Goal: Task Accomplishment & Management: Use online tool/utility

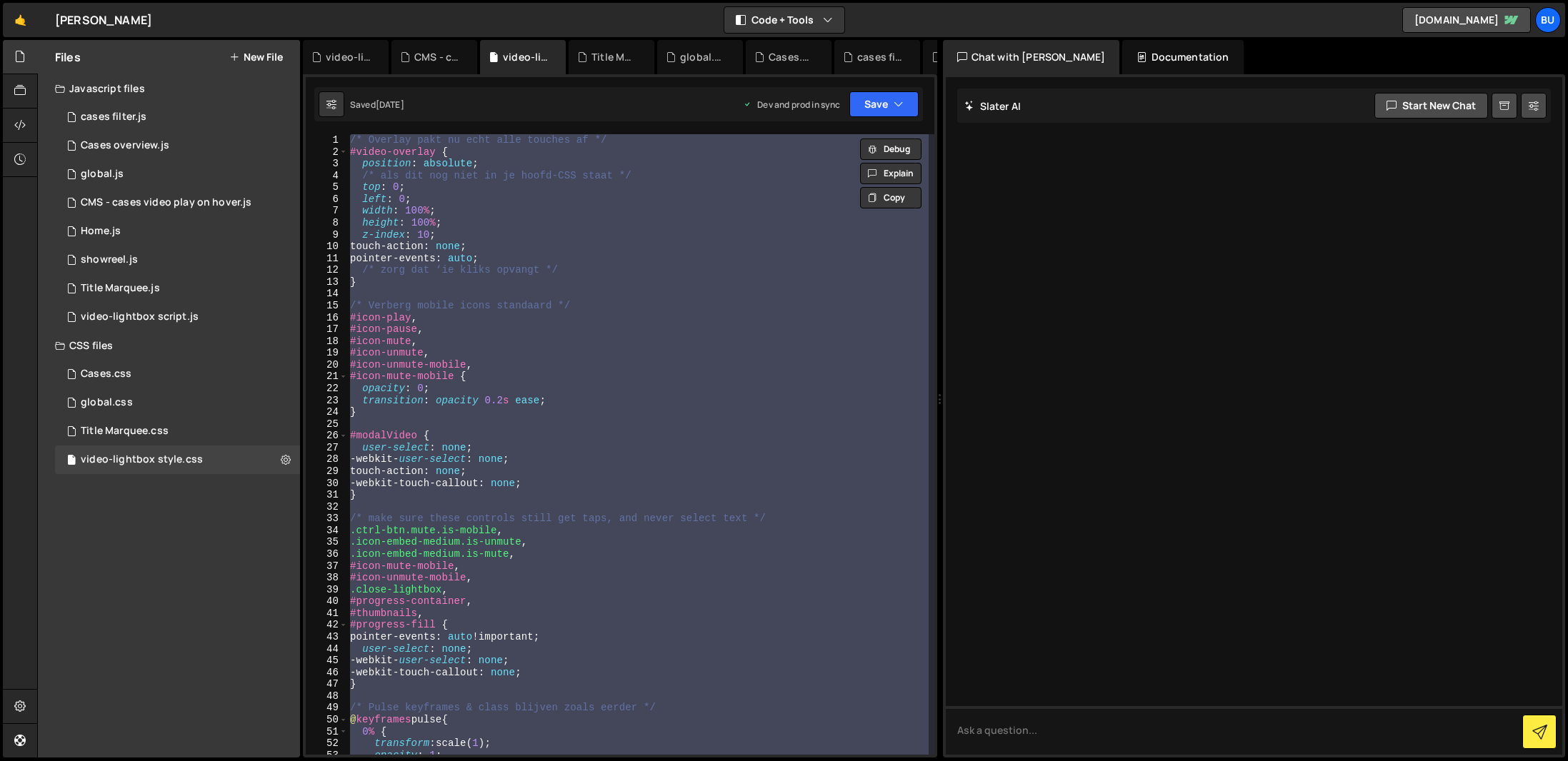
type textarea "z-index: 10;"
drag, startPoint x: 0, startPoint y: 0, endPoint x: 674, endPoint y: 229, distance: 711.8
click at [674, 229] on div "/* Overlay pakt nu echt alle touches af */ #video-overlay { position : absolute…" at bounding box center [638, 456] width 581 height 644
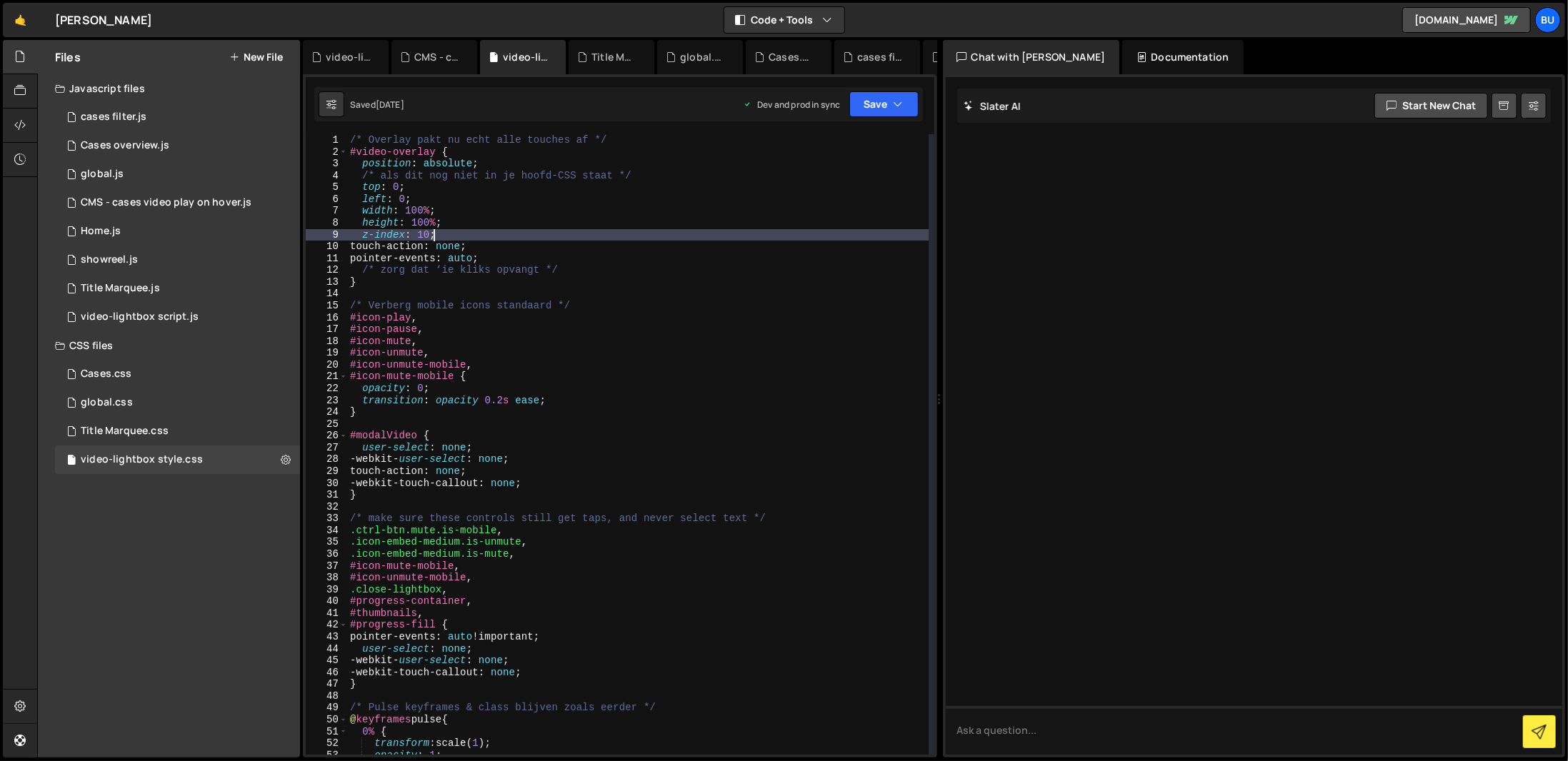
scroll to position [43, 0]
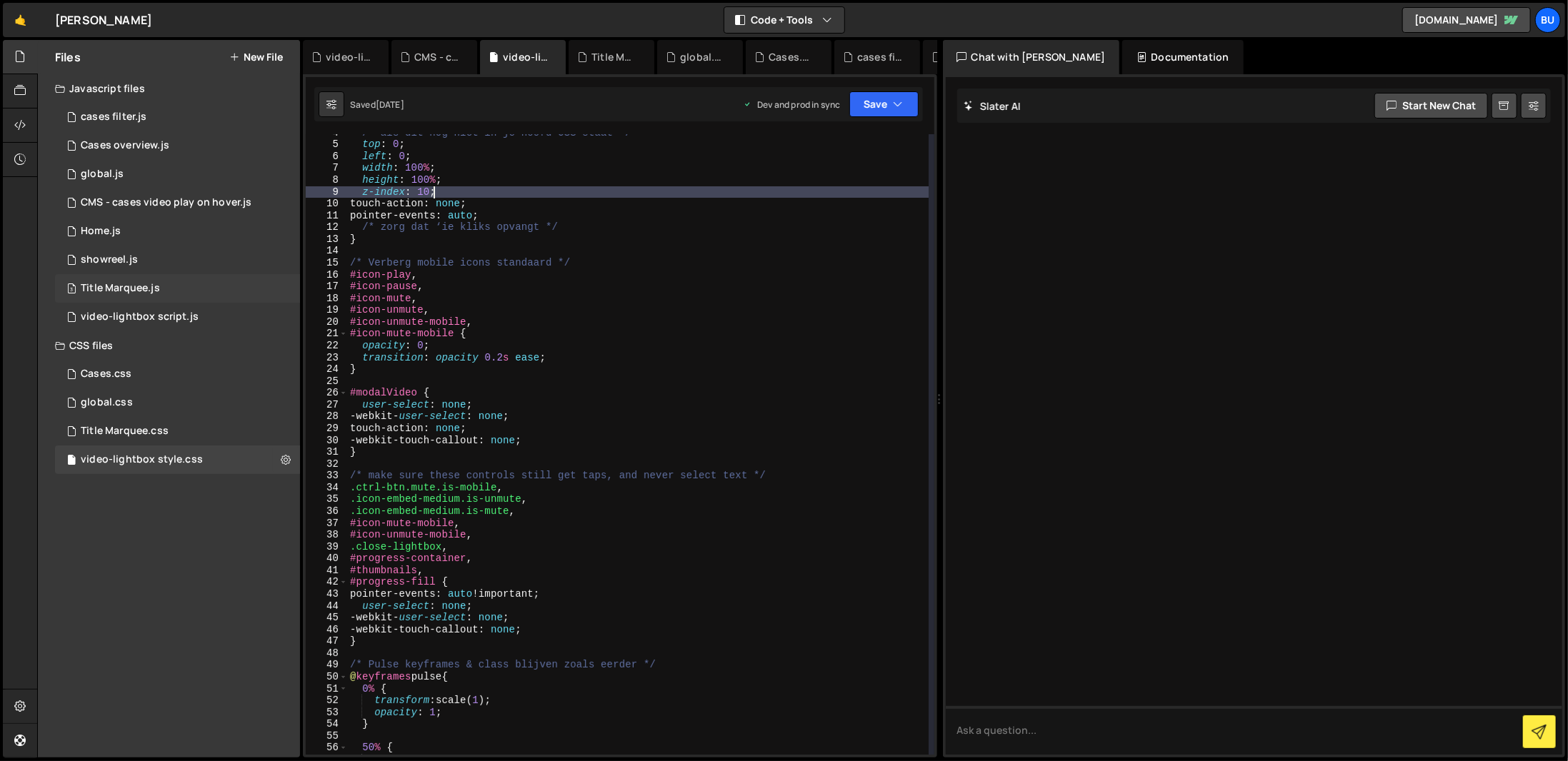
click at [212, 276] on div "3 Title Marquee.js 0" at bounding box center [177, 288] width 245 height 28
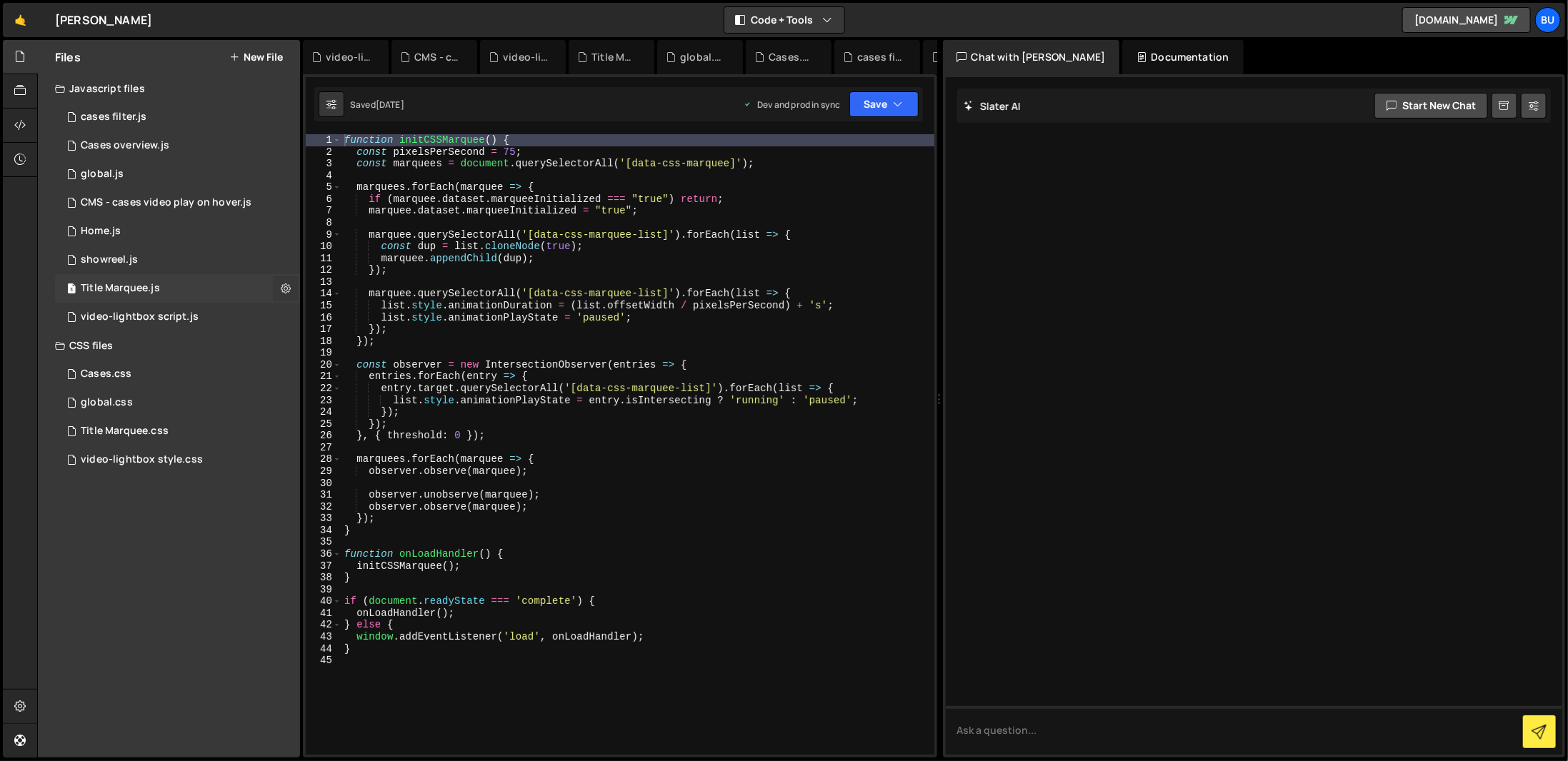
click at [287, 288] on icon at bounding box center [286, 288] width 10 height 14
type input "Title Marquee"
radio input "true"
checkbox input "true"
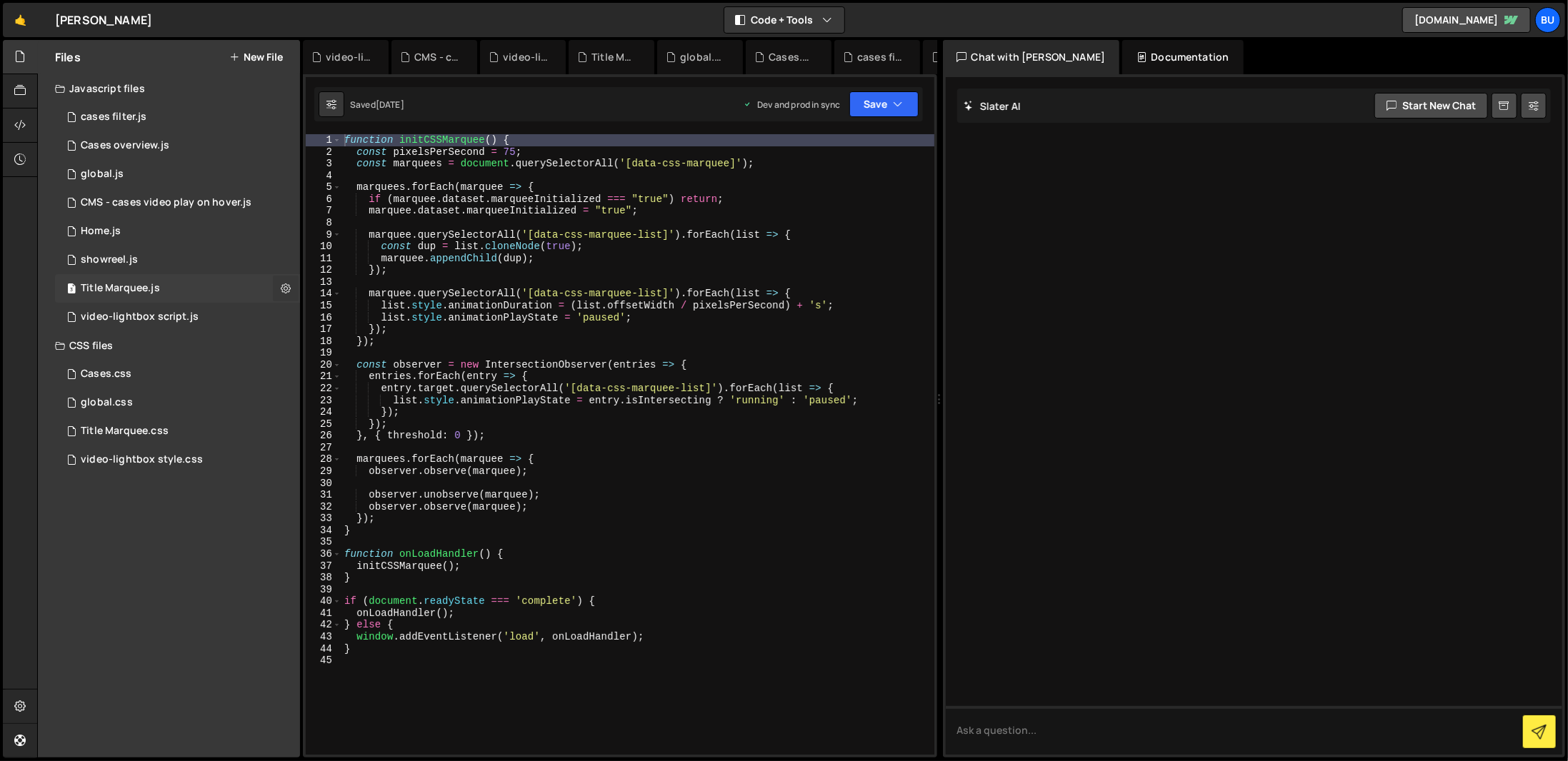
checkbox input "true"
click at [360, 313] on button "Edit File Settings" at bounding box center [372, 318] width 140 height 28
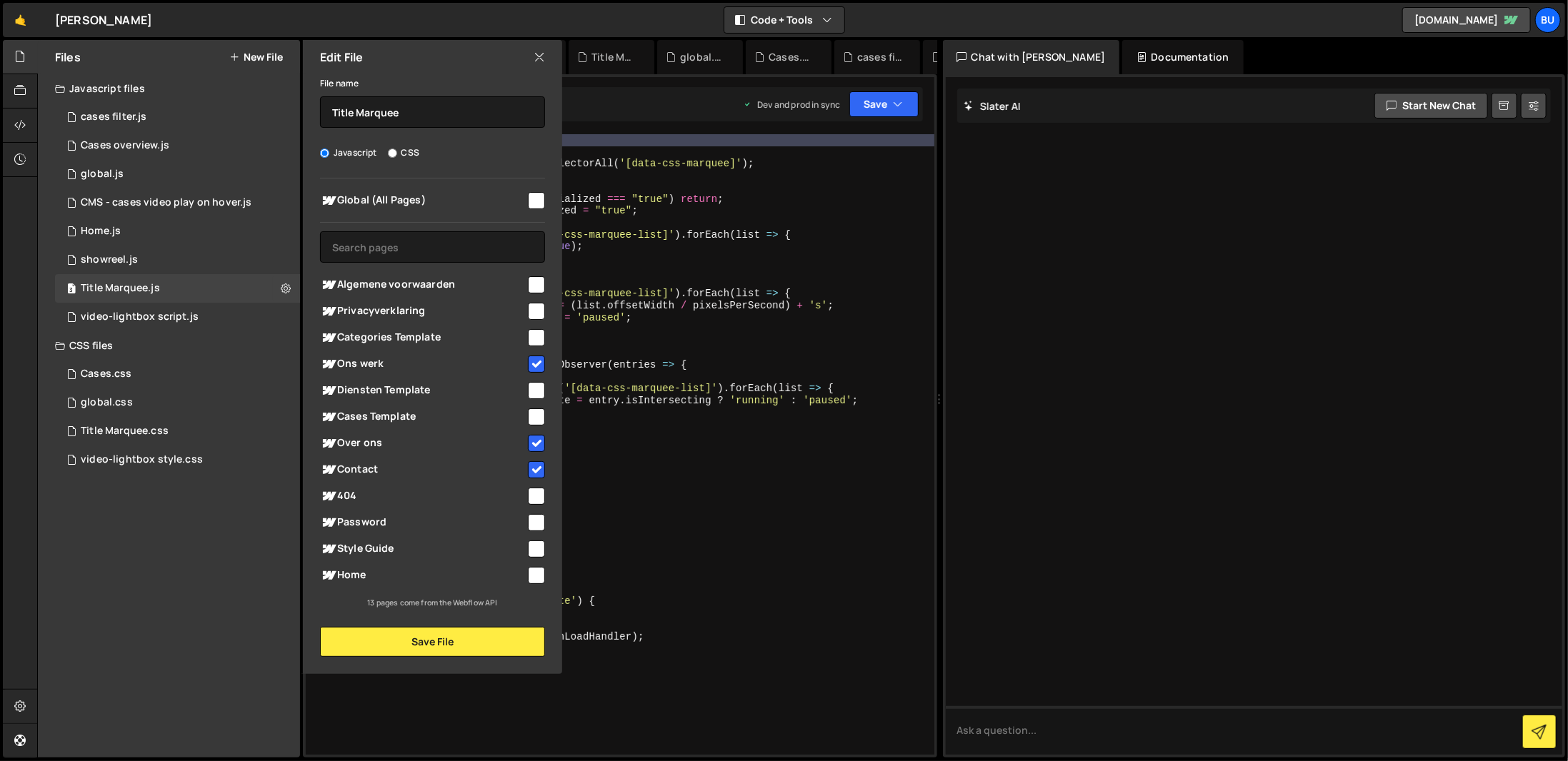
click at [536, 56] on icon at bounding box center [539, 56] width 11 height 15
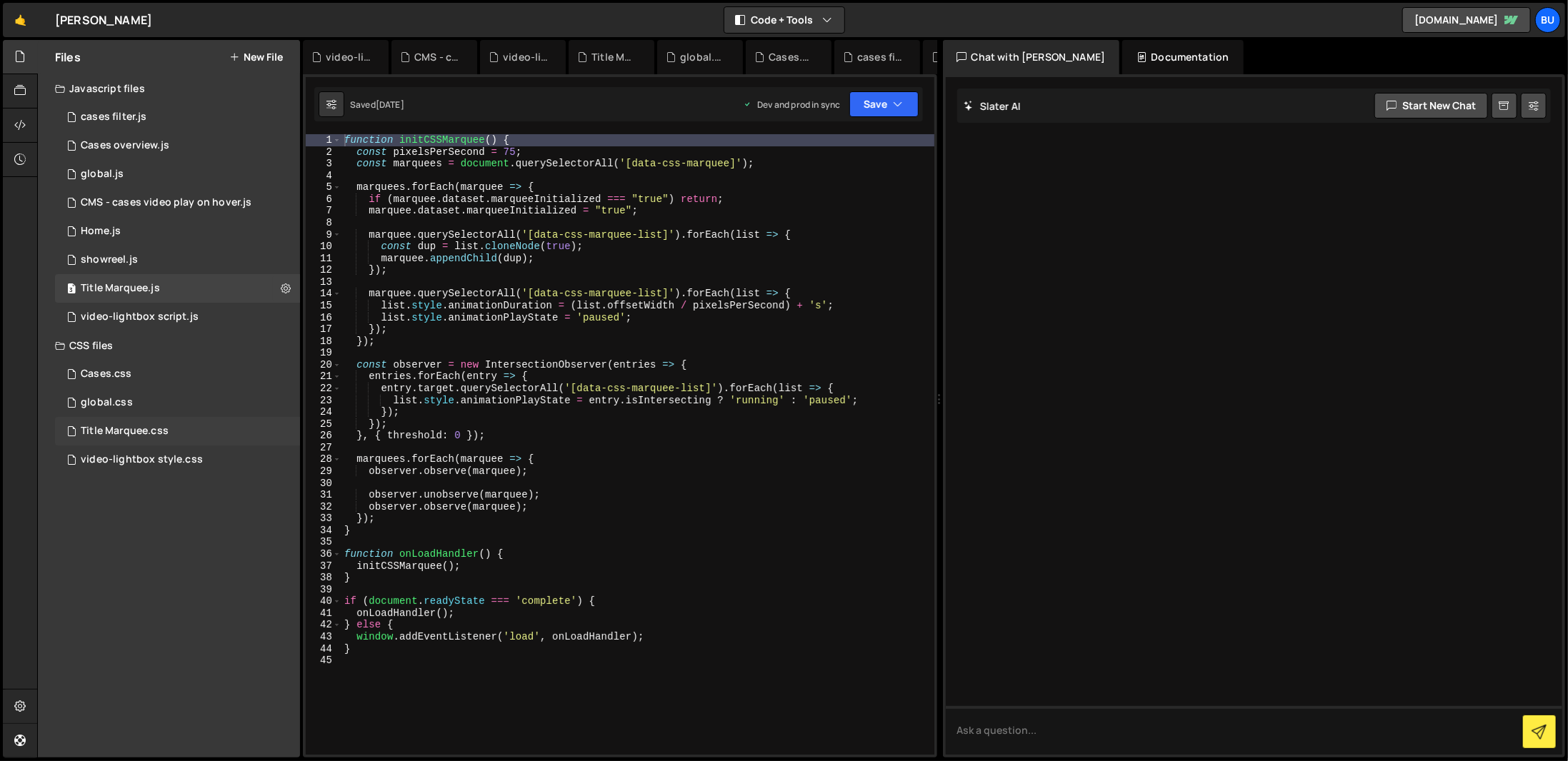
click at [224, 423] on div "Title Marquee.css 0" at bounding box center [177, 431] width 245 height 28
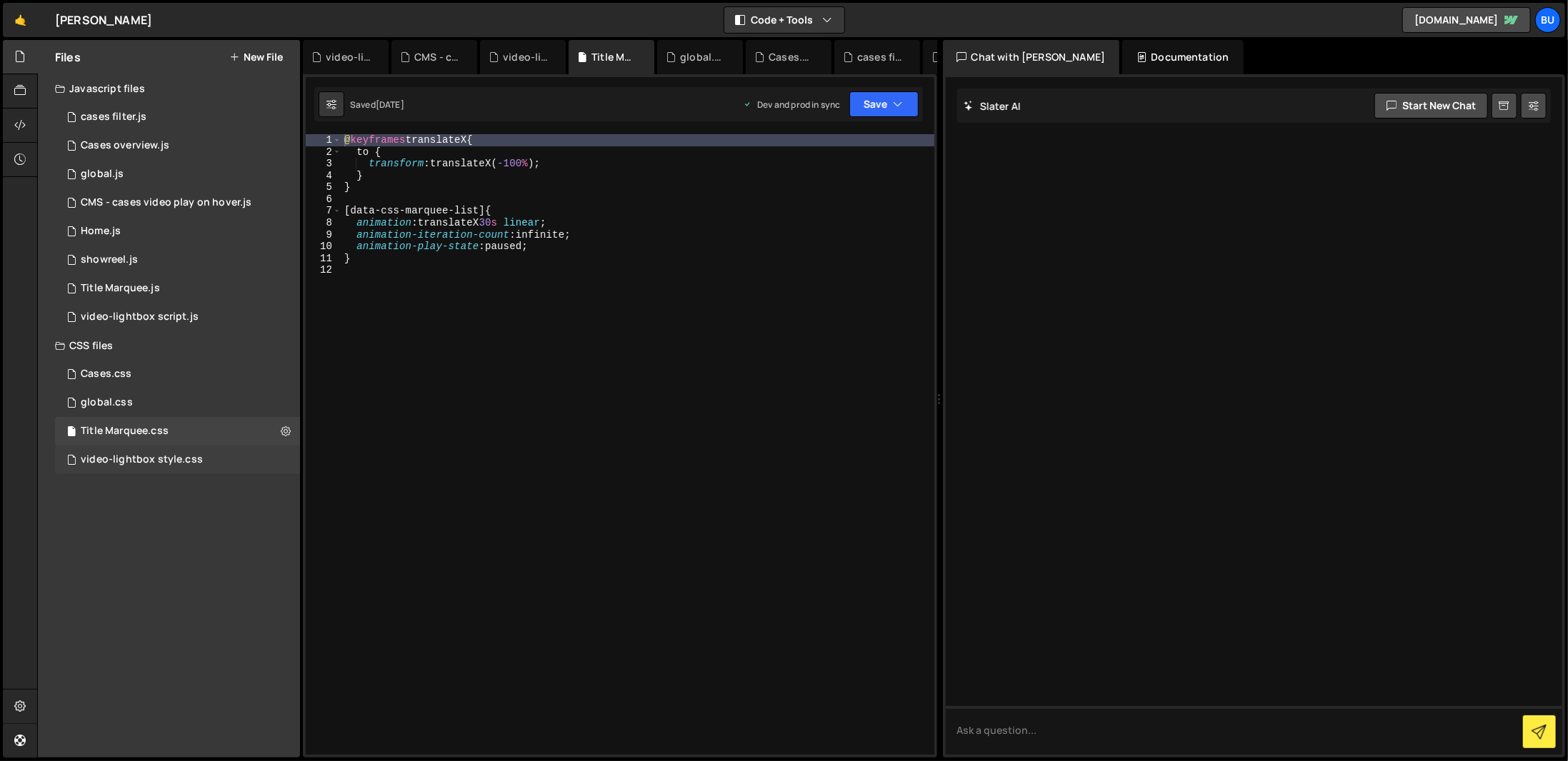
click at [179, 448] on div "video-lightbox style.css 0" at bounding box center [177, 459] width 245 height 28
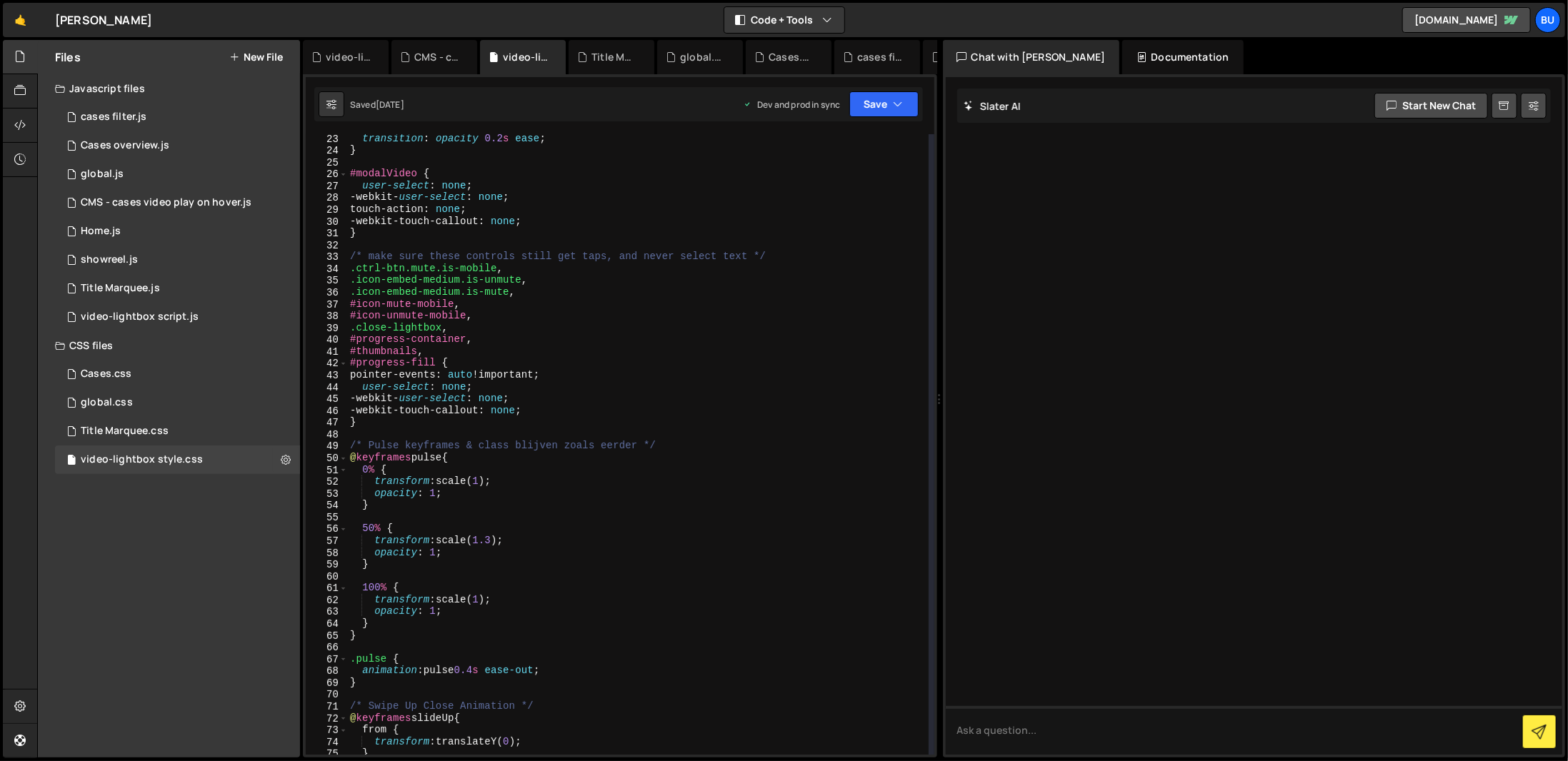
scroll to position [47, 0]
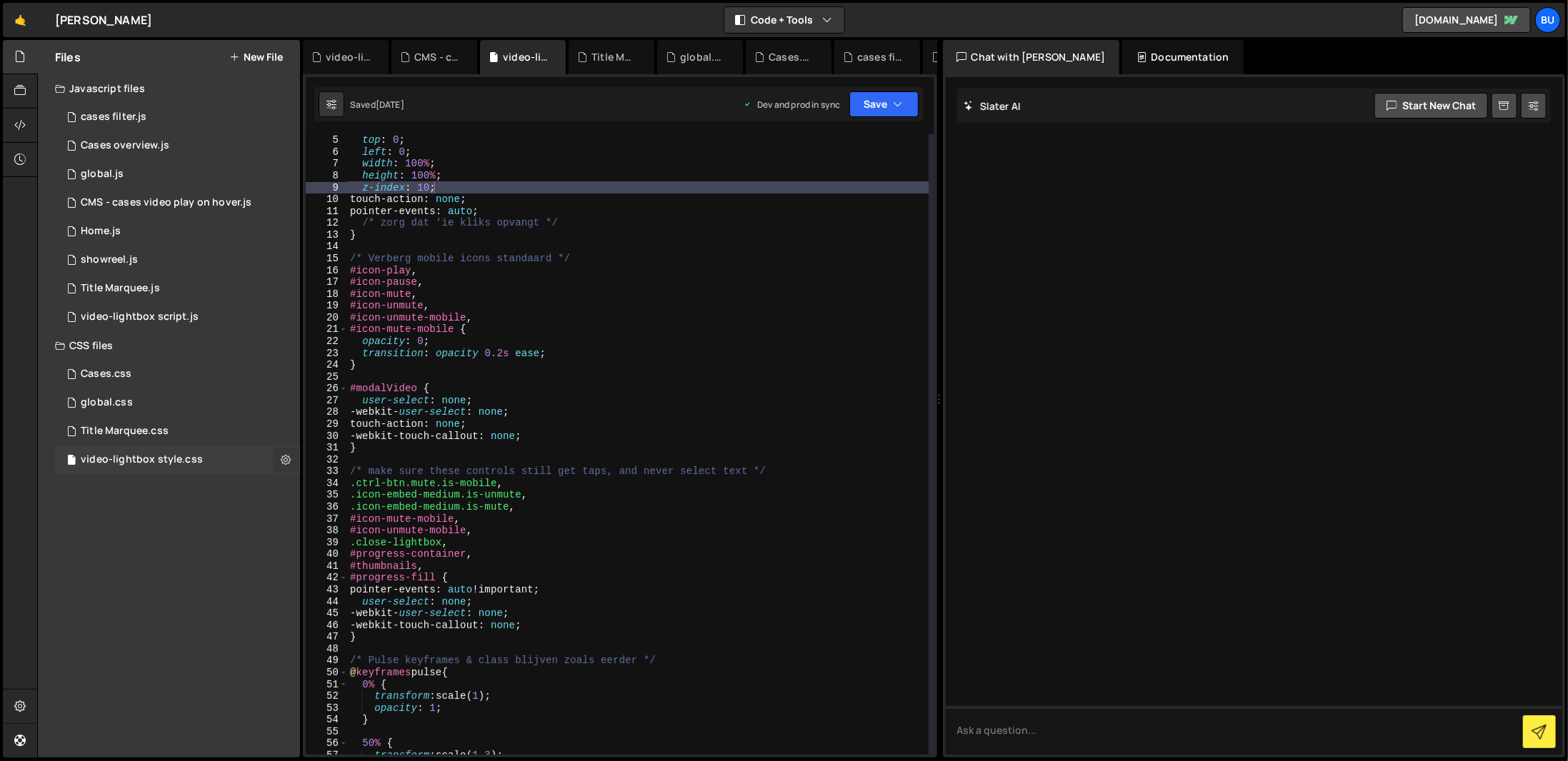
click at [285, 465] on icon at bounding box center [286, 459] width 10 height 14
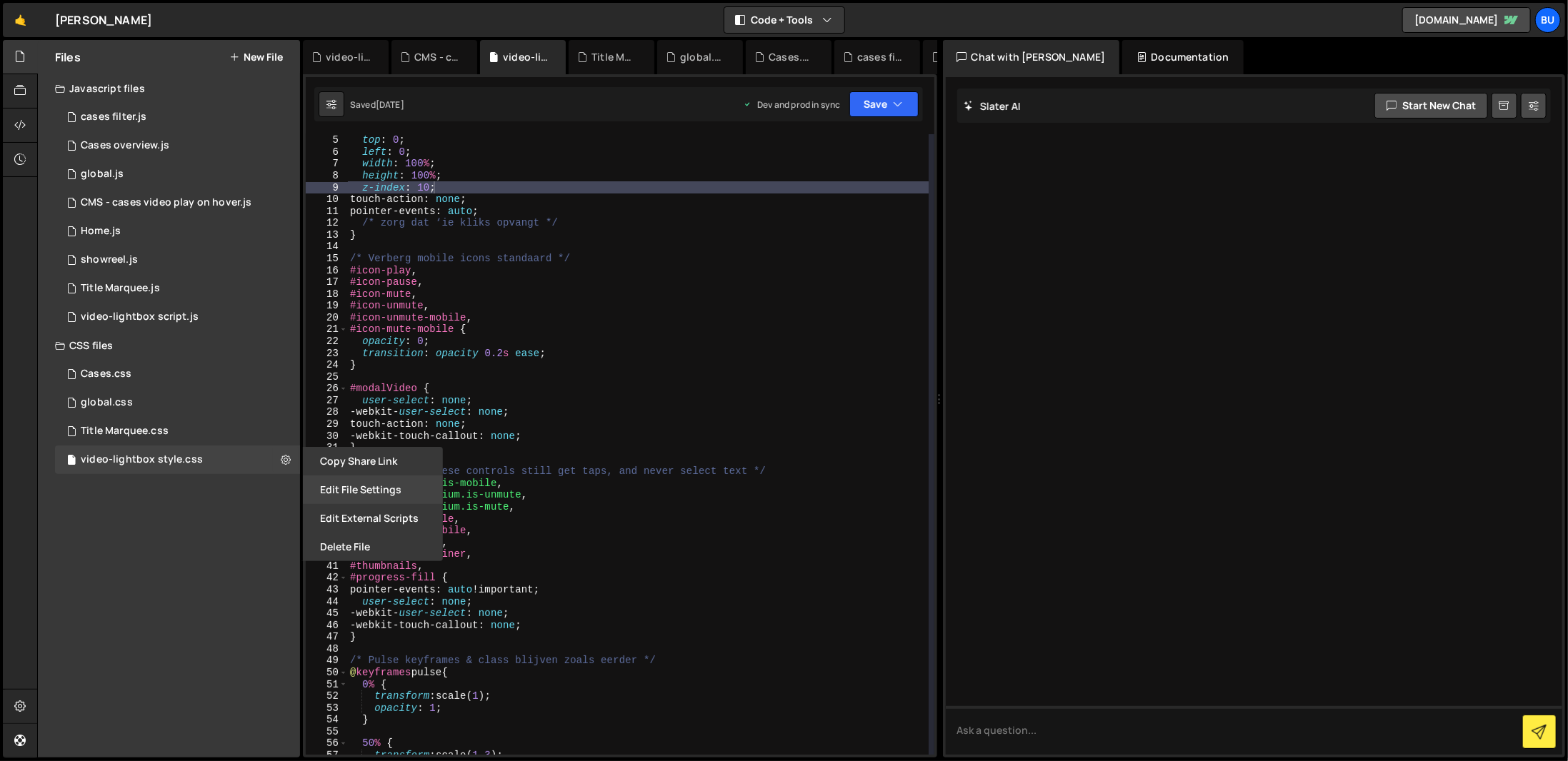
click at [332, 487] on button "Edit File Settings" at bounding box center [372, 489] width 140 height 28
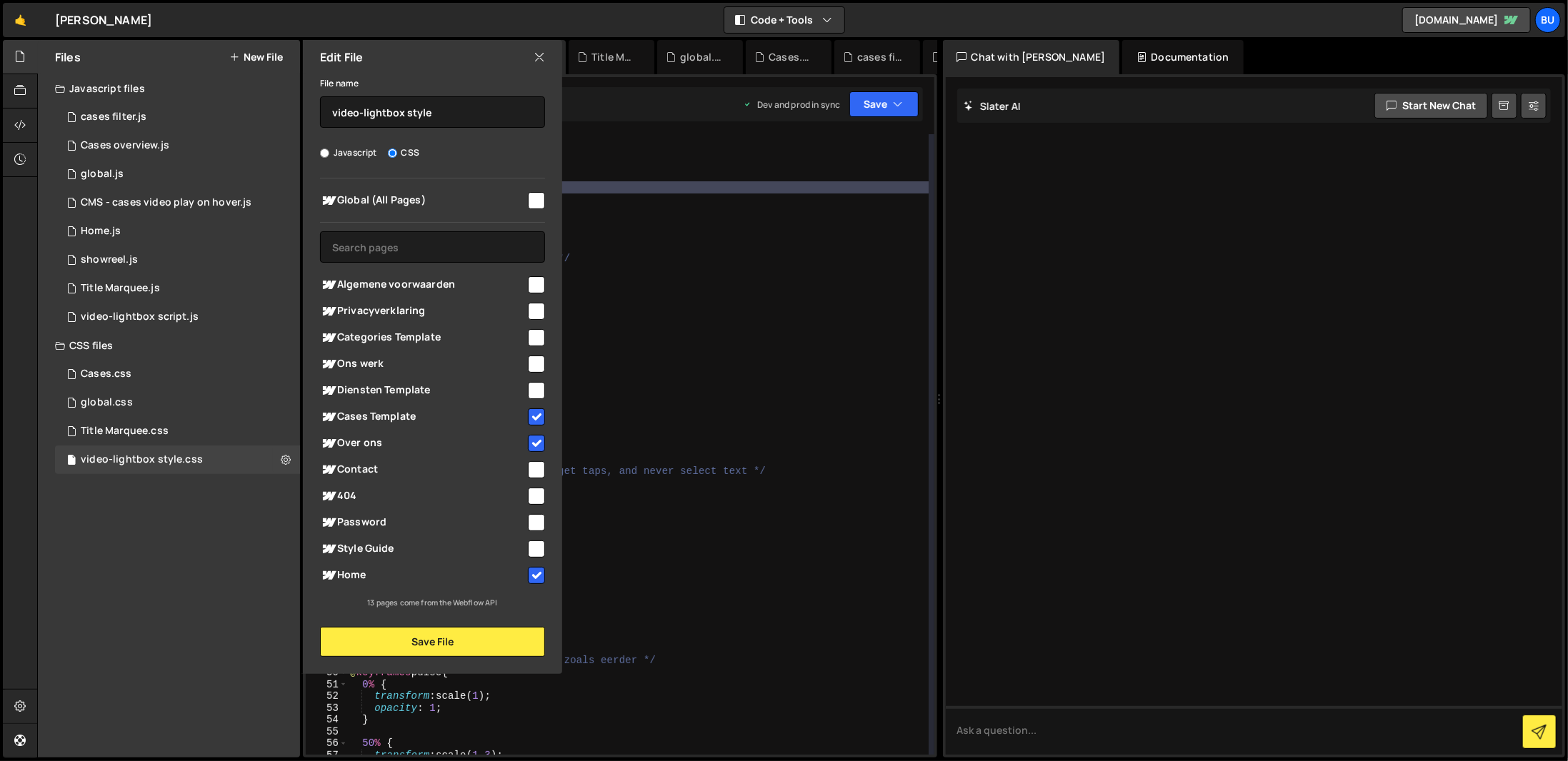
click at [661, 513] on div "top : 0 ; left : 0 ; width : 100 % ; height : 100 % ; z-index : 10 ; touch-acti…" at bounding box center [638, 456] width 581 height 644
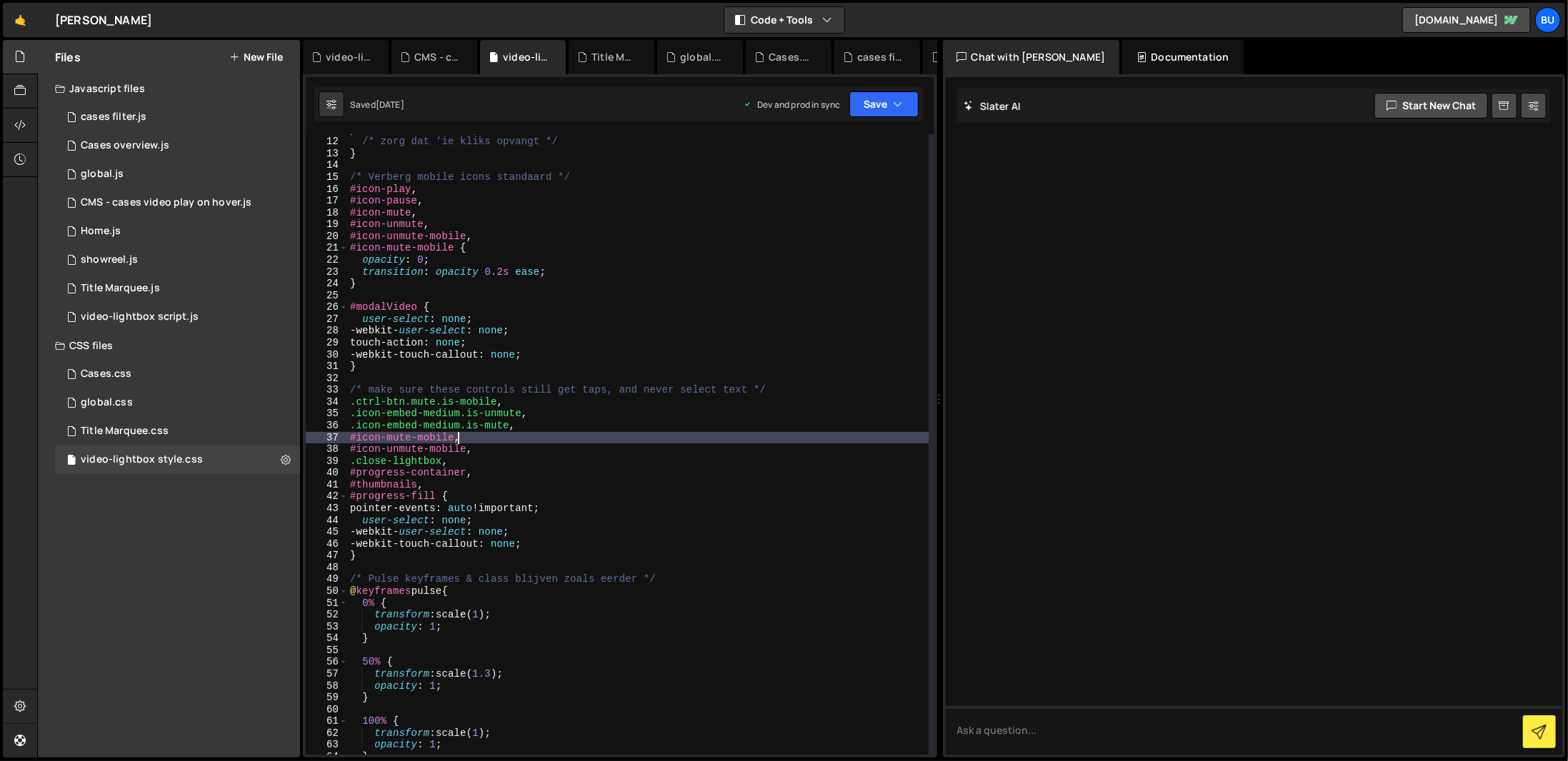
scroll to position [0, 0]
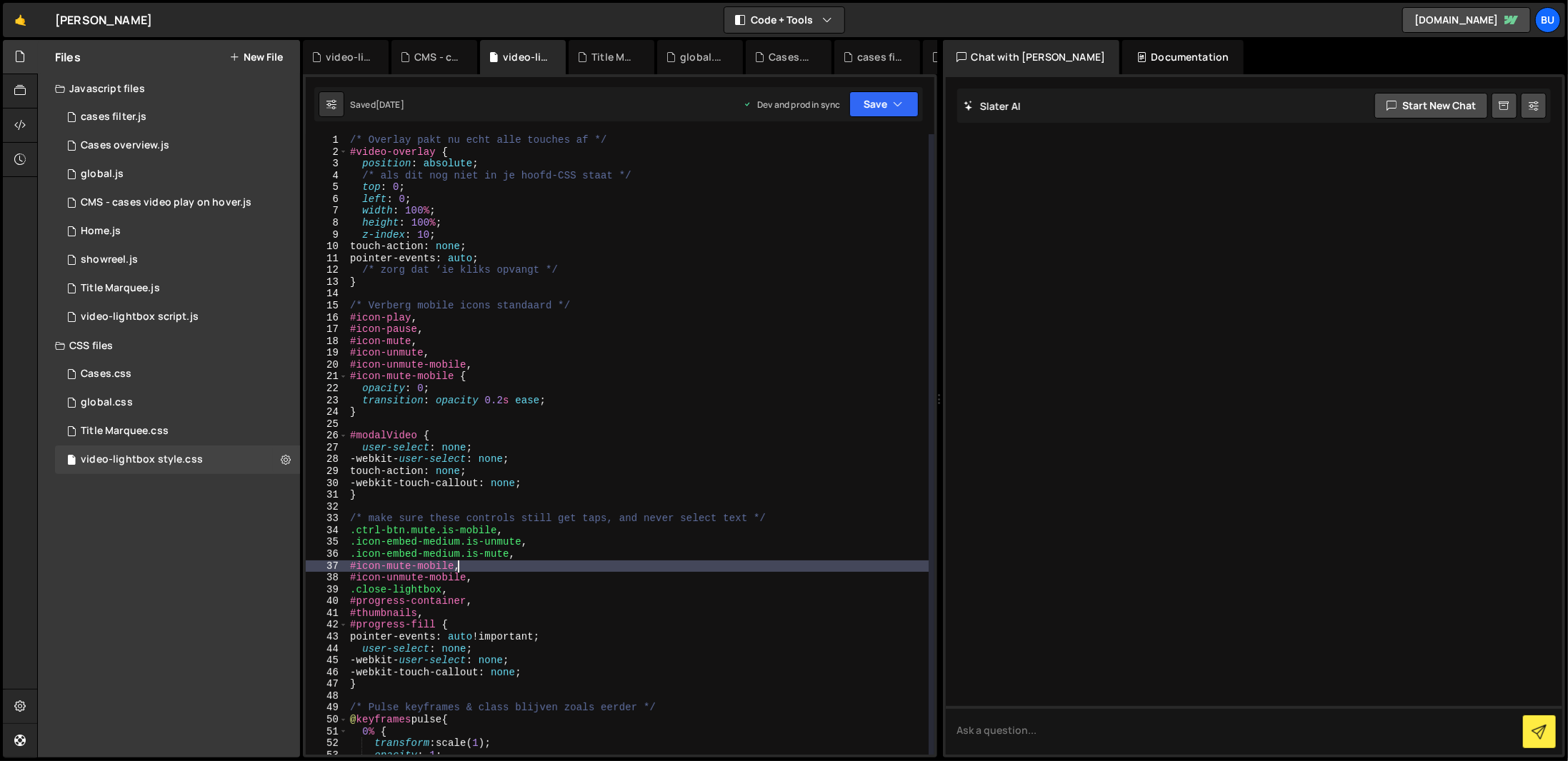
click at [144, 558] on div "Files New File Javascript files 1 cases filter.js 0 3 Cases overview.js 0 1 glo…" at bounding box center [169, 399] width 262 height 717
type textarea "/* Verberg mobile icons standaard */"
click at [505, 312] on div "/* Overlay pakt nu echt alle touches af */ #video-overlay { position : absolute…" at bounding box center [638, 456] width 581 height 644
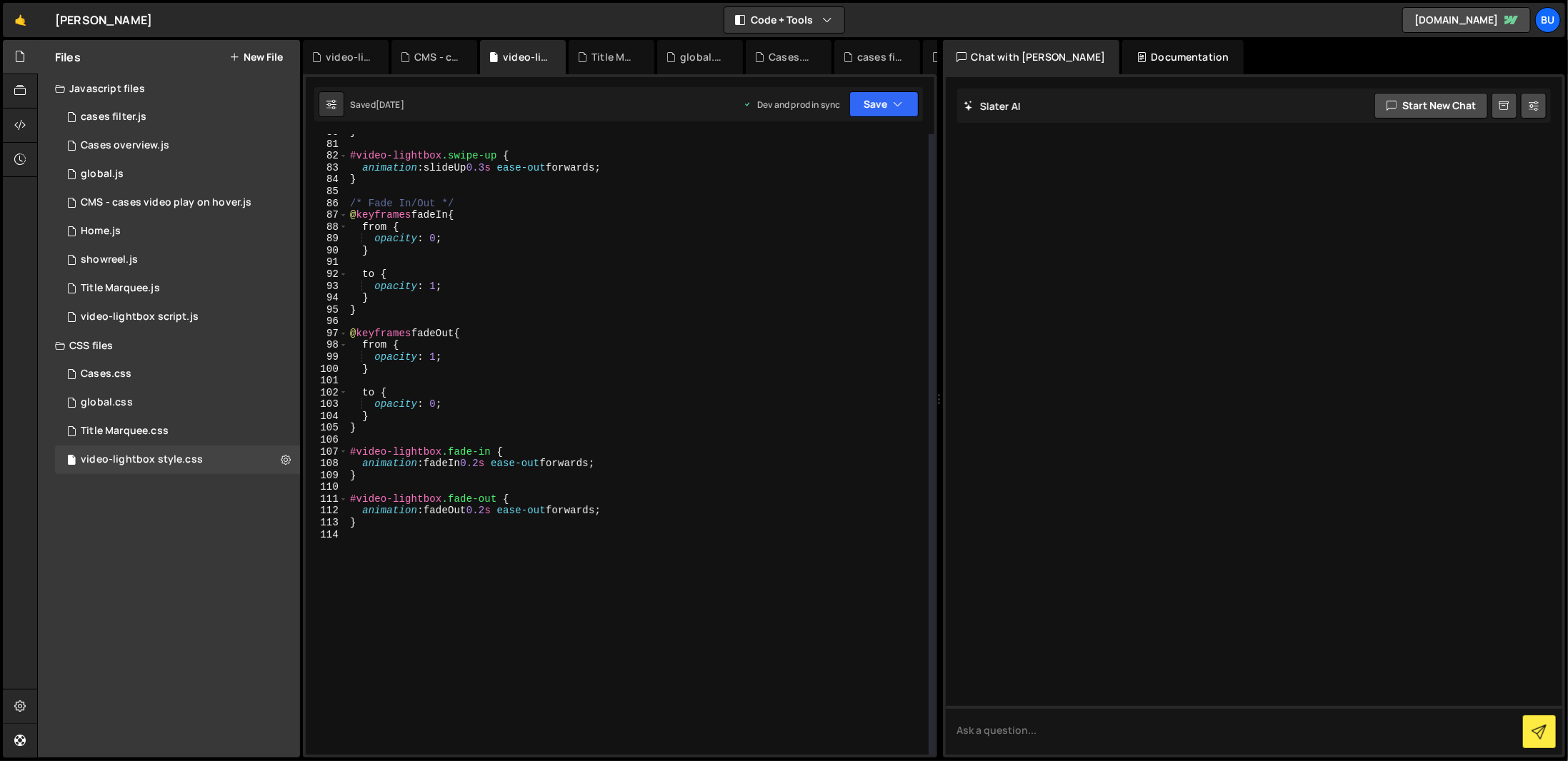
scroll to position [985, 0]
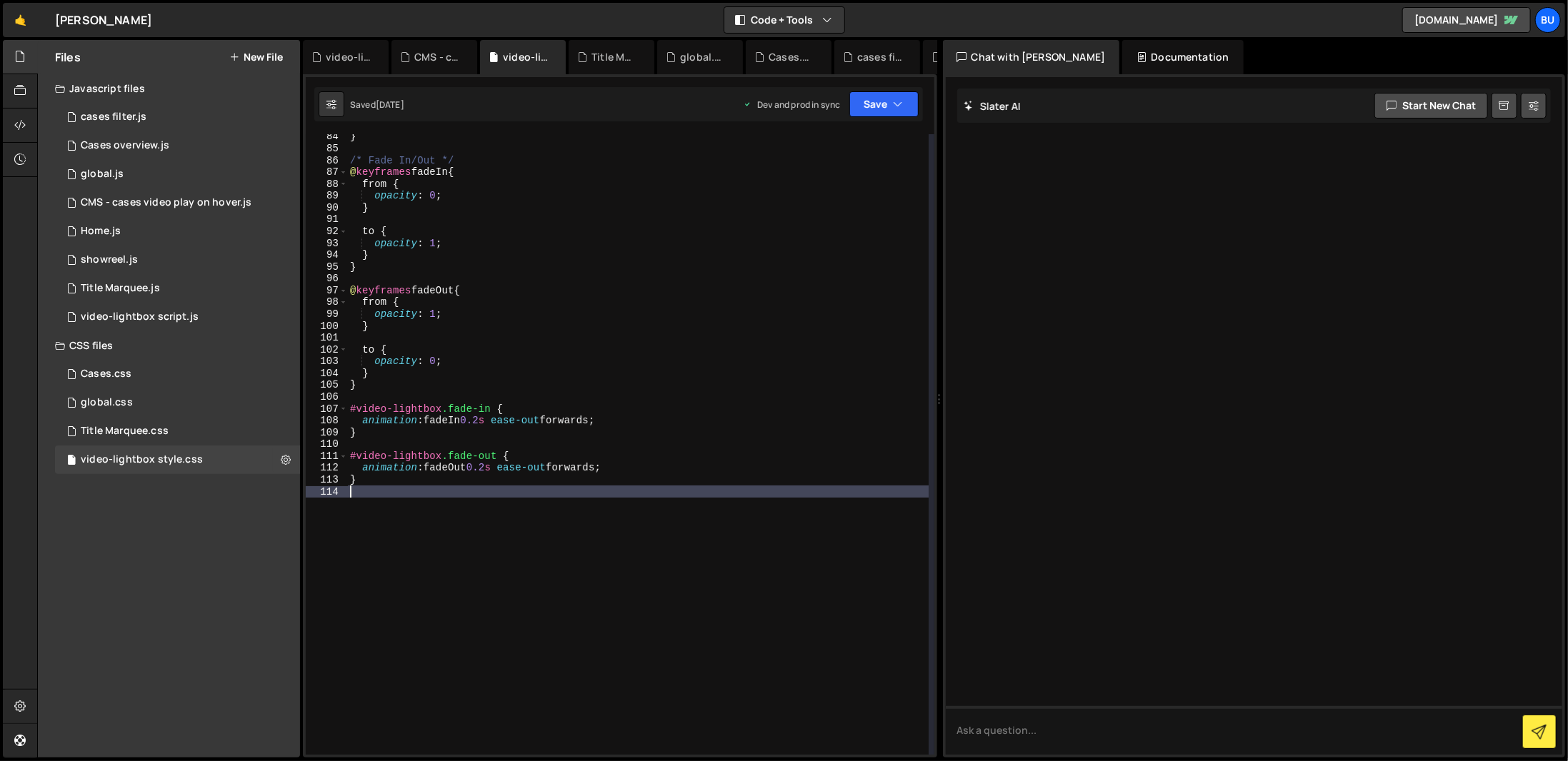
click at [578, 636] on div "} /* Fade In/Out */ @ keyframes fadeIn { from { opacity : 0 ; } to { opacity : …" at bounding box center [638, 453] width 581 height 644
click at [211, 631] on div "Files New File Javascript files 1 cases filter.js 0 3 Cases overview.js 0 1 glo…" at bounding box center [169, 399] width 262 height 717
click at [245, 639] on div "Files New File Javascript files 1 cases filter.js 0 3 Cases overview.js 0 1 glo…" at bounding box center [169, 399] width 262 height 717
click at [183, 109] on div "1 cases filter.js 0" at bounding box center [177, 116] width 245 height 28
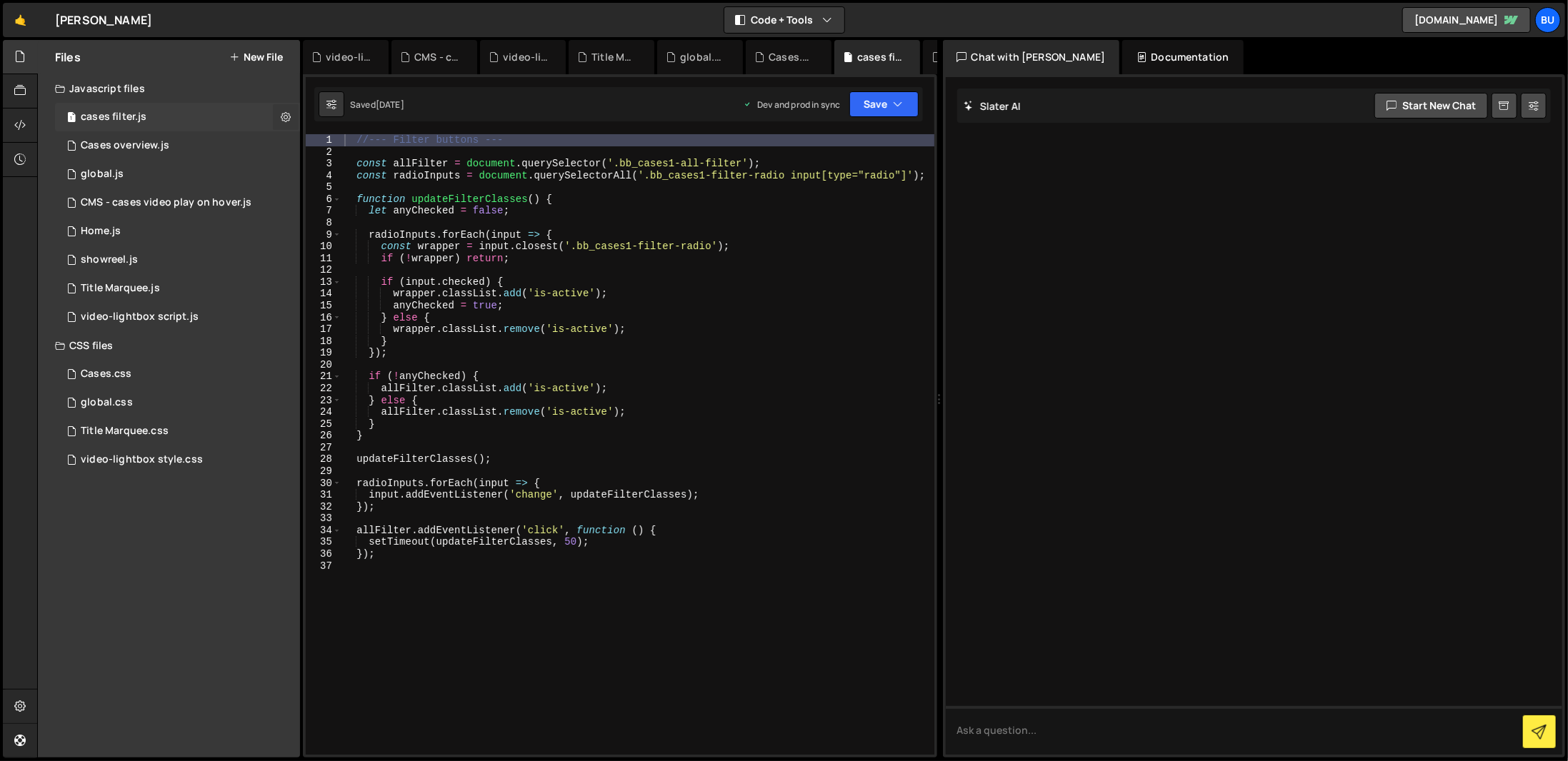
click at [288, 110] on icon at bounding box center [286, 116] width 10 height 14
click at [344, 139] on button "Edit File Settings" at bounding box center [372, 147] width 140 height 28
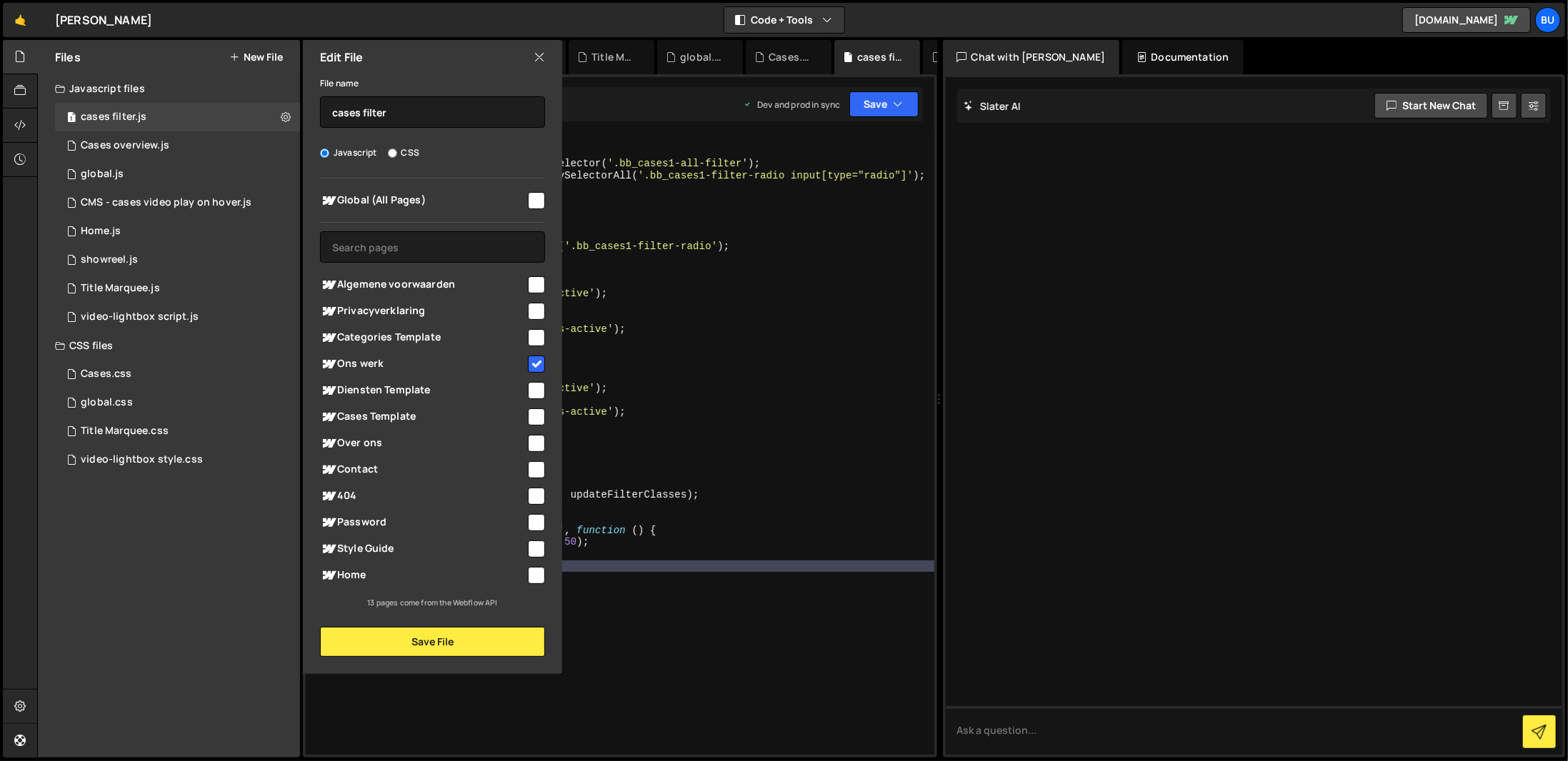
click at [694, 633] on div "//--- Filter buttons --- const allFilter = document . querySelector ( '.bb_case…" at bounding box center [638, 456] width 593 height 644
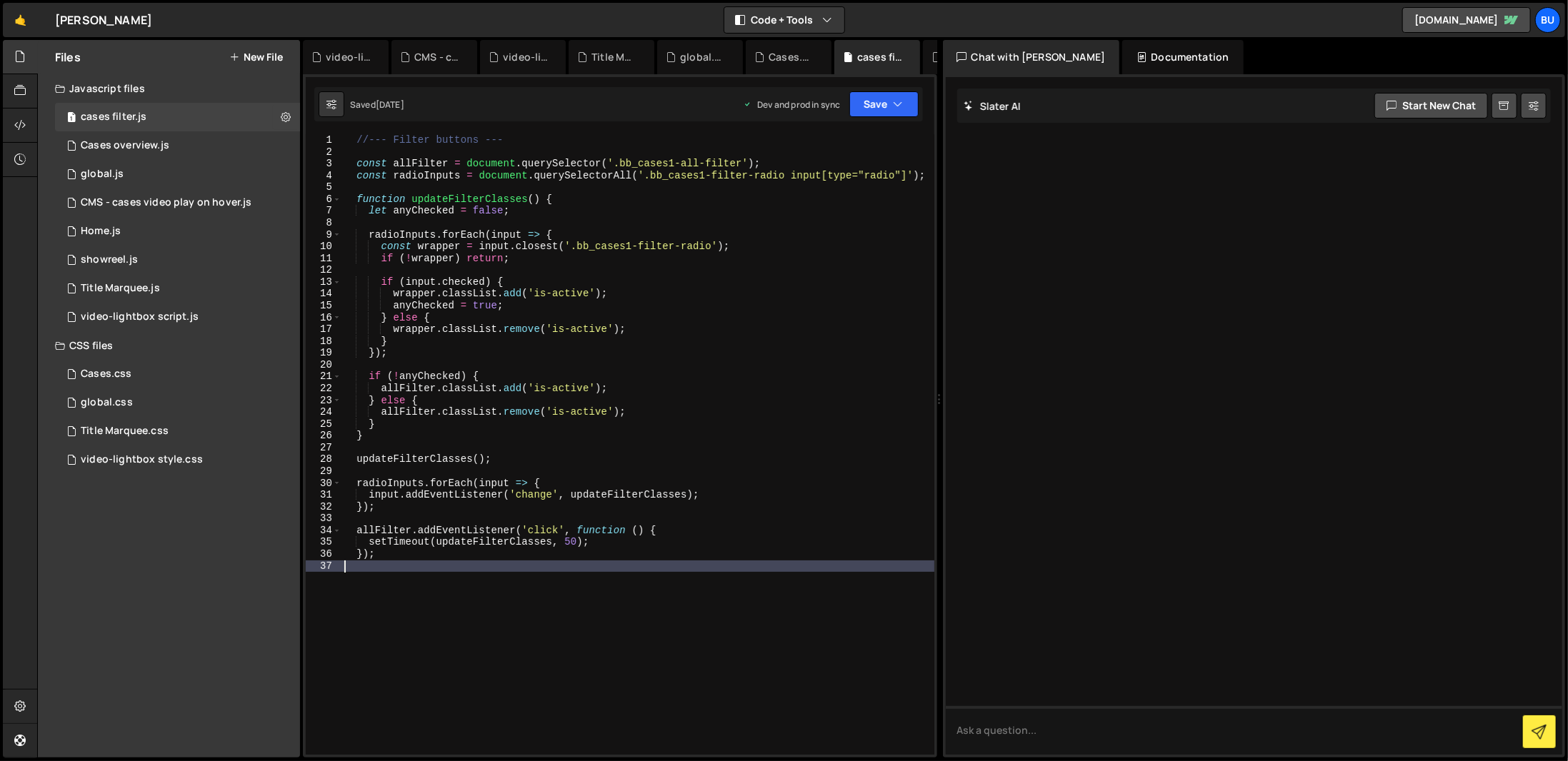
click at [564, 592] on div "//--- Filter buttons --- const allFilter = document . querySelector ( '.bb_case…" at bounding box center [638, 456] width 593 height 644
click at [779, 654] on div "//--- Filter buttons --- const allFilter = document . querySelector ( '.bb_case…" at bounding box center [638, 456] width 593 height 644
click at [279, 118] on button at bounding box center [286, 117] width 26 height 26
click at [594, 625] on div "//--- Filter buttons --- const allFilter = document . querySelector ( '.bb_case…" at bounding box center [638, 456] width 593 height 644
click at [406, 635] on div "//--- Filter buttons --- const allFilter = document . querySelector ( '.bb_case…" at bounding box center [638, 456] width 593 height 644
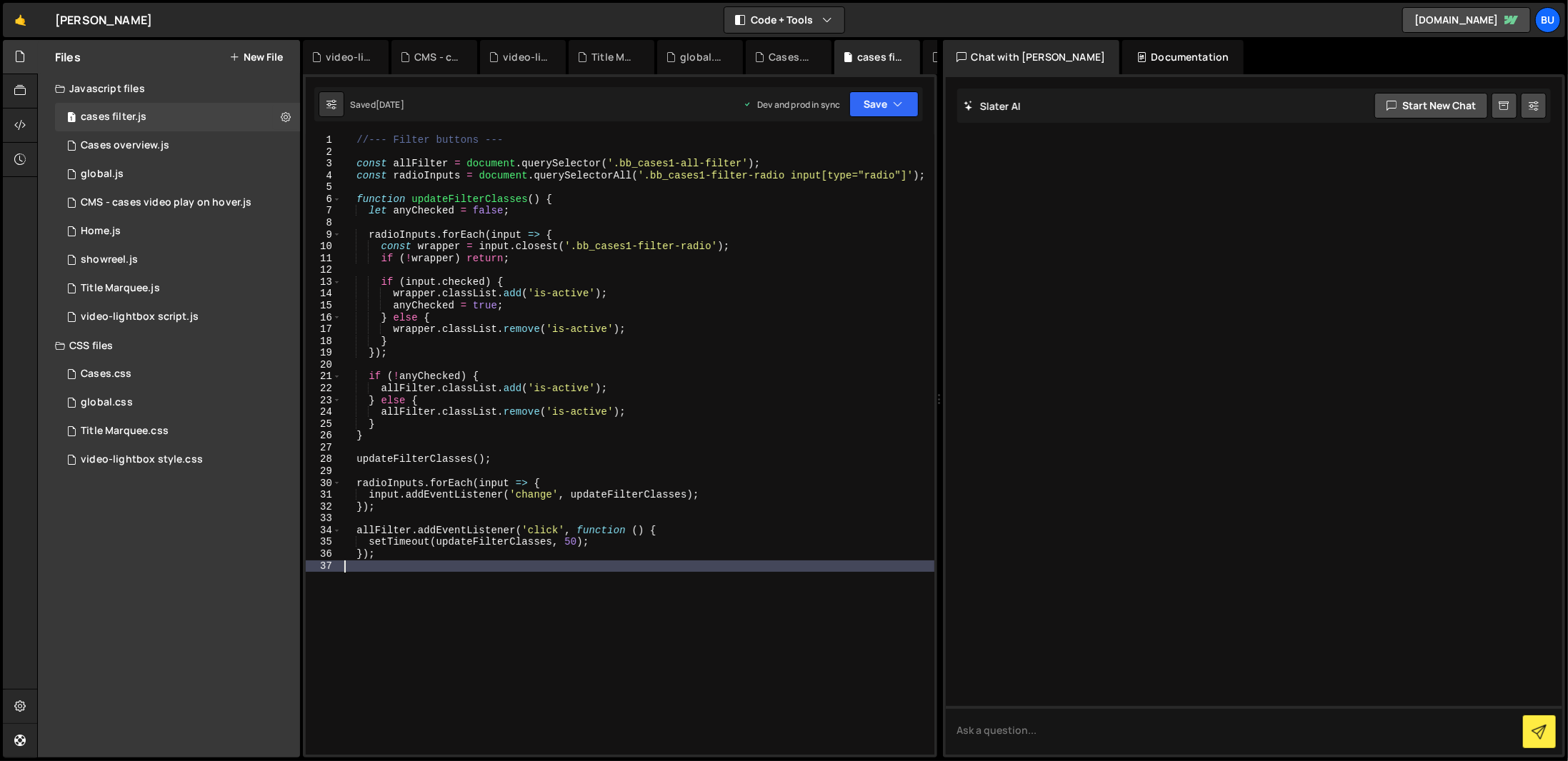
click at [665, 627] on div "//--- Filter buttons --- const allFilter = document . querySelector ( '.bb_case…" at bounding box center [638, 456] width 593 height 644
click at [600, 558] on div "//--- Filter buttons --- const allFilter = document . querySelector ( '.bb_case…" at bounding box center [638, 456] width 593 height 644
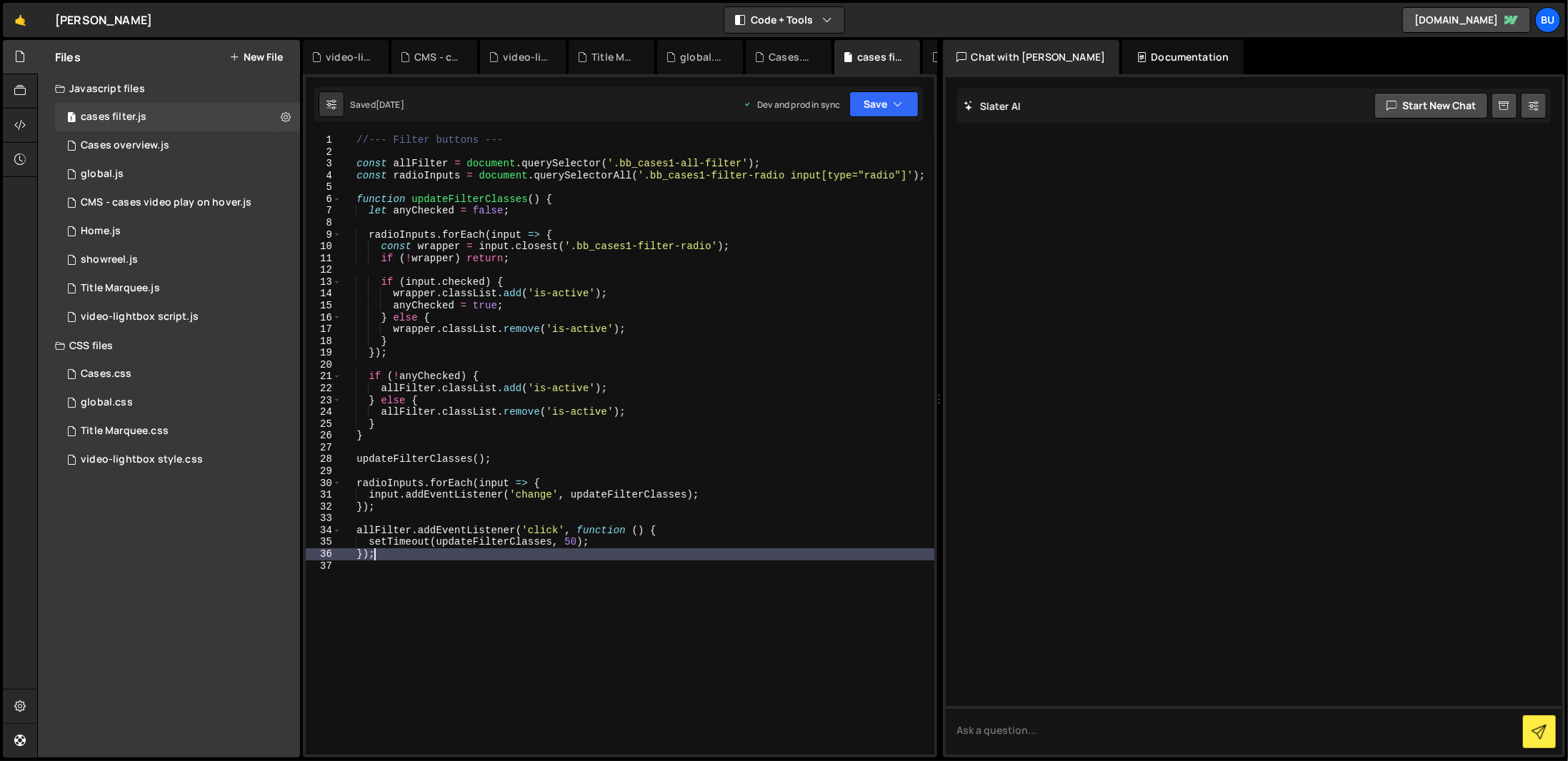
type textarea "});"
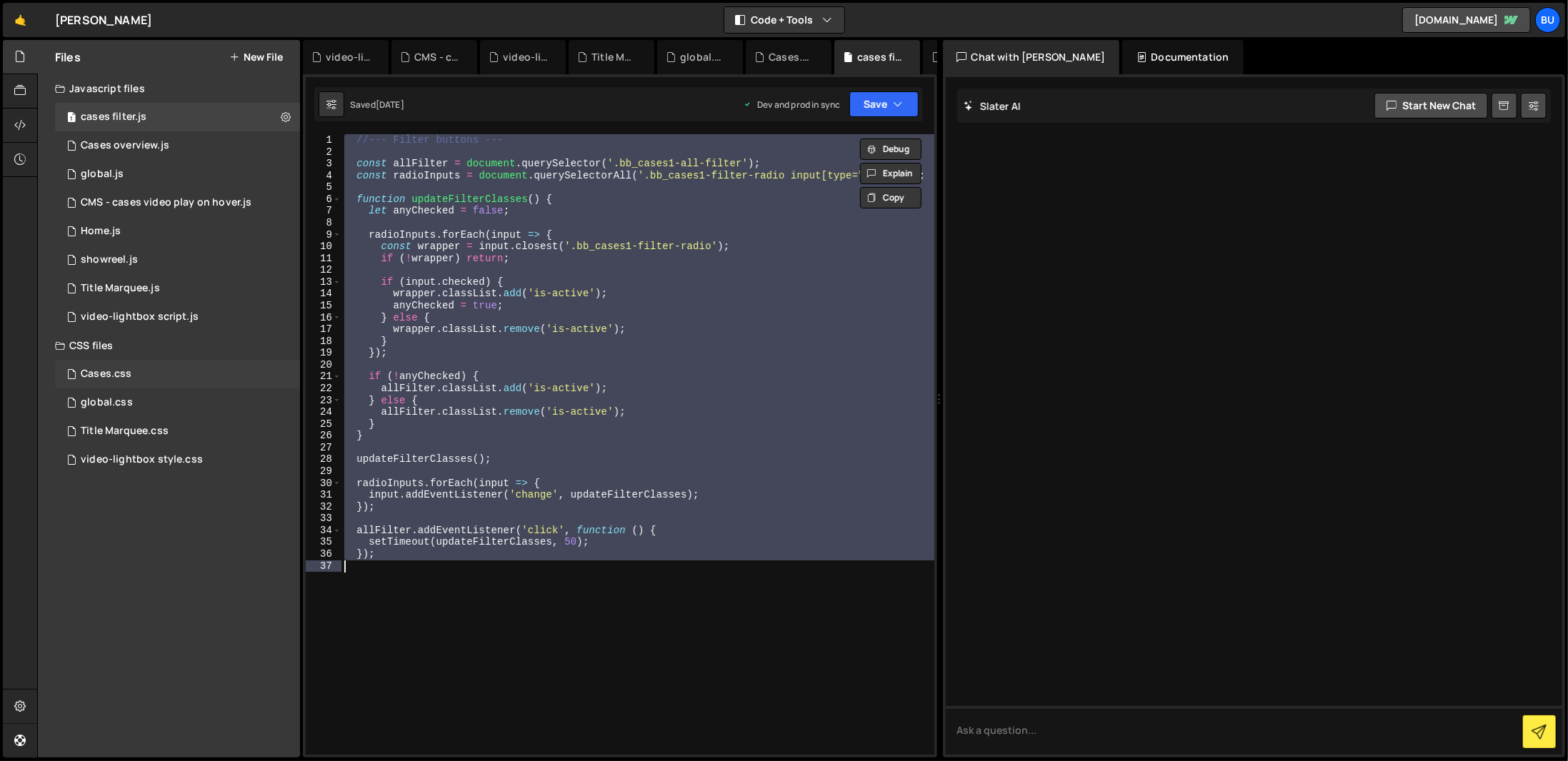
click at [142, 372] on div "Cases.css 0" at bounding box center [177, 374] width 245 height 28
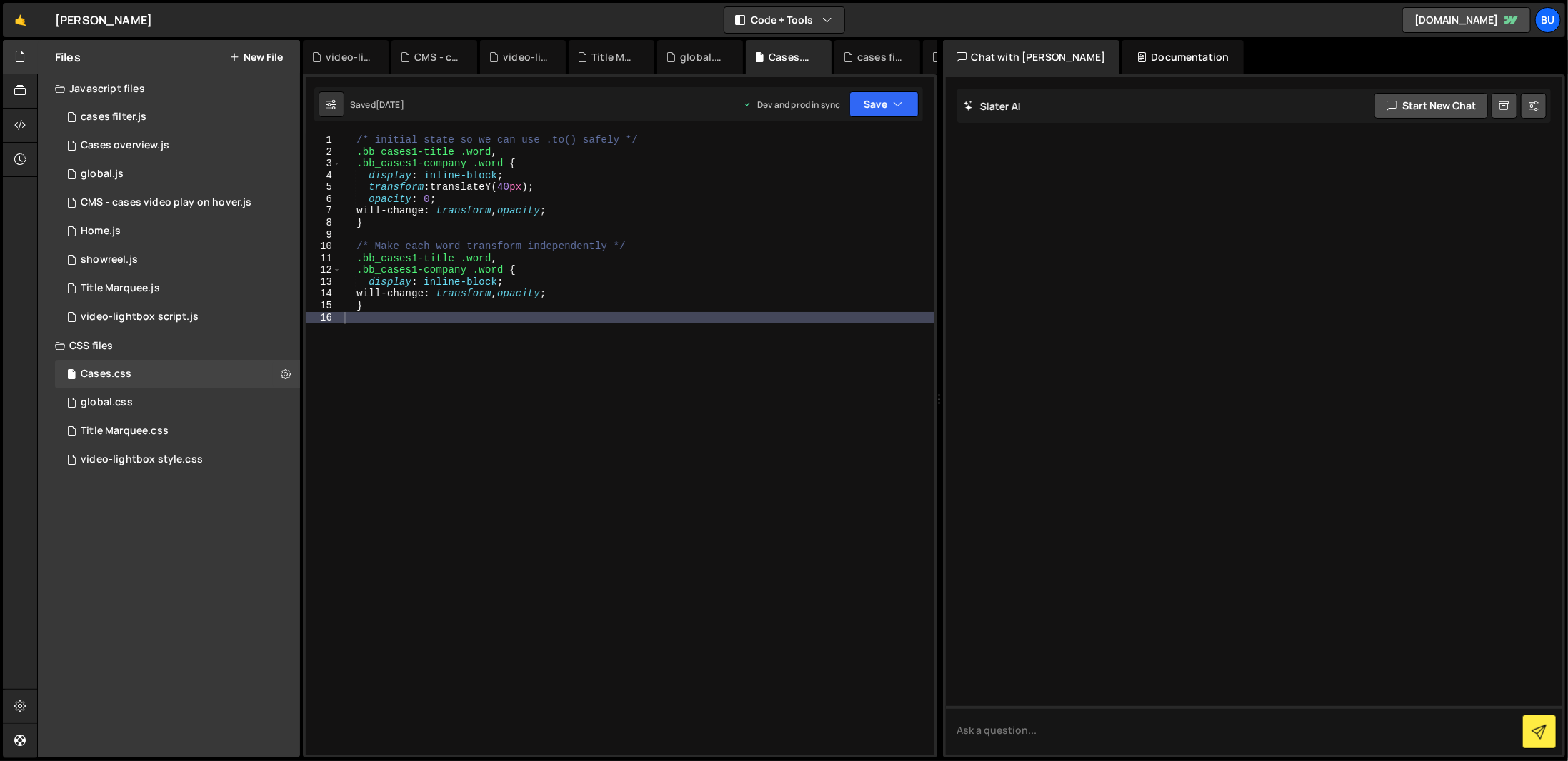
click at [507, 336] on div "/* initial state so we can use .to() safely */ .bb_cases1-title .word , .bb_cas…" at bounding box center [638, 456] width 593 height 644
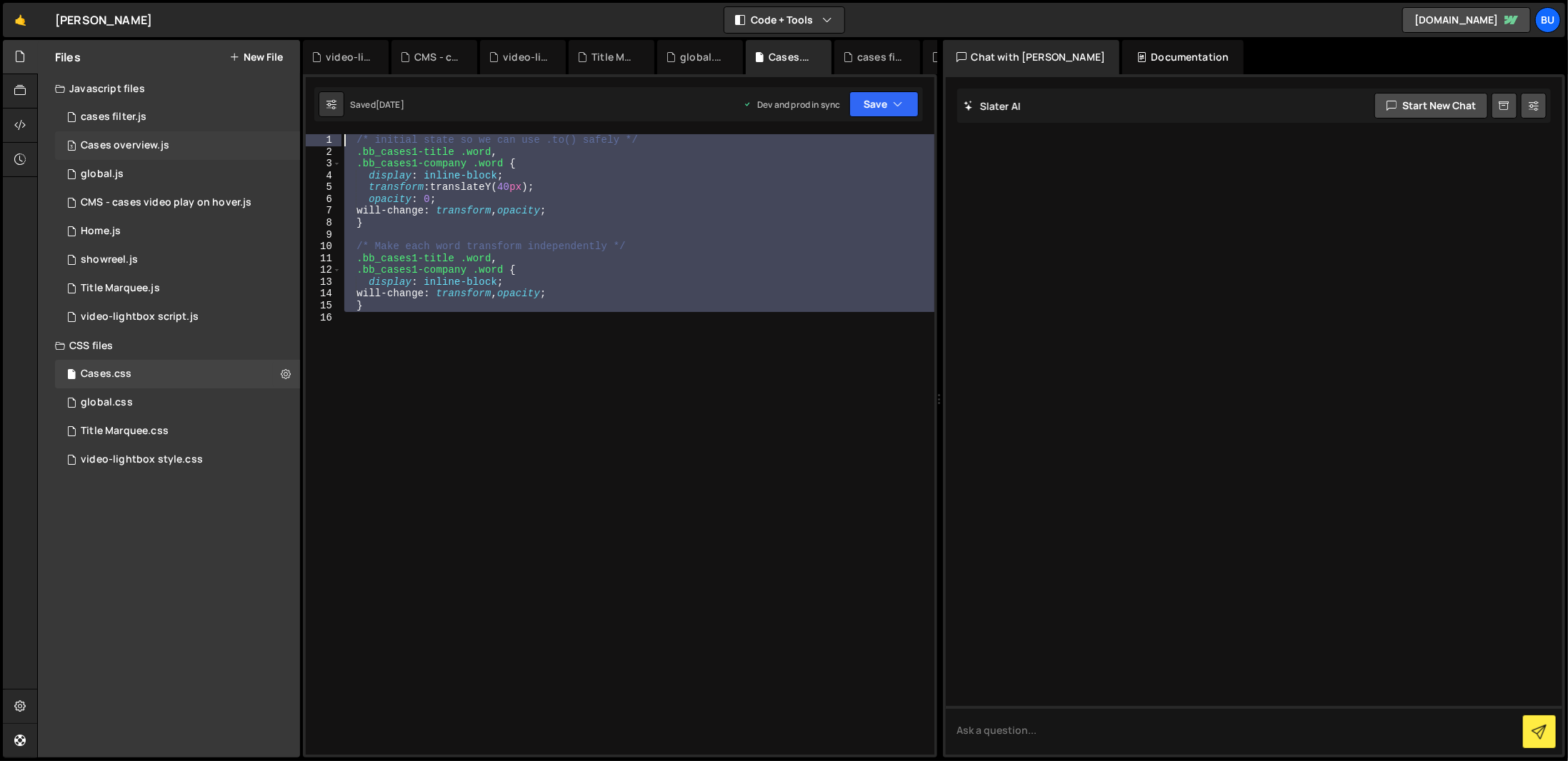
drag, startPoint x: 507, startPoint y: 391, endPoint x: 266, endPoint y: 141, distance: 347.2
click at [273, 118] on div "Files New File Javascript files 1 cases filter.js 0 3 Cases overview.js 0 1 glo…" at bounding box center [803, 399] width 1531 height 718
type textarea "/* initial state so we can use .to() safely */ .bb_cases1-title .word,"
click at [288, 380] on icon at bounding box center [286, 374] width 10 height 14
type input "Cases"
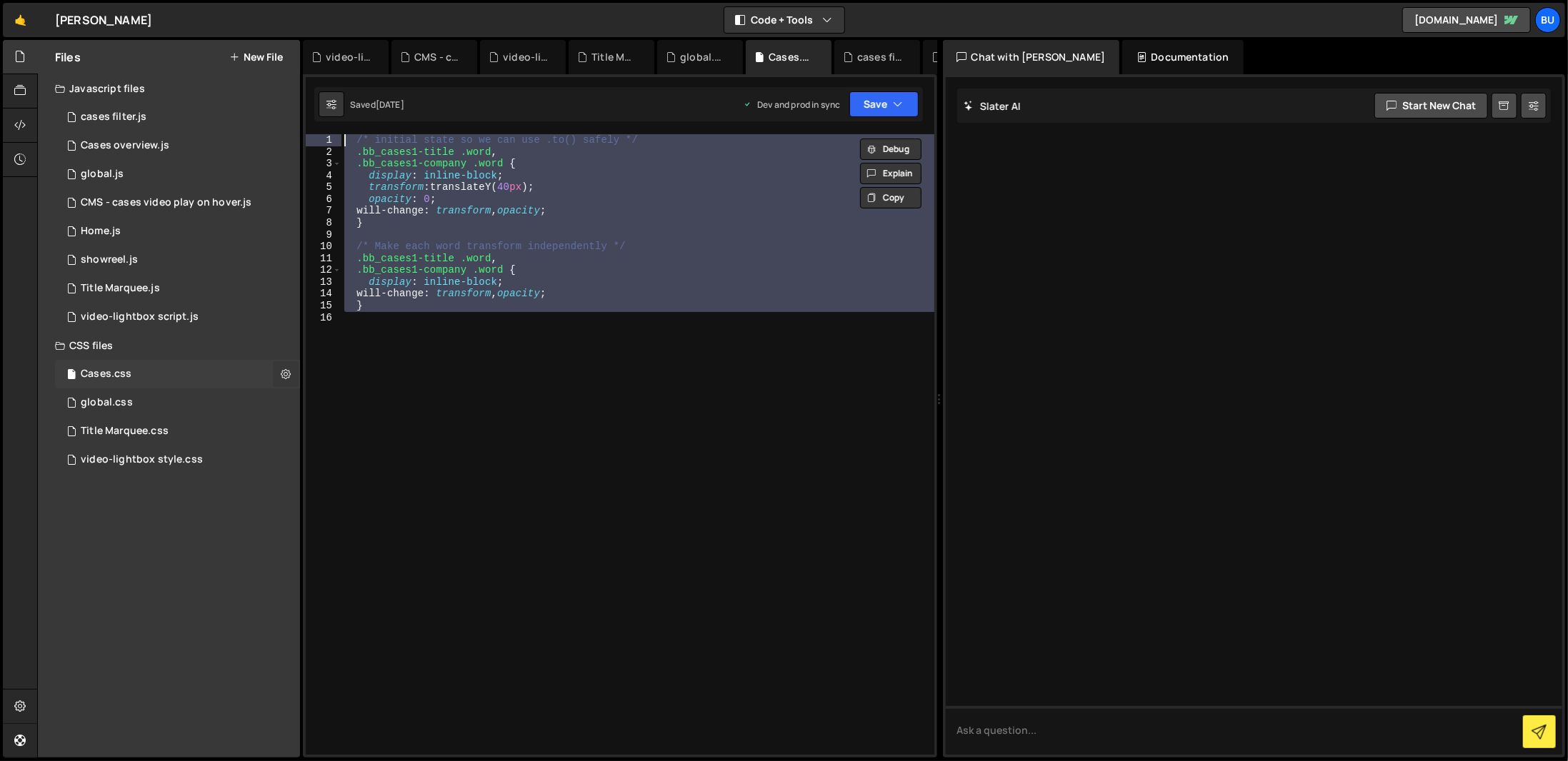
radio input "false"
radio input "true"
checkbox input "true"
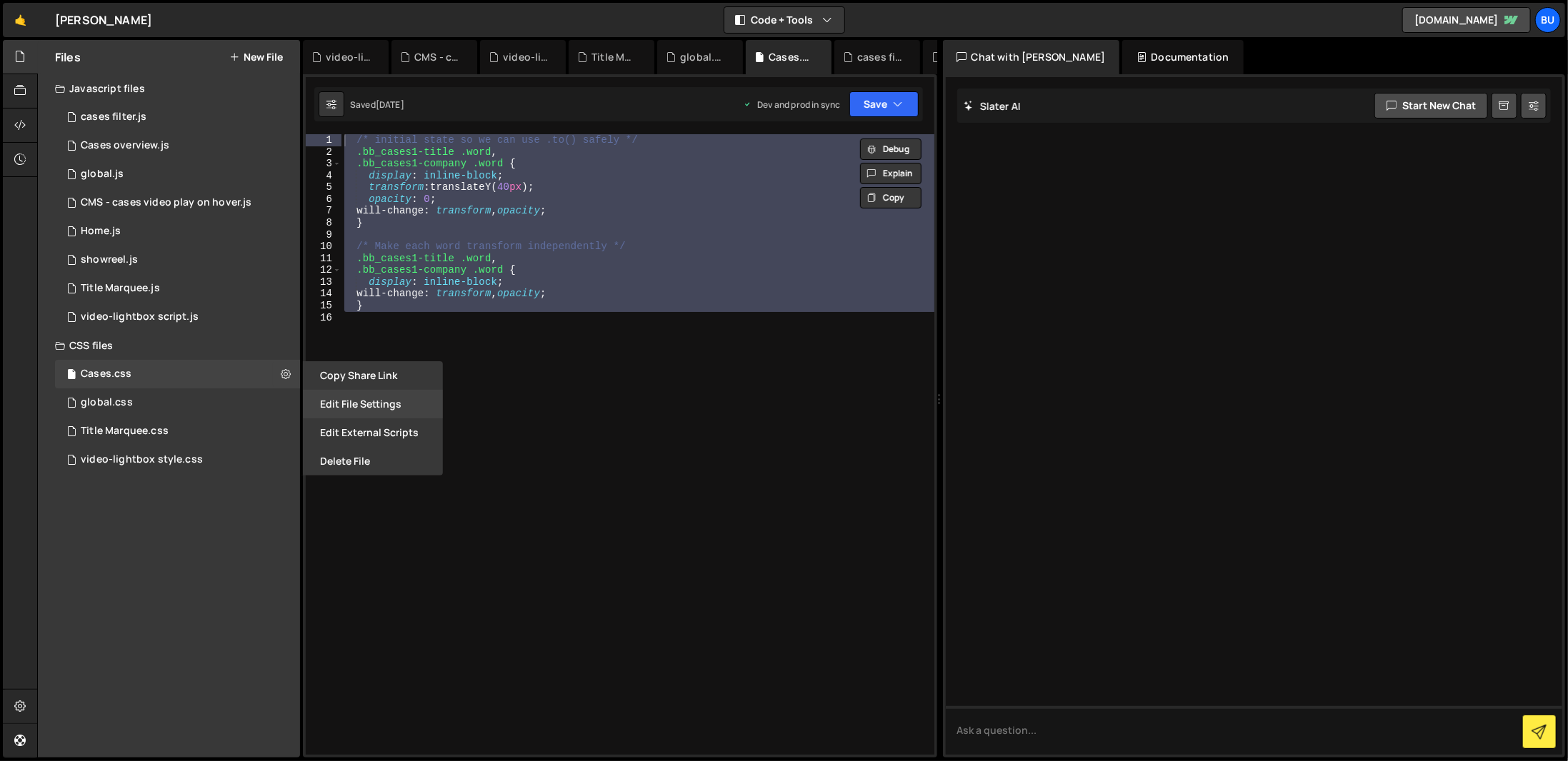
click at [406, 406] on button "Edit File Settings" at bounding box center [372, 403] width 140 height 28
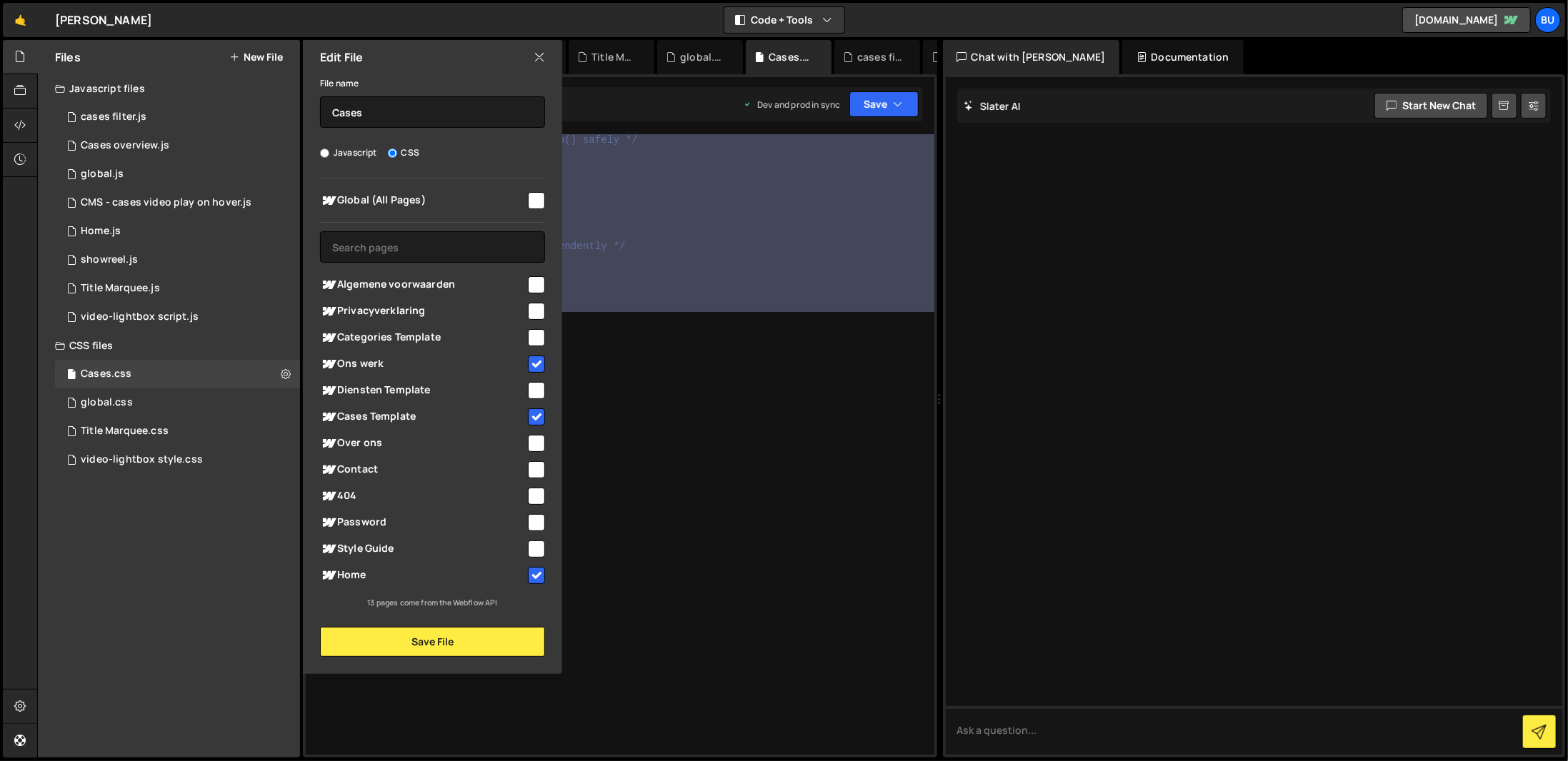
click at [687, 505] on div "/* initial state so we can use .to() safely */ .bb_cases1-title .word , .bb_cas…" at bounding box center [638, 444] width 593 height 621
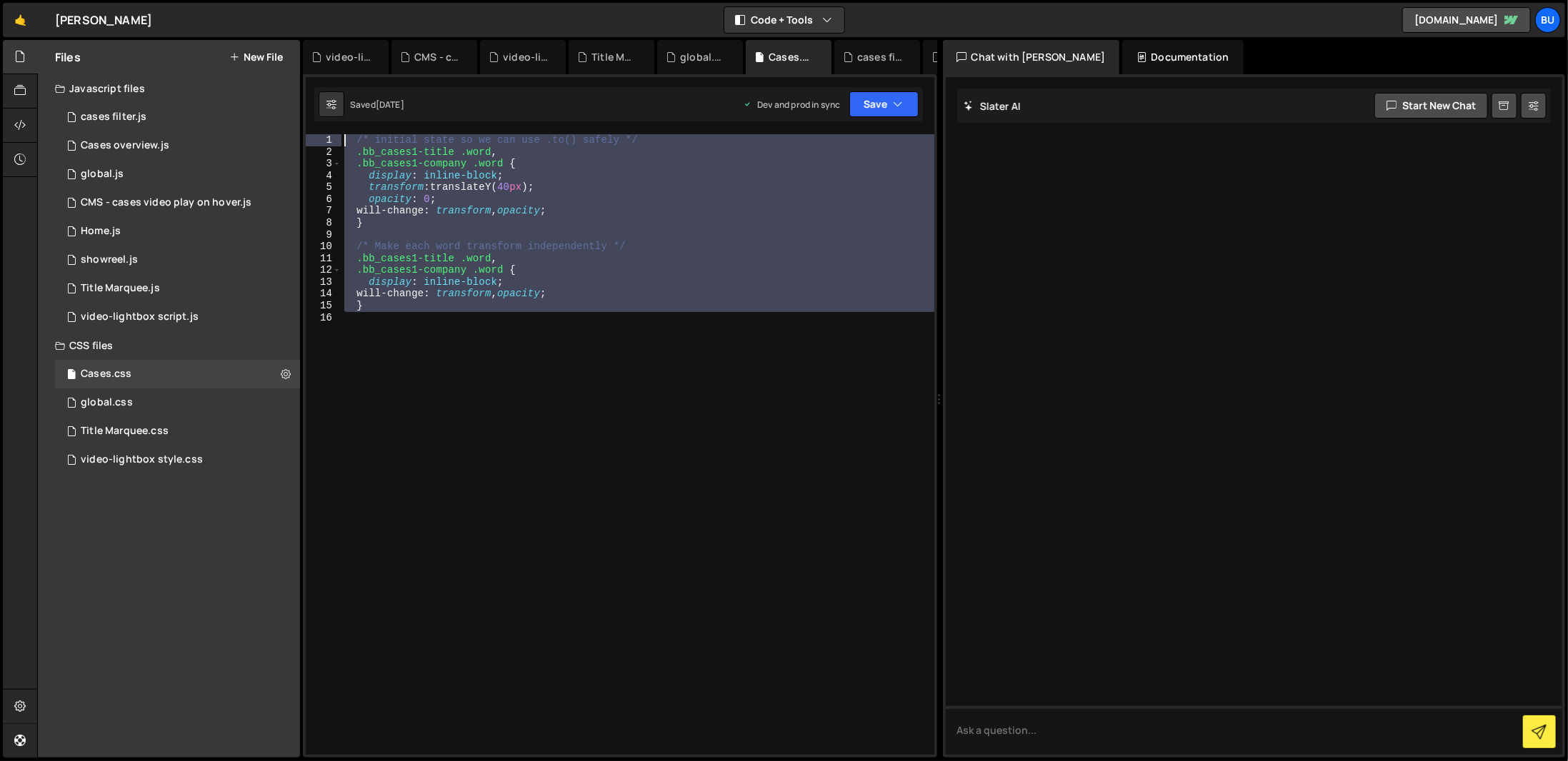
drag, startPoint x: 633, startPoint y: 401, endPoint x: 304, endPoint y: 77, distance: 461.8
click at [305, 77] on div "xPercent: 0, 1 2 3 4 5 6 7 8 9 10 11 12 13 14 15 16 17 18 19 20 21 22 23 24 25 …" at bounding box center [620, 416] width 635 height 684
type textarea "/* initial state so we can use .to() safely */ .bb_cases1-title .word,"
click at [897, 205] on button "Copy" at bounding box center [891, 198] width 61 height 22
click at [263, 399] on div "global.css 0" at bounding box center [177, 402] width 245 height 28
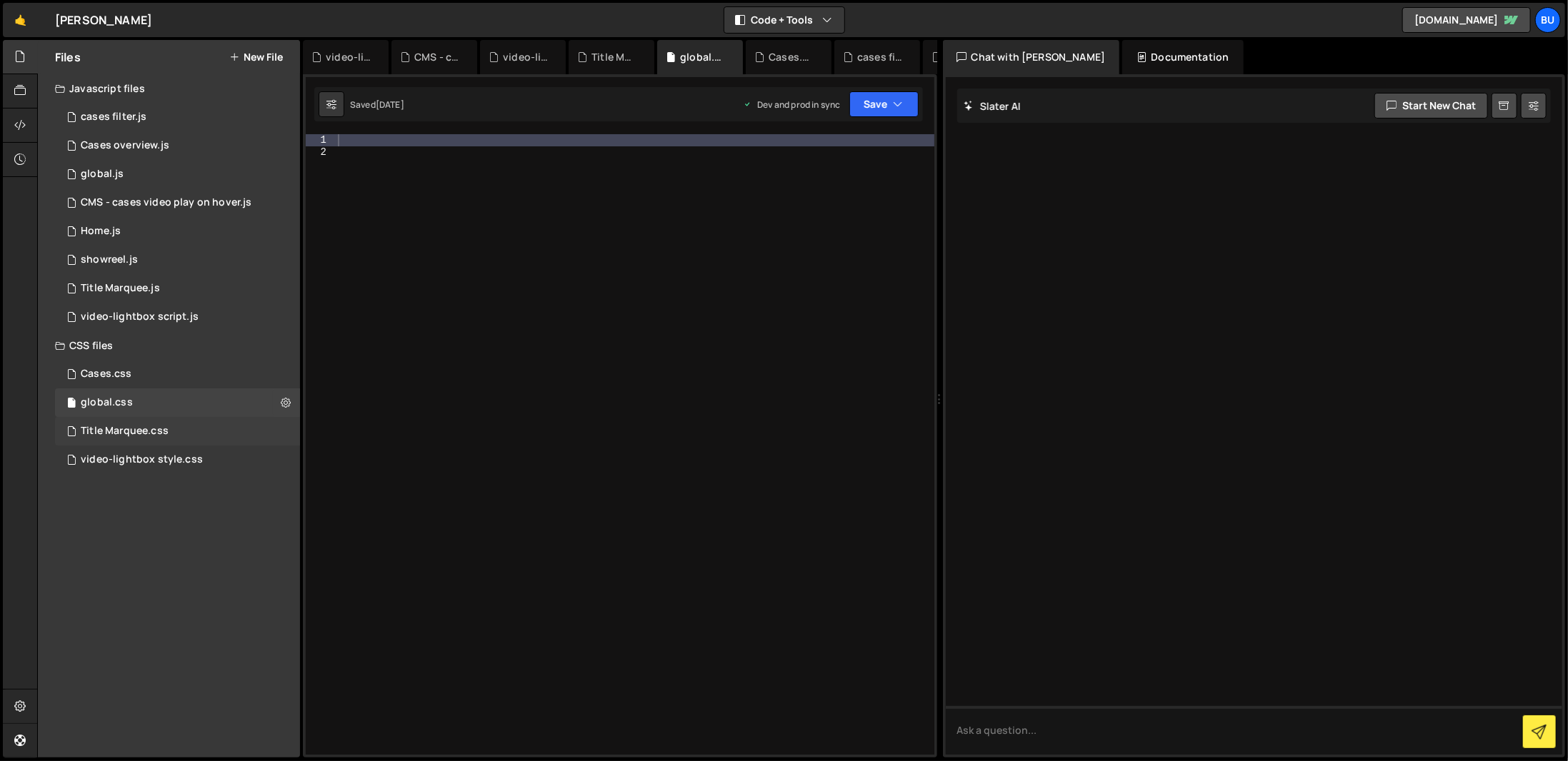
click at [210, 431] on div "Title Marquee.css 0" at bounding box center [177, 431] width 245 height 28
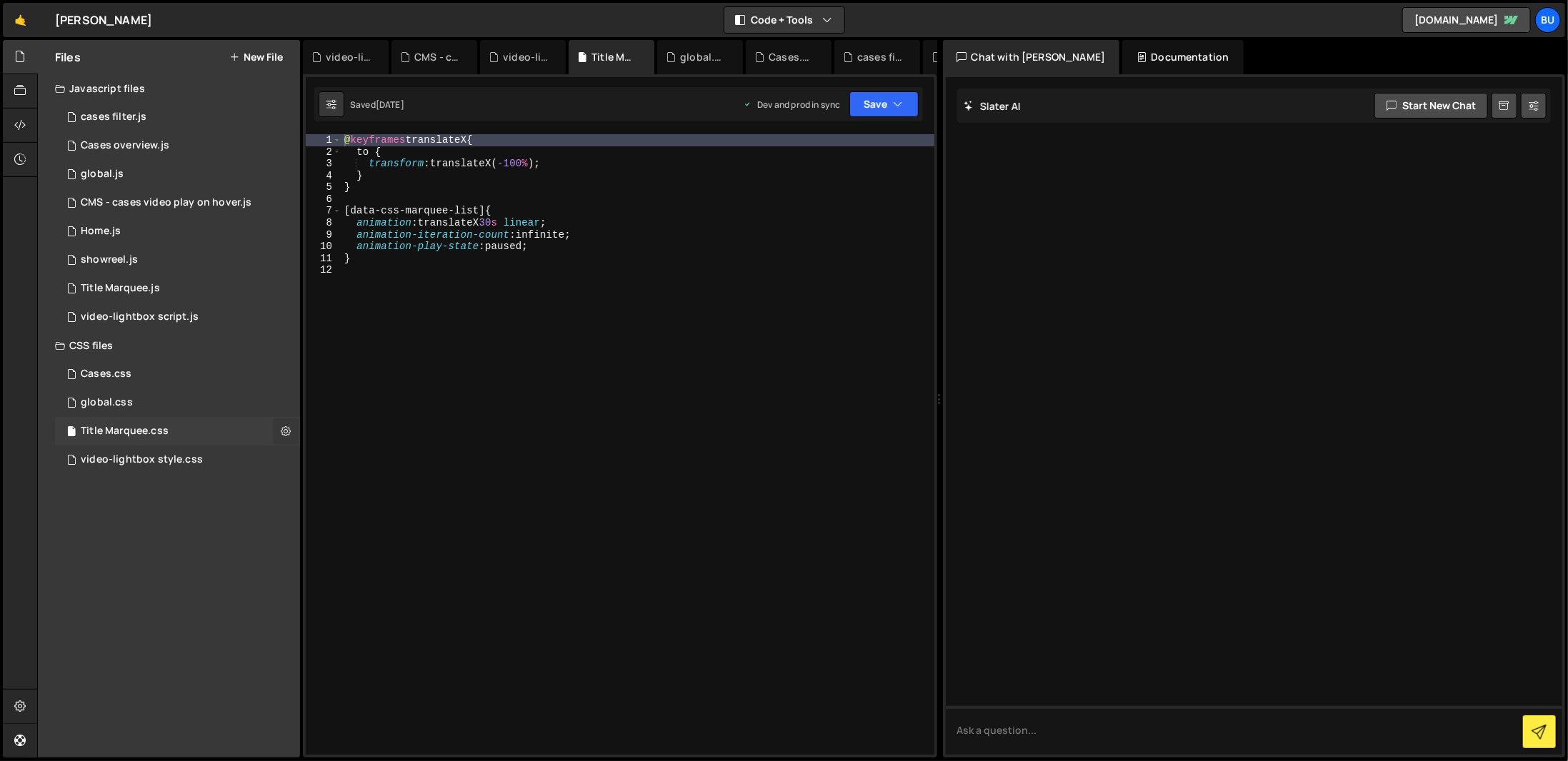
click at [281, 435] on icon at bounding box center [286, 431] width 10 height 14
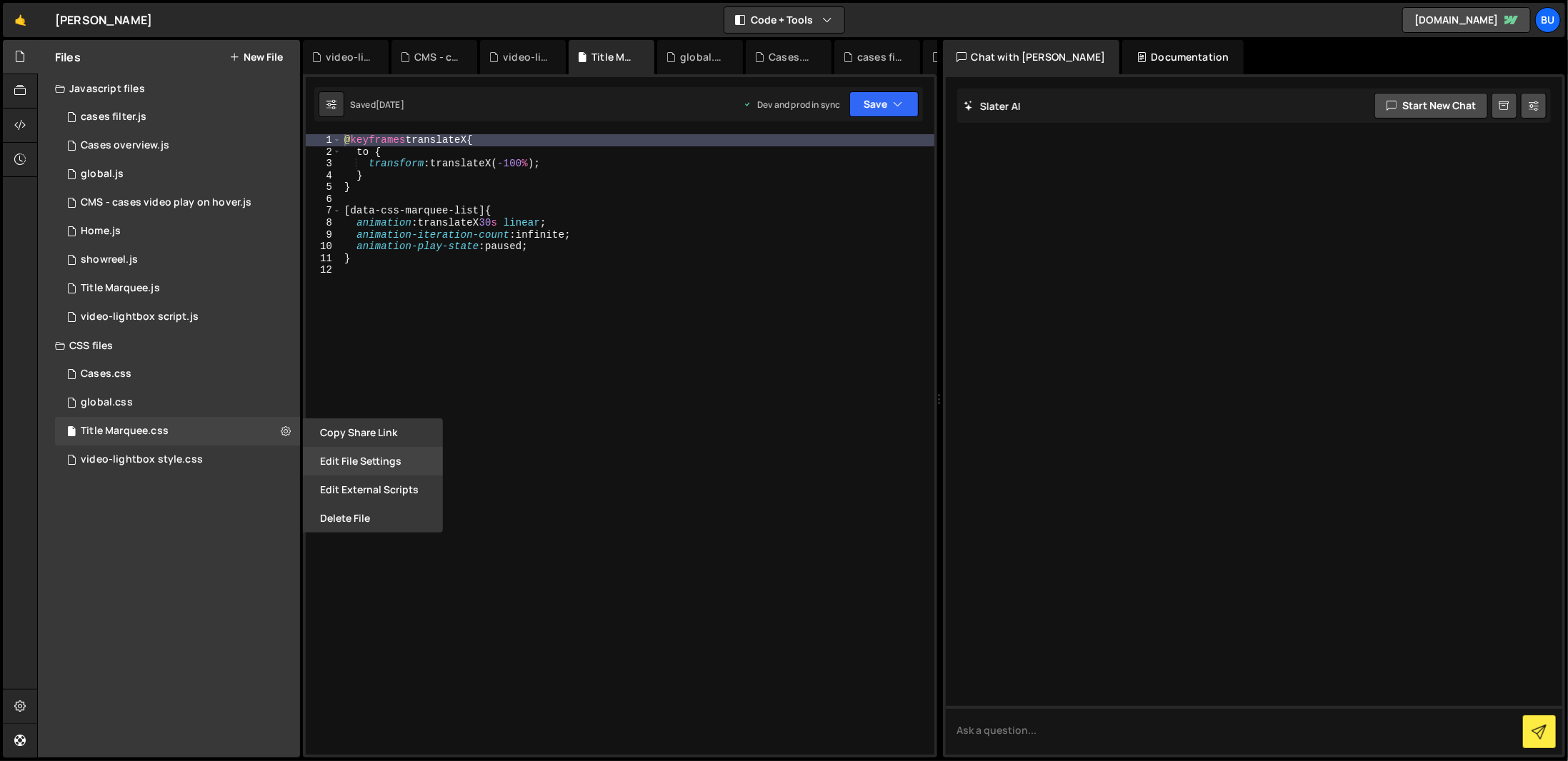
click at [342, 457] on button "Edit File Settings" at bounding box center [372, 461] width 140 height 28
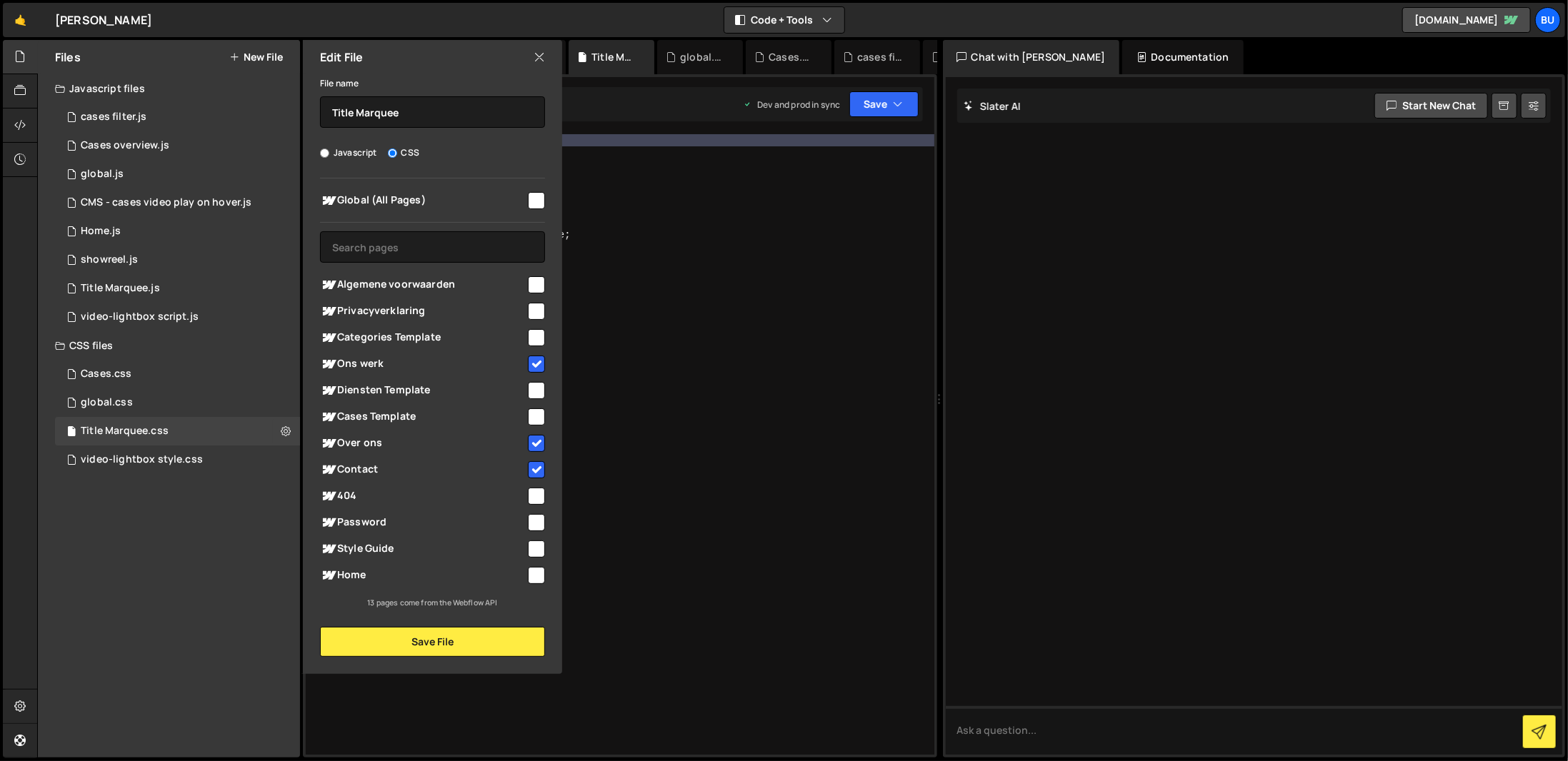
click at [727, 579] on div "@ keyframes translateX { to { transform : translateX( -100 % ) ; } } [ data-css…" at bounding box center [638, 456] width 593 height 644
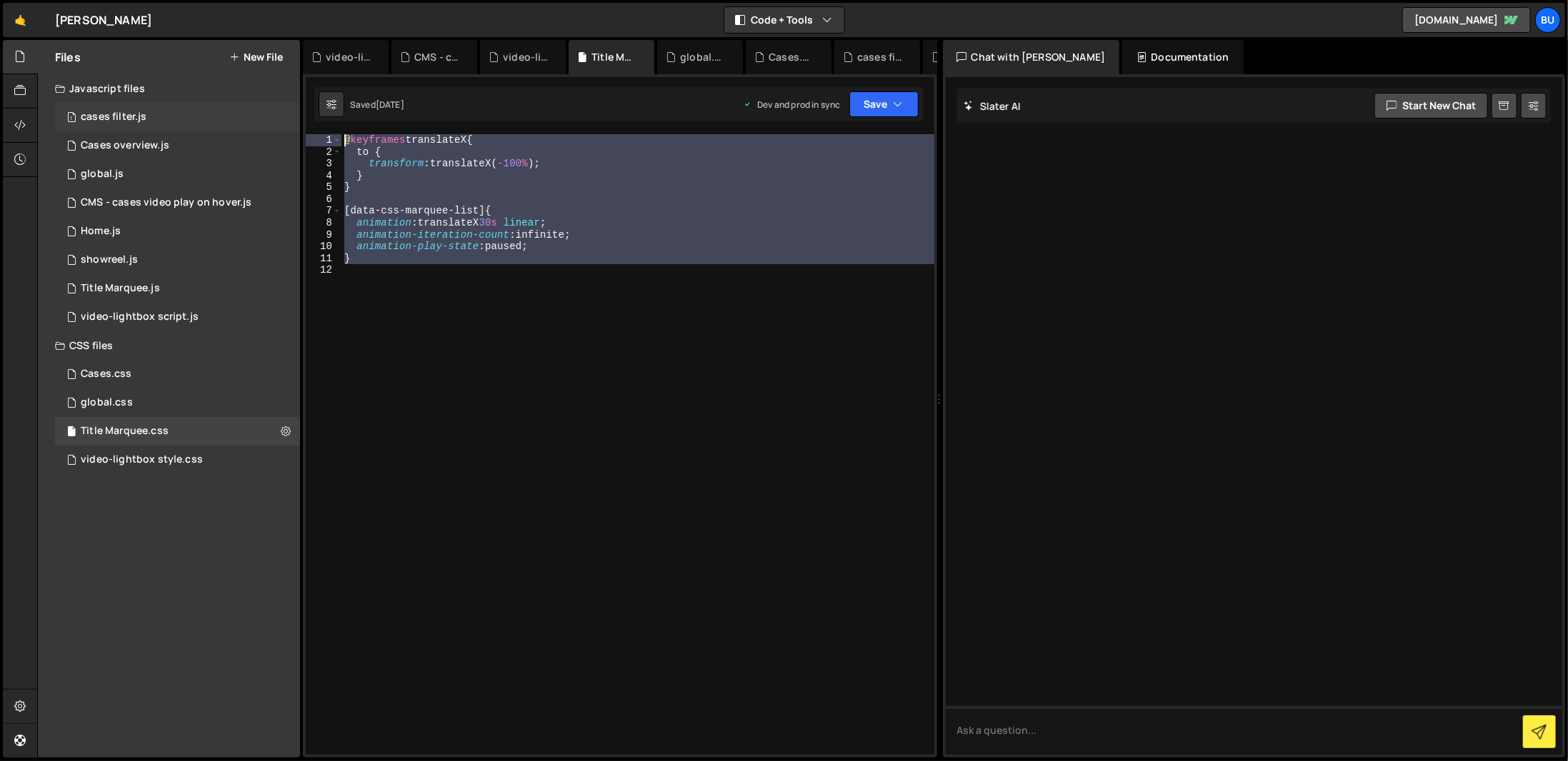
drag, startPoint x: 568, startPoint y: 307, endPoint x: 287, endPoint y: 115, distance: 340.3
click at [287, 115] on div "Files New File Javascript files 1 cases filter.js 0 3 Cases overview.js 0 1 glo…" at bounding box center [803, 399] width 1531 height 718
type textarea "@keyframes translateX { to {"
click at [281, 454] on div "video-lightbox style.css 0" at bounding box center [177, 459] width 245 height 28
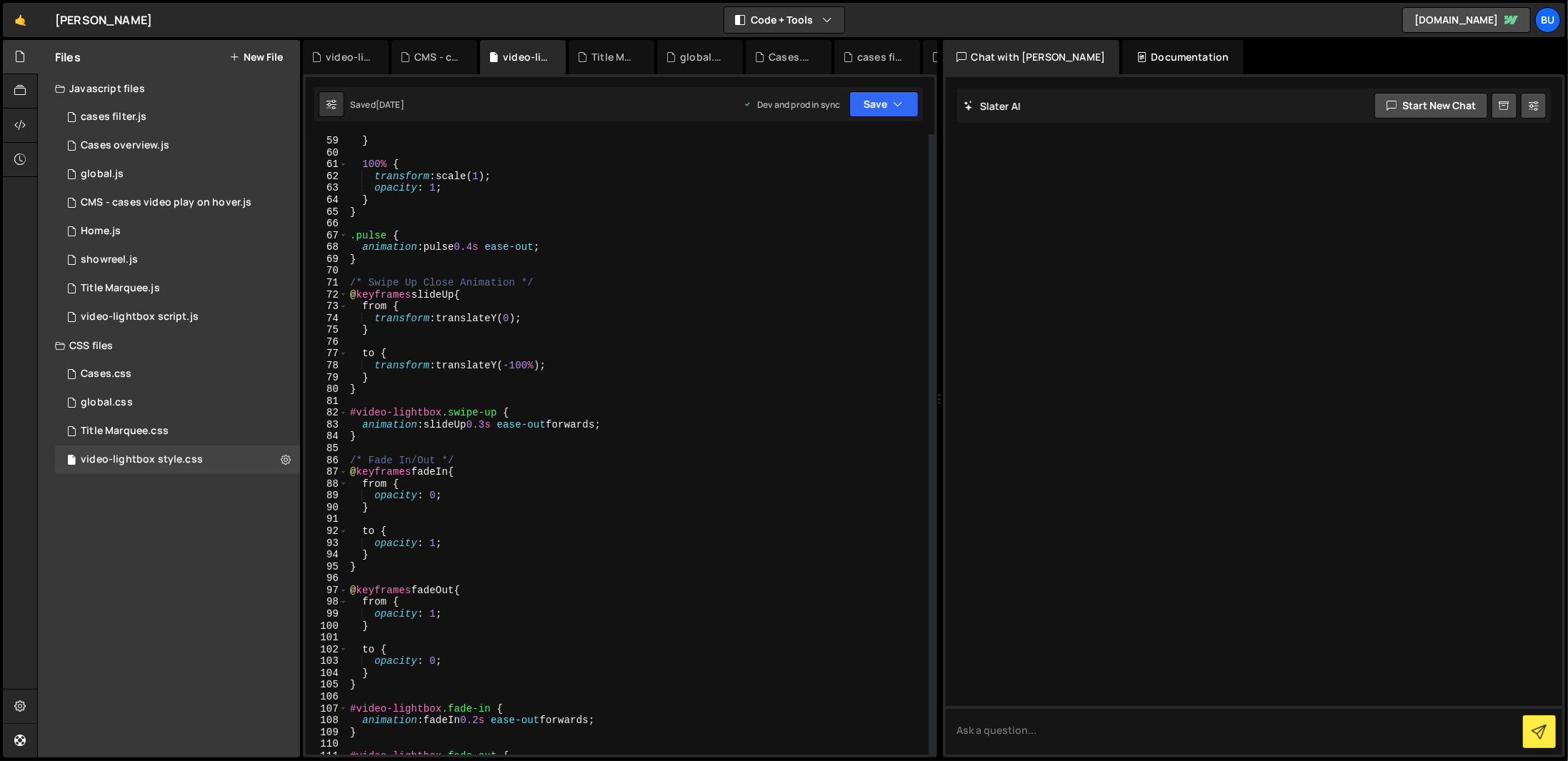
scroll to position [642, 0]
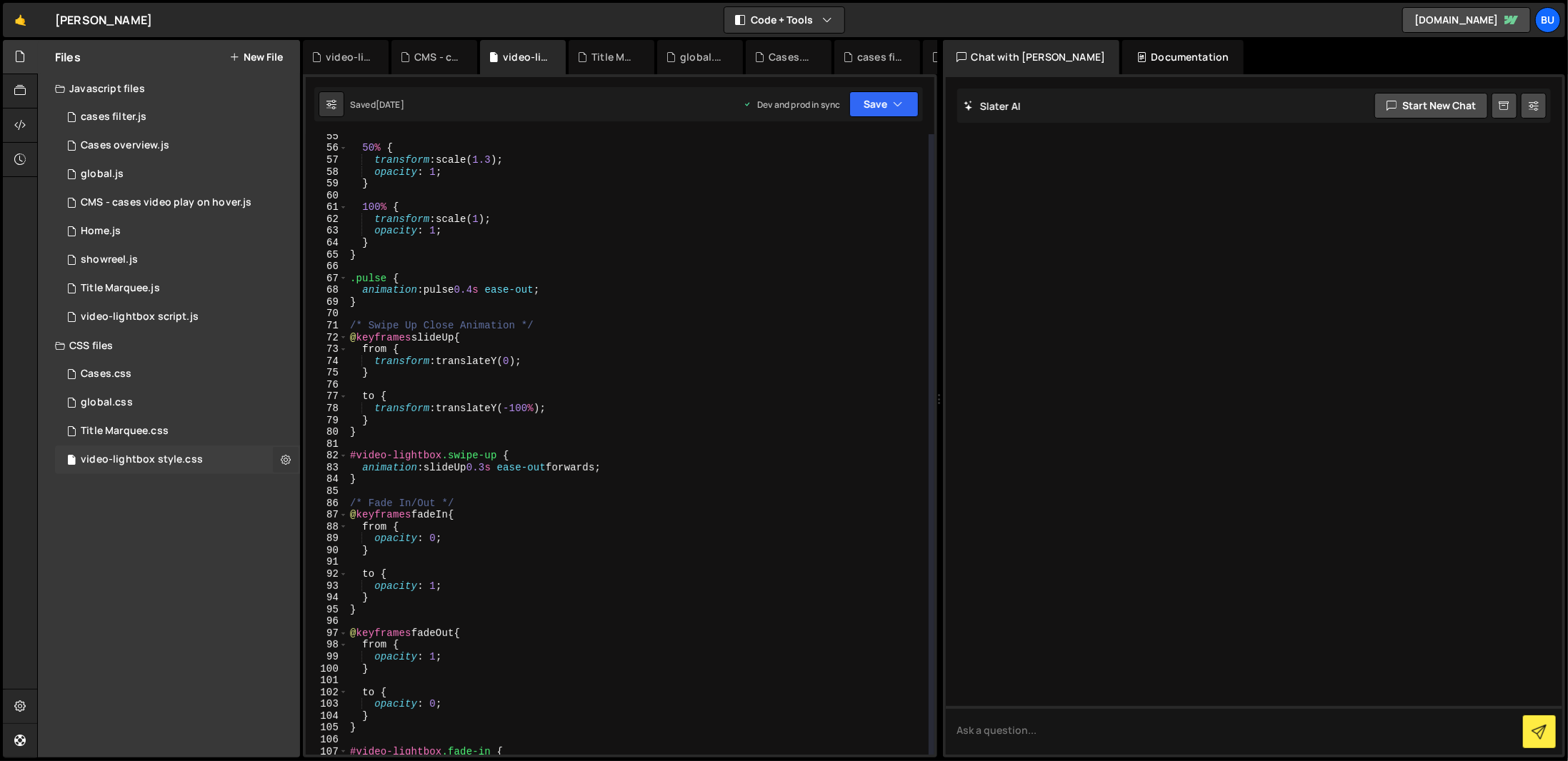
click at [286, 454] on icon at bounding box center [286, 459] width 10 height 14
type input "video-lightbox style"
radio input "false"
radio input "true"
checkbox input "true"
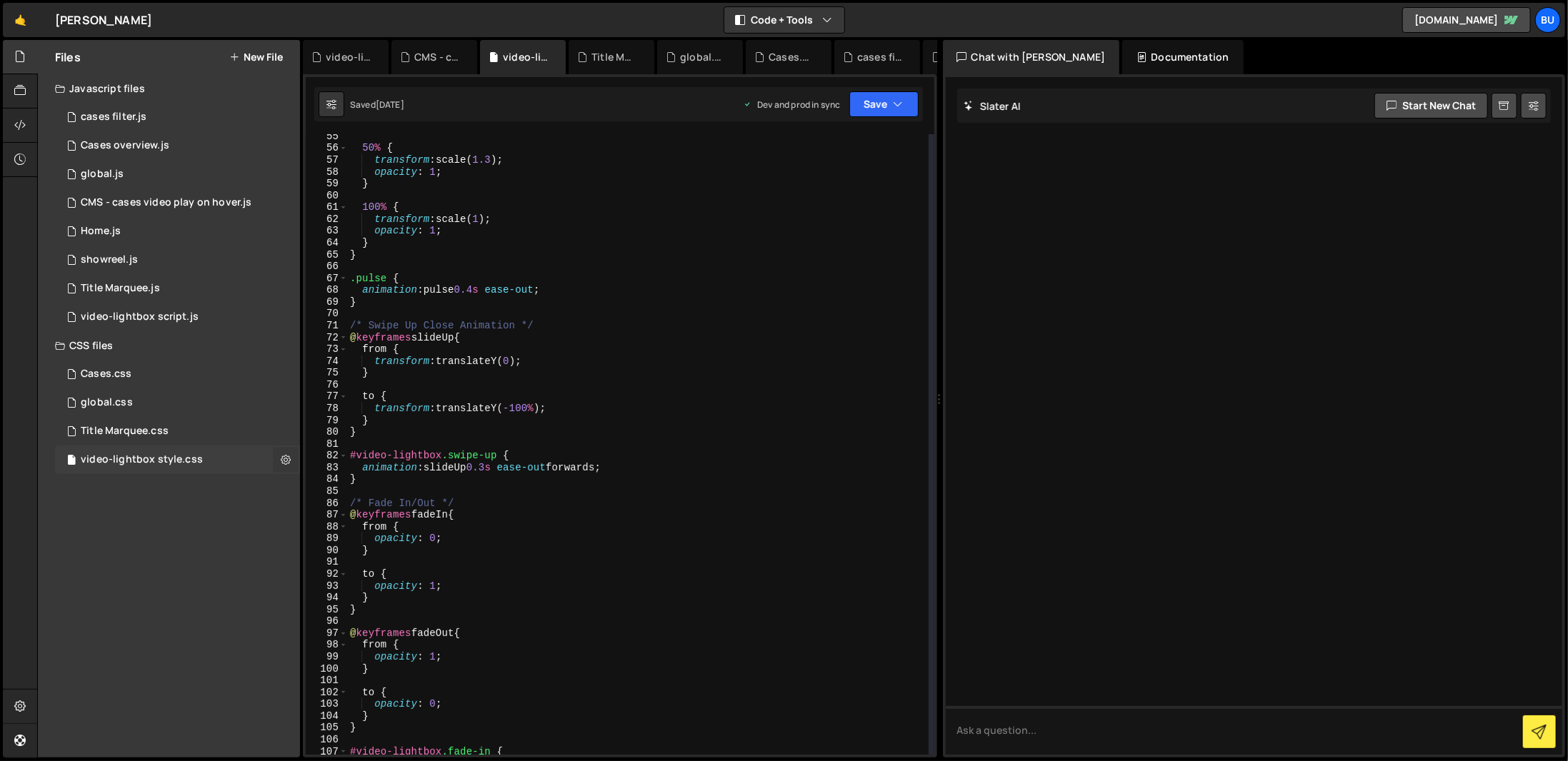
checkbox input "true"
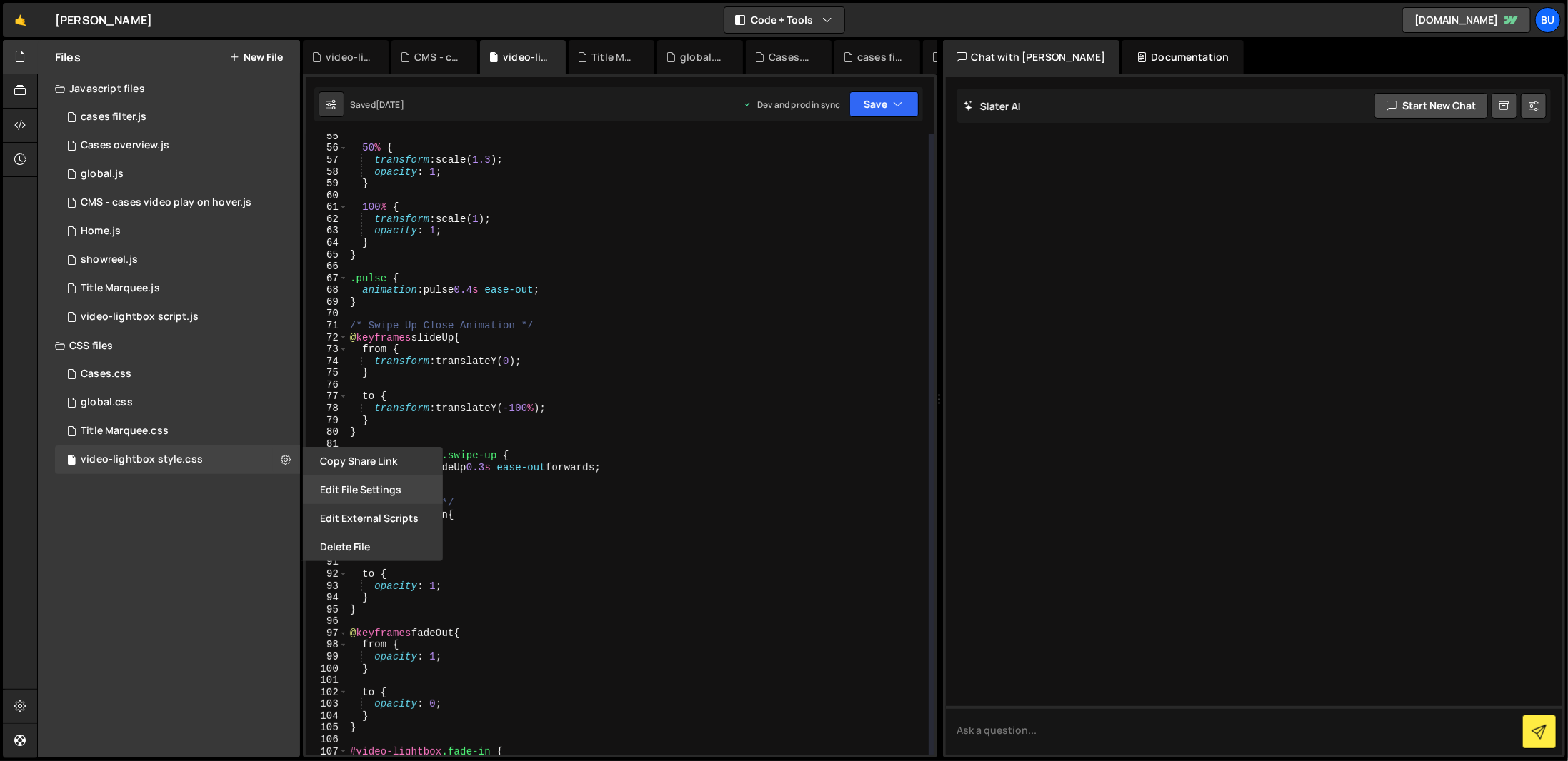
click at [361, 481] on button "Edit File Settings" at bounding box center [372, 489] width 140 height 28
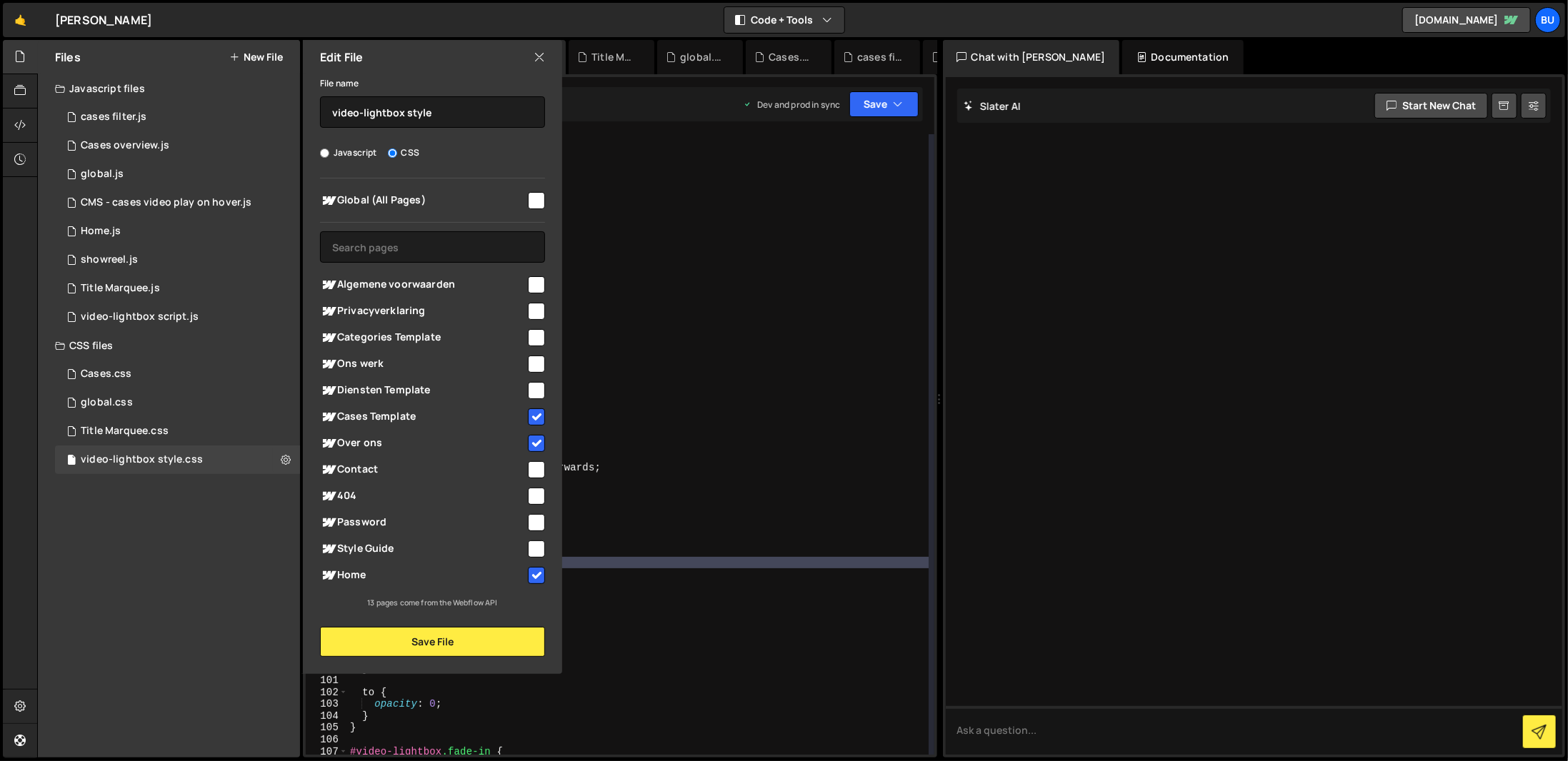
click at [825, 567] on div "50 % { transform : scale( 1.3 ) ; opacity : 1 ; } 100 % { transform : scale( 1 …" at bounding box center [638, 453] width 581 height 644
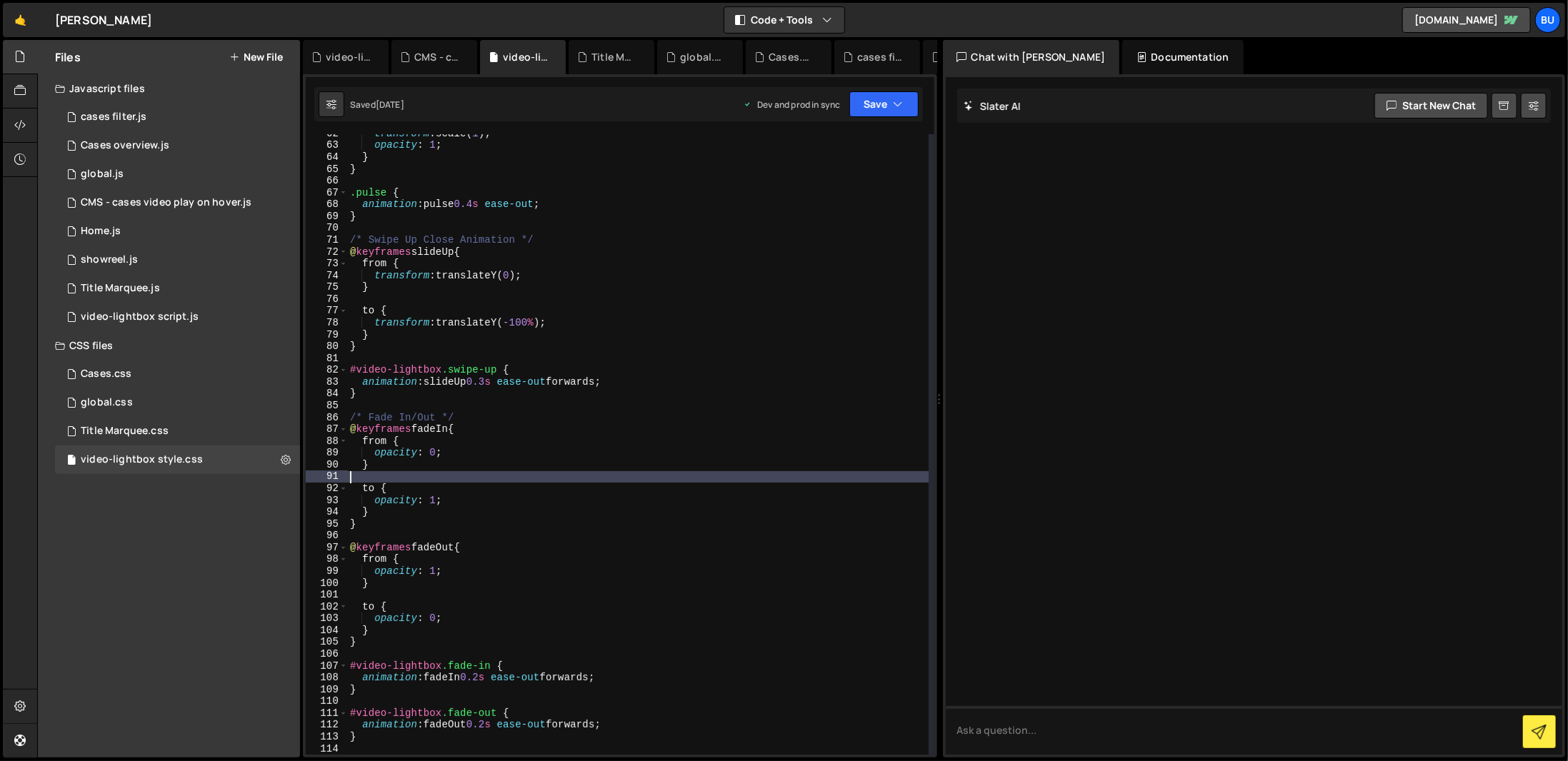
scroll to position [729, 0]
click at [121, 115] on div "cases filter.js" at bounding box center [113, 117] width 65 height 13
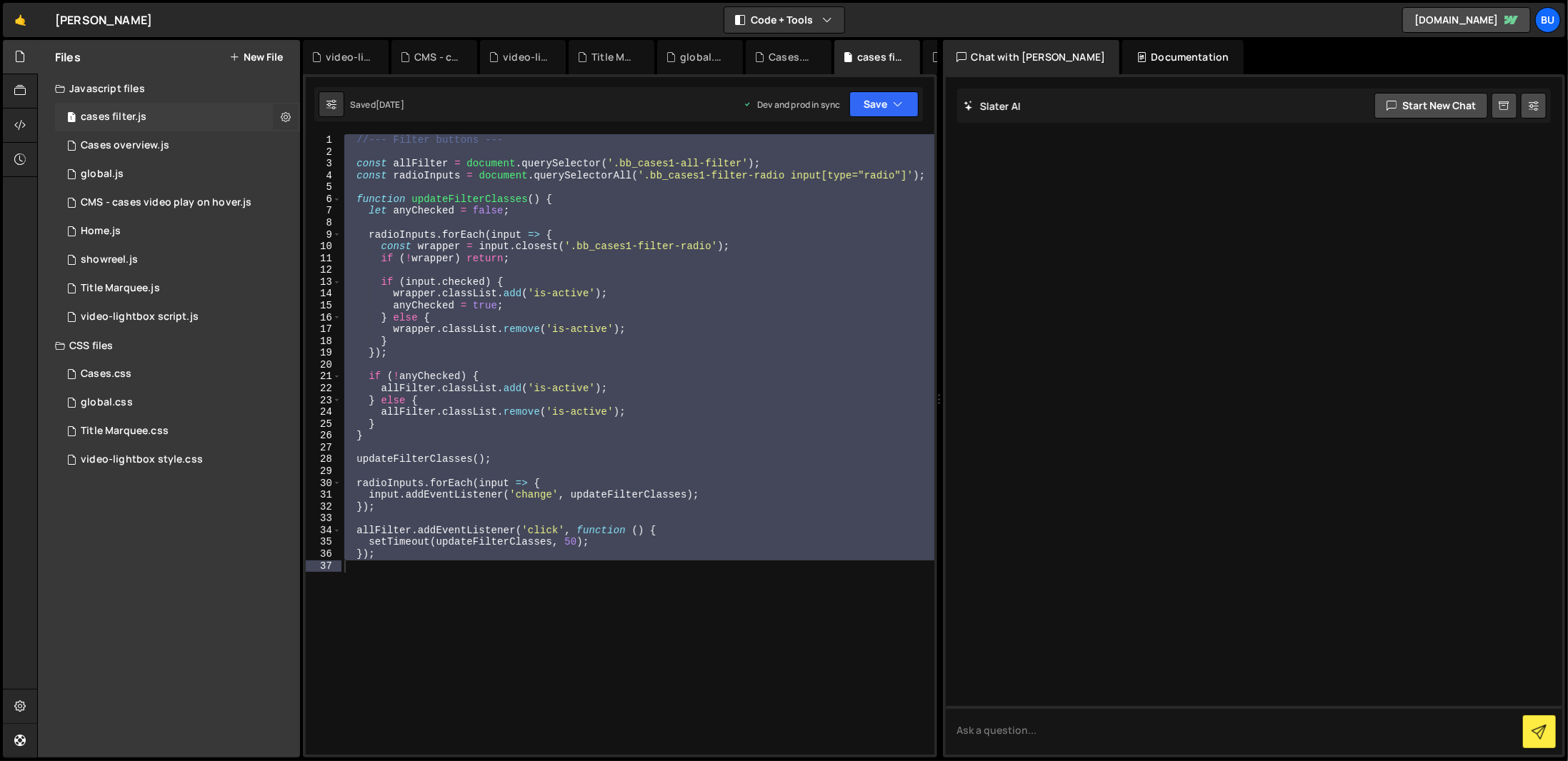
click at [281, 115] on icon at bounding box center [286, 116] width 10 height 14
type input "cases filter"
radio input "true"
checkbox input "true"
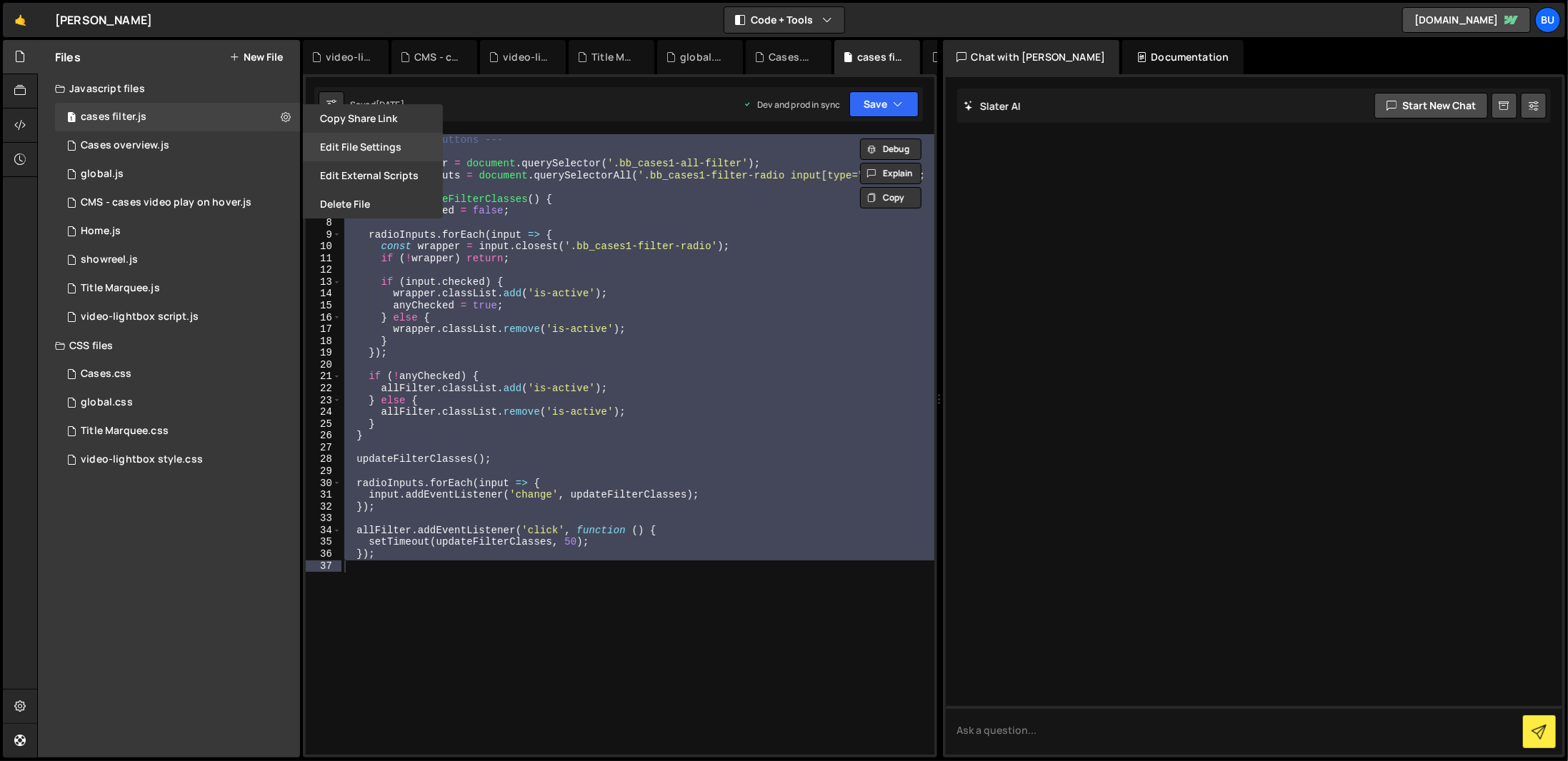
click at [329, 146] on button "Edit File Settings" at bounding box center [372, 147] width 140 height 28
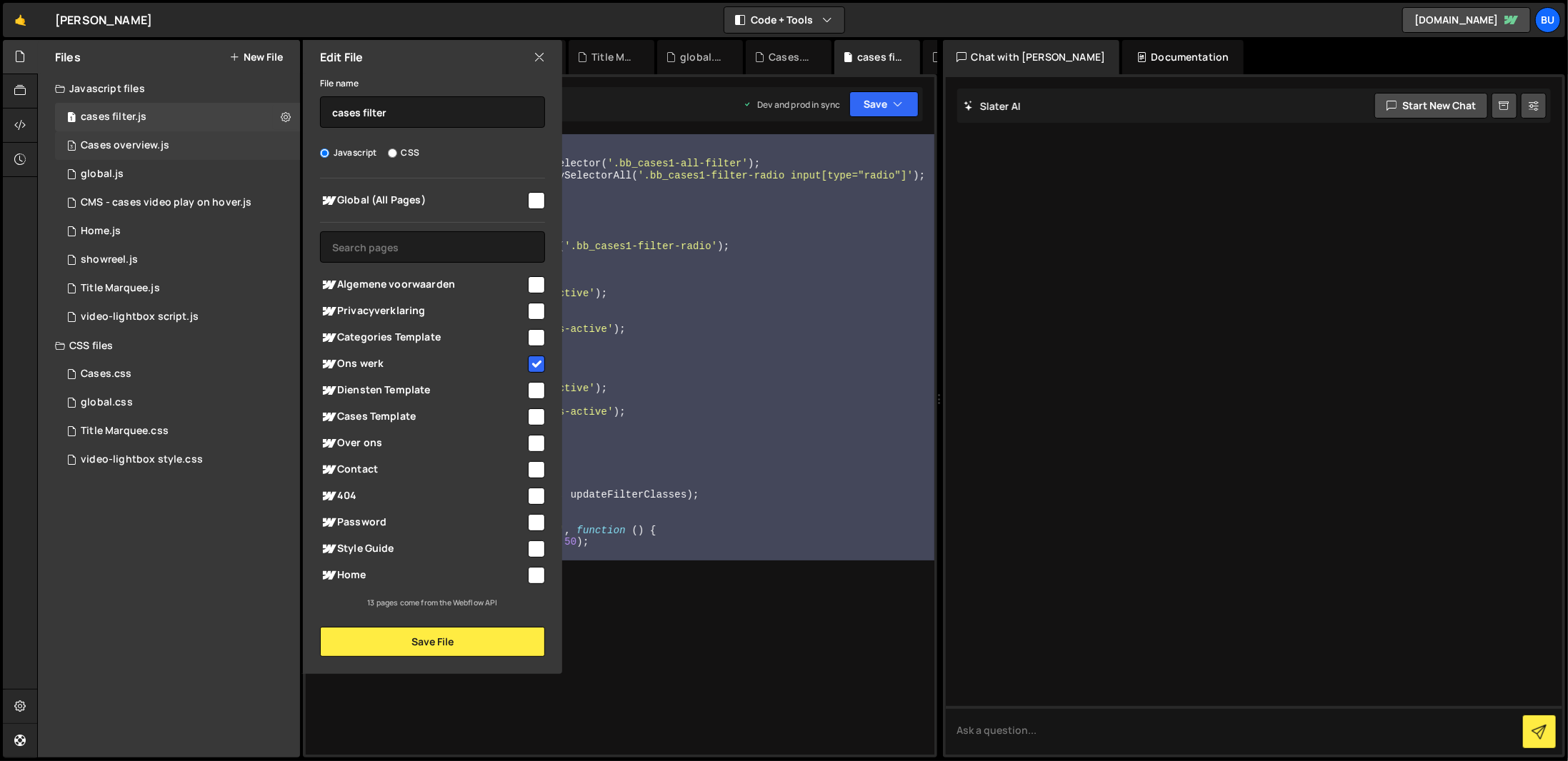
click at [279, 149] on div "3 Cases overview.js 0" at bounding box center [177, 145] width 245 height 28
checkbox input "false"
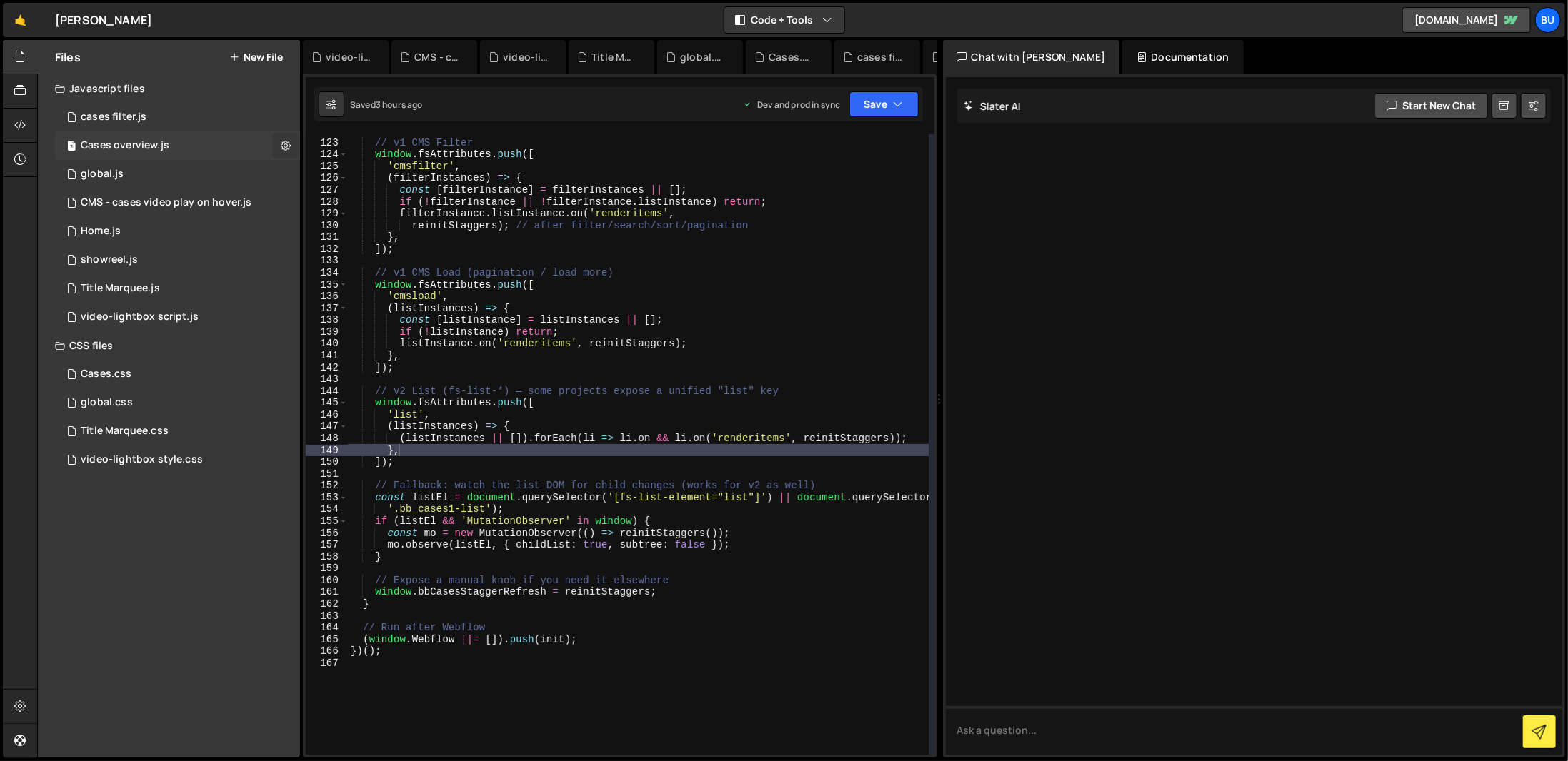
click at [286, 153] on button at bounding box center [286, 146] width 26 height 26
type input "Cases overview"
radio input "true"
checkbox input "true"
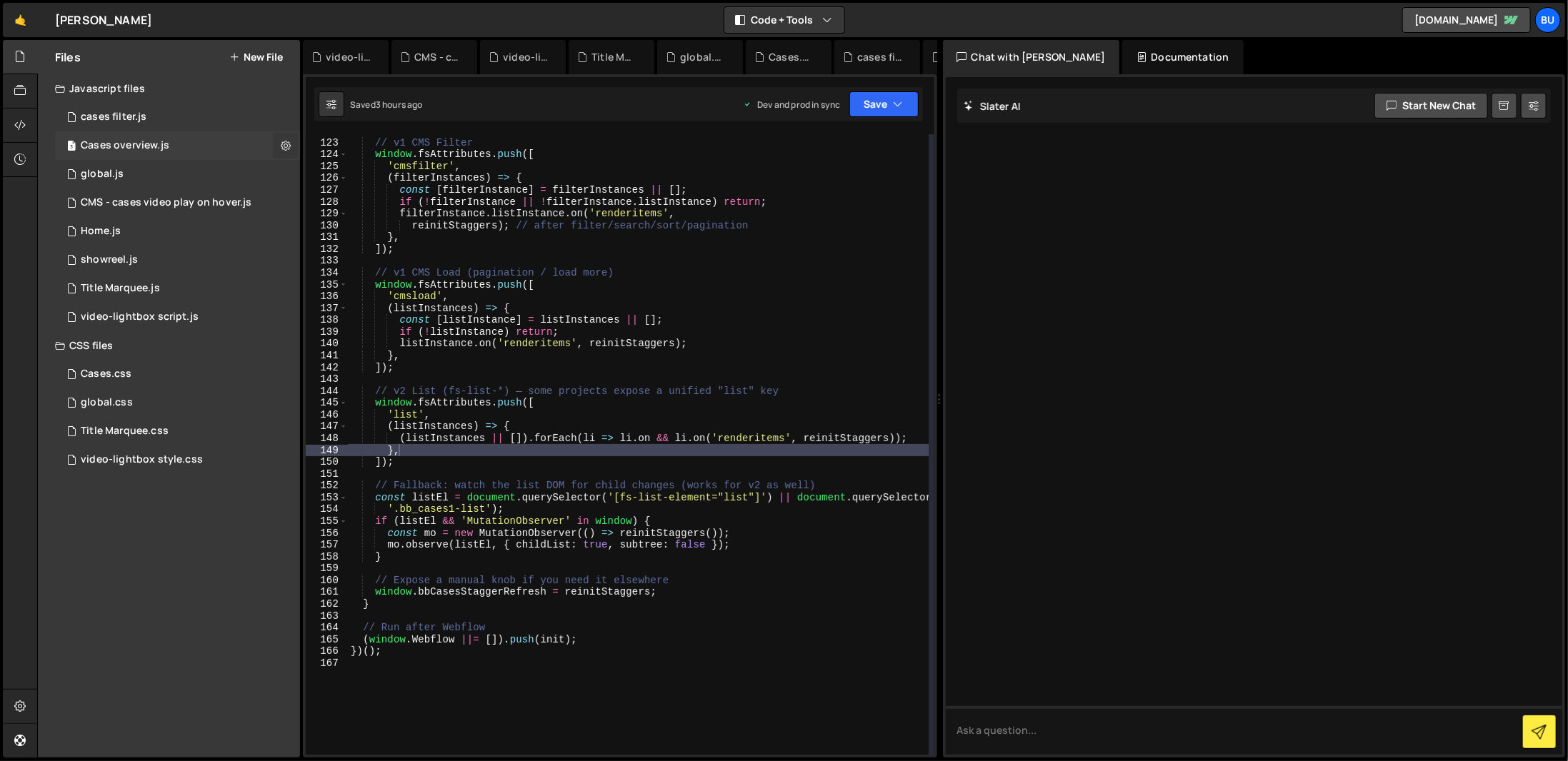
checkbox input "true"
click at [336, 177] on button "Edit File Settings" at bounding box center [372, 175] width 140 height 28
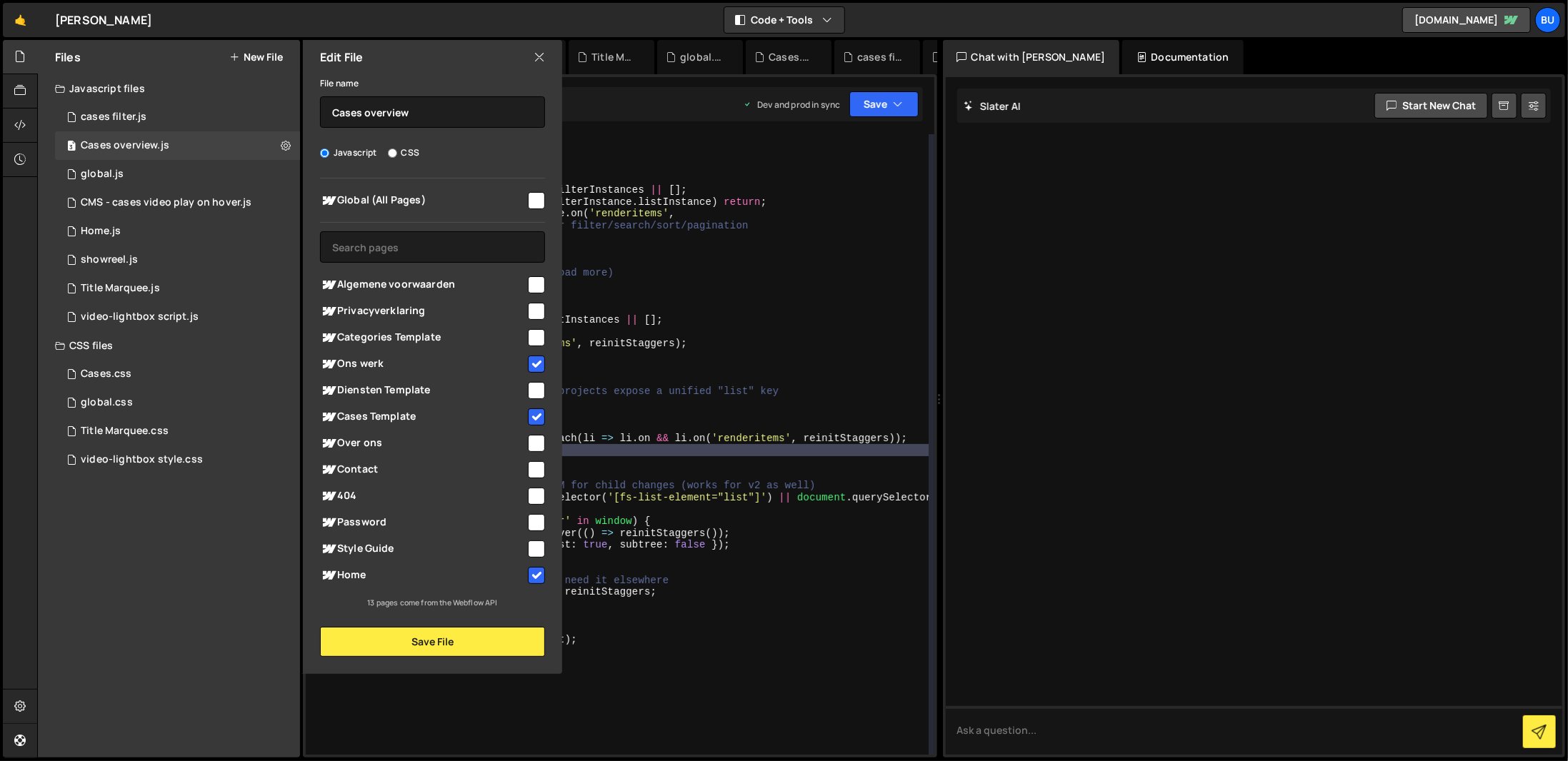
click at [669, 598] on div "// v1 CMS Filter window . fsAttributes . push ([ 'cmsfilter' , ( filterInstance…" at bounding box center [638, 447] width 581 height 644
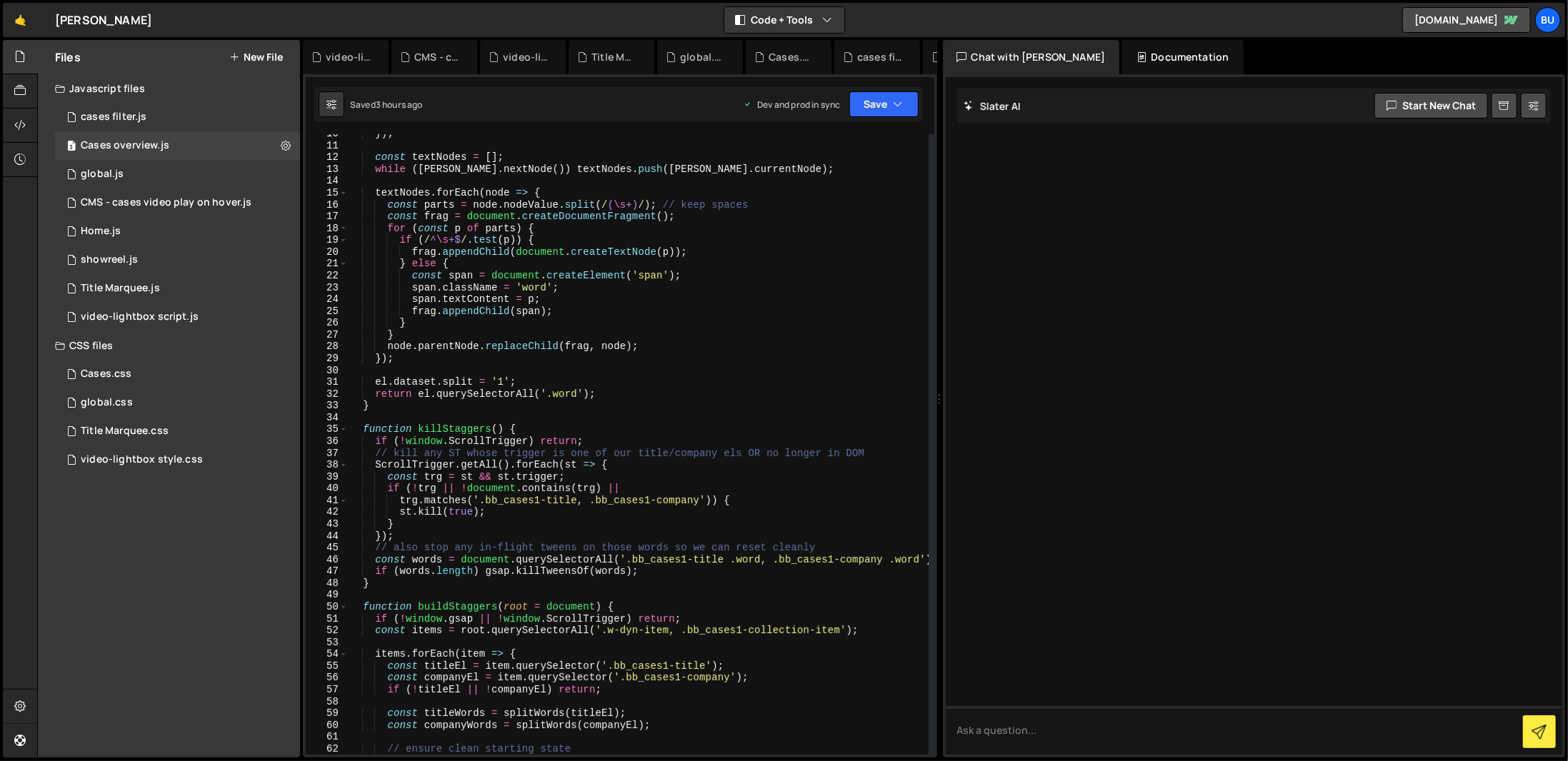
scroll to position [0, 0]
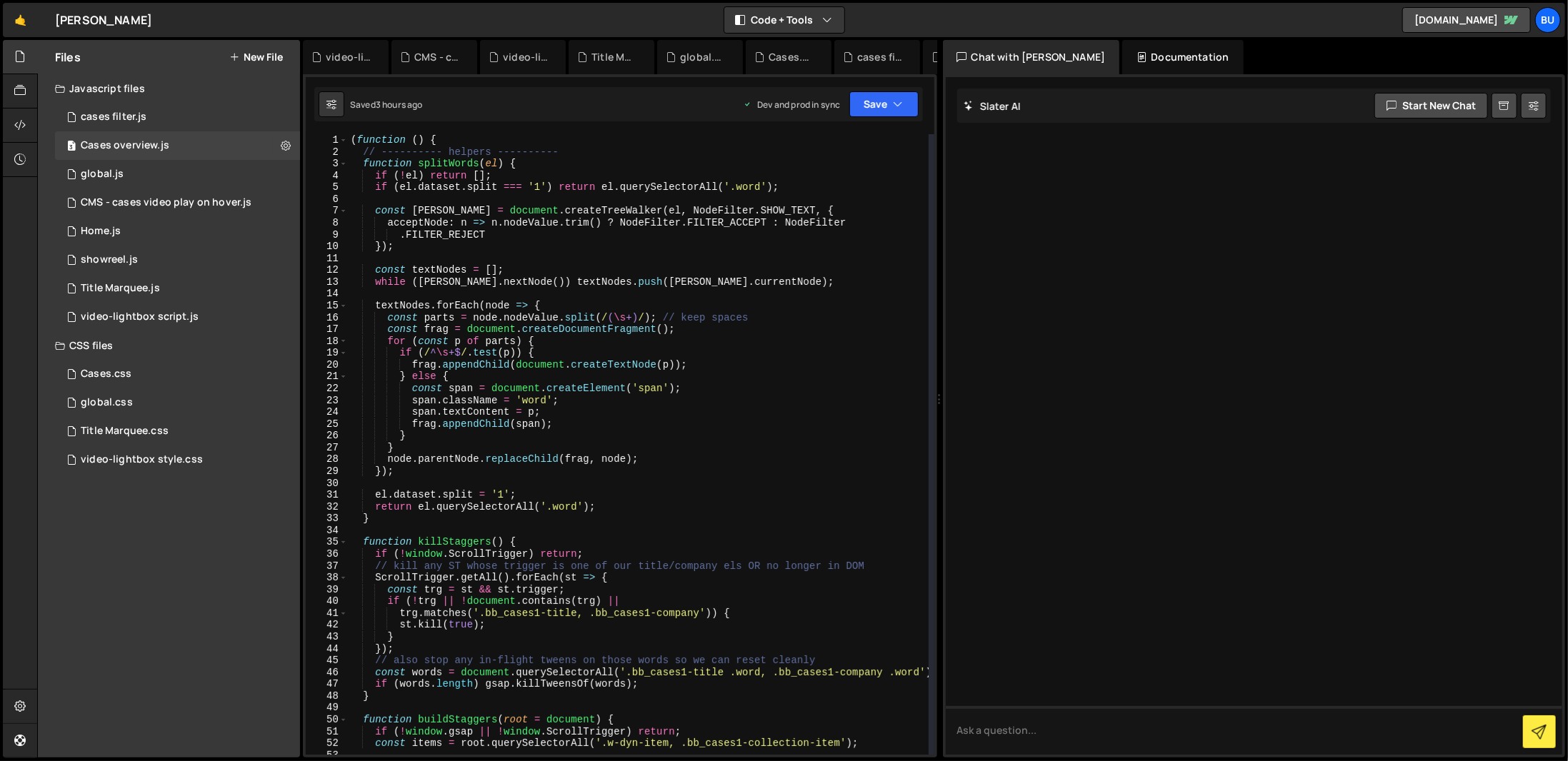
click at [717, 571] on div "( function ( ) { // ---------- helpers ---------- function splitWords ( el ) { …" at bounding box center [638, 456] width 581 height 644
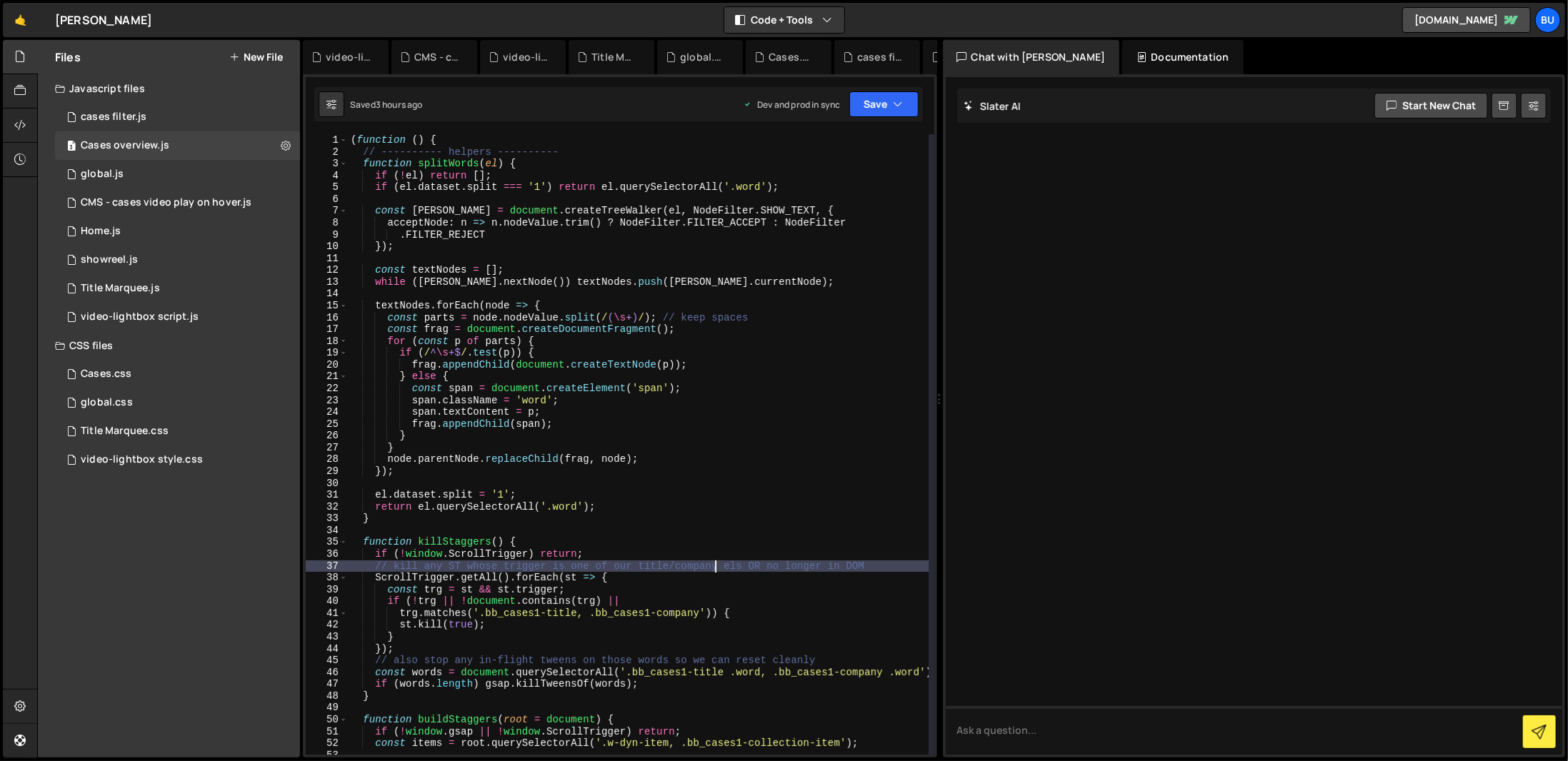
type textarea "})();"
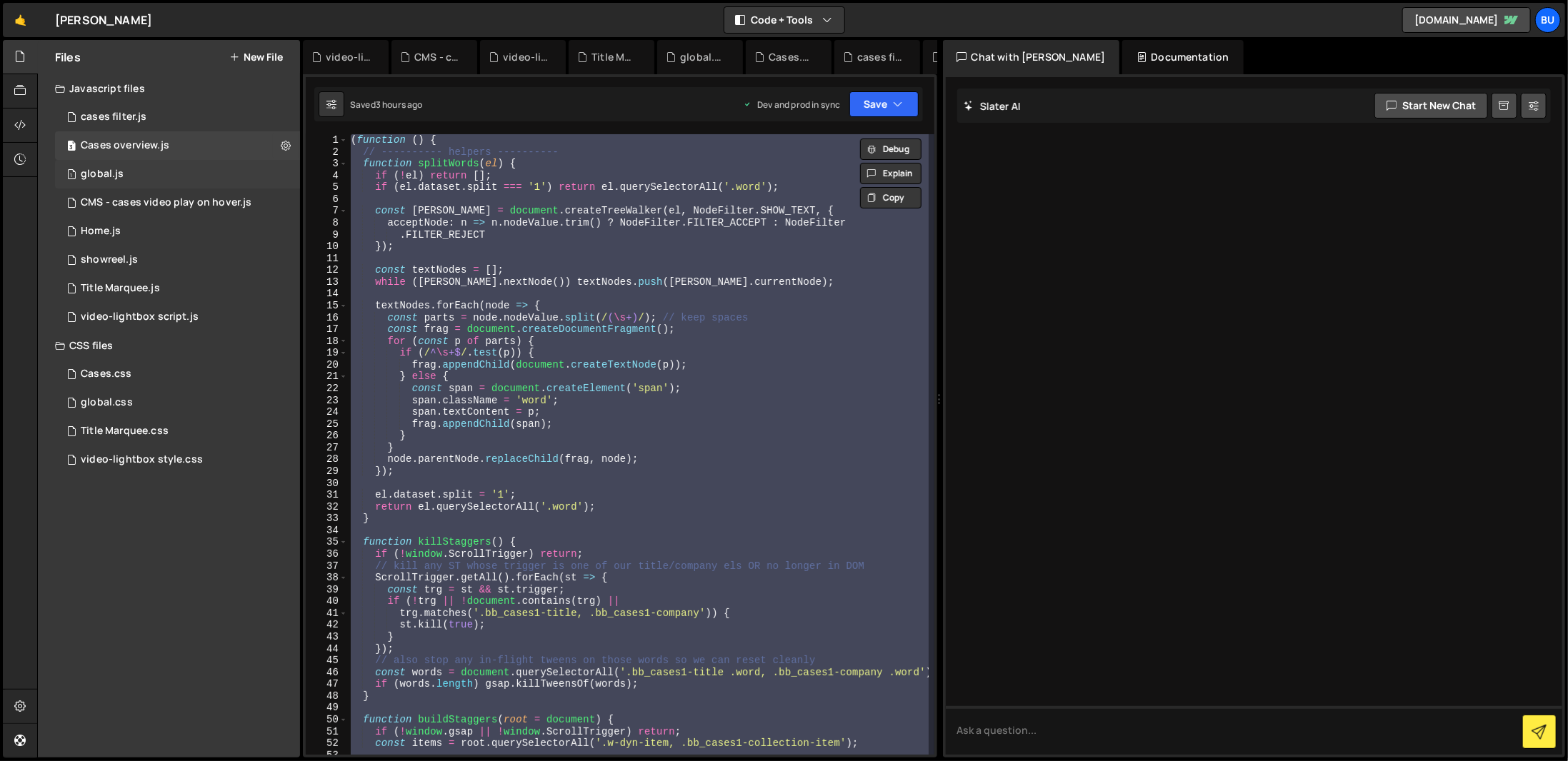
click at [269, 168] on div "1 global.js 0" at bounding box center [177, 174] width 245 height 28
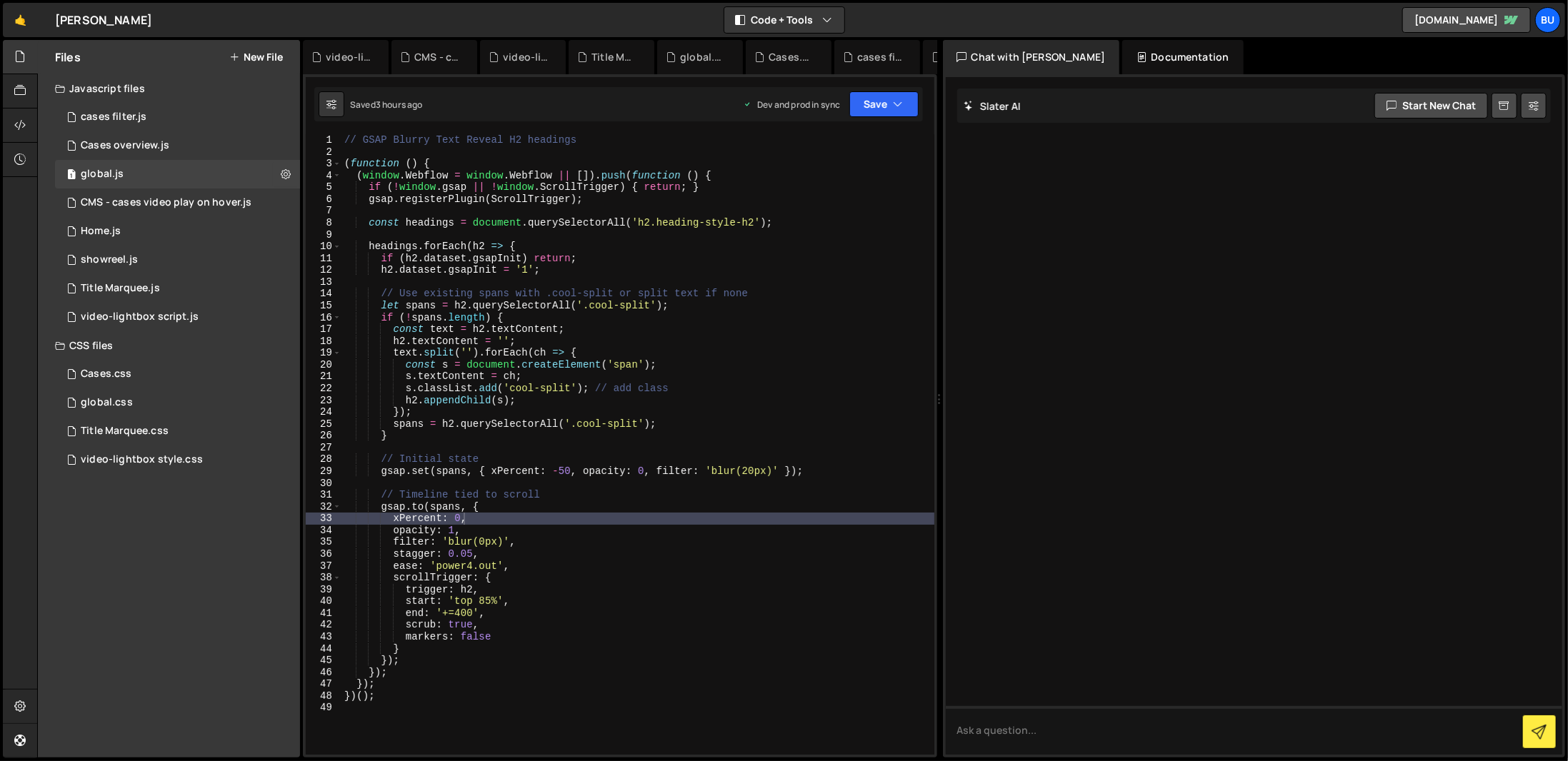
type textarea "gsap.registerPlugin(ScrollTrigger);"
click at [357, 198] on div "// GSAP Blurry Text Reveal H2 headings ( function ( ) { ( window . Webflow = wi…" at bounding box center [638, 456] width 593 height 644
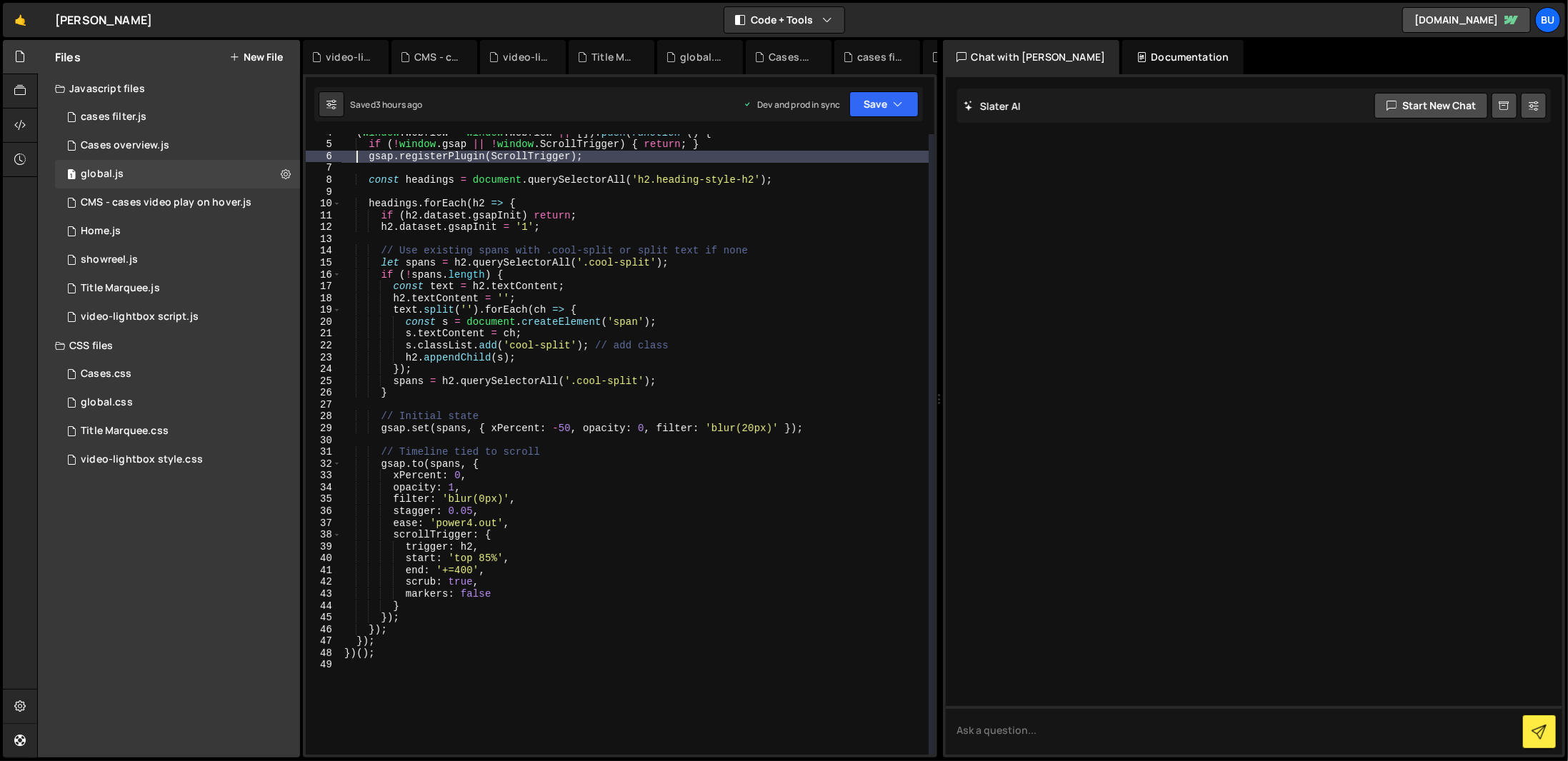
scroll to position [0, 0]
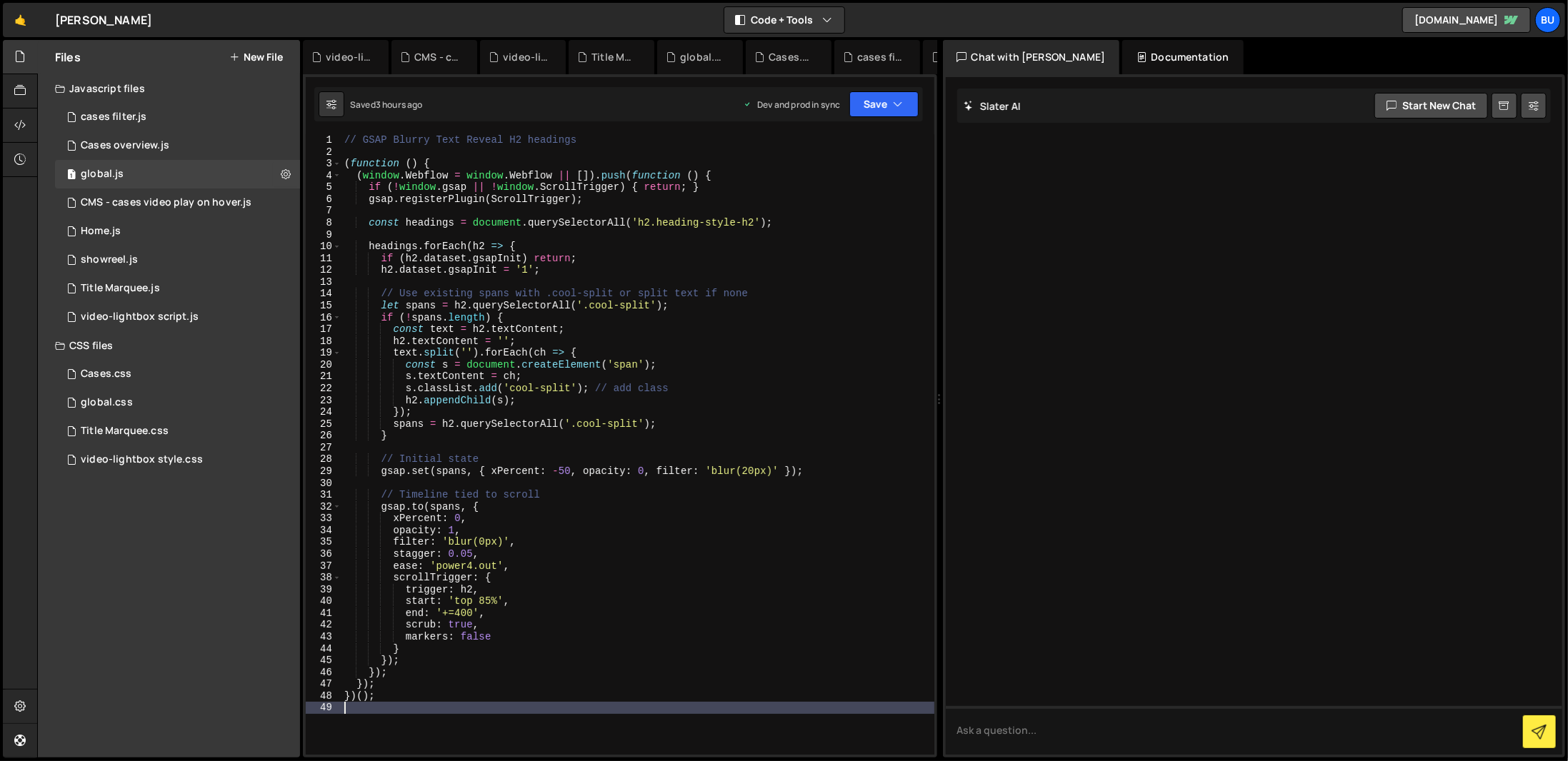
click at [622, 729] on div "// GSAP Blurry Text Reveal H2 headings ( function ( ) { ( window . Webflow = wi…" at bounding box center [638, 456] width 593 height 644
click at [463, 716] on div "// GSAP Blurry Text Reveal H2 headings ( function ( ) { ( window . Webflow = wi…" at bounding box center [638, 456] width 593 height 644
type textarea "})();"
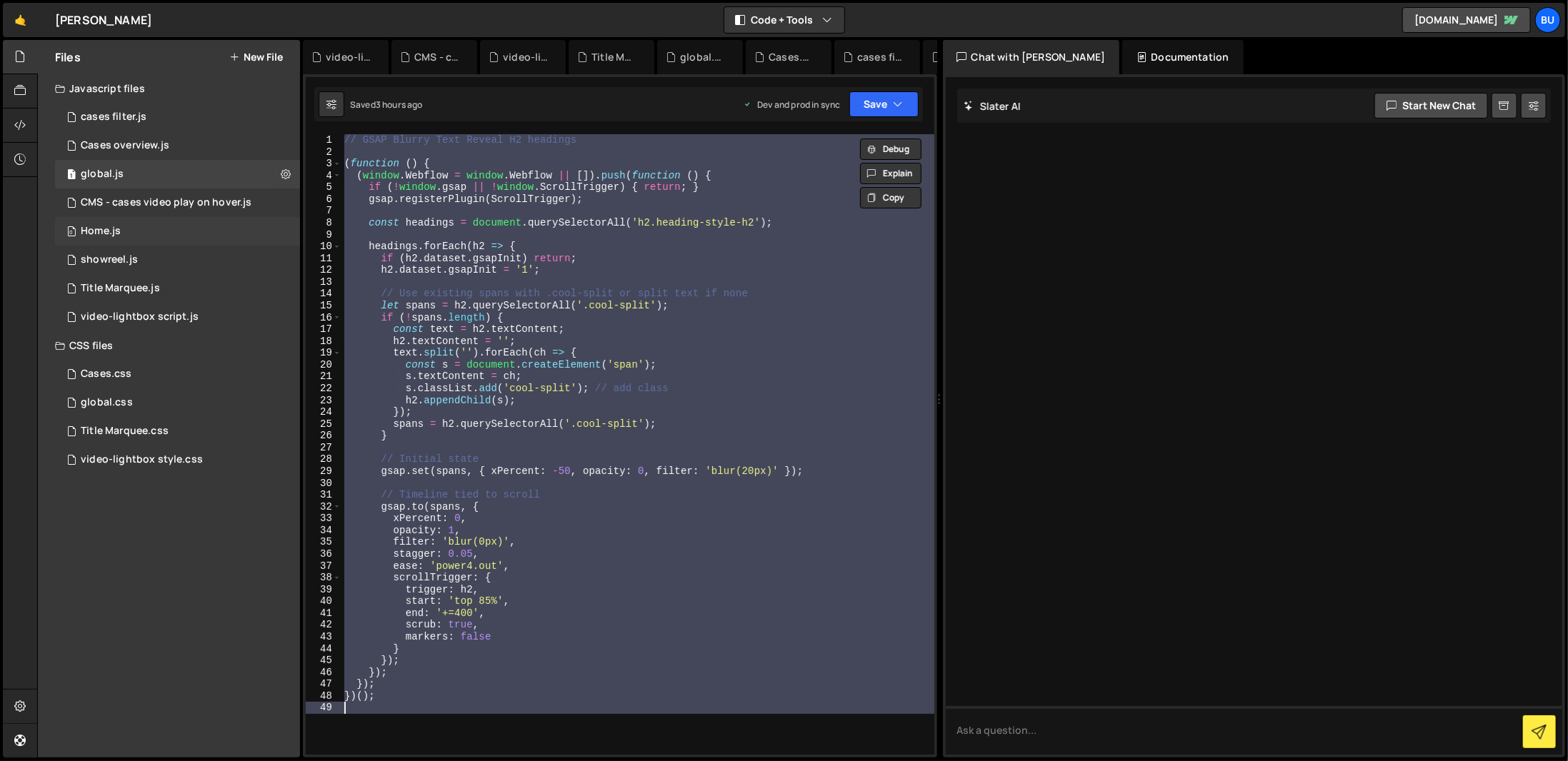
click at [153, 225] on div "0 Home.js 0" at bounding box center [177, 231] width 245 height 28
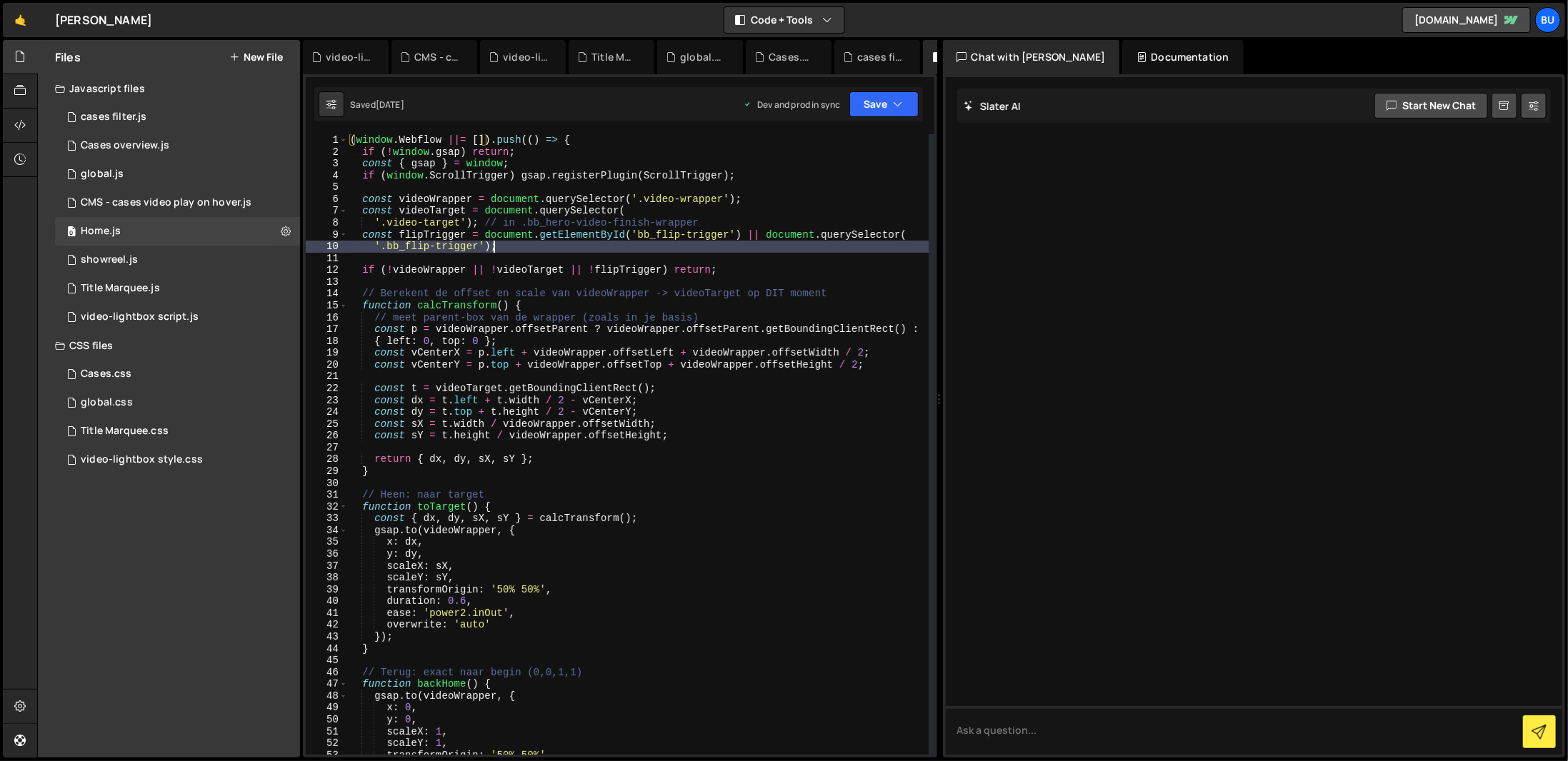
click at [511, 252] on div "( window . Webflow ||= [ ]) . push (( ) => { if ( ! window . gsap ) return ; co…" at bounding box center [638, 456] width 581 height 644
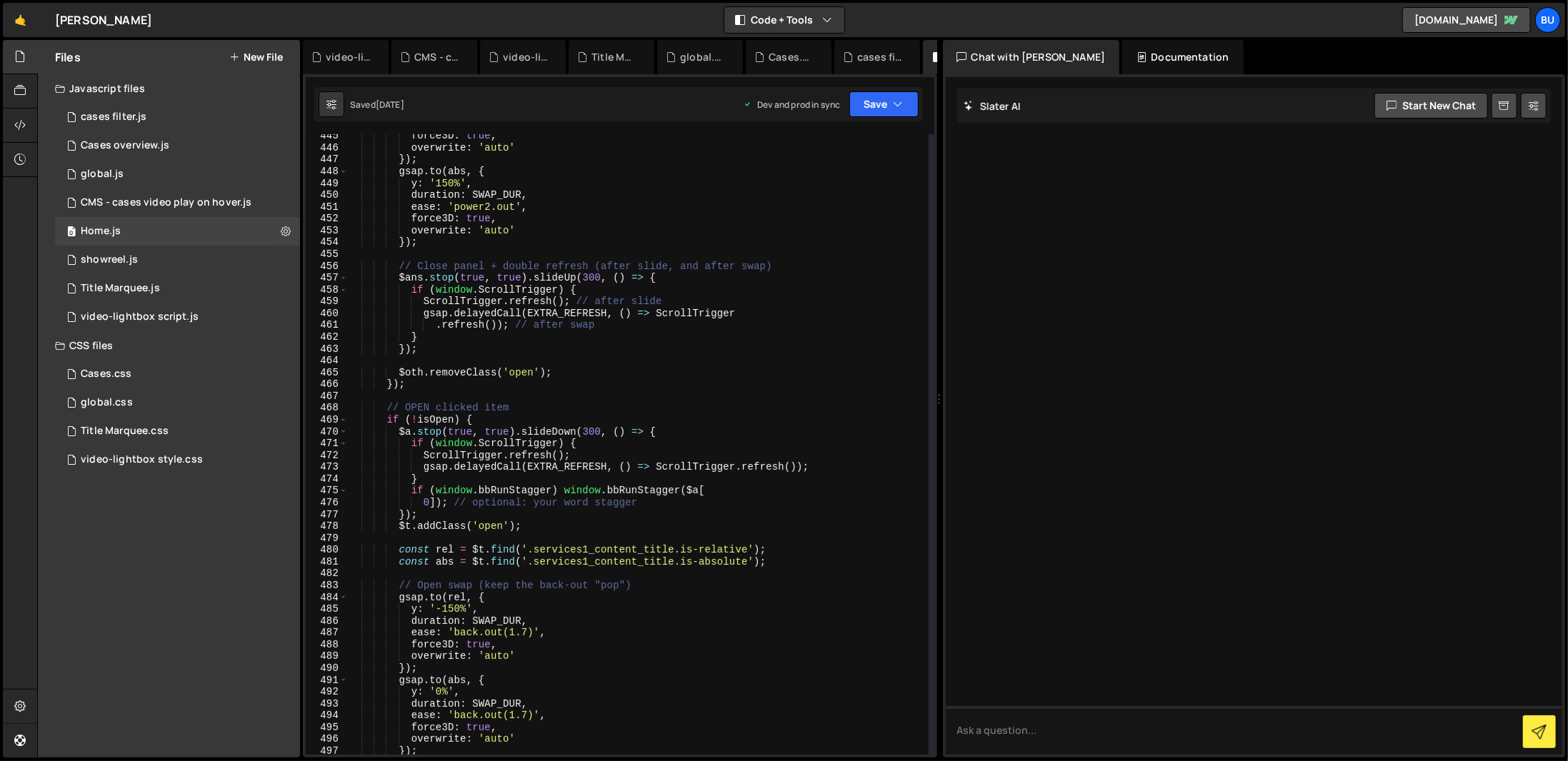
scroll to position [5398, 0]
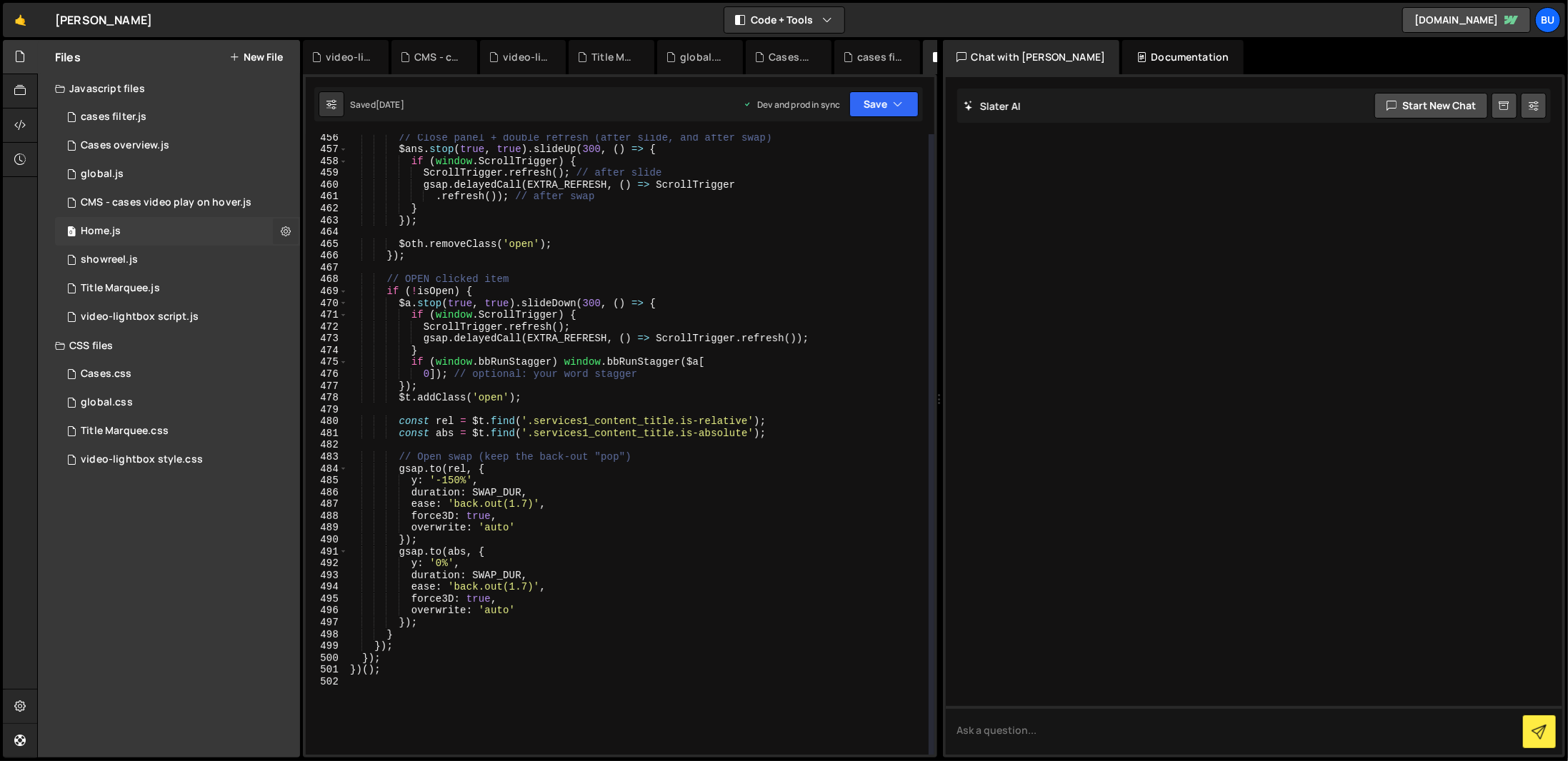
click at [286, 232] on icon at bounding box center [286, 231] width 10 height 14
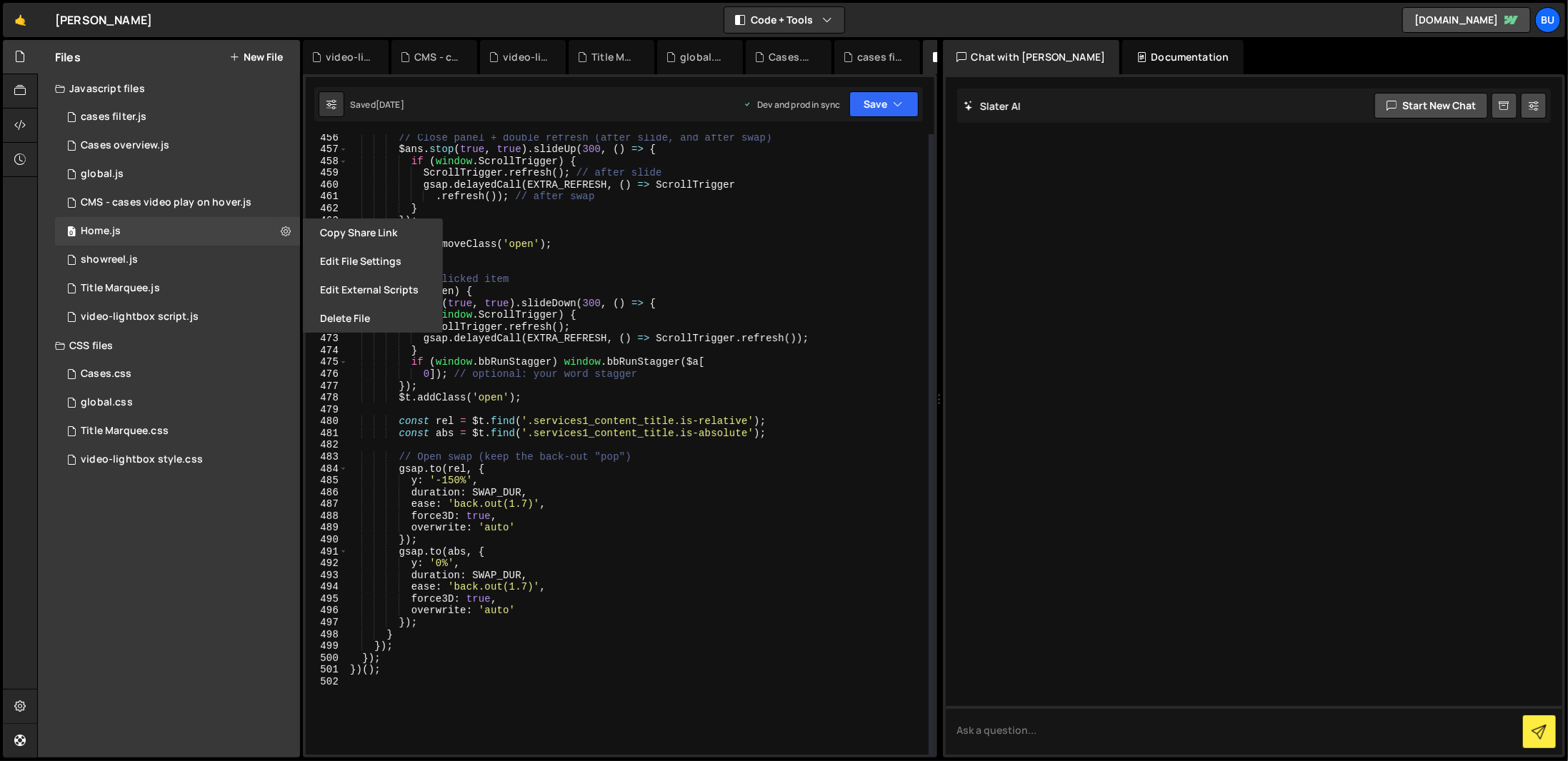
type textarea "duration: SWAP_DUR,"
click at [536, 578] on div "// Close panel + double refresh (after slide, and after swap) $ans . stop ( tru…" at bounding box center [638, 454] width 581 height 644
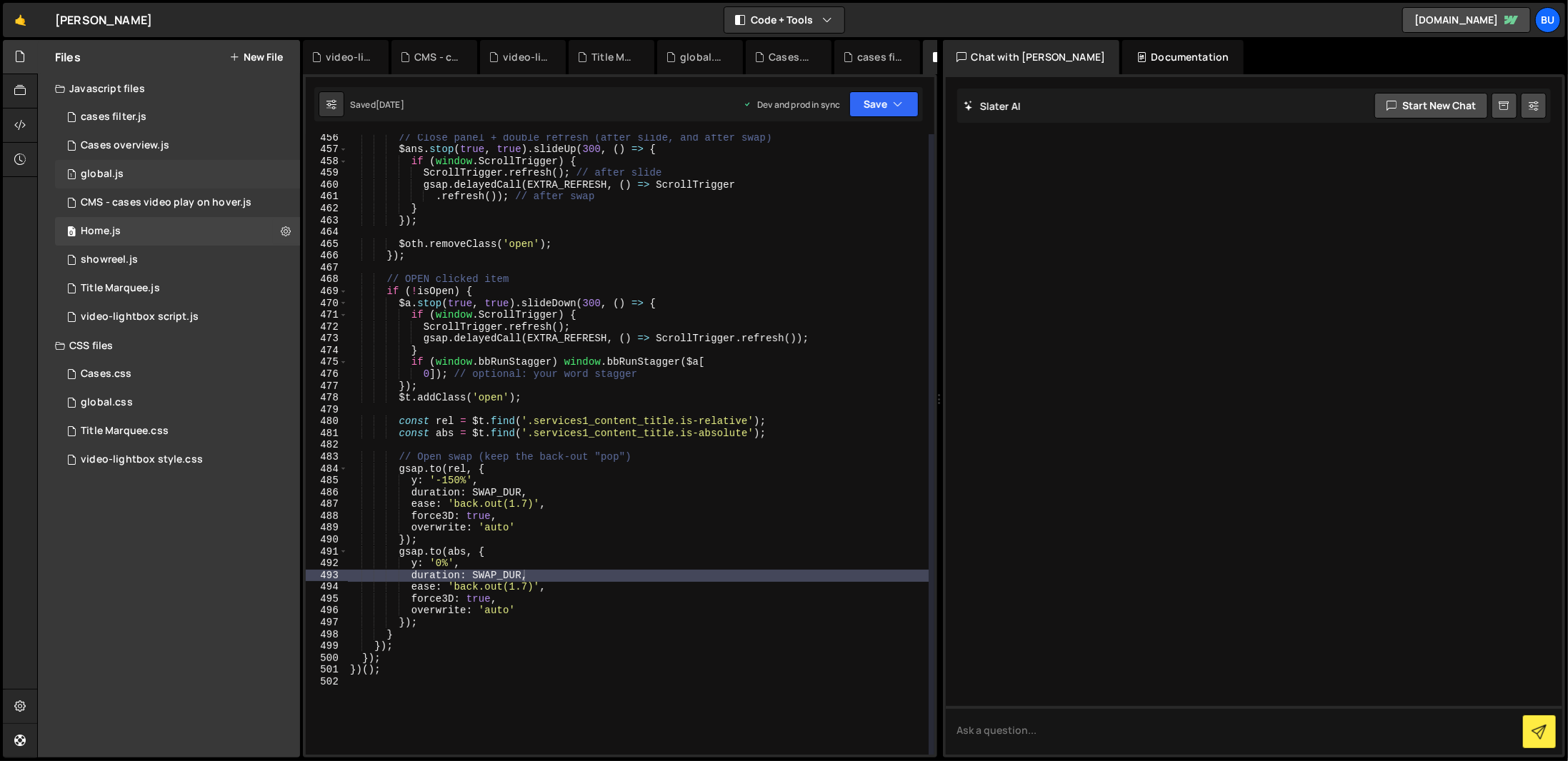
click at [249, 181] on div "1 global.js 0" at bounding box center [177, 174] width 245 height 28
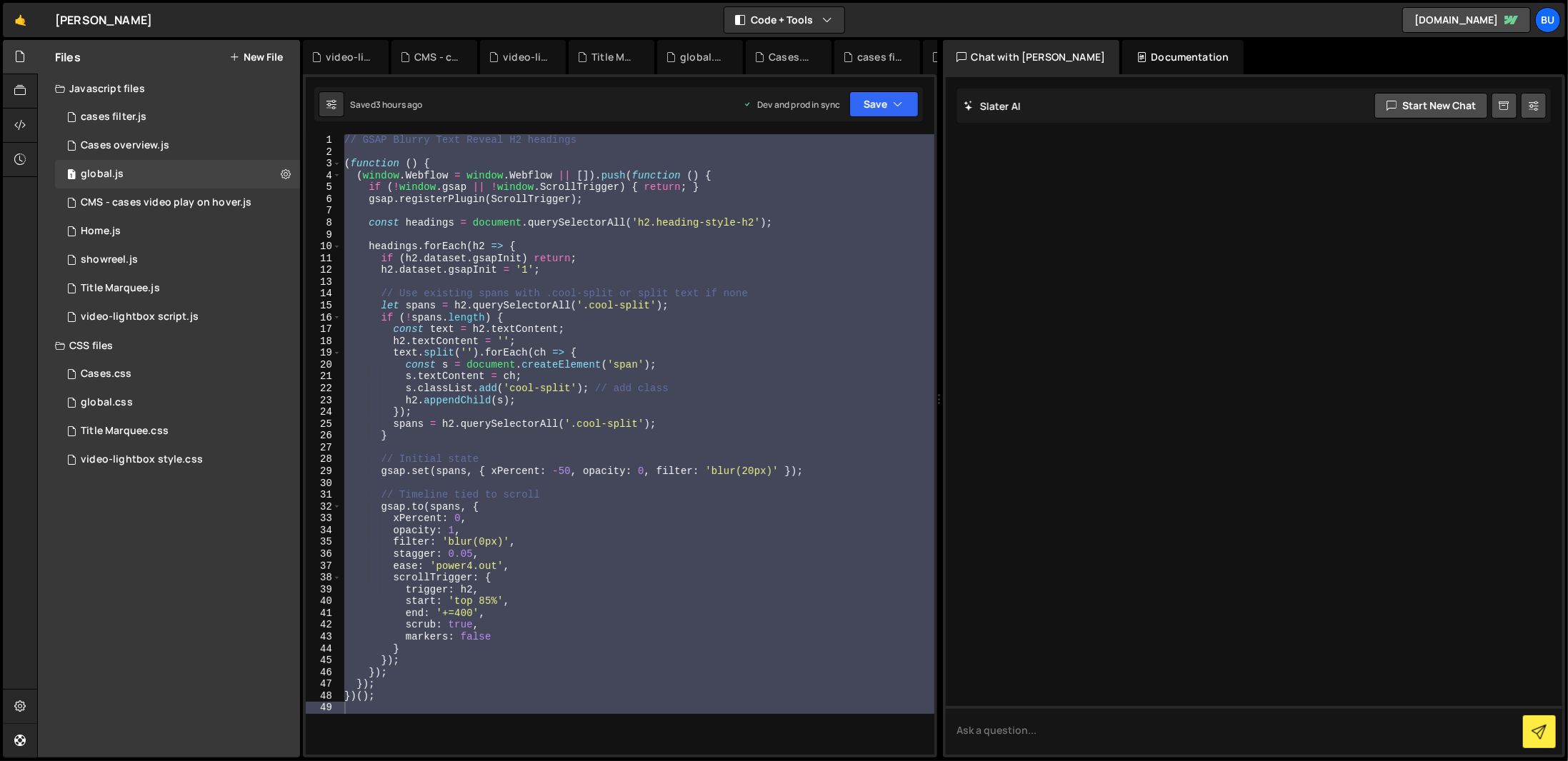
click at [506, 316] on div "// GSAP Blurry Text Reveal H2 headings ( function ( ) { ( window . Webflow = wi…" at bounding box center [638, 444] width 593 height 621
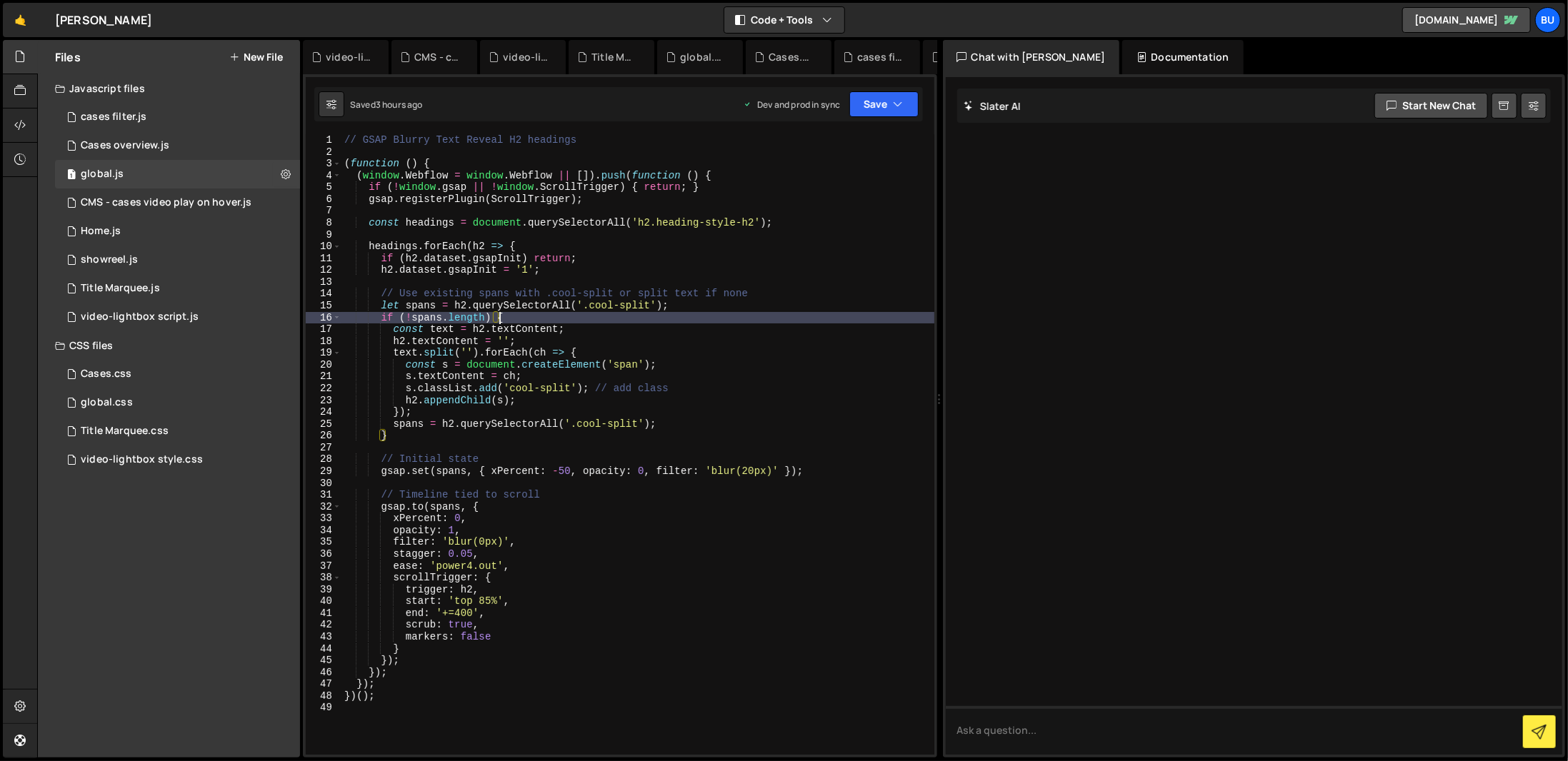
type textarea "})();"
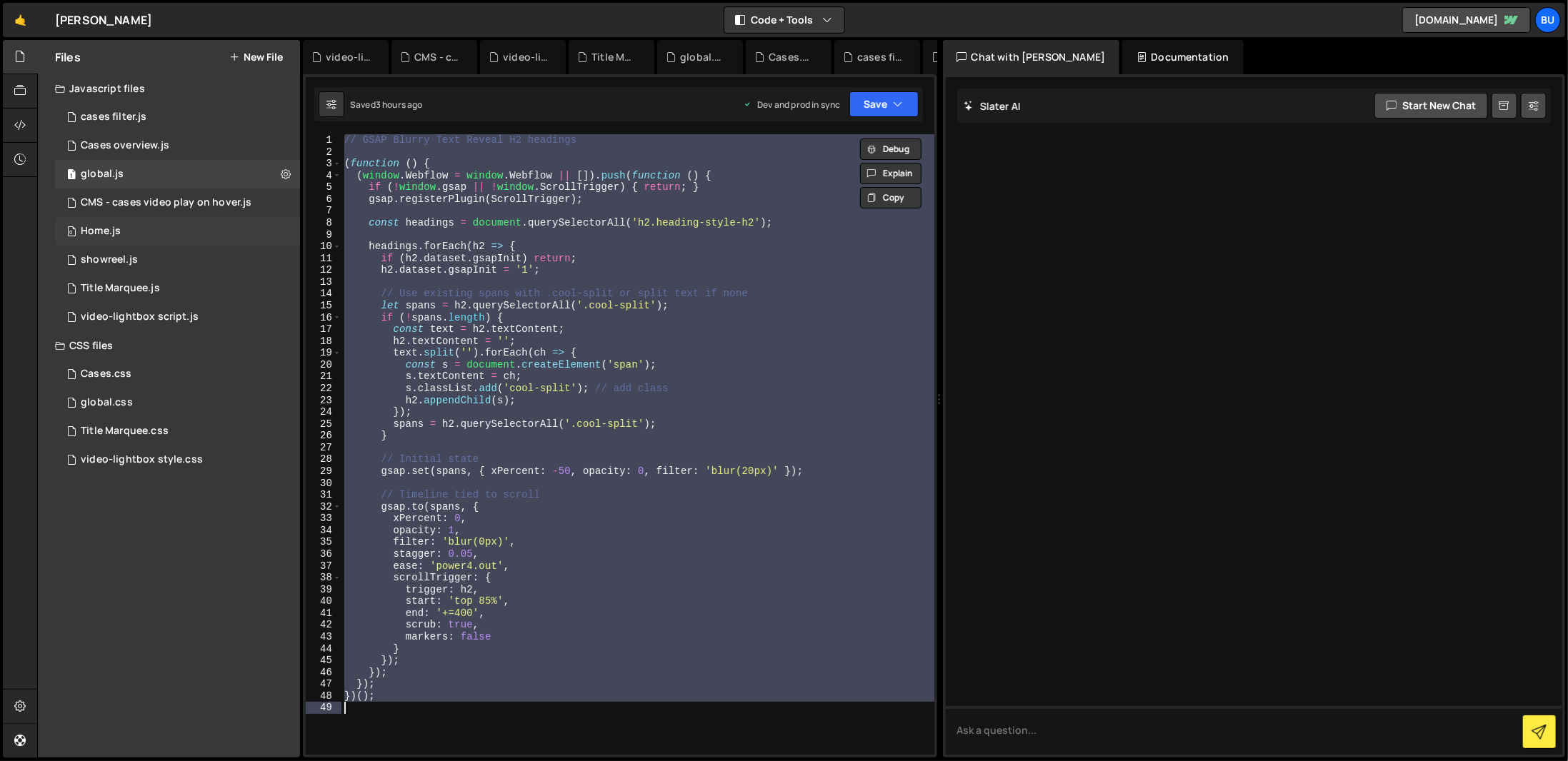
click at [273, 231] on div "0 Home.js 0" at bounding box center [177, 231] width 245 height 28
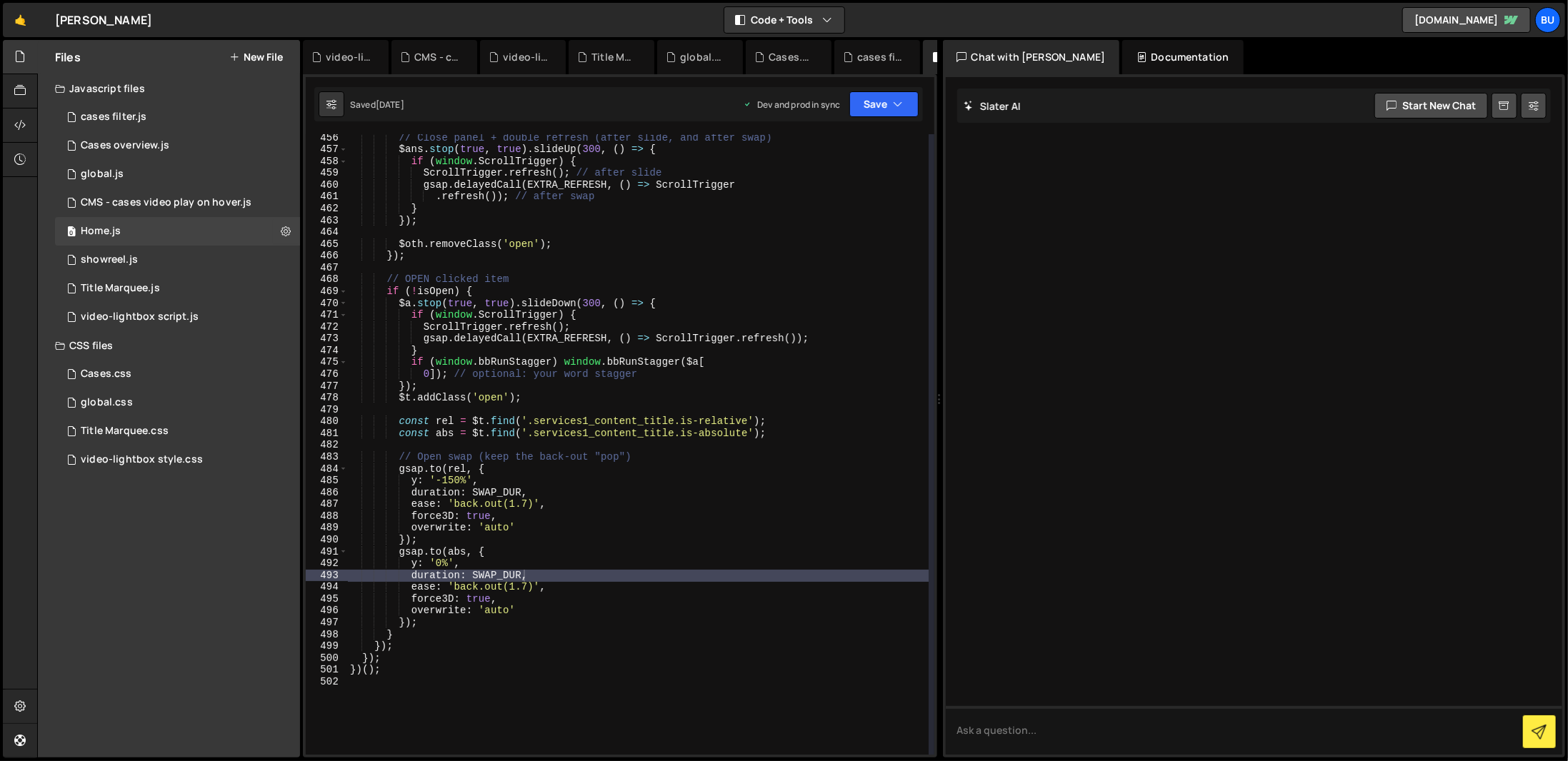
click at [571, 445] on div "// Close panel + double refresh (after slide, and after swap) $ans . stop ( tru…" at bounding box center [638, 454] width 581 height 644
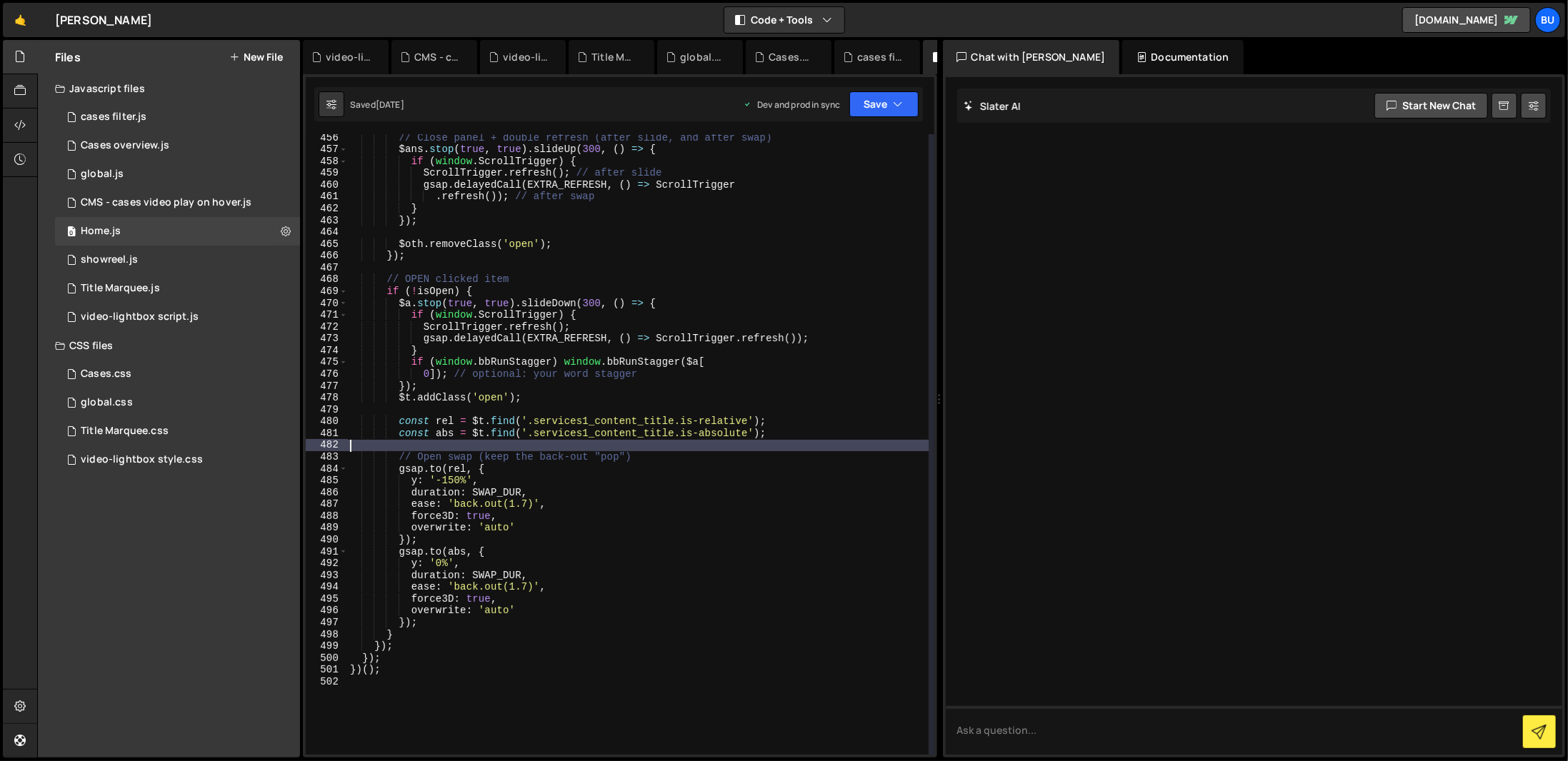
type textarea "})();"
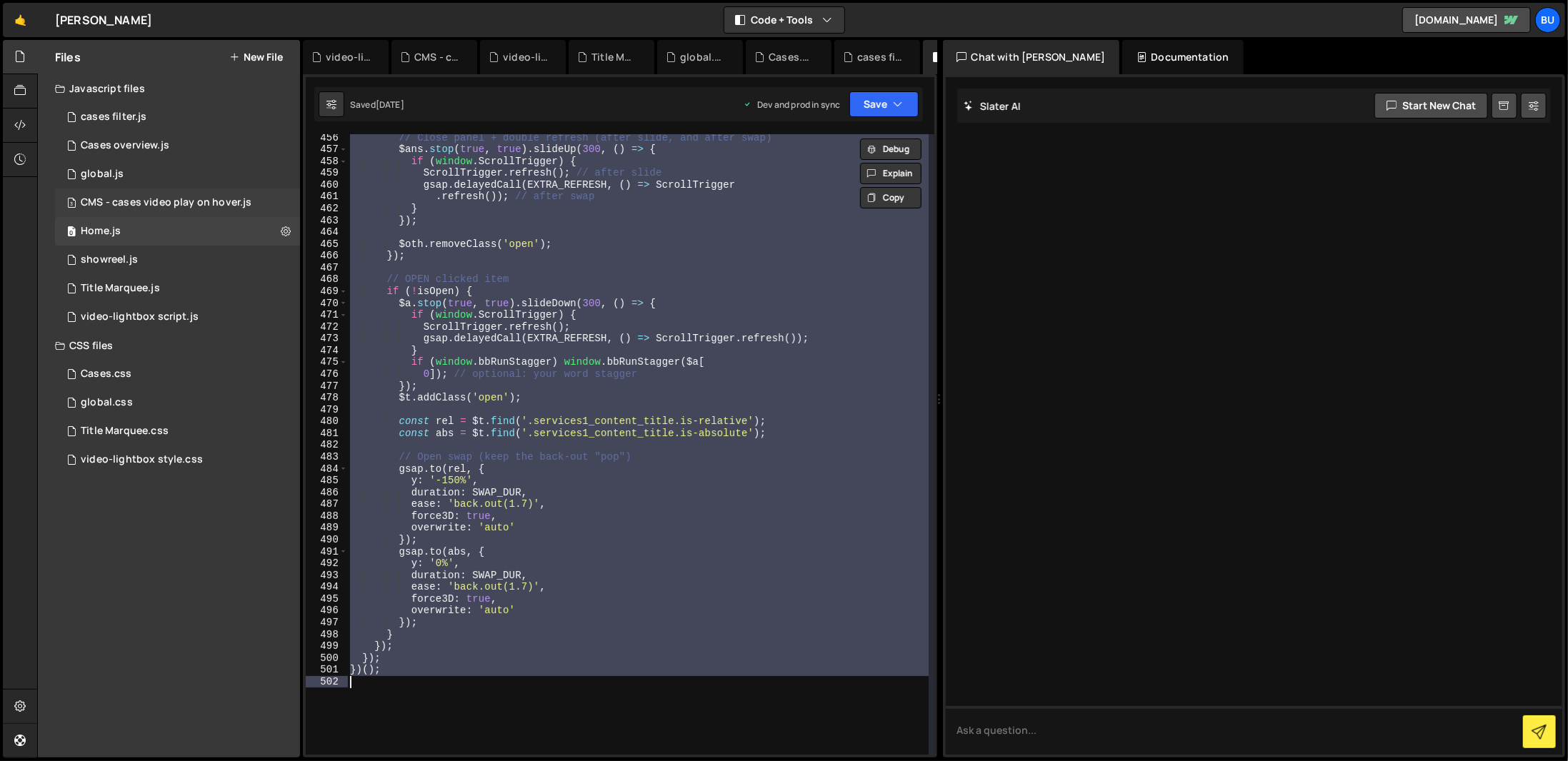
click at [202, 198] on div "CMS - cases video play on hover.js" at bounding box center [166, 203] width 170 height 13
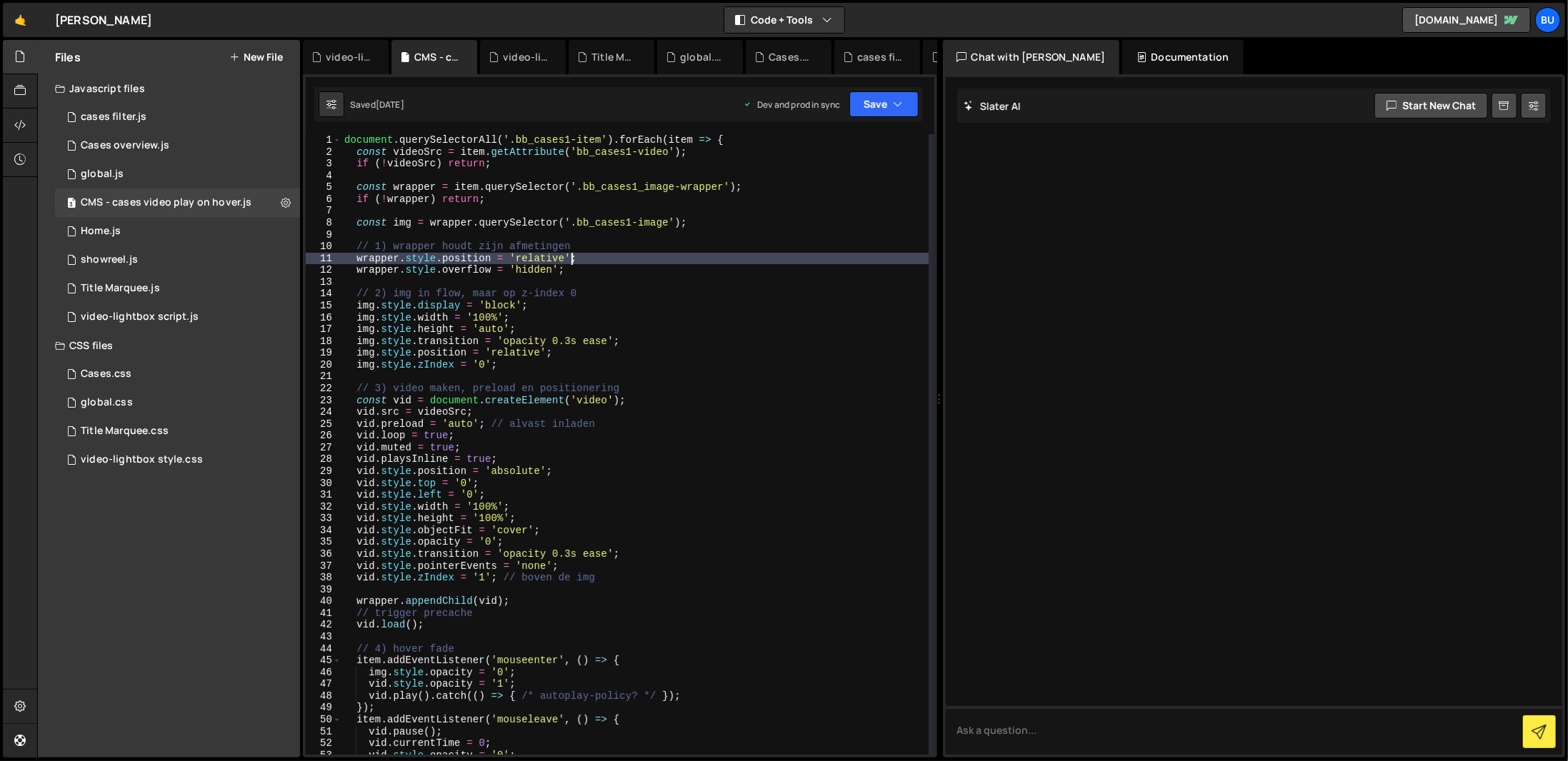
click at [593, 261] on div "document . querySelectorAll ( '.bb_cases1-item' ) . forEach ( item => { const v…" at bounding box center [635, 456] width 587 height 644
type textarea "});"
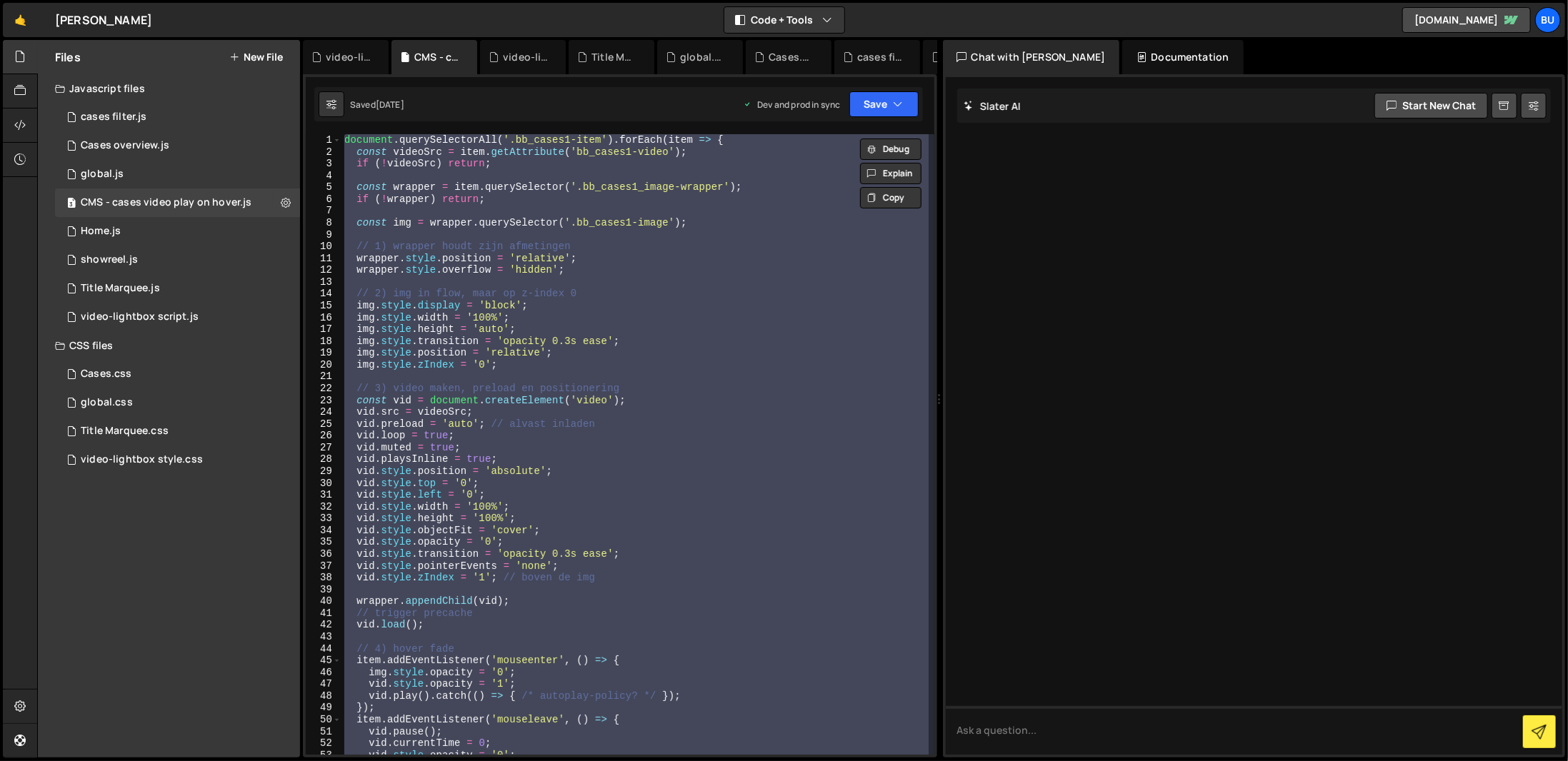
scroll to position [171, 0]
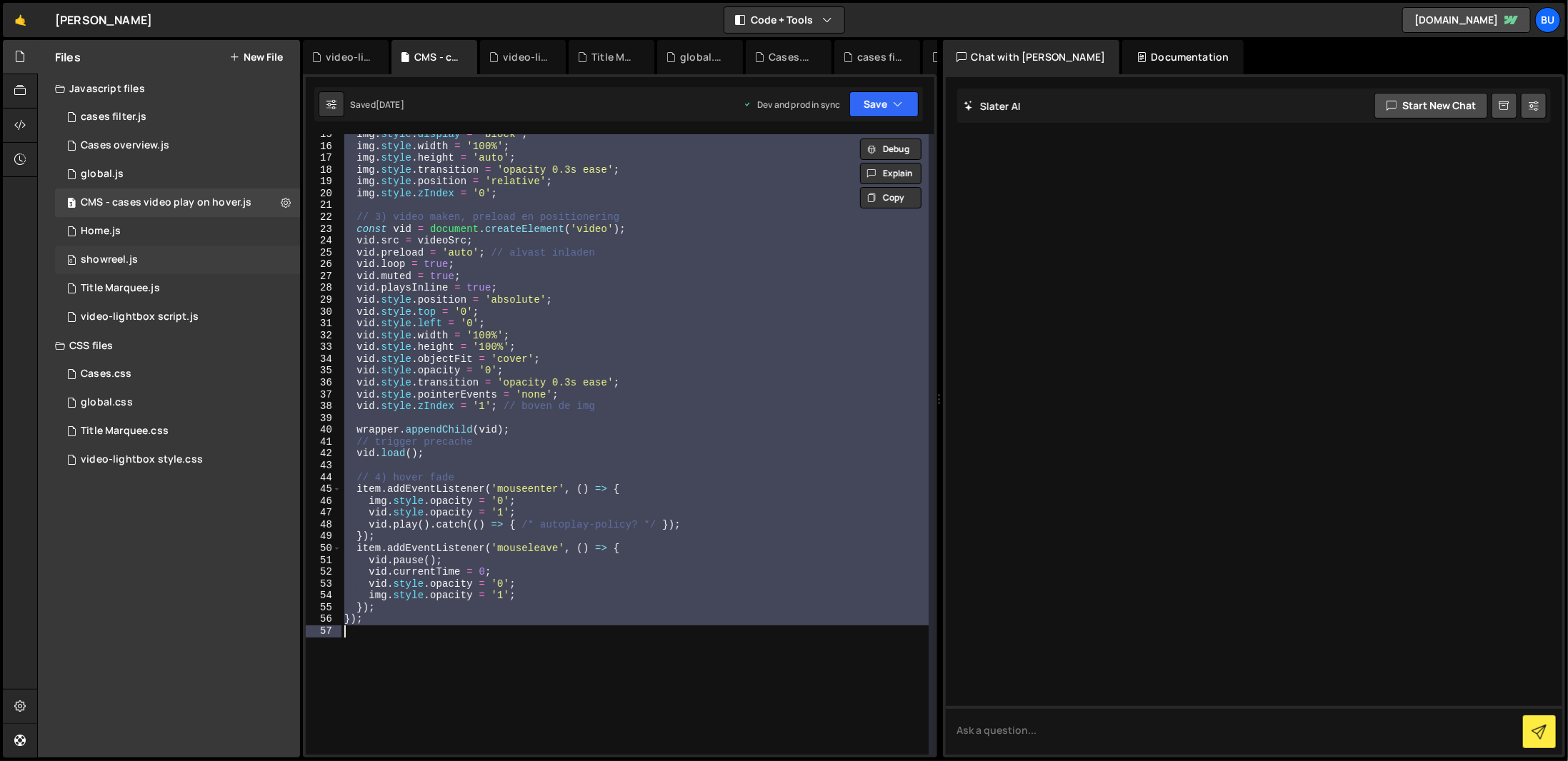
click at [239, 259] on div "0 showreel.js 0" at bounding box center [177, 259] width 245 height 28
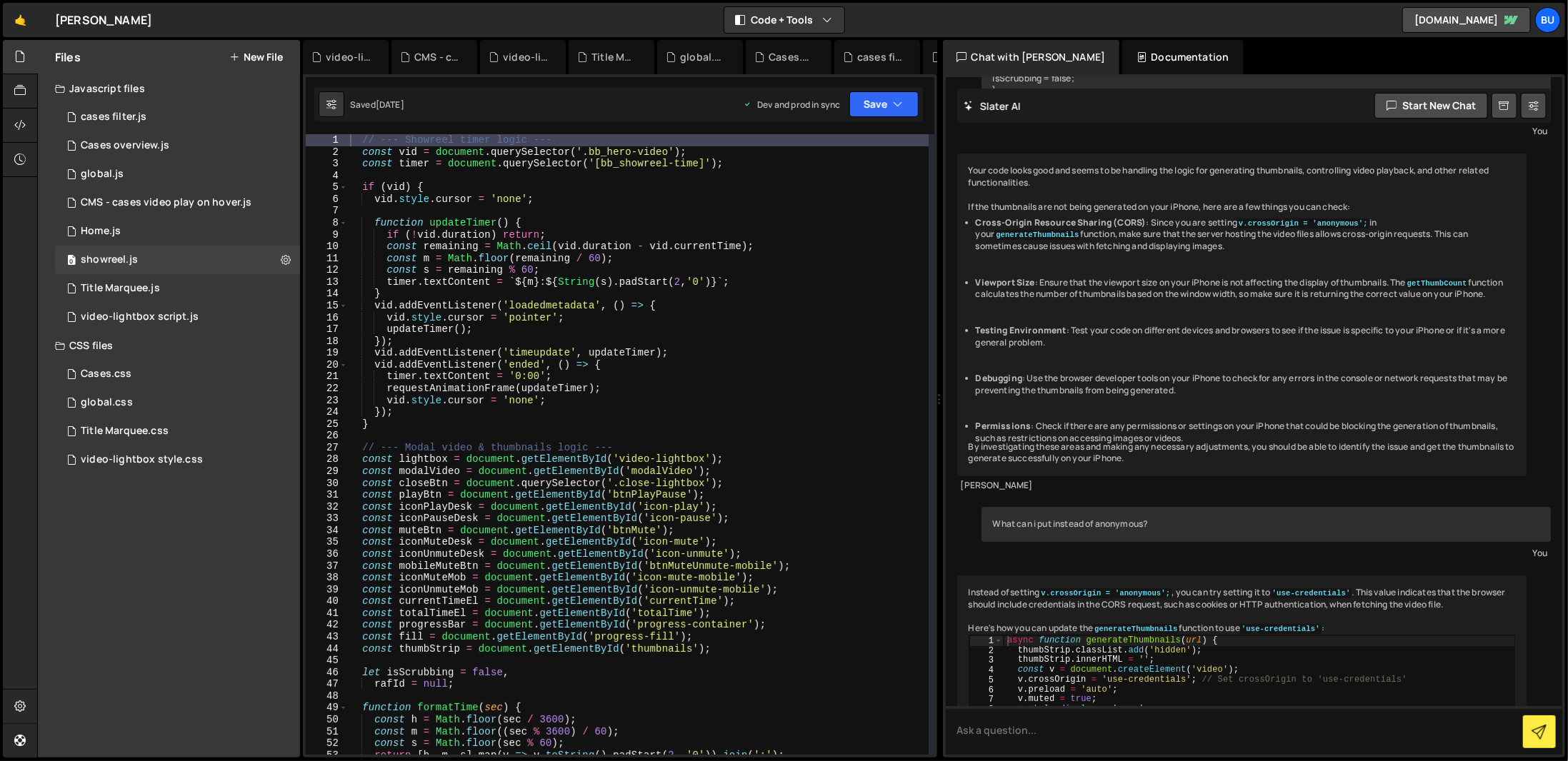
scroll to position [3802, 0]
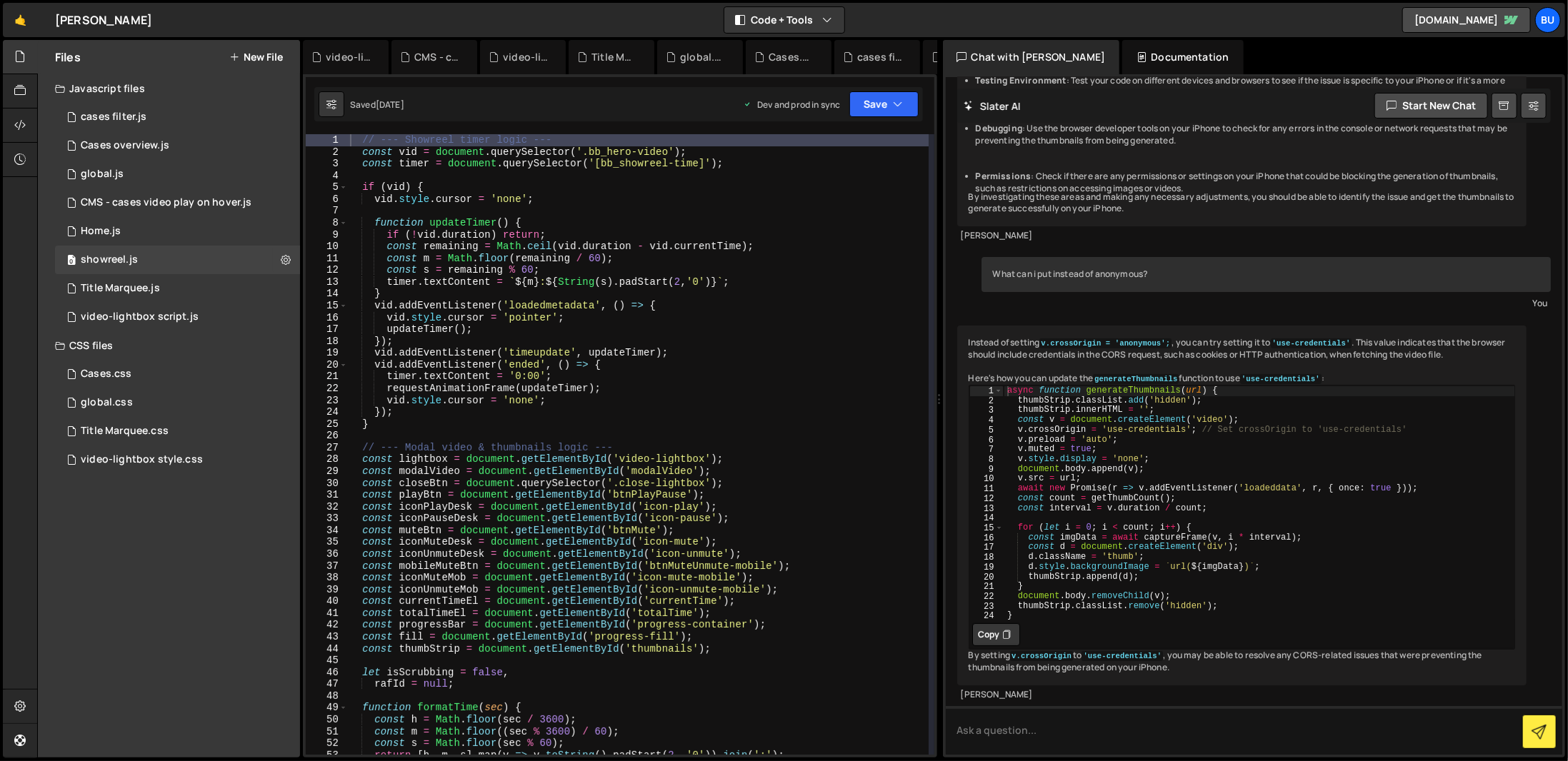
click at [388, 270] on div "// --- Showreel timer logic --- const vid = document . querySelector ( '.bb_her…" at bounding box center [638, 456] width 581 height 644
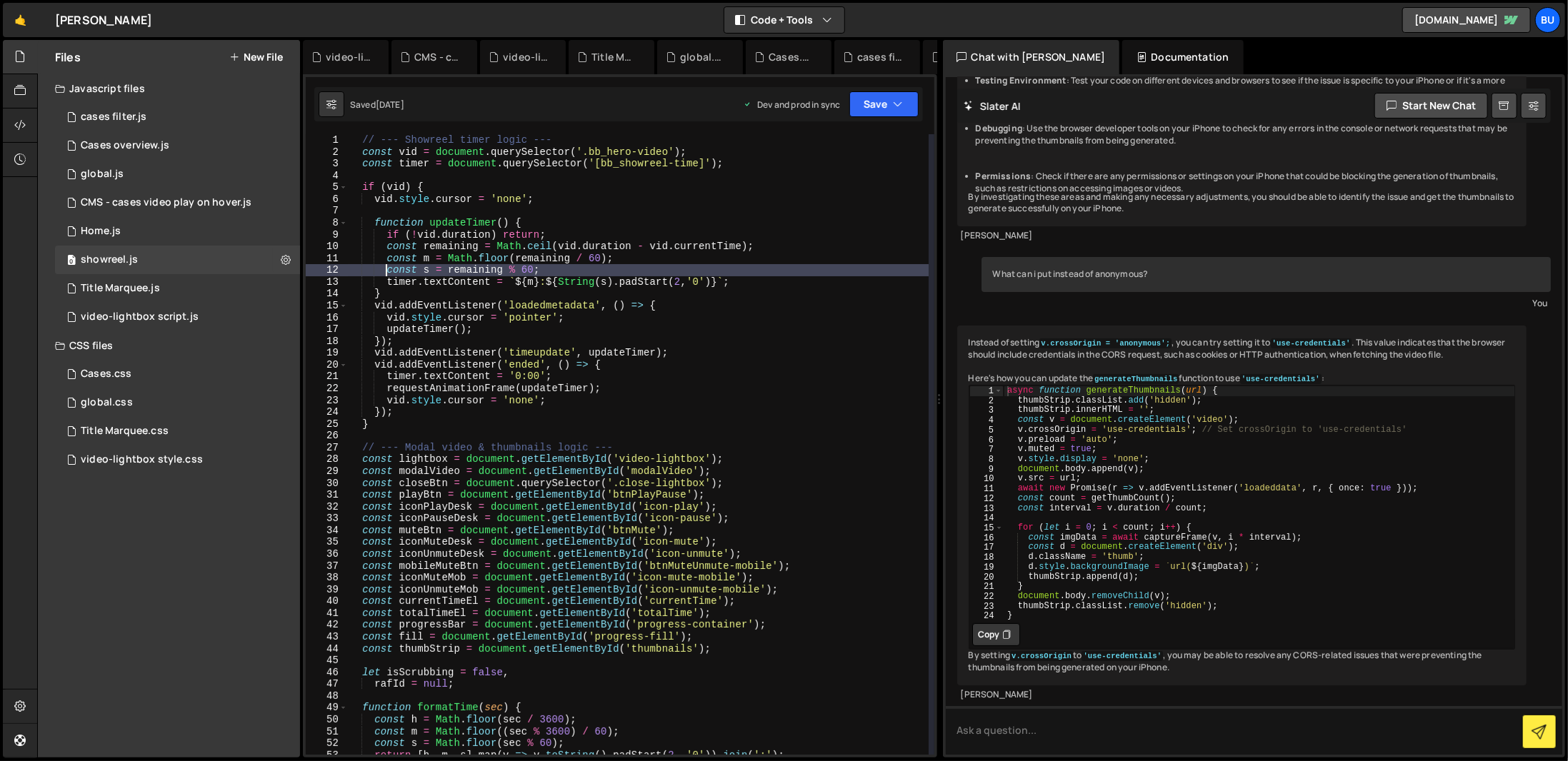
type textarea "});"
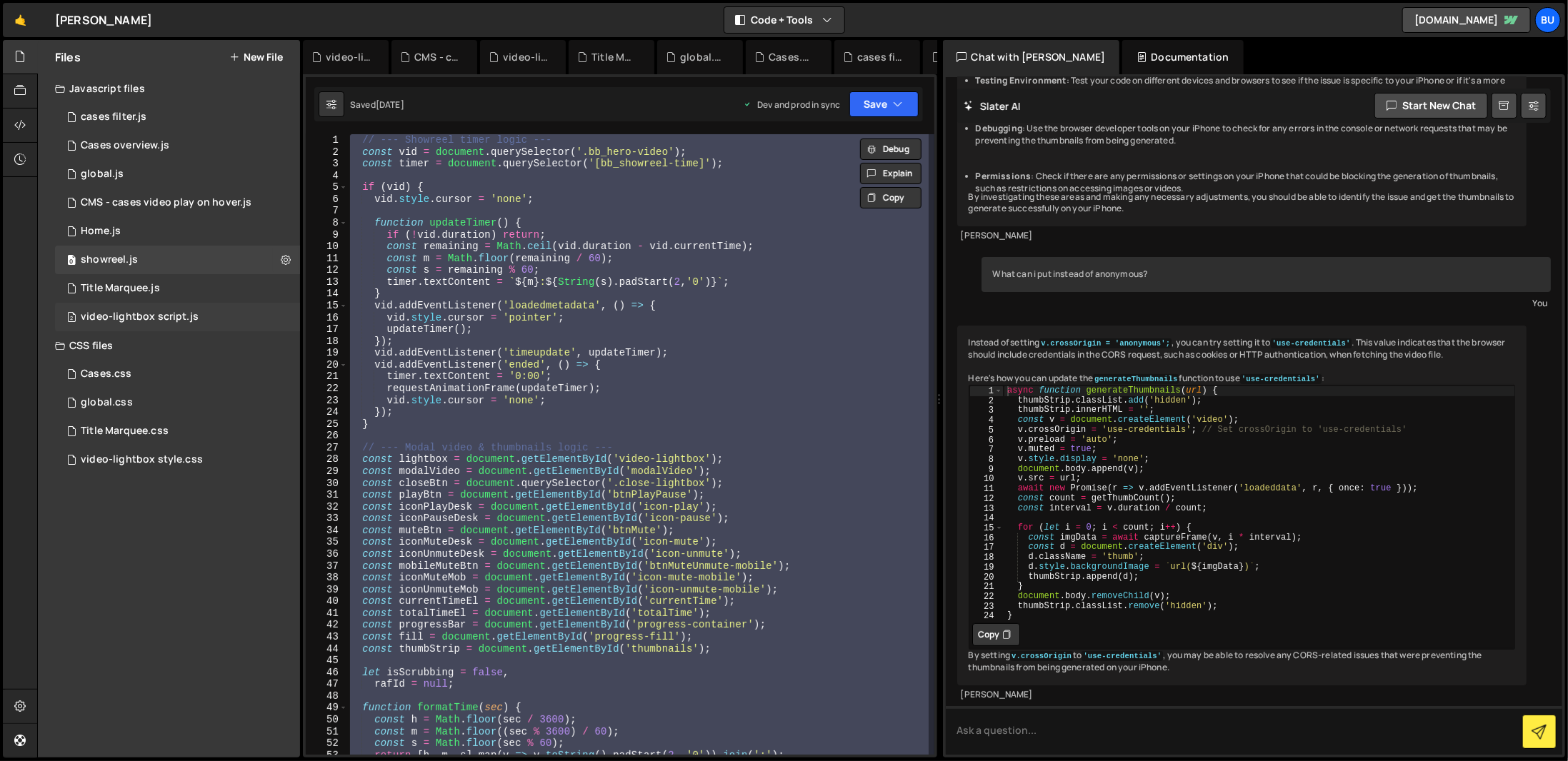
click at [193, 313] on div "video-lightbox script.js" at bounding box center [140, 317] width 118 height 13
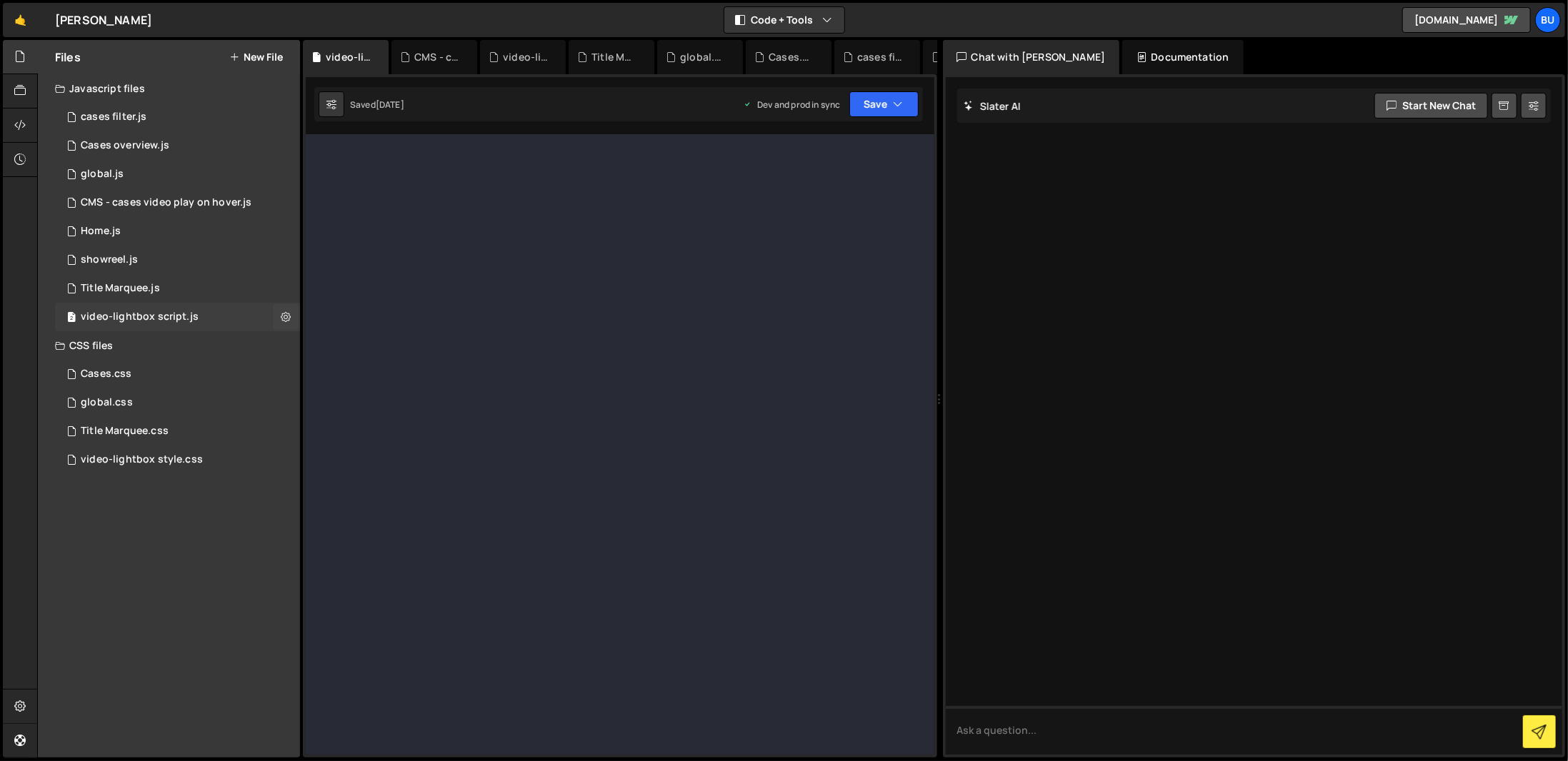
scroll to position [0, 0]
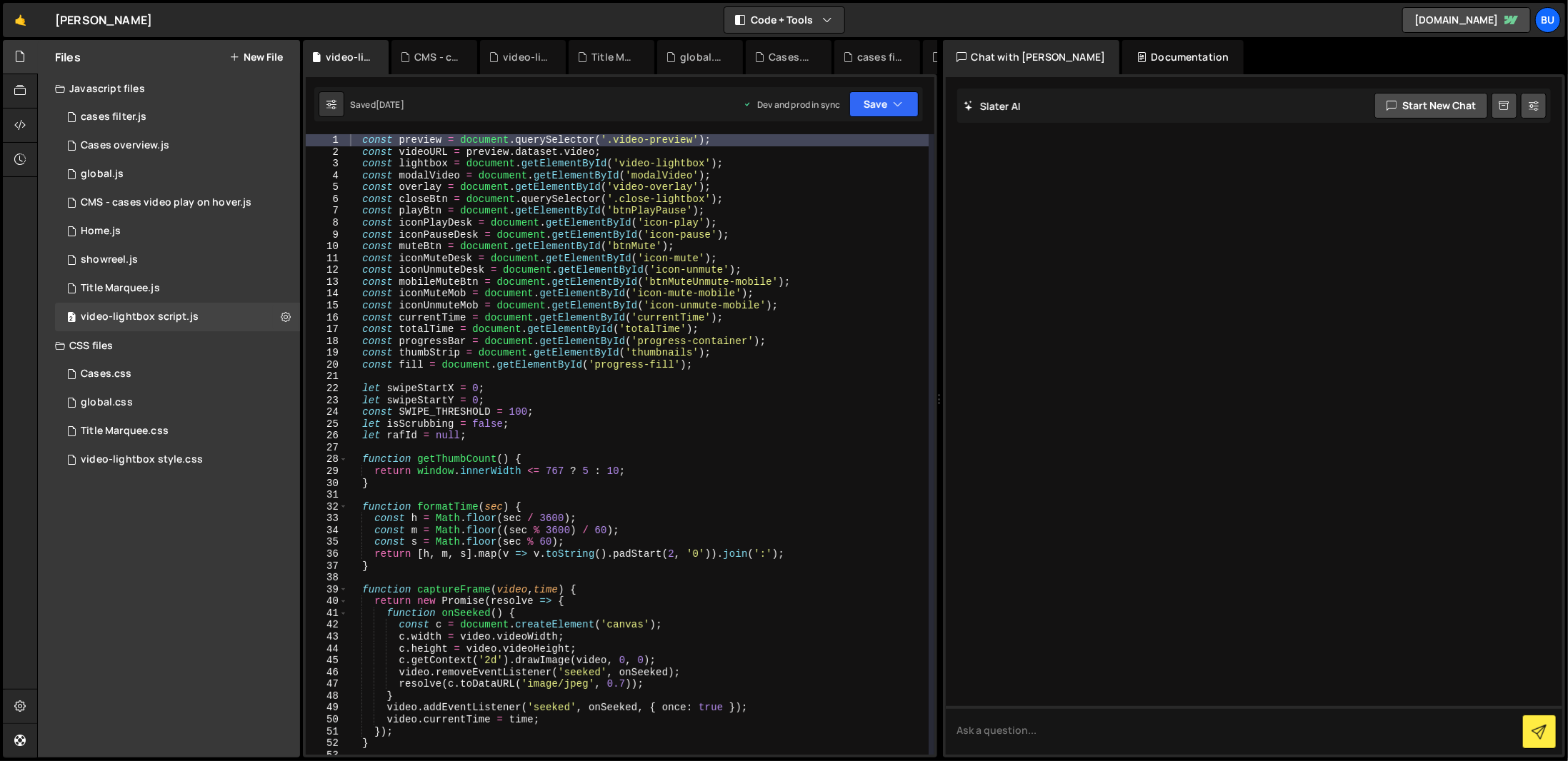
click at [698, 362] on div "const preview = document . querySelector ( '.video-preview' ) ; const videoURL …" at bounding box center [638, 456] width 581 height 644
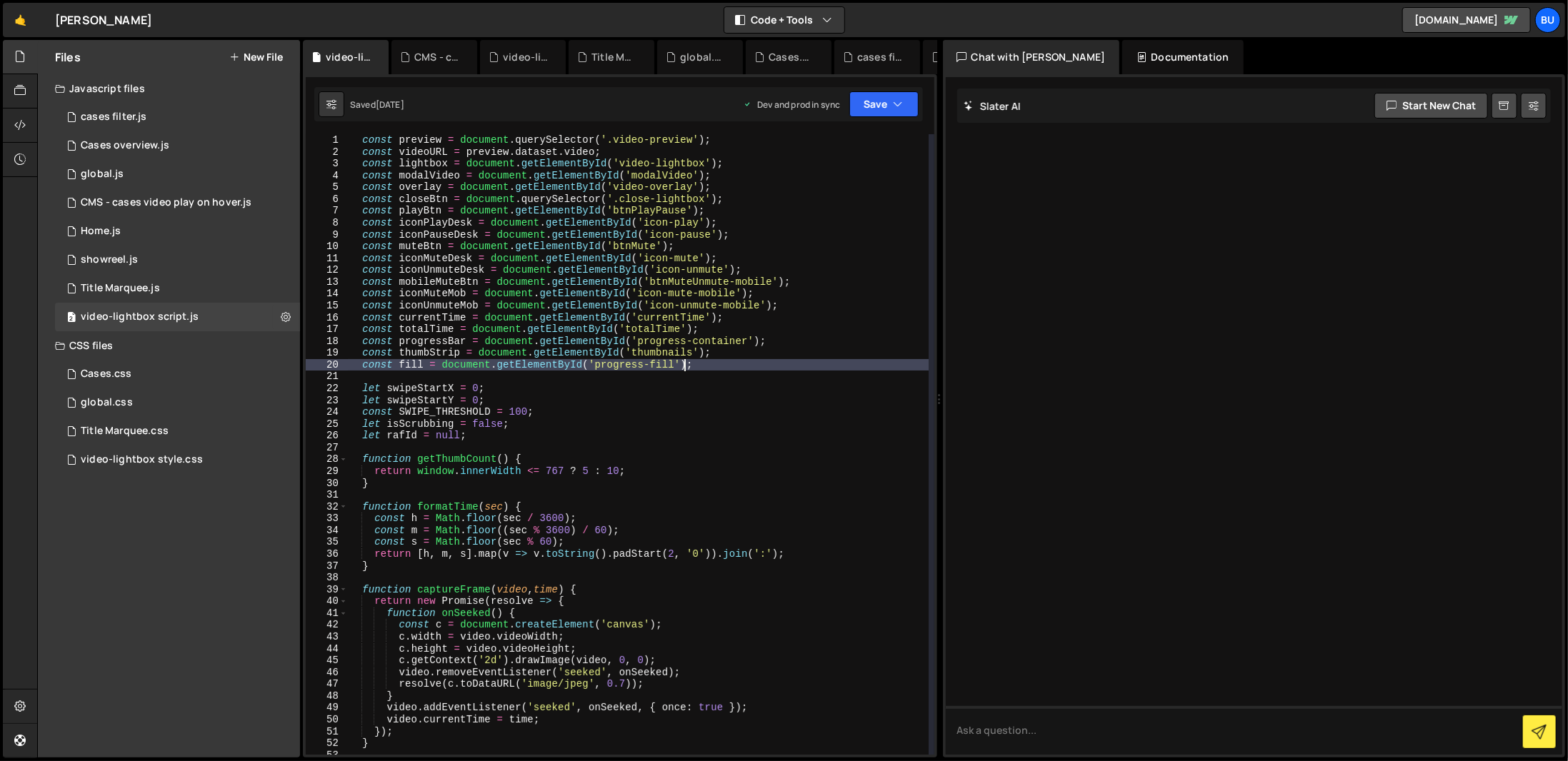
type textarea "});"
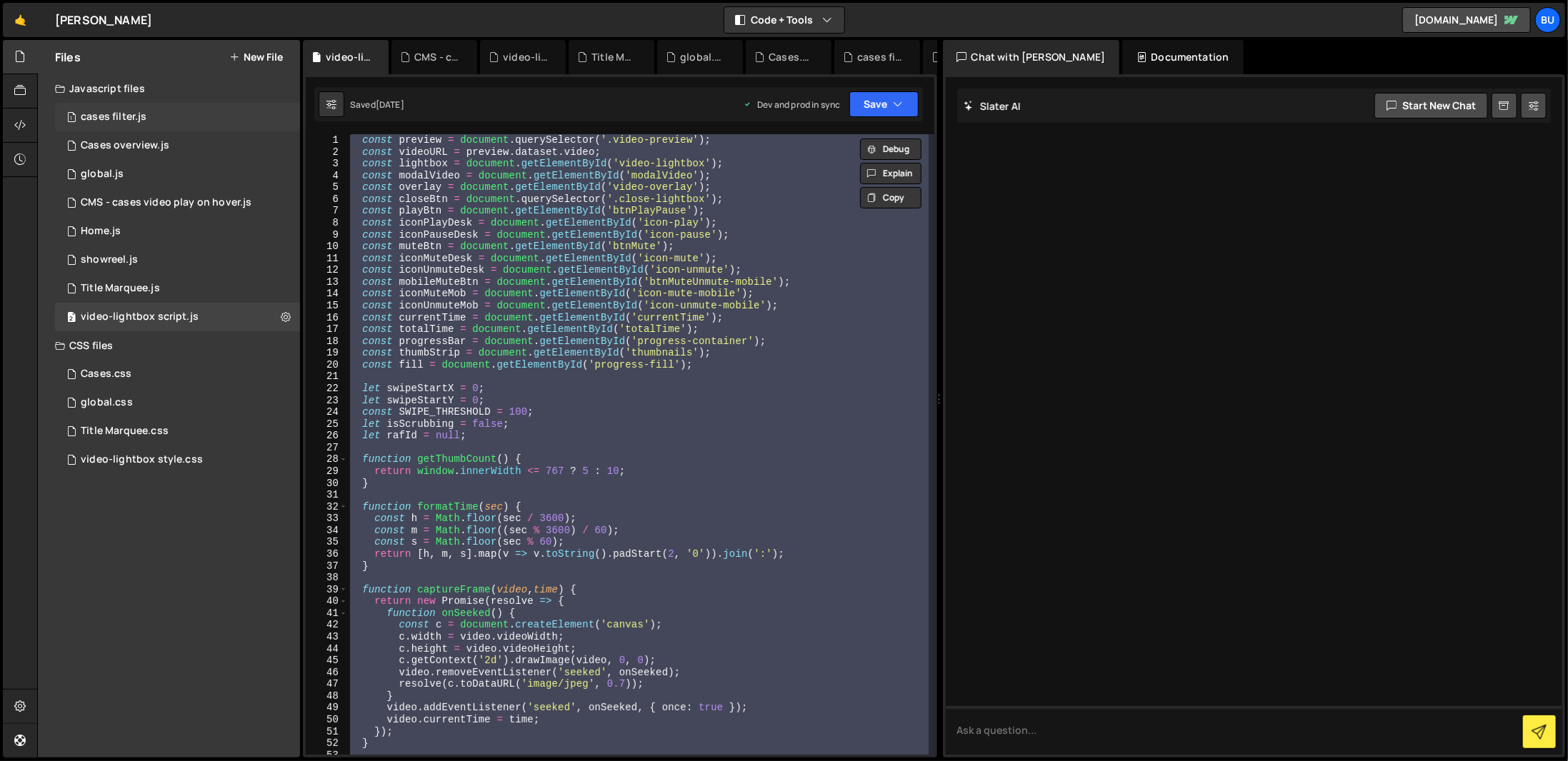
click at [203, 122] on div "1 cases filter.js 0" at bounding box center [177, 116] width 245 height 28
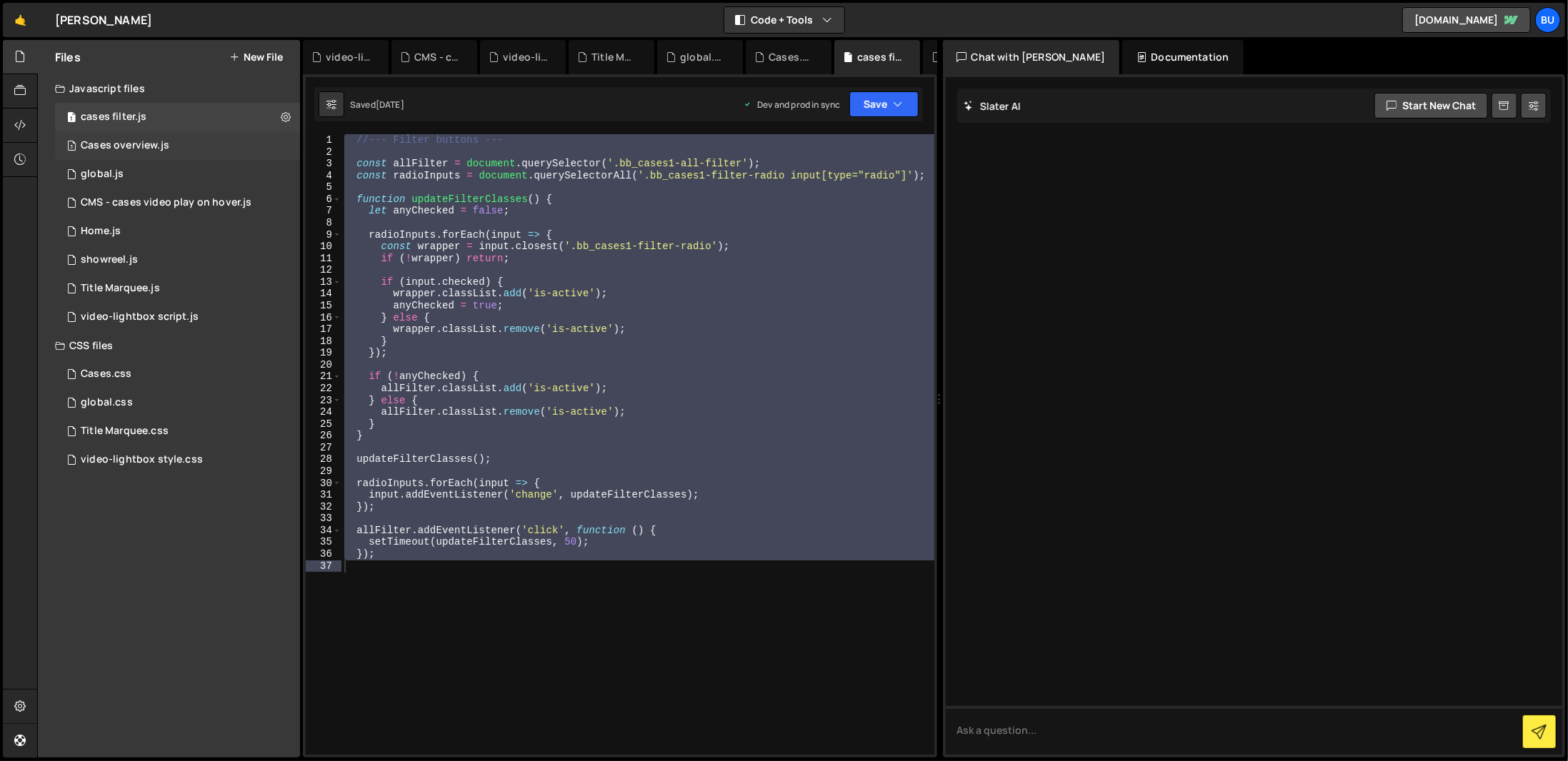
click at [201, 143] on div "3 Cases overview.js 0" at bounding box center [177, 145] width 245 height 28
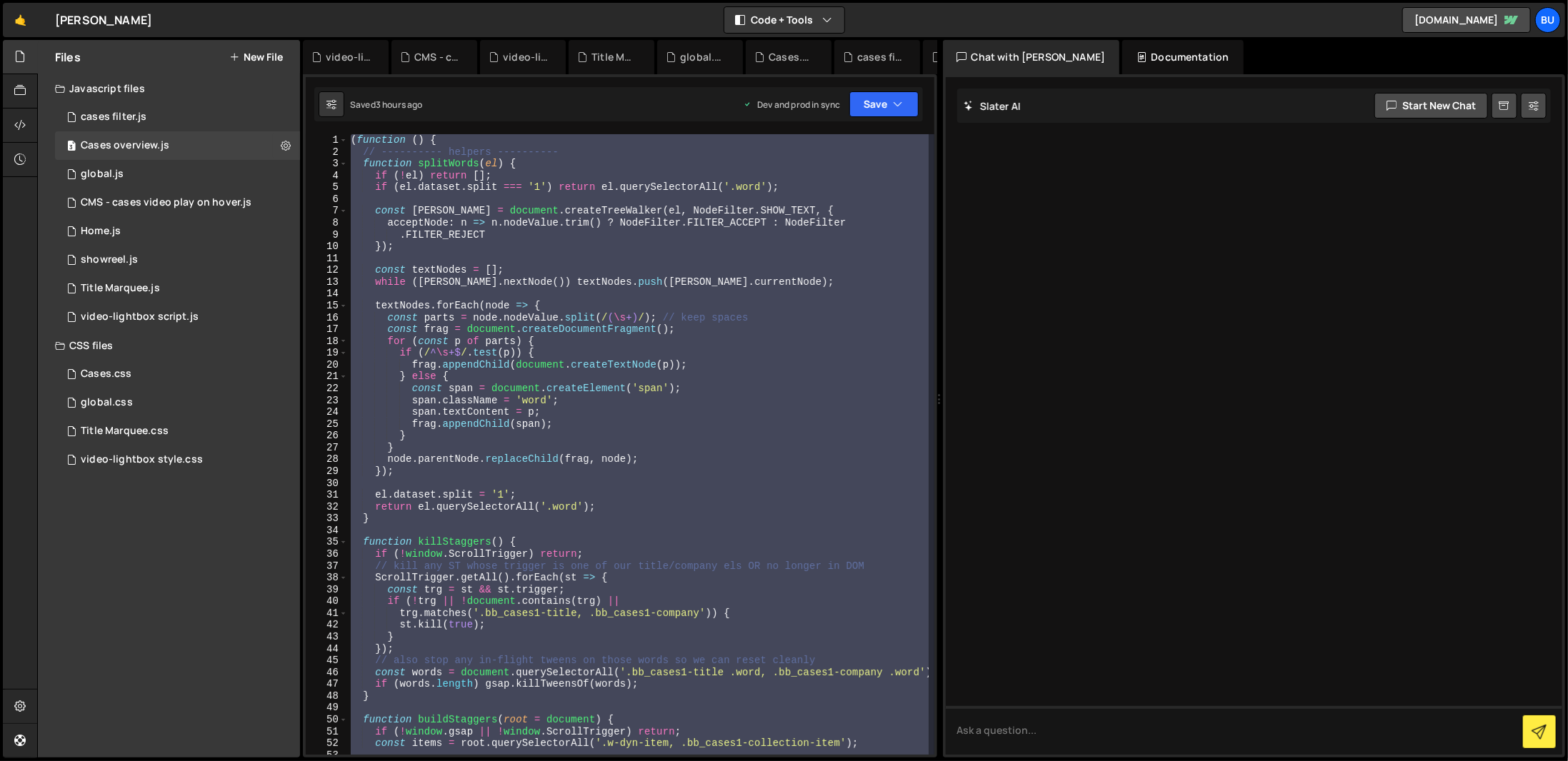
click at [557, 292] on div "( function ( ) { // ---------- helpers ---------- function splitWords ( el ) { …" at bounding box center [638, 444] width 581 height 621
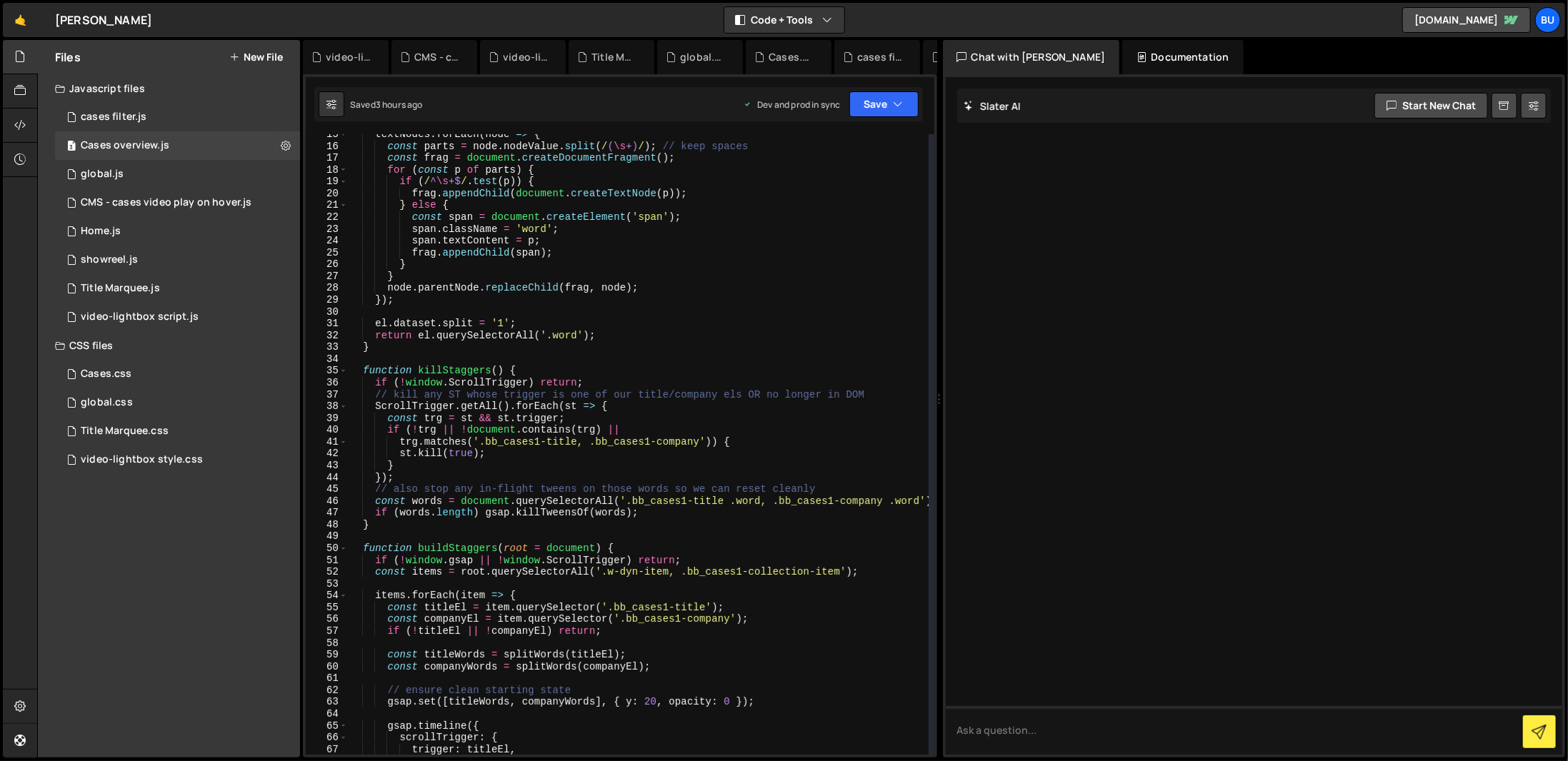
scroll to position [171, 0]
type textarea "})();"
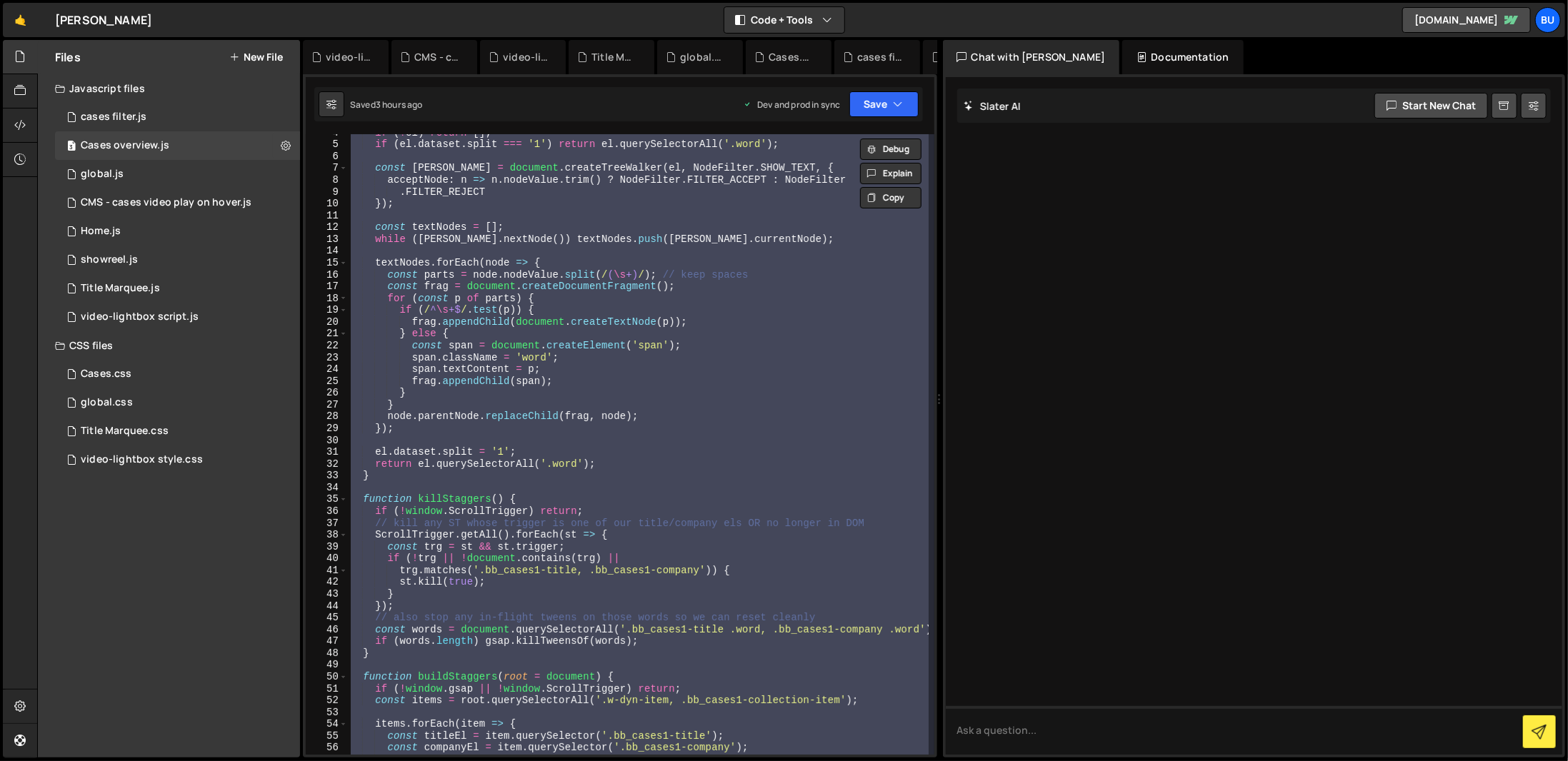
scroll to position [0, 0]
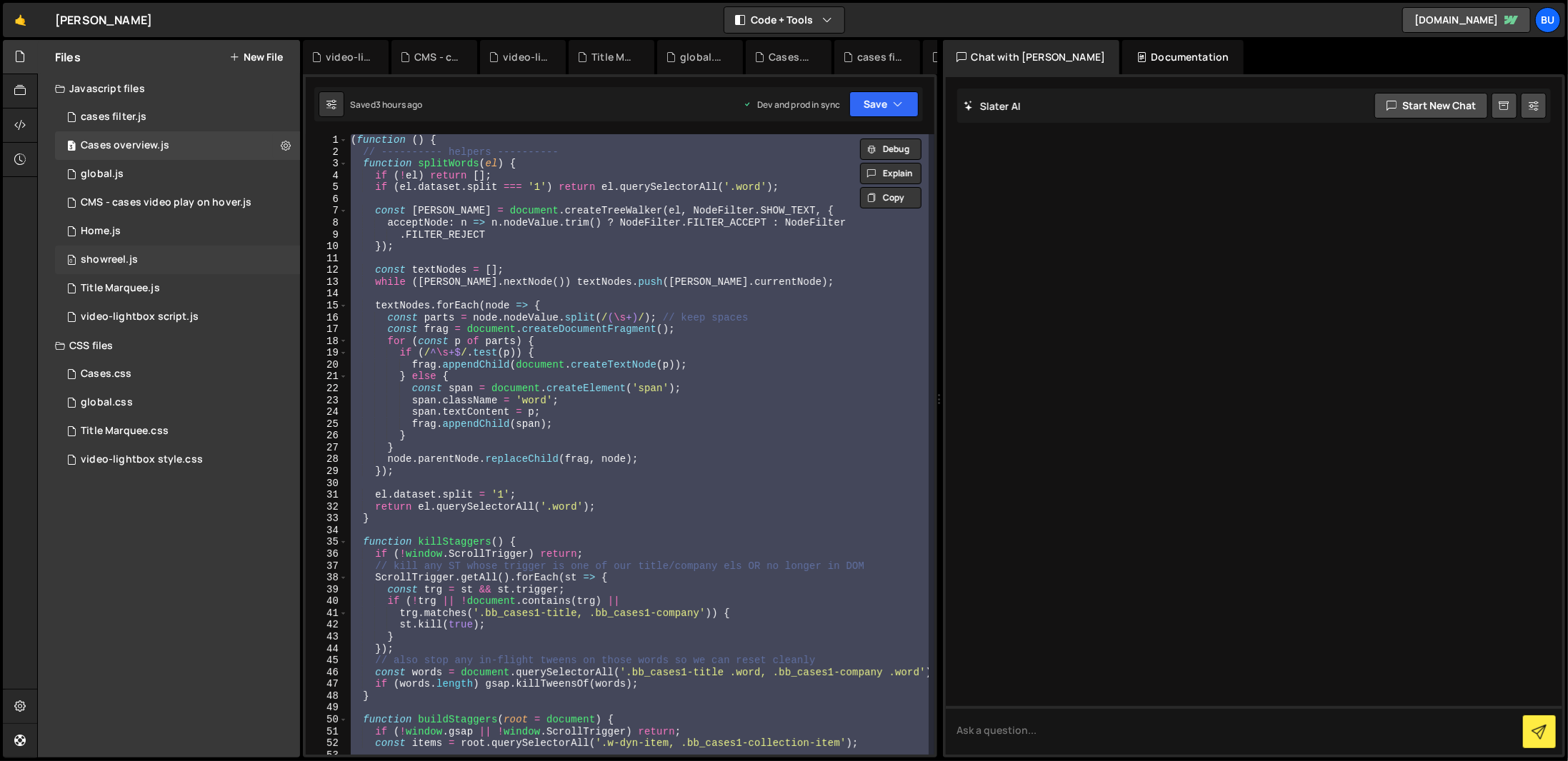
click at [181, 250] on div "0 showreel.js 0" at bounding box center [177, 259] width 245 height 28
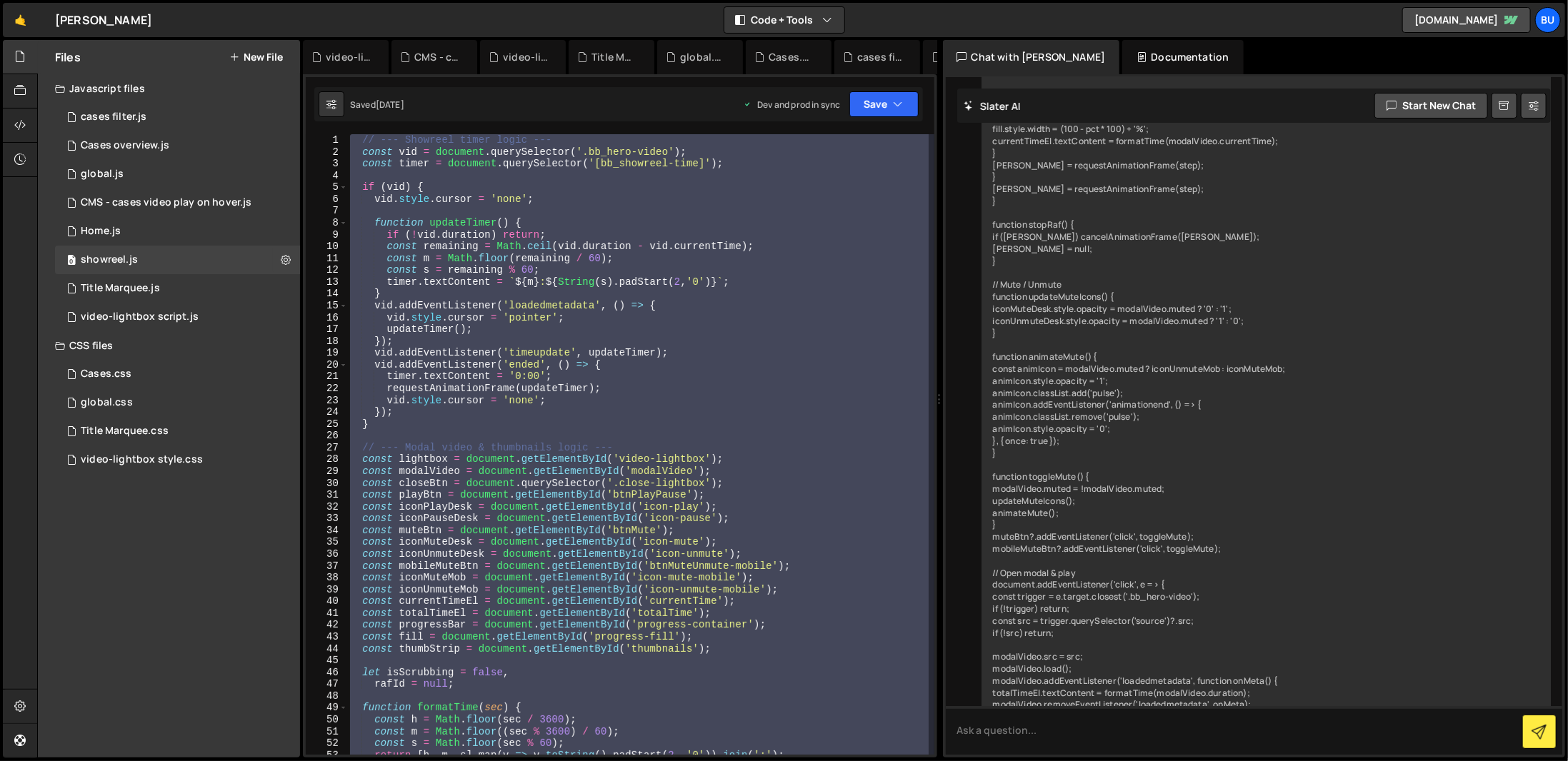
scroll to position [3802, 0]
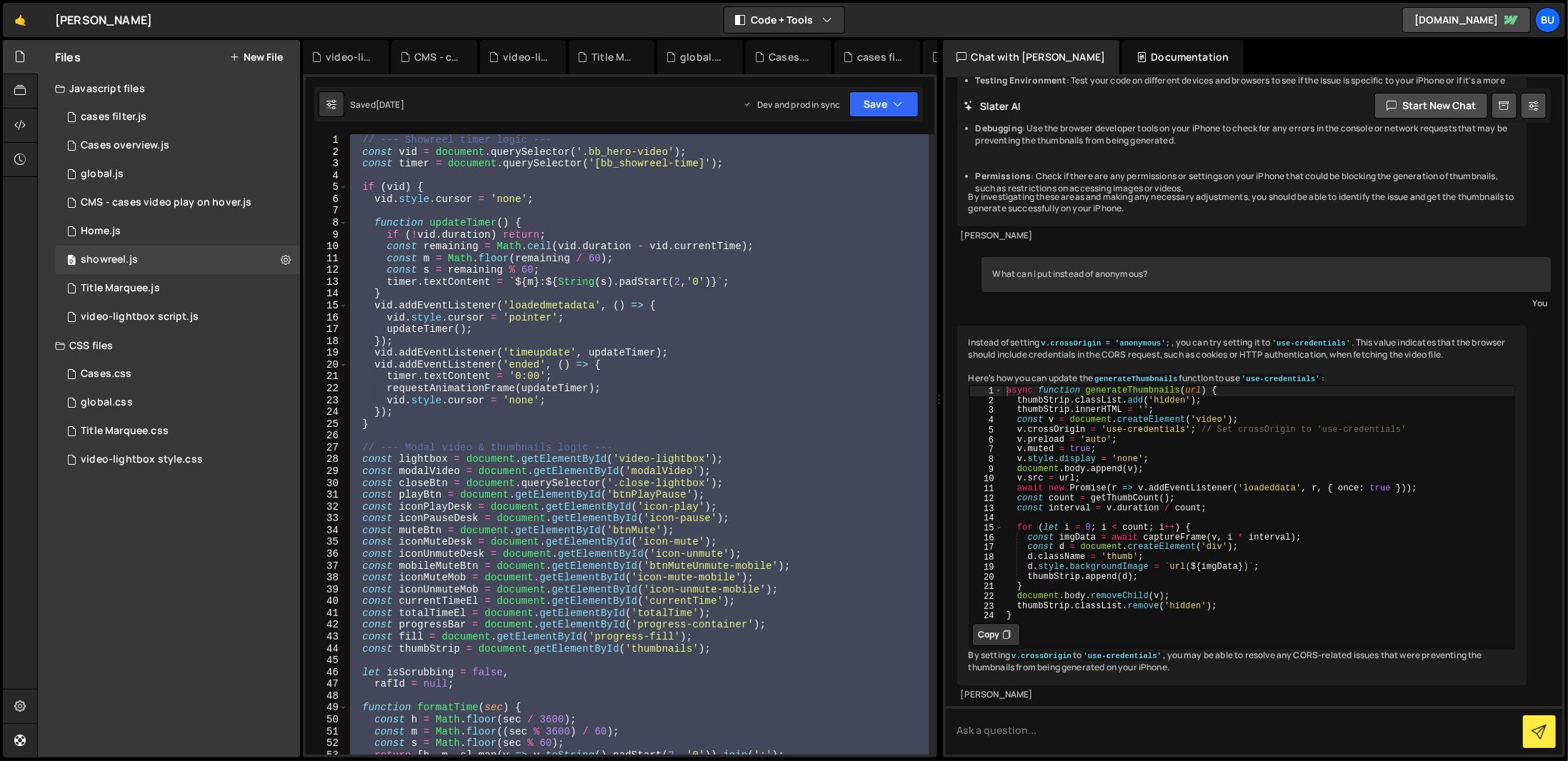
click at [891, 328] on div "// --- Showreel timer logic --- const vid = document . querySelector ( '.bb_her…" at bounding box center [637, 444] width 581 height 621
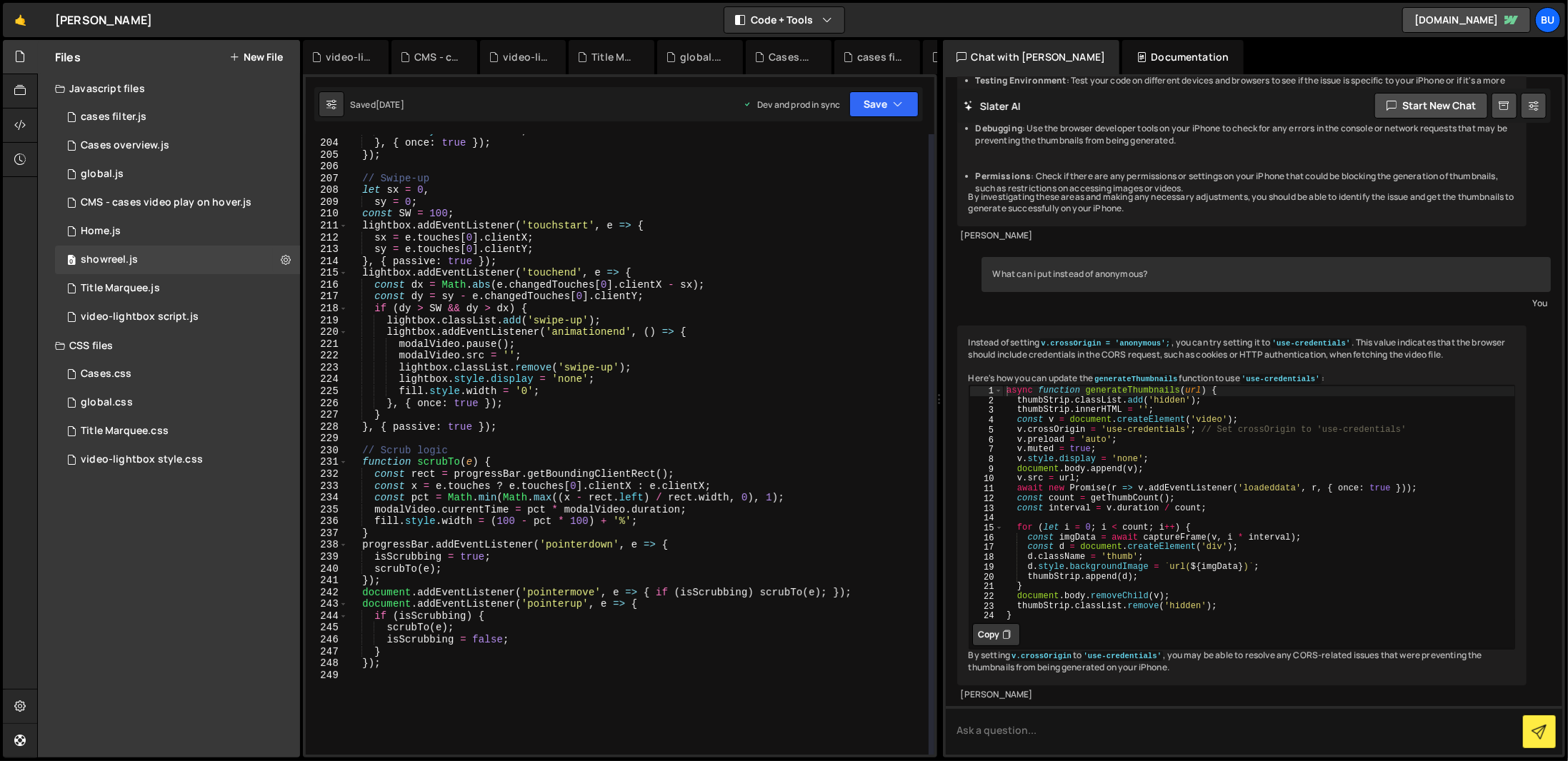
scroll to position [2570, 0]
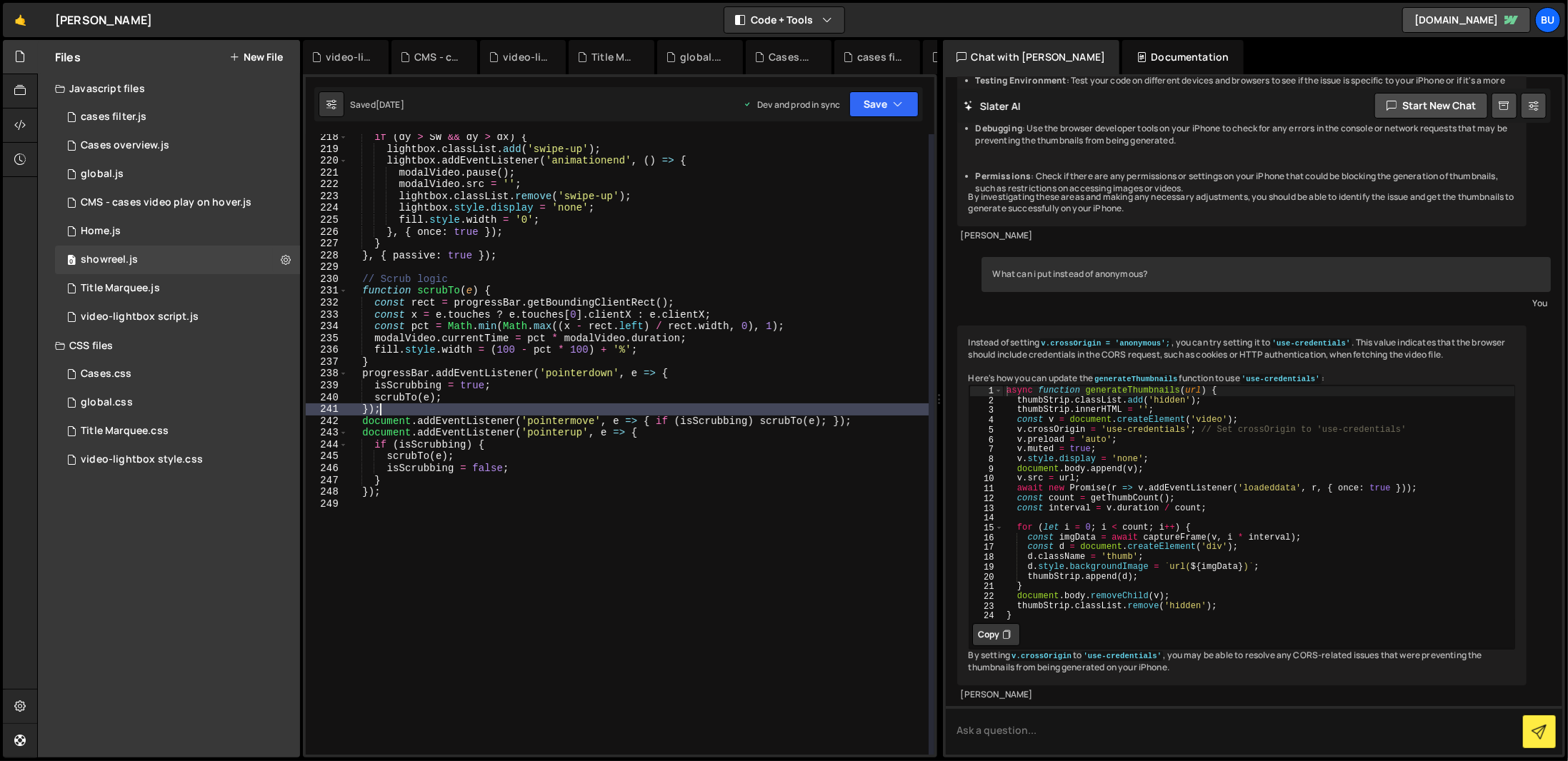
click at [730, 412] on div "if ( dy > SW && dy > dx ) { lightbox . classList . add ( 'swipe-up' ) ; lightbo…" at bounding box center [638, 454] width 581 height 644
type textarea "});"
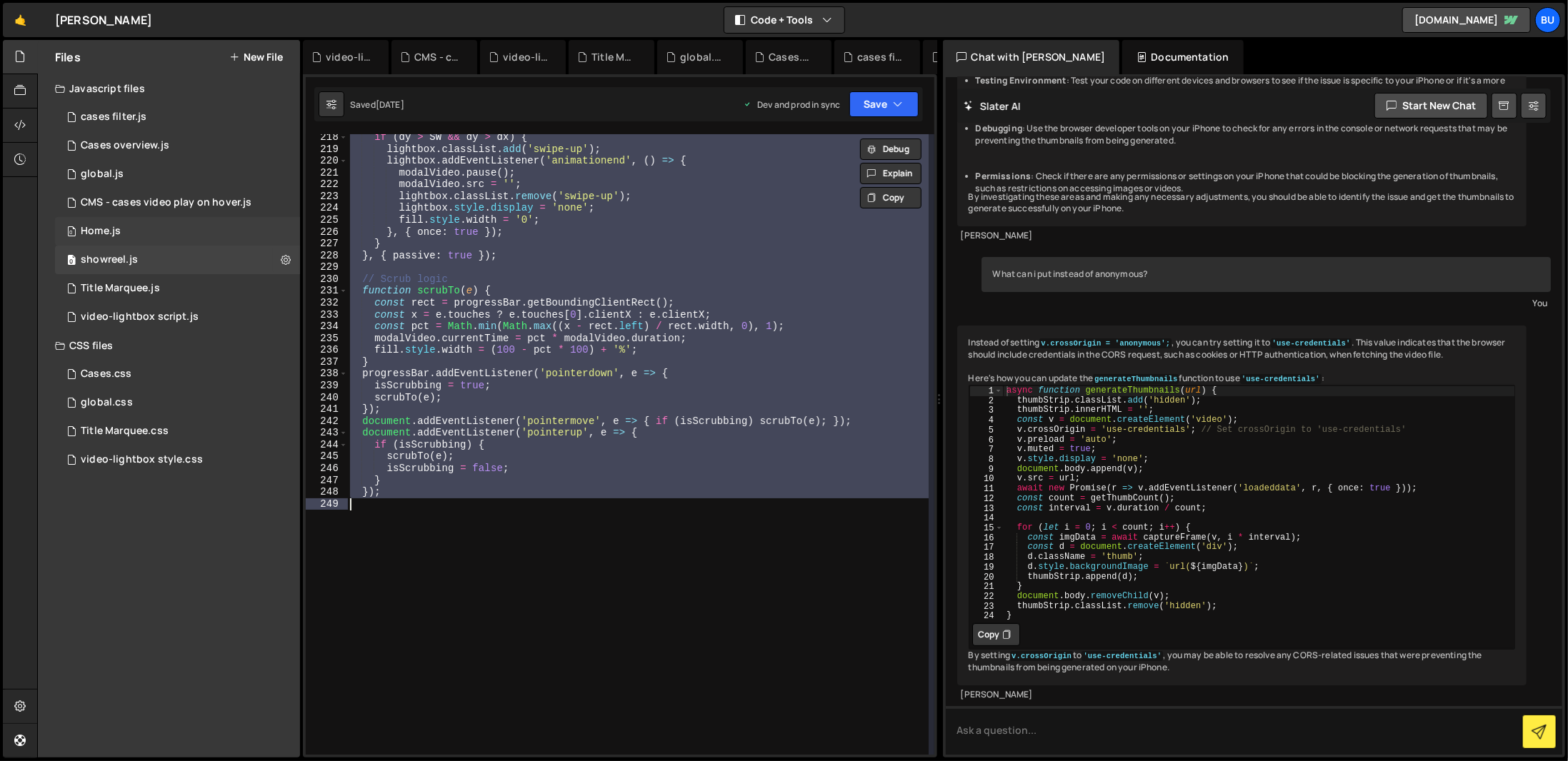
click at [236, 236] on div "0 Home.js 0" at bounding box center [177, 231] width 245 height 28
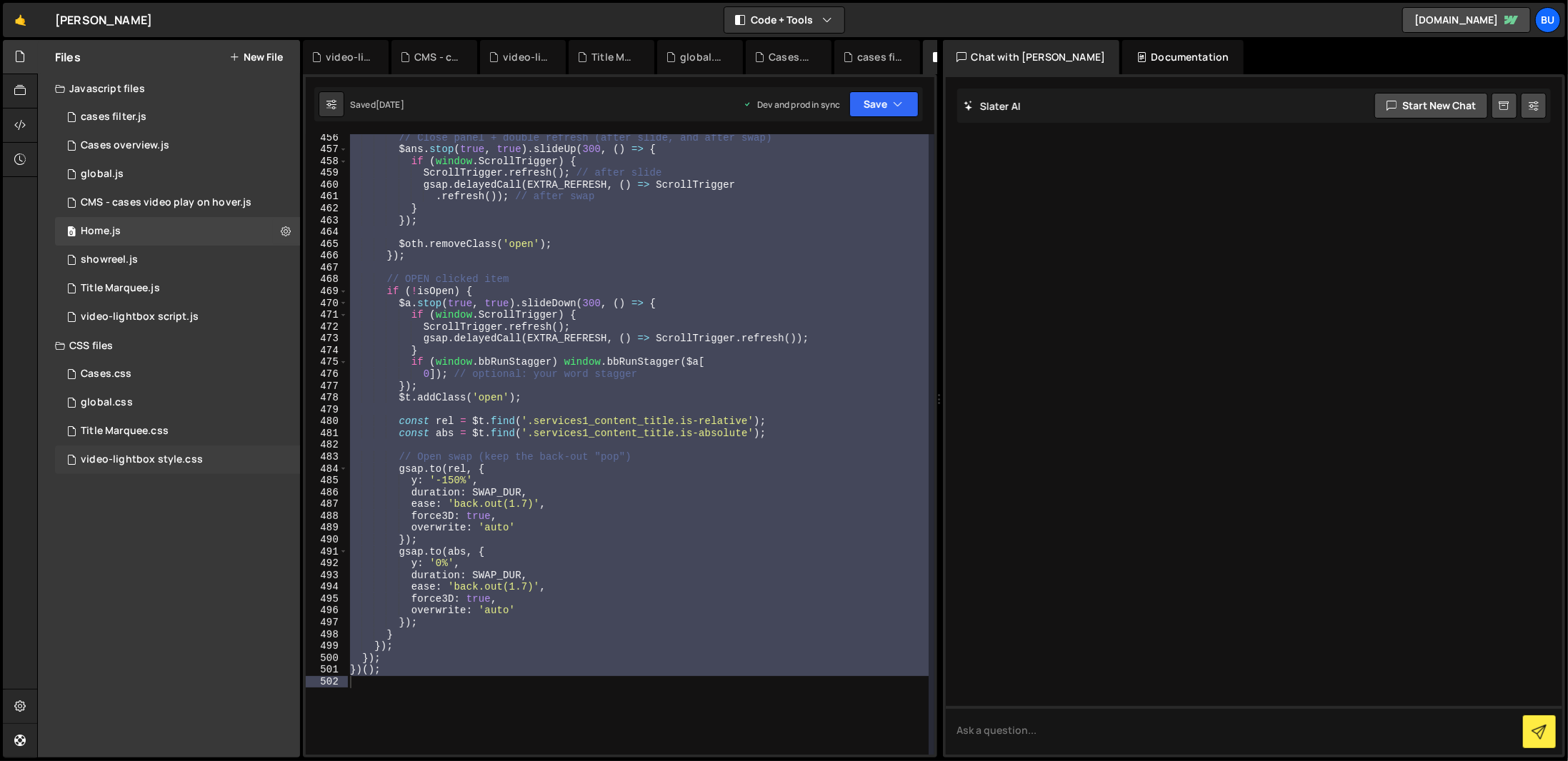
click at [90, 455] on div "video-lightbox style.css" at bounding box center [141, 460] width 122 height 13
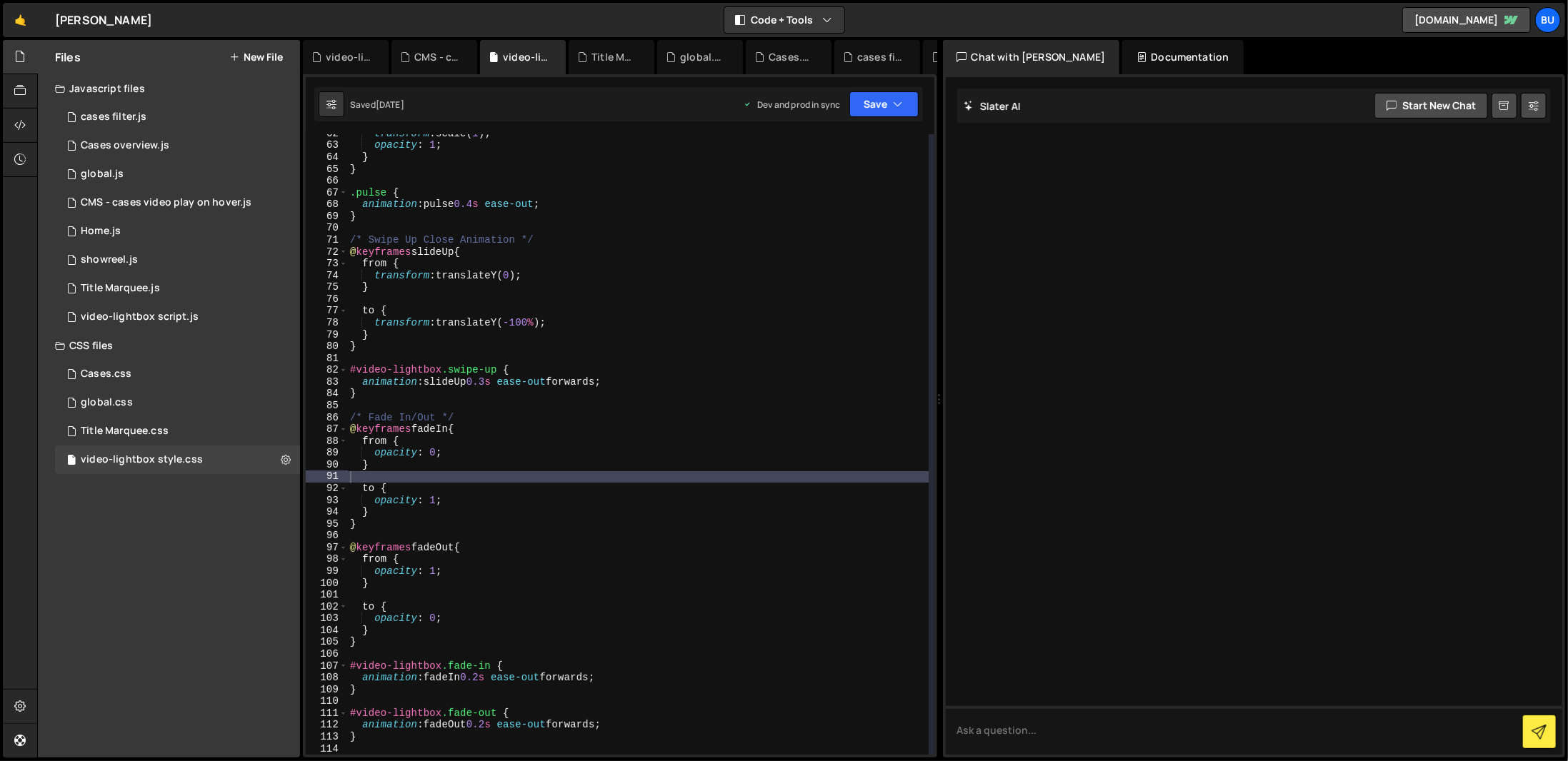
type textarea "}"
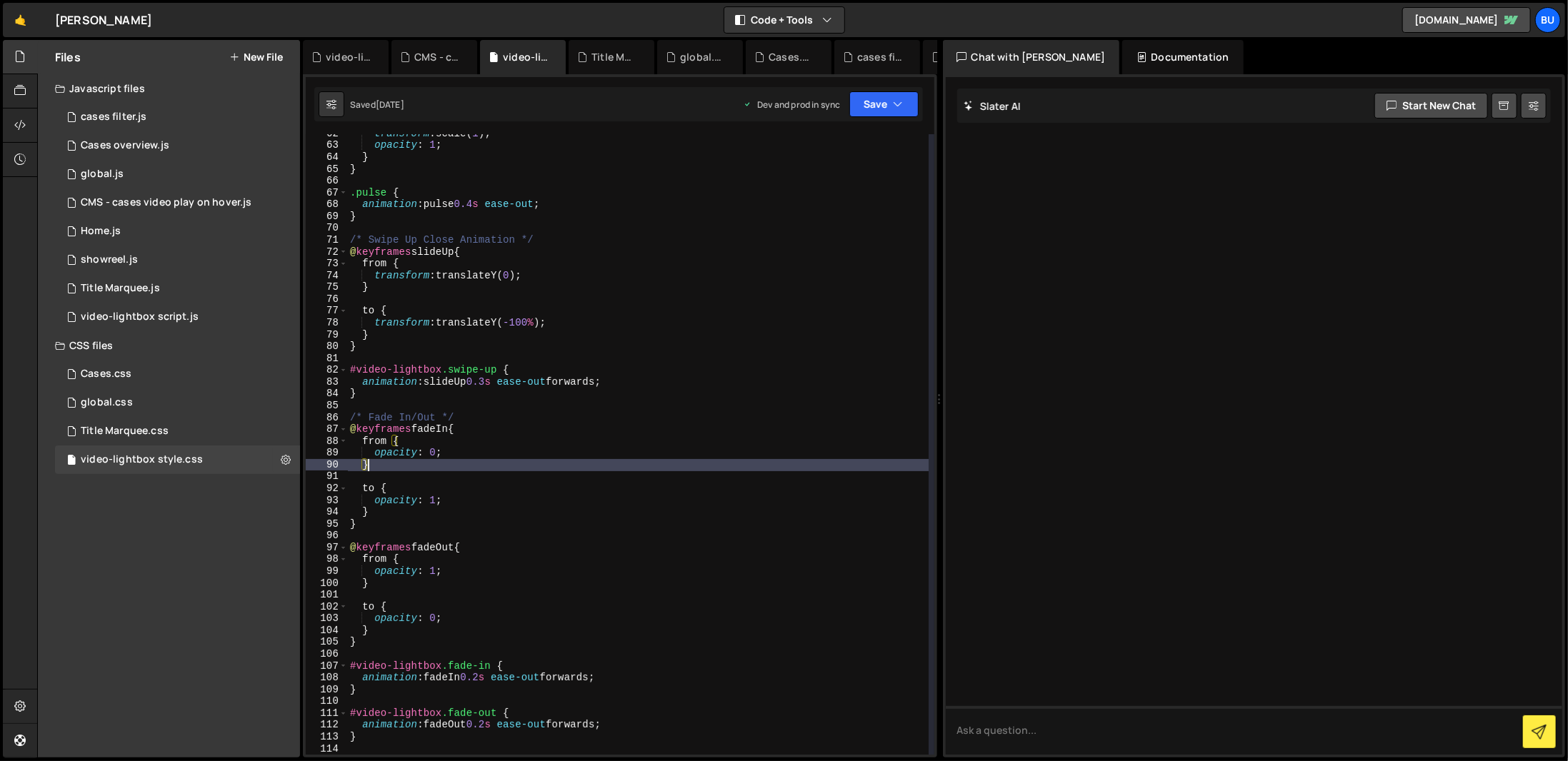
click at [475, 463] on div "transform : scale( 1 ) ; opacity : 1 ; } } .pulse { animation : pulse 0.4 s eas…" at bounding box center [638, 449] width 581 height 644
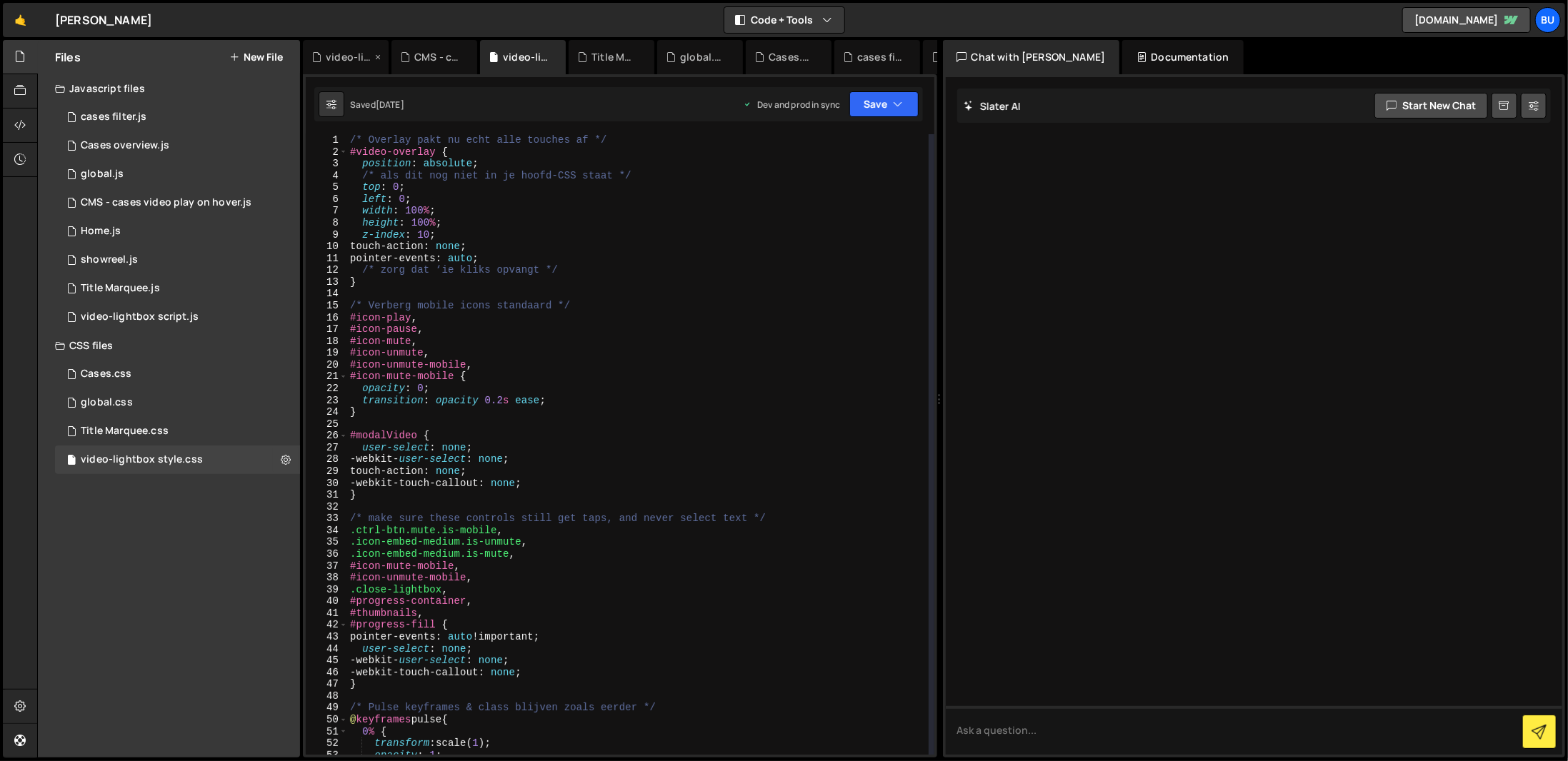
click at [375, 62] on icon at bounding box center [378, 57] width 10 height 15
click at [375, 60] on icon at bounding box center [378, 57] width 10 height 15
click at [0, 0] on icon at bounding box center [0, 0] width 0 height 0
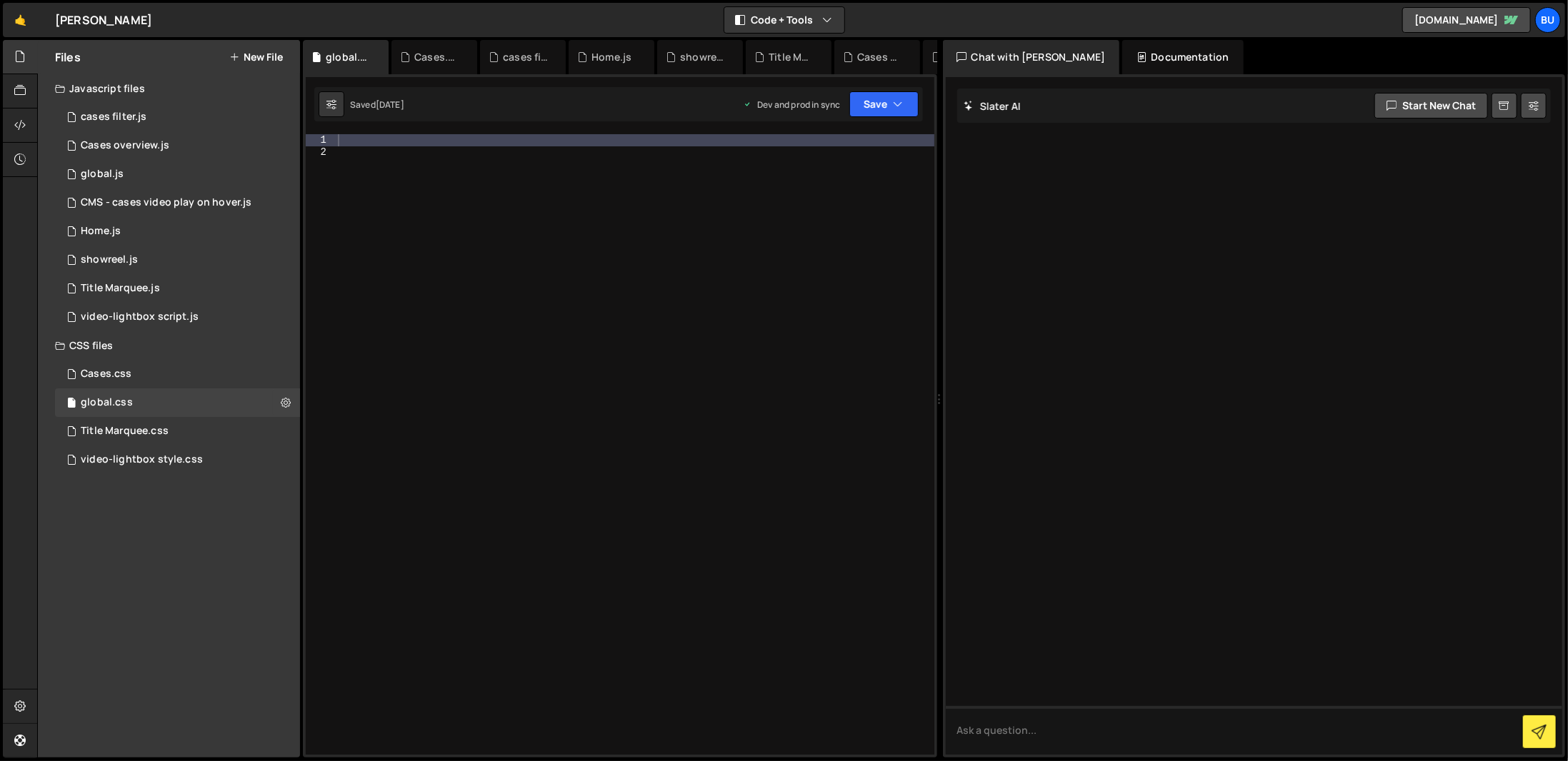
click at [0, 0] on icon at bounding box center [0, 0] width 0 height 0
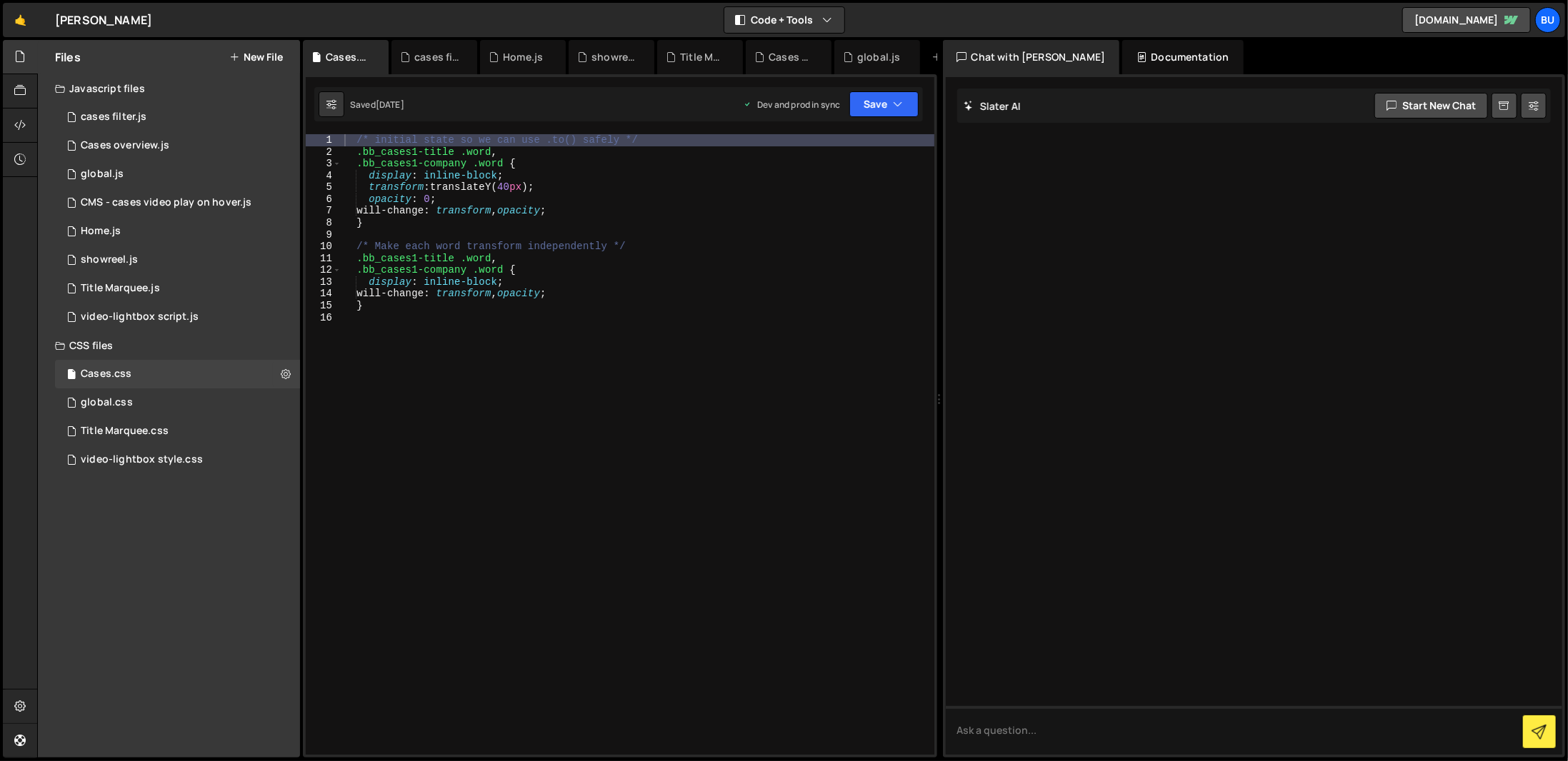
click at [0, 0] on icon at bounding box center [0, 0] width 0 height 0
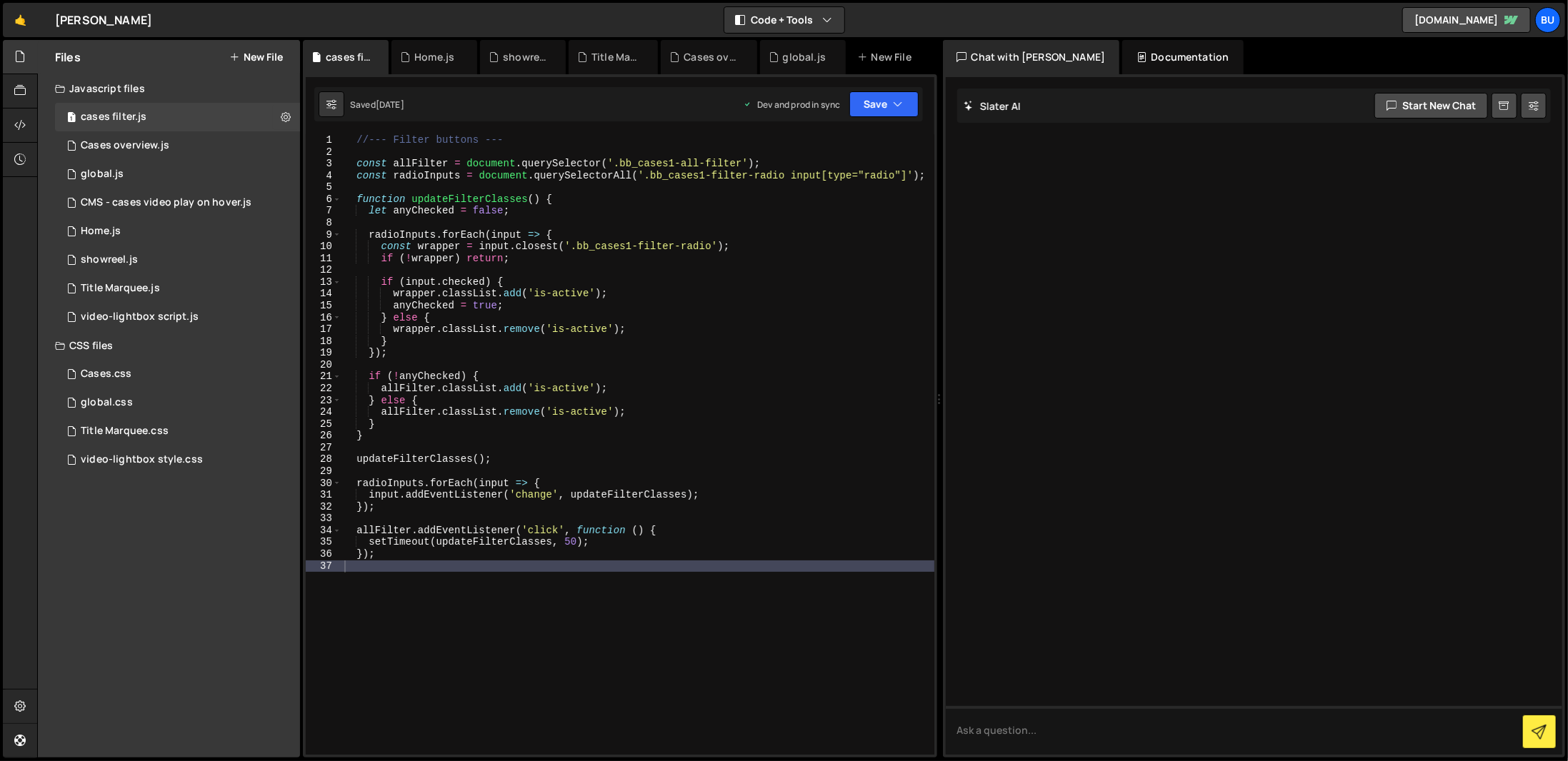
click at [0, 0] on icon at bounding box center [0, 0] width 0 height 0
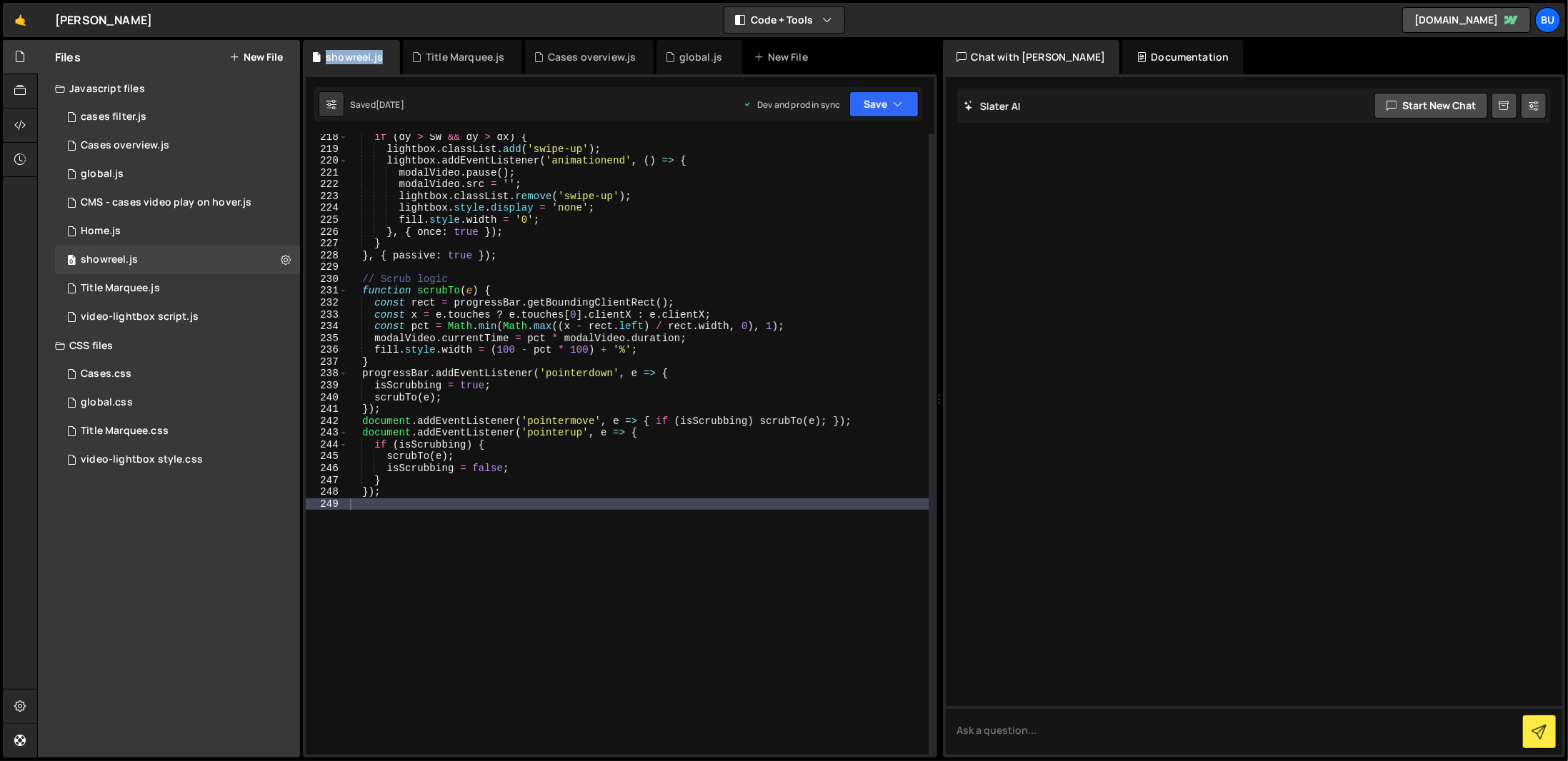
click at [375, 60] on div "showreel.js" at bounding box center [354, 57] width 57 height 15
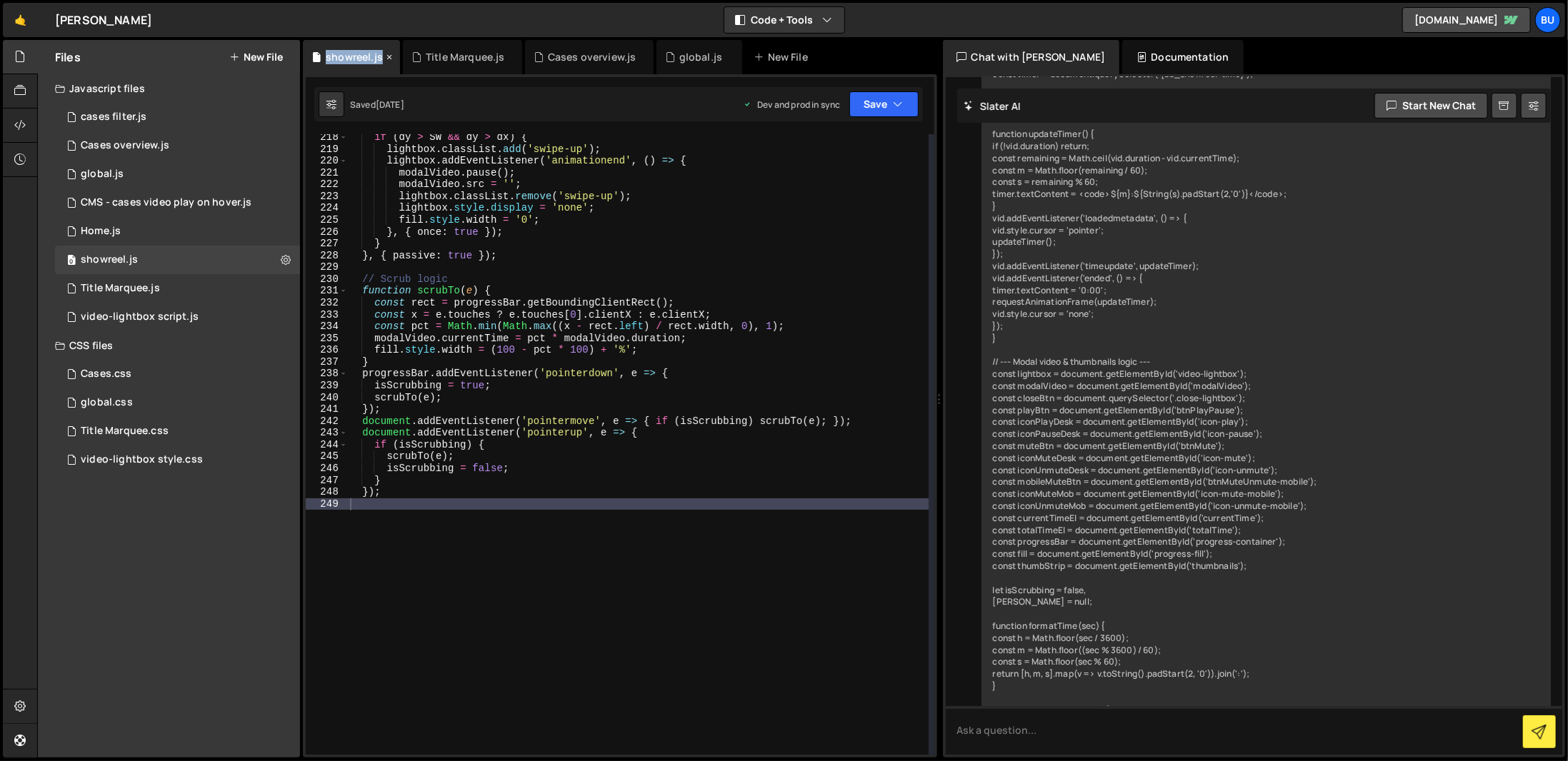
scroll to position [678, 0]
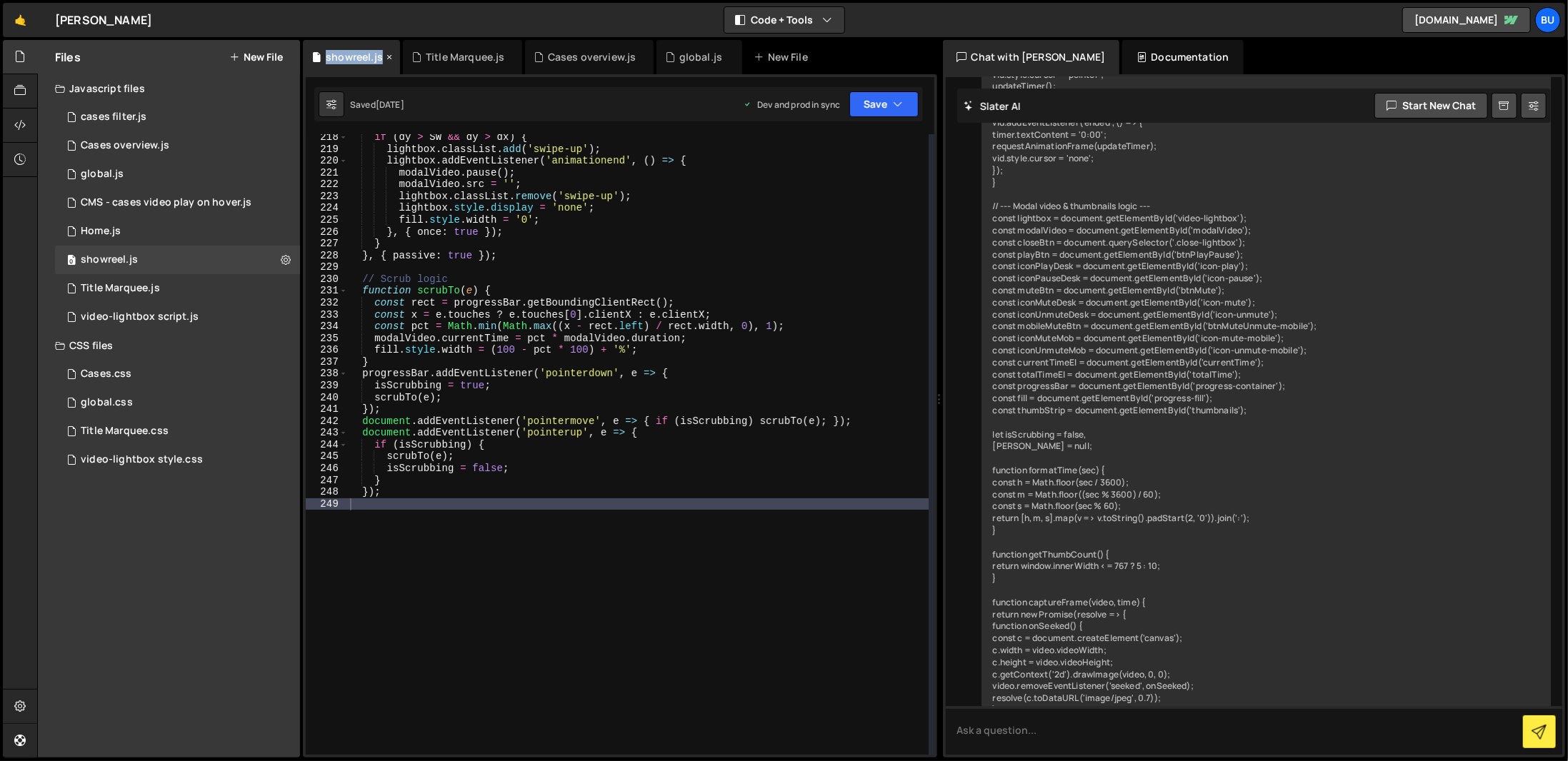
click at [386, 61] on icon at bounding box center [389, 57] width 10 height 15
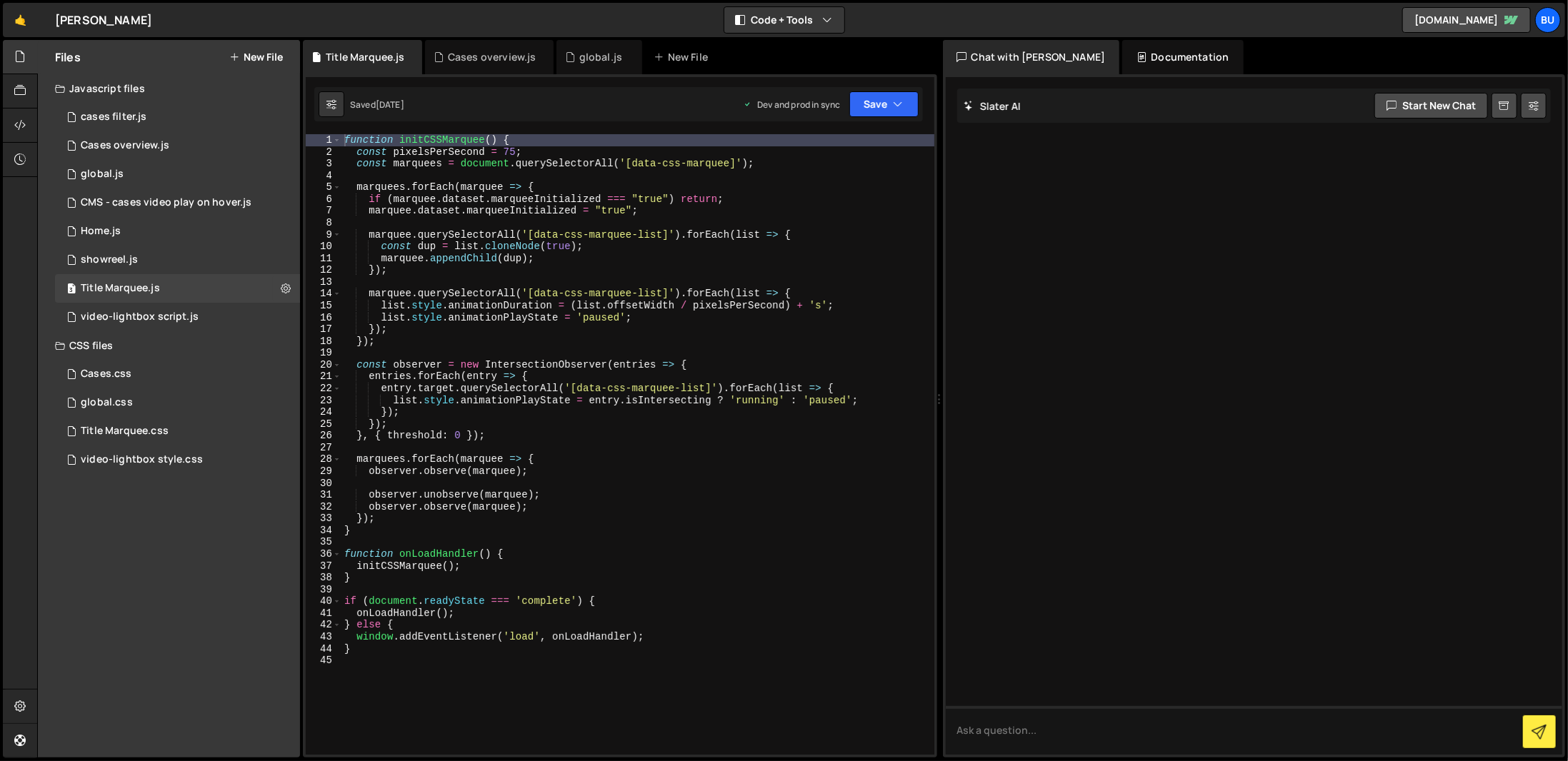
scroll to position [0, 0]
click at [386, 61] on div "Title Marquee.js" at bounding box center [365, 57] width 79 height 15
click at [416, 56] on div "Title Marquee.js" at bounding box center [363, 57] width 119 height 34
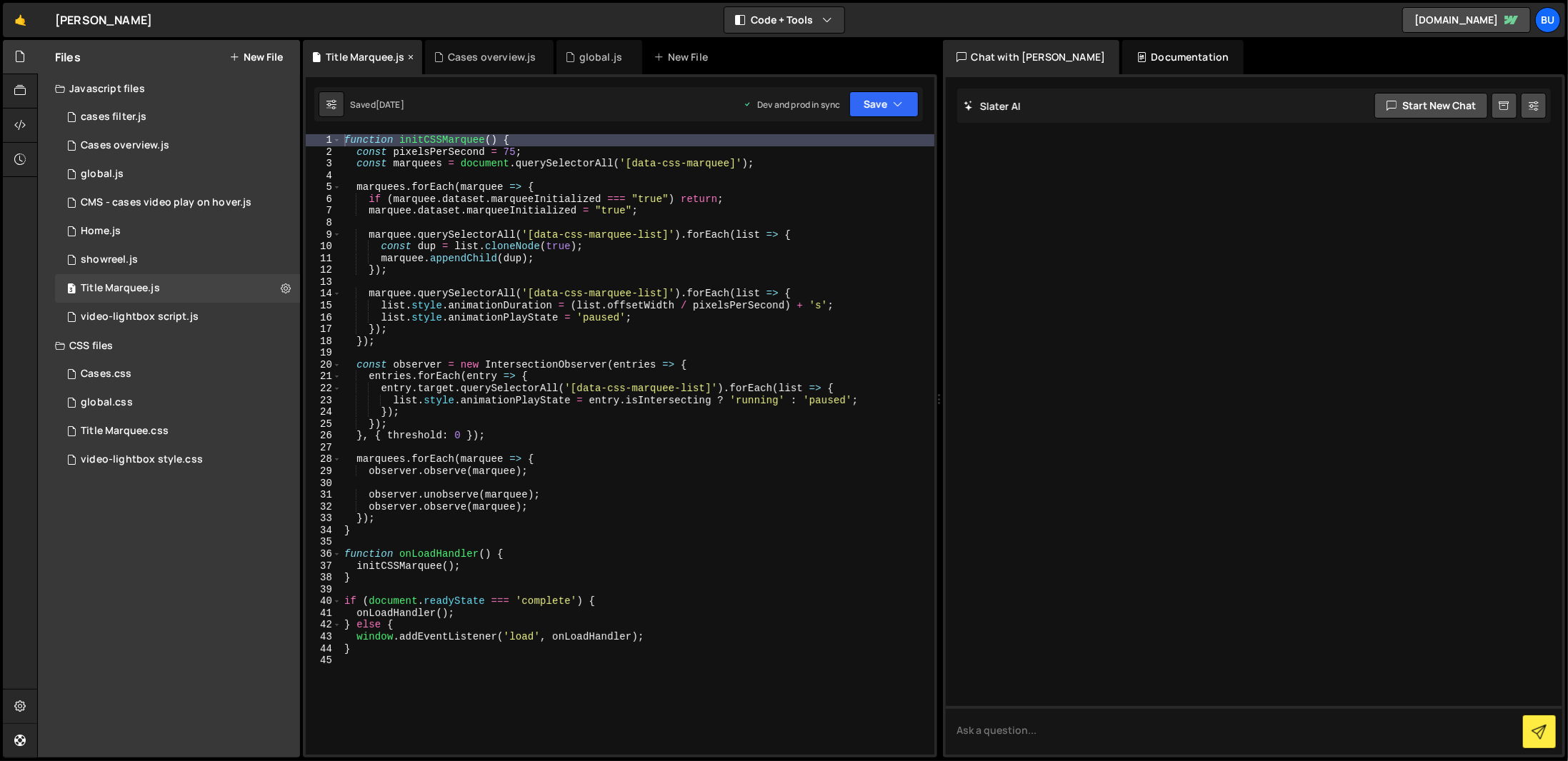
click at [415, 56] on icon at bounding box center [411, 57] width 10 height 15
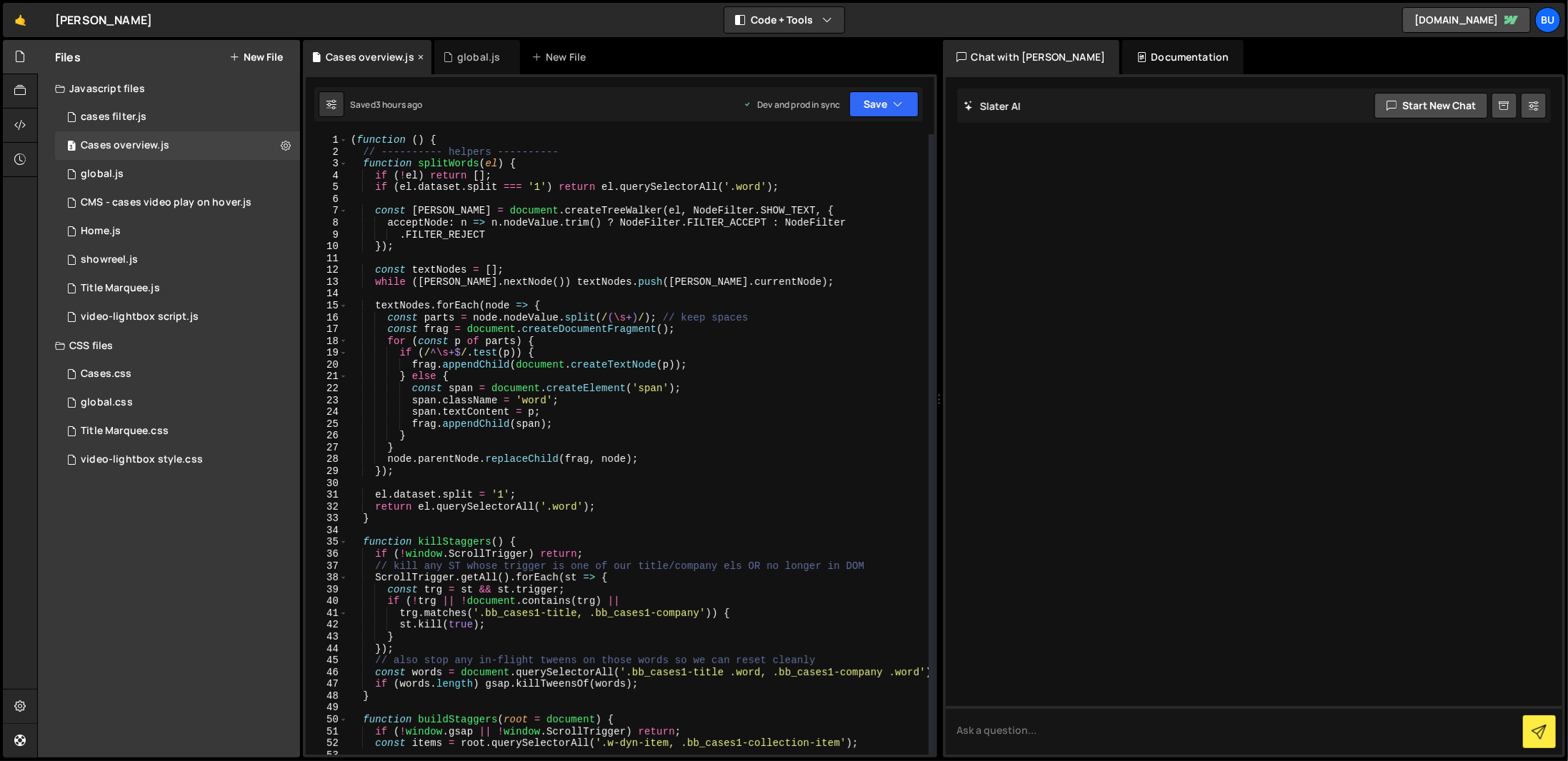
click at [413, 56] on div "Cases overview.js" at bounding box center [367, 57] width 128 height 34
click at [423, 53] on icon at bounding box center [421, 57] width 10 height 15
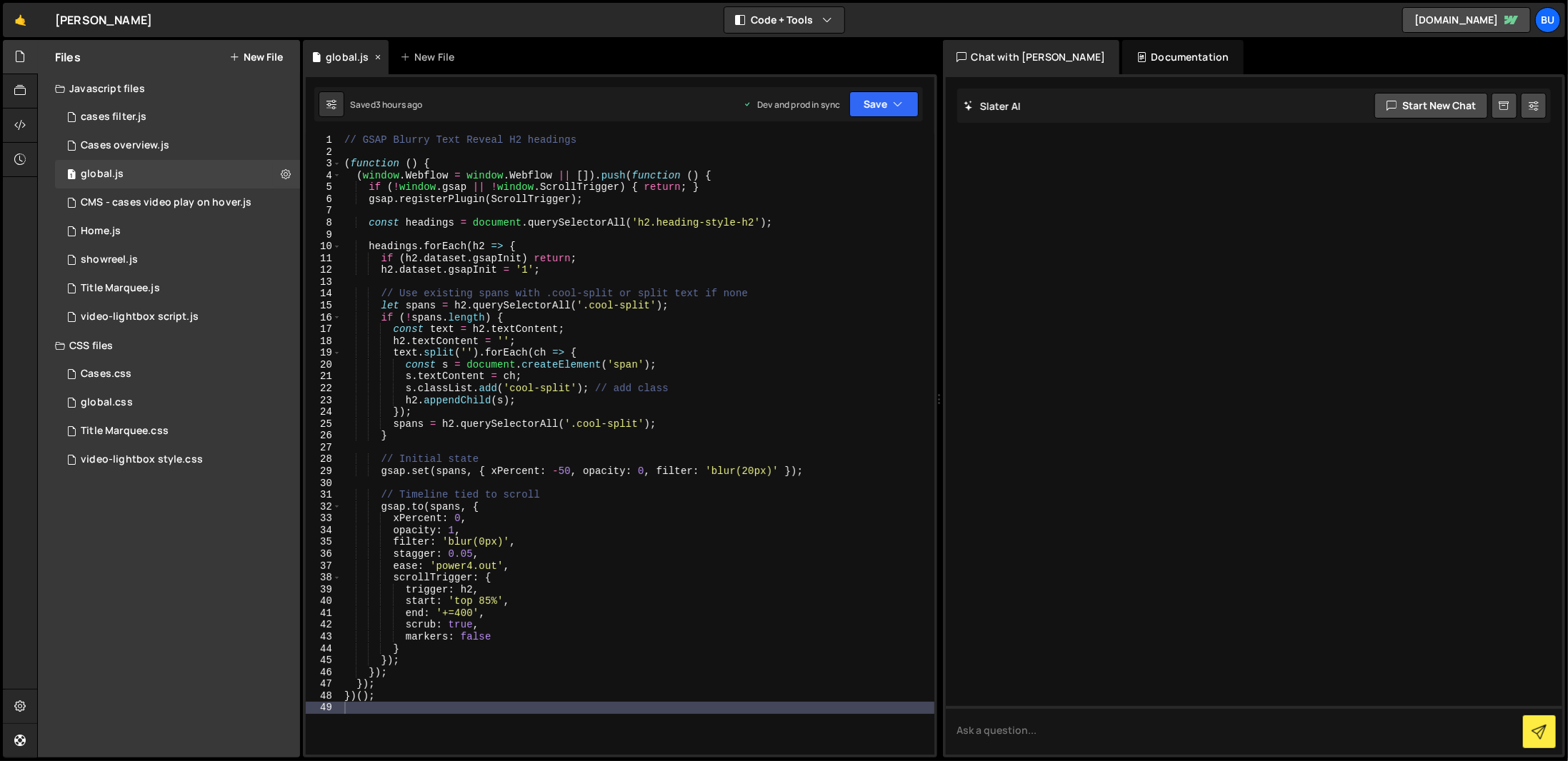
click at [378, 53] on icon at bounding box center [378, 57] width 10 height 15
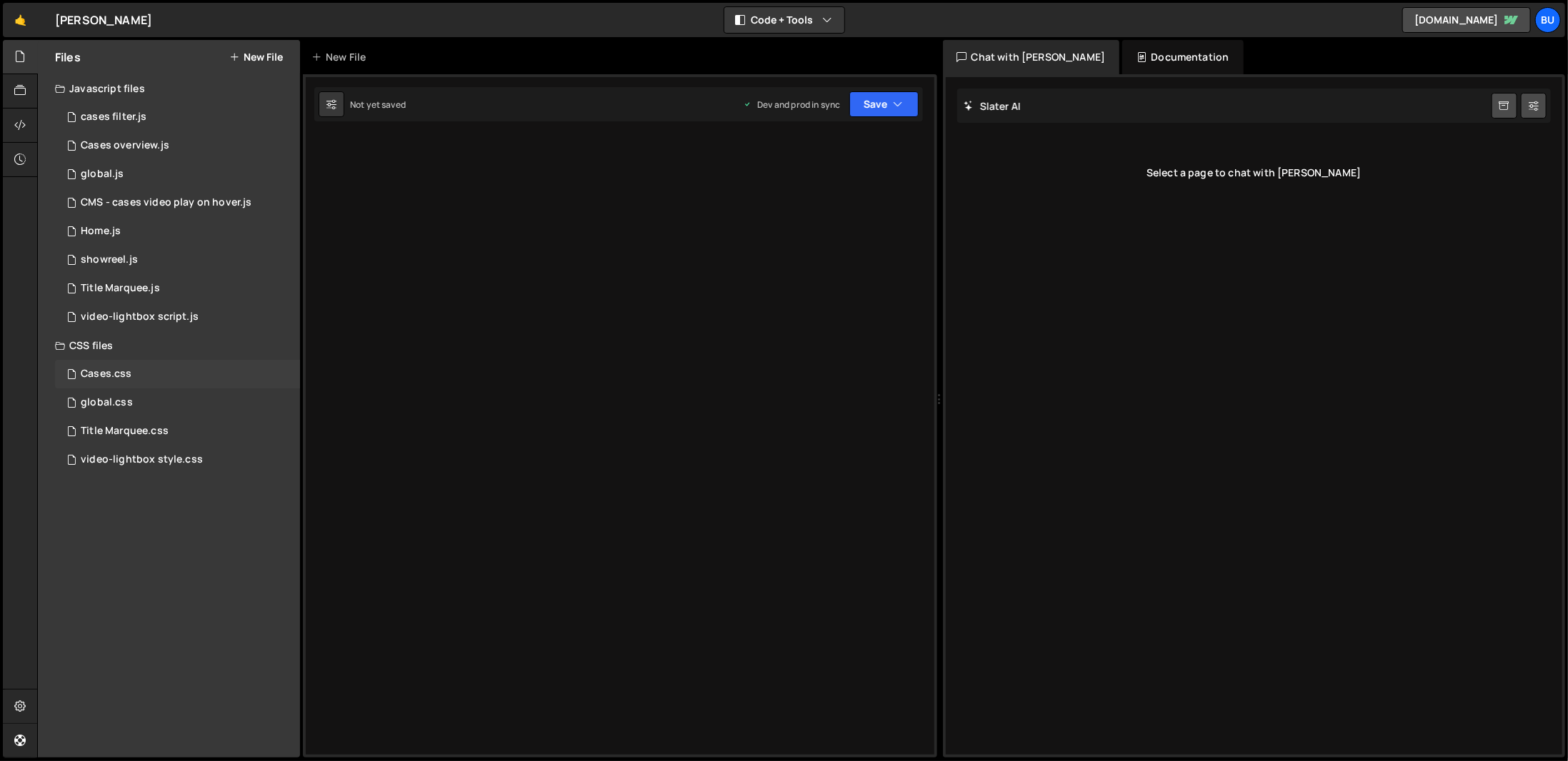
click at [152, 375] on div "Cases.css 0" at bounding box center [177, 374] width 245 height 28
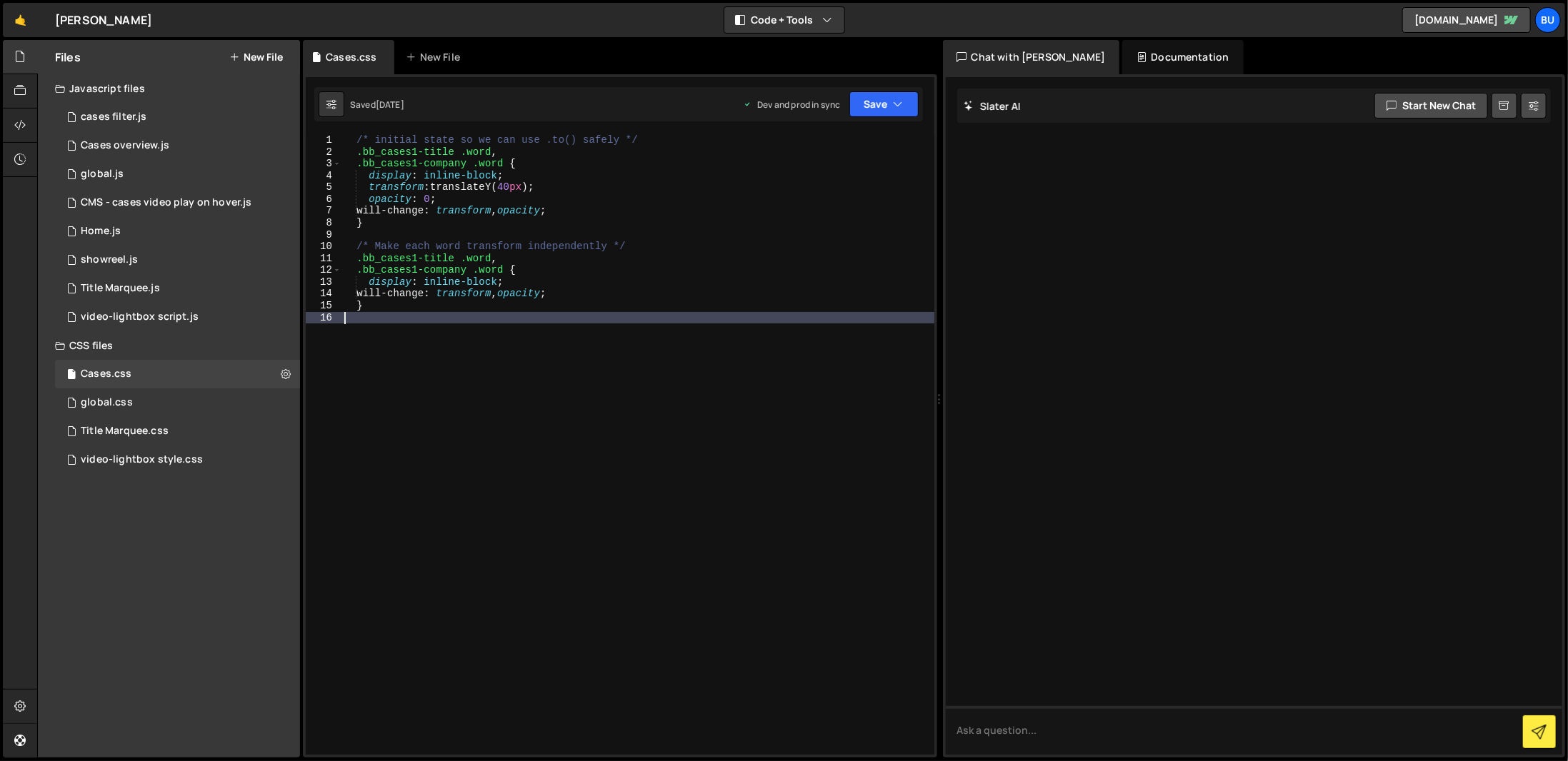
click at [469, 343] on div "/* initial state so we can use .to() safely */ .bb_cases1-title .word , .bb_cas…" at bounding box center [638, 456] width 593 height 644
type textarea "}"
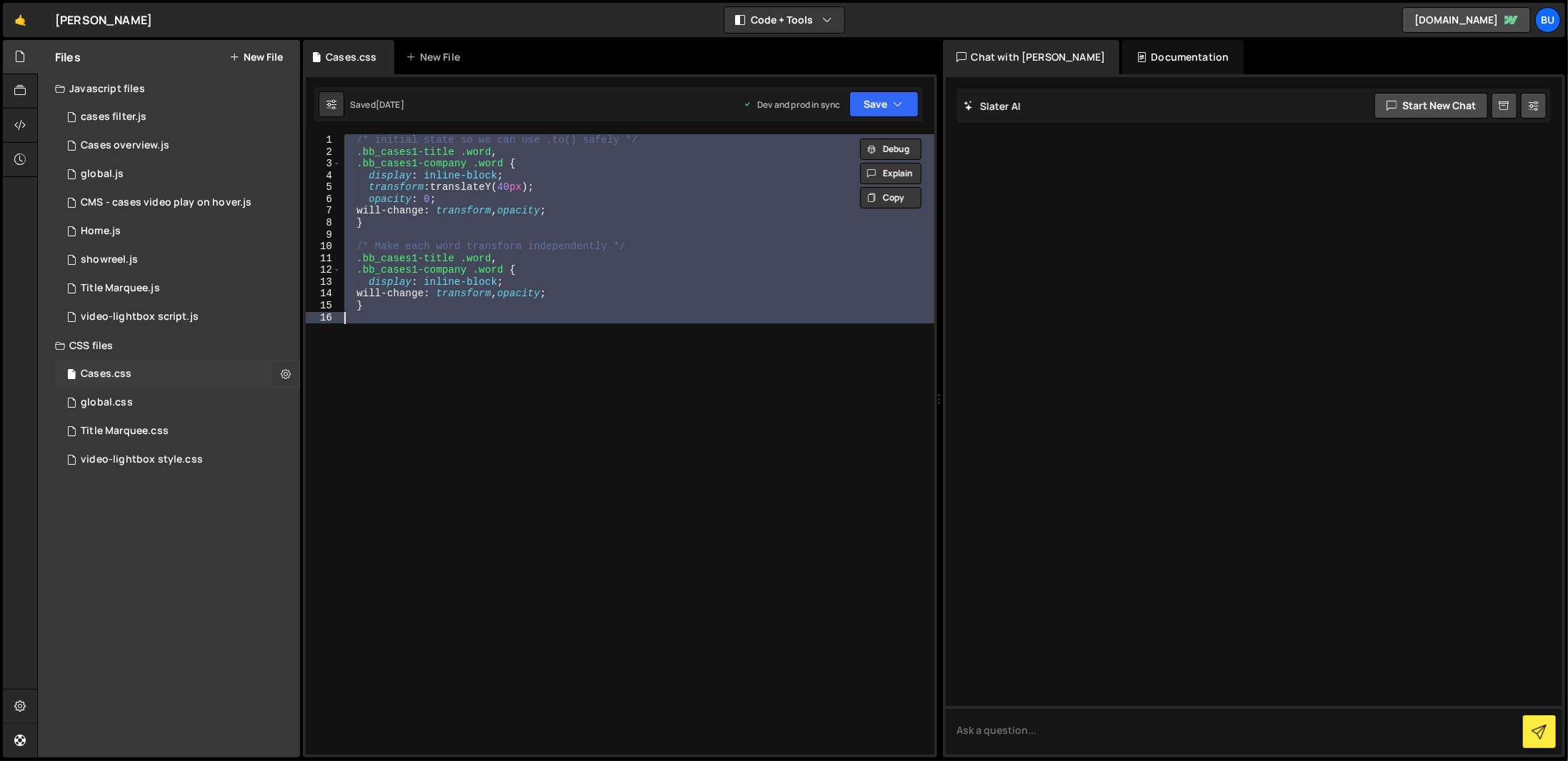
click at [281, 373] on icon at bounding box center [286, 374] width 10 height 14
type input "Cases"
radio input "false"
radio input "true"
checkbox input "true"
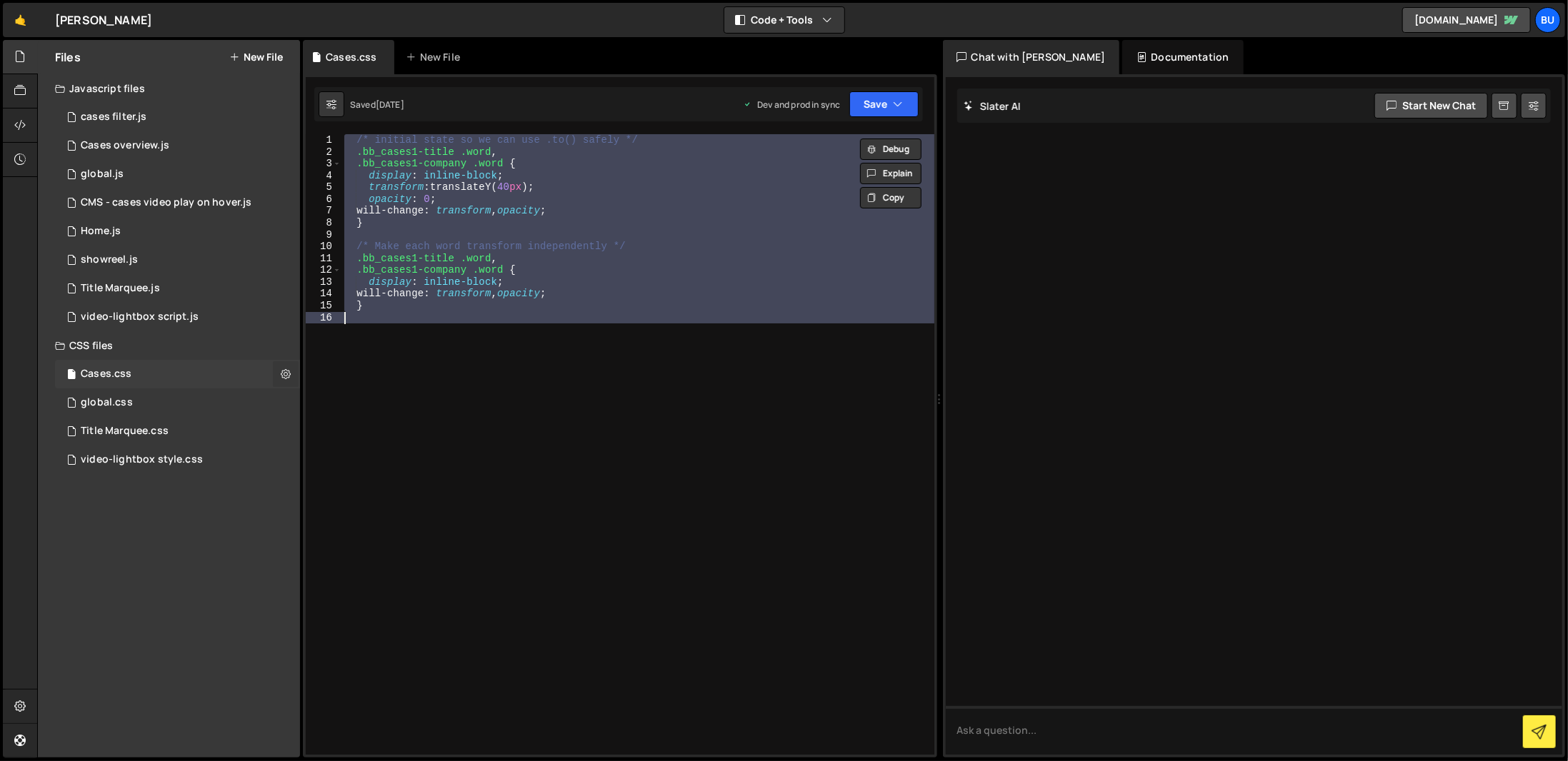
checkbox input "true"
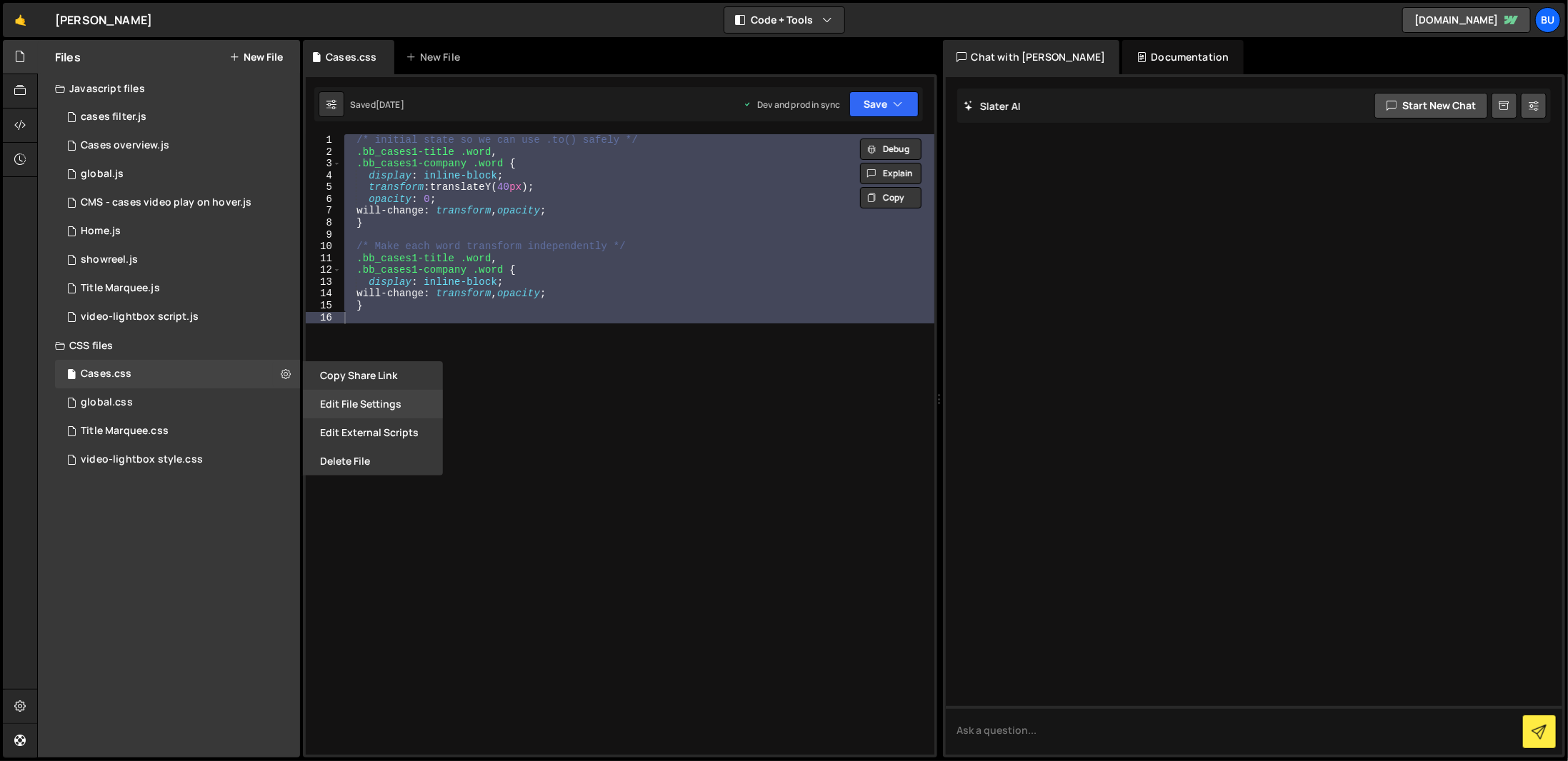
click at [355, 412] on button "Edit File Settings" at bounding box center [372, 403] width 140 height 28
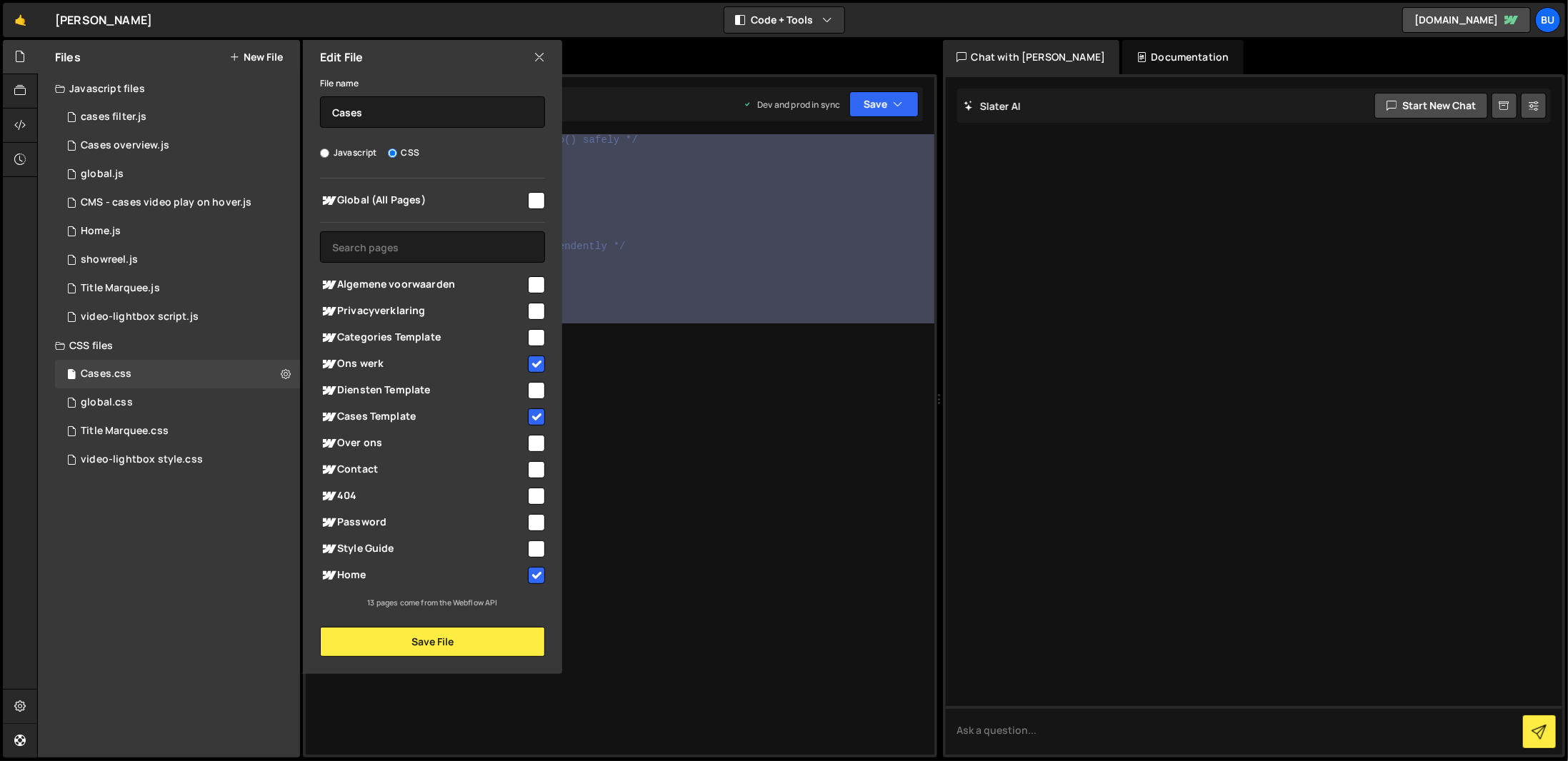
click at [656, 556] on div "/* initial state so we can use .to() safely */ .bb_cases1-title .word , .bb_cas…" at bounding box center [638, 444] width 593 height 621
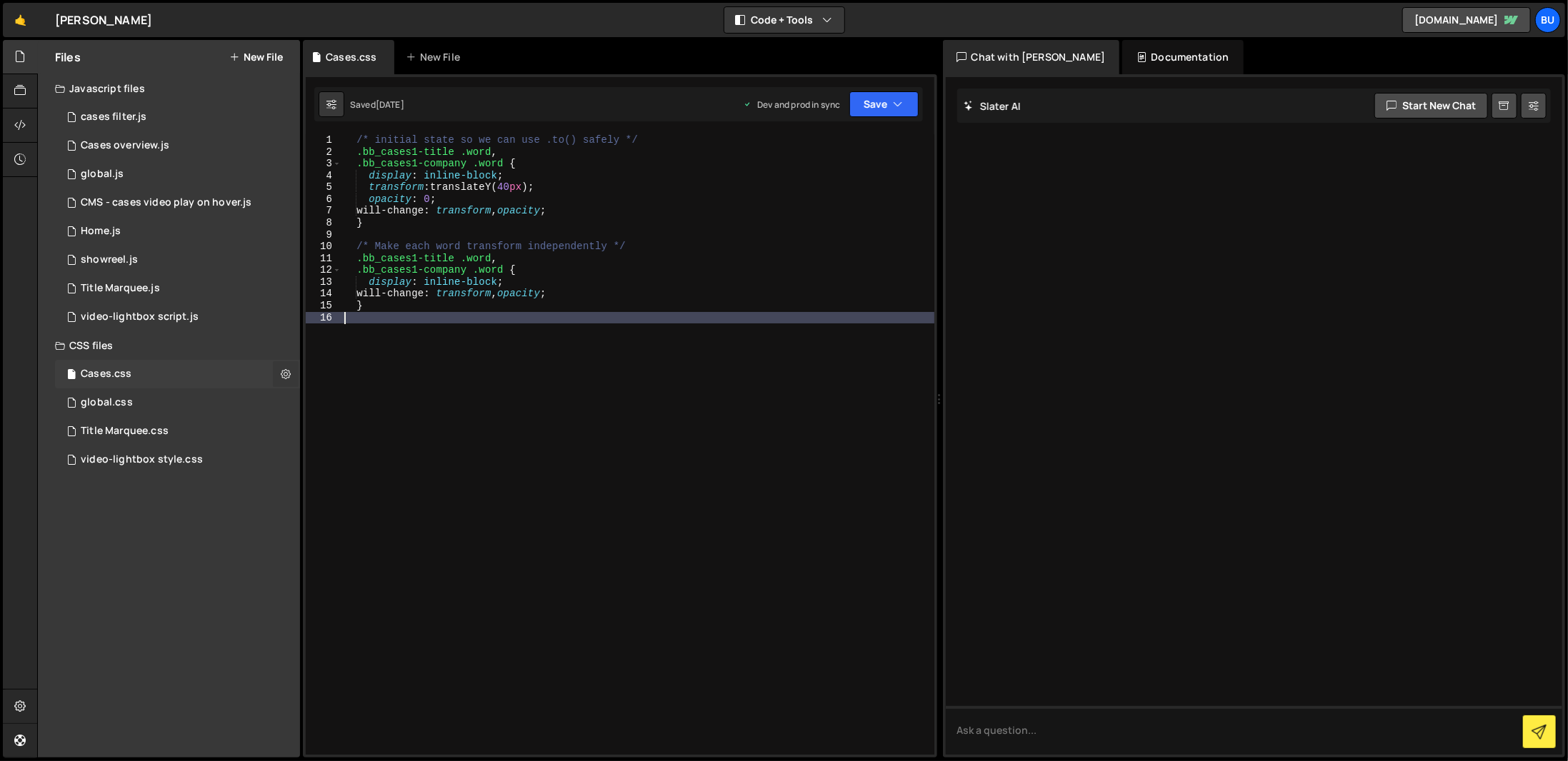
click at [289, 374] on icon at bounding box center [286, 374] width 10 height 14
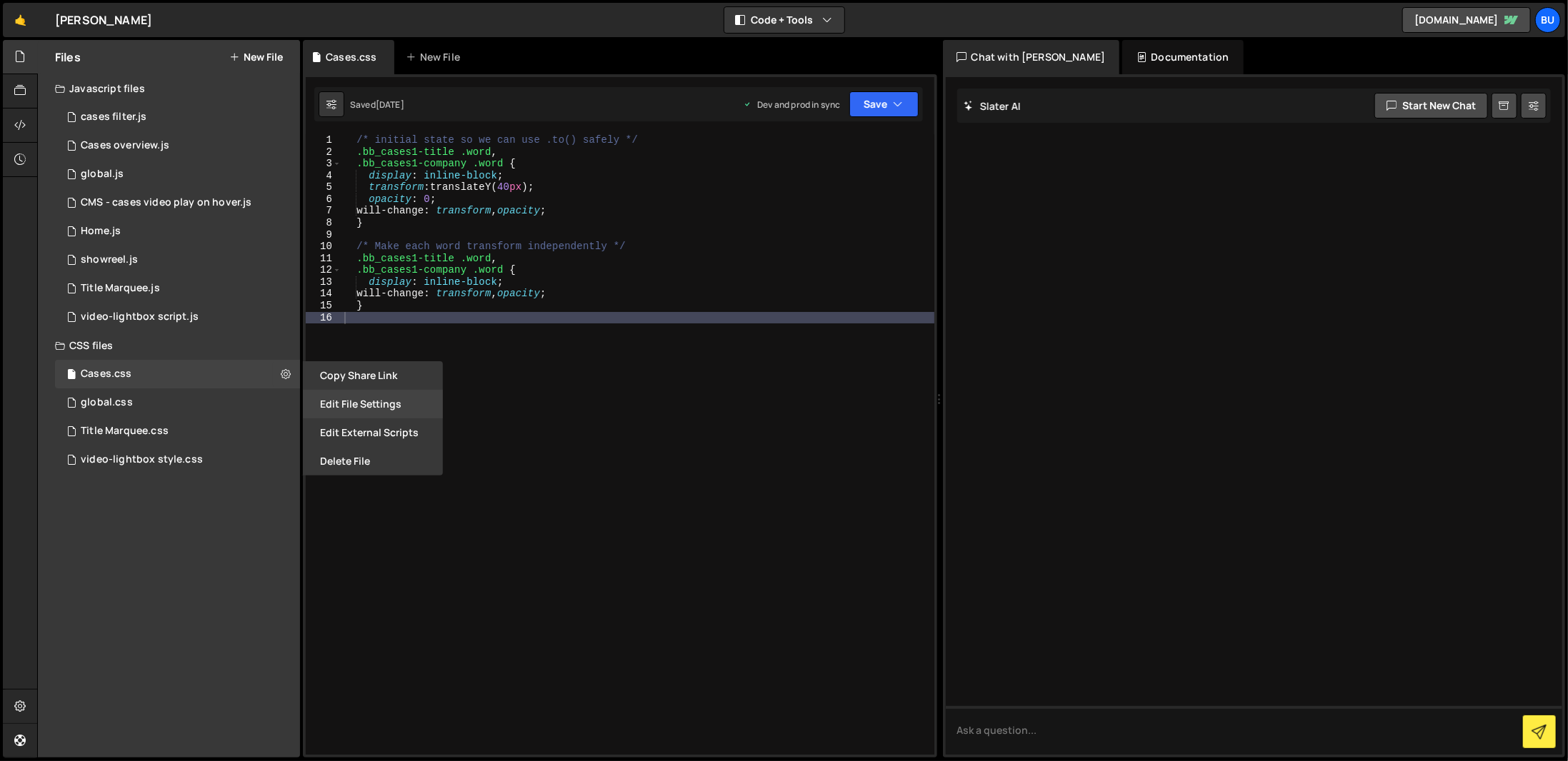
click at [314, 391] on button "Edit File Settings" at bounding box center [372, 403] width 140 height 28
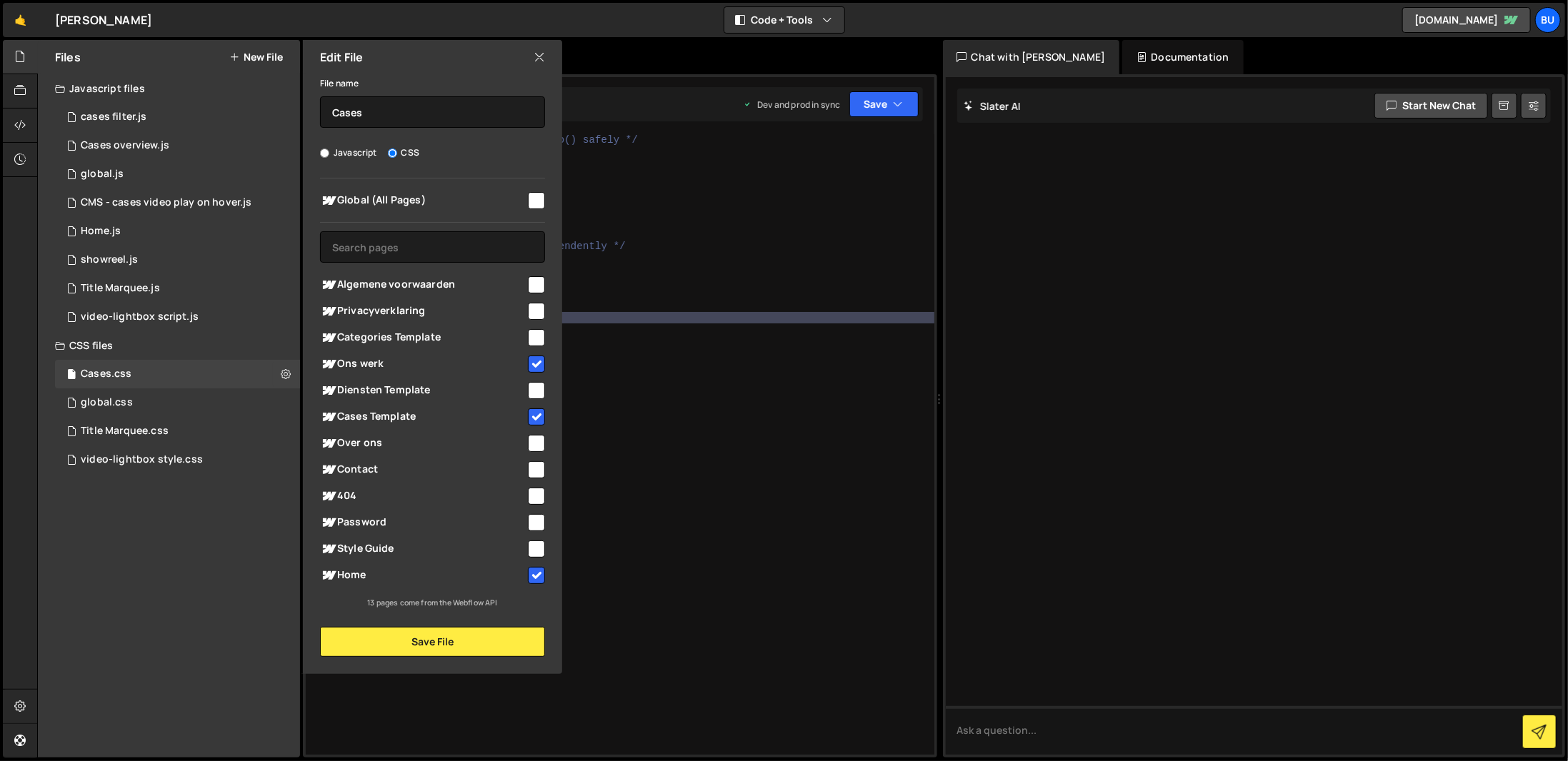
click at [605, 383] on div "/* initial state so we can use .to() safely */ .bb_cases1-title .word , .bb_cas…" at bounding box center [638, 456] width 593 height 644
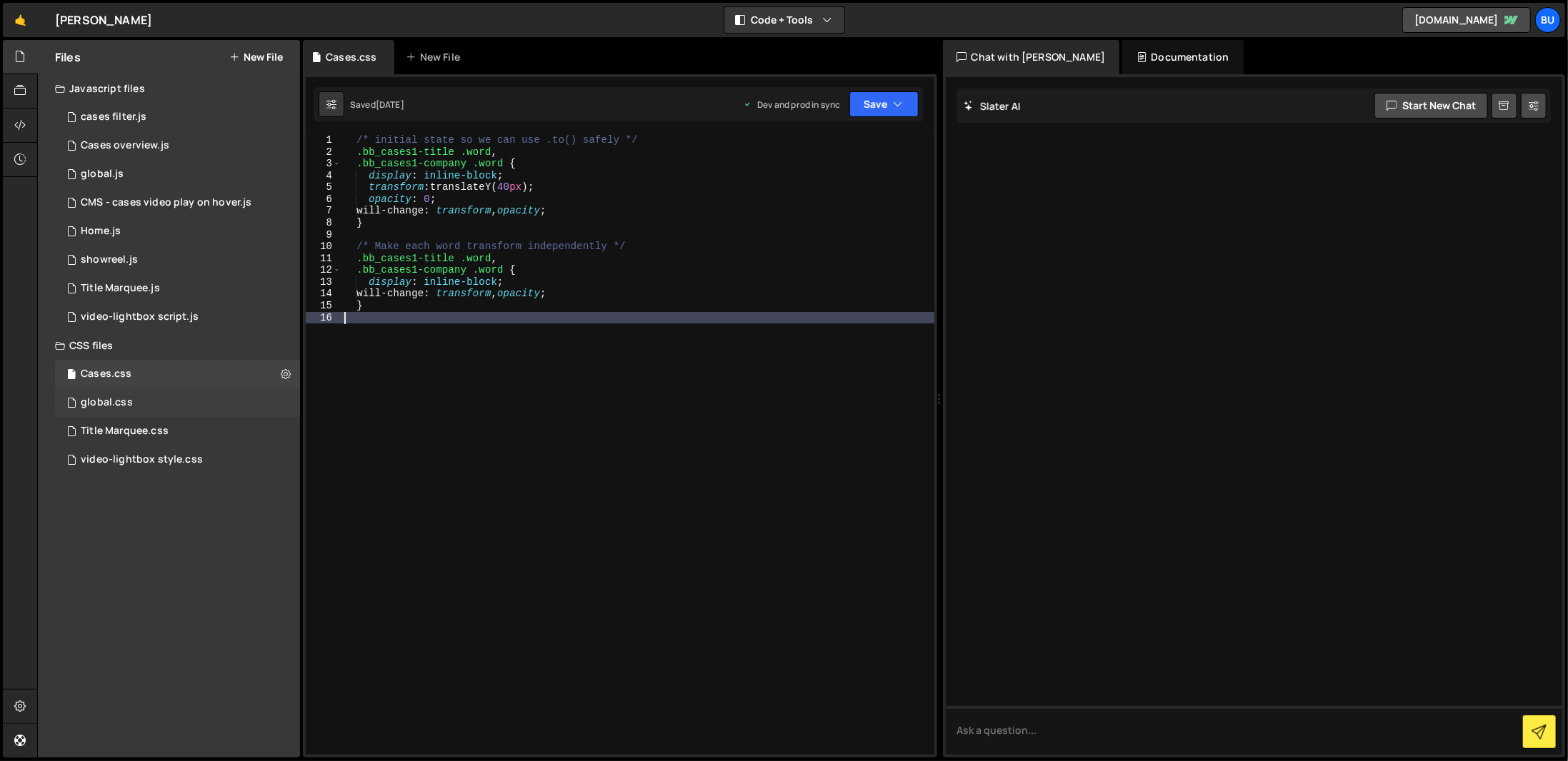
click at [240, 400] on div "global.css 0" at bounding box center [177, 402] width 245 height 28
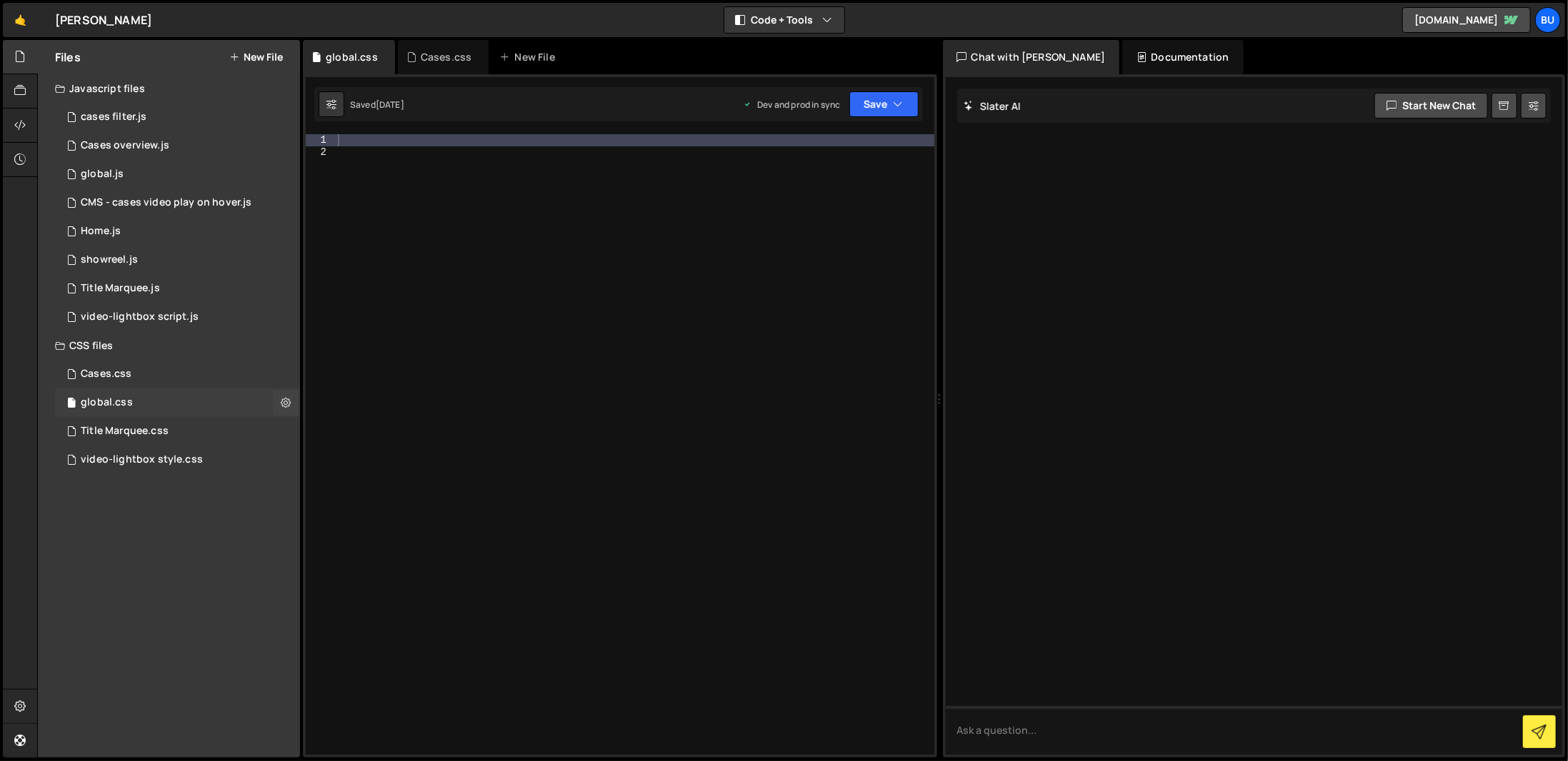
click at [227, 416] on div "global.css 0" at bounding box center [177, 402] width 245 height 28
click at [227, 419] on div "Title Marquee.css 0" at bounding box center [177, 431] width 245 height 28
click at [283, 400] on icon at bounding box center [286, 402] width 10 height 14
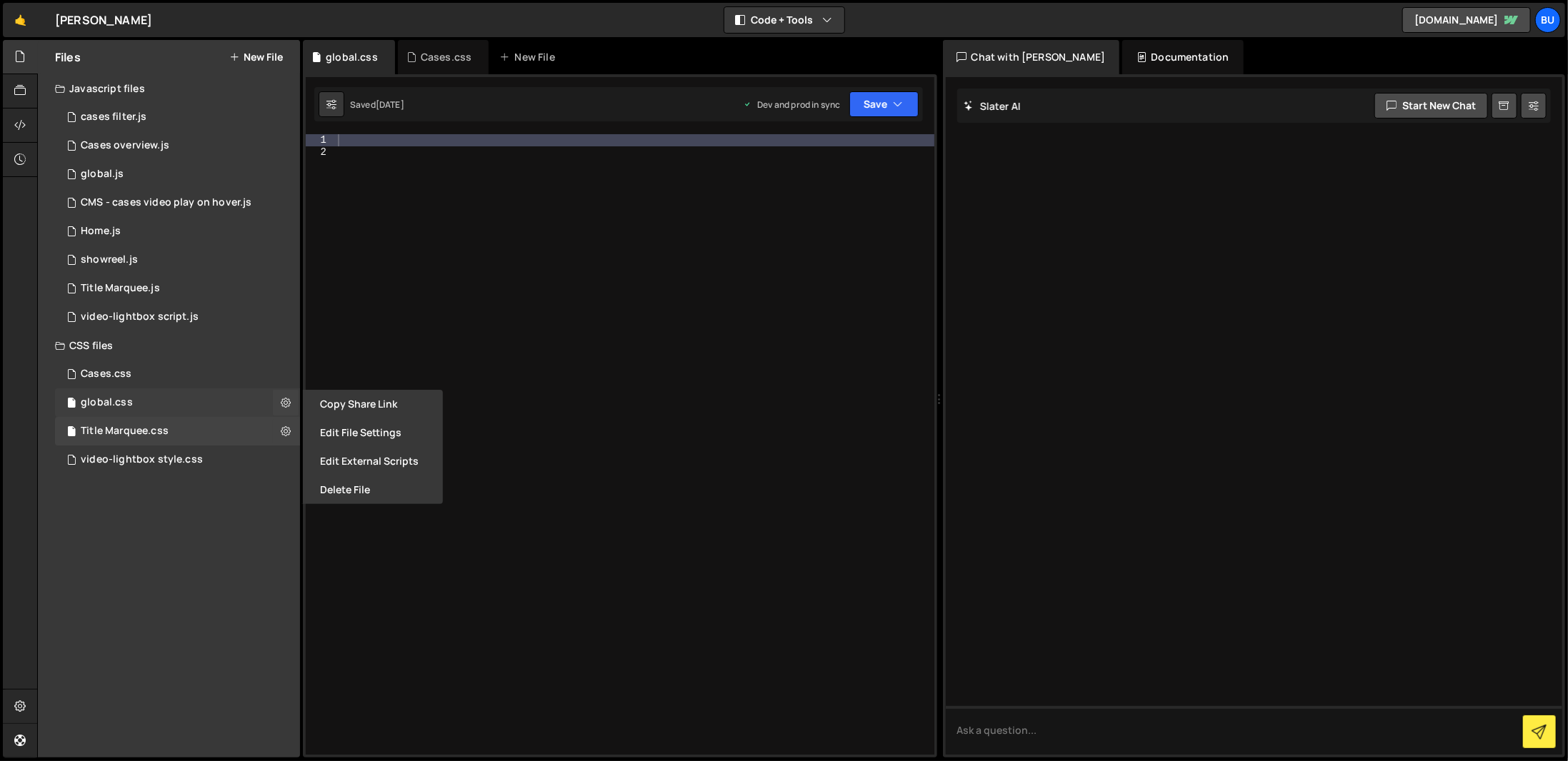
click at [251, 391] on div "global.css 0" at bounding box center [177, 402] width 245 height 28
click at [247, 408] on div "global.css 0" at bounding box center [177, 402] width 245 height 28
click at [463, 241] on div at bounding box center [635, 456] width 599 height 644
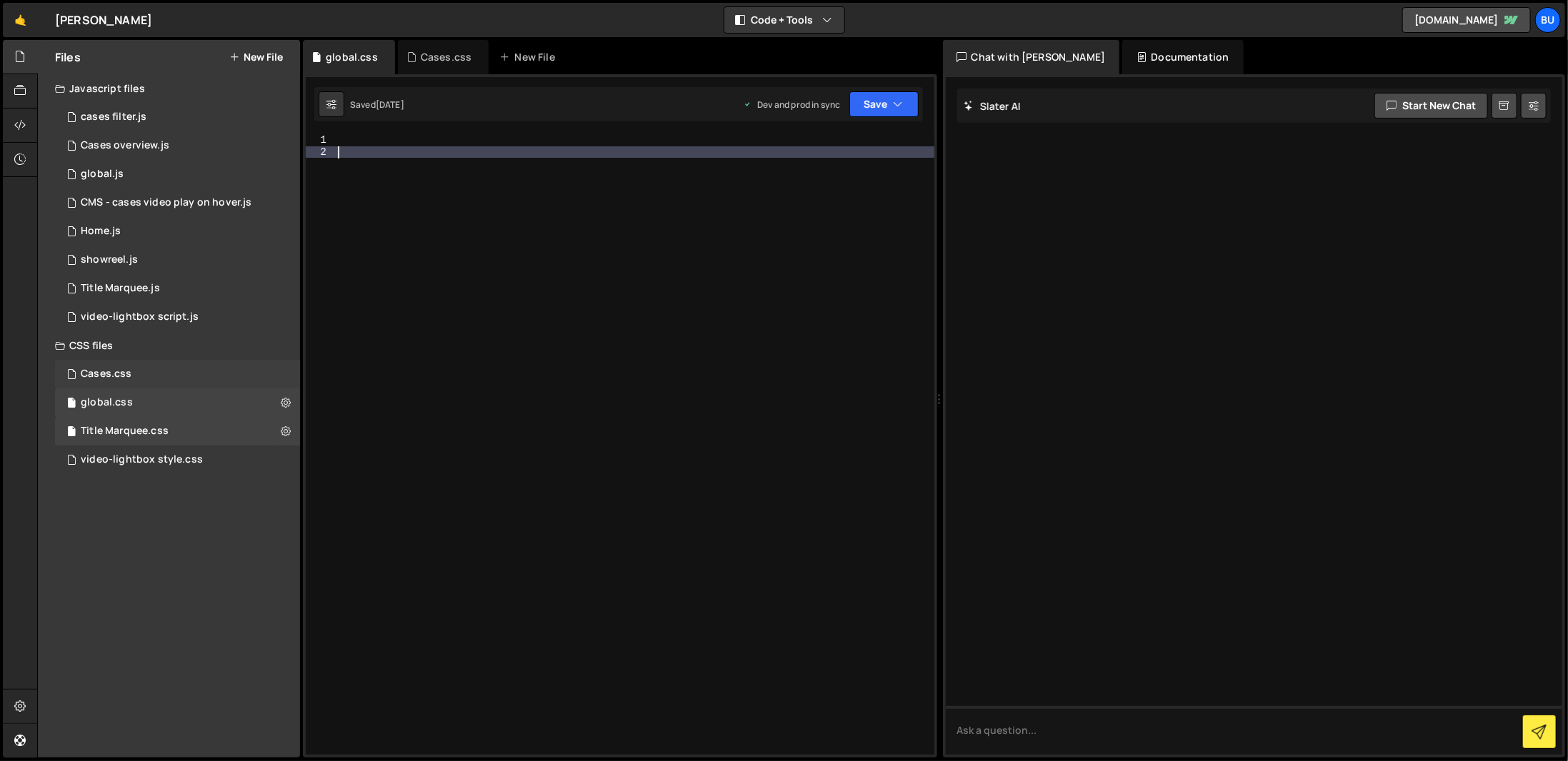
click at [268, 387] on div "Cases.css 0" at bounding box center [177, 374] width 245 height 28
click at [236, 406] on div "global.css 0" at bounding box center [177, 402] width 245 height 28
click at [471, 44] on div "Cases.css" at bounding box center [443, 57] width 91 height 34
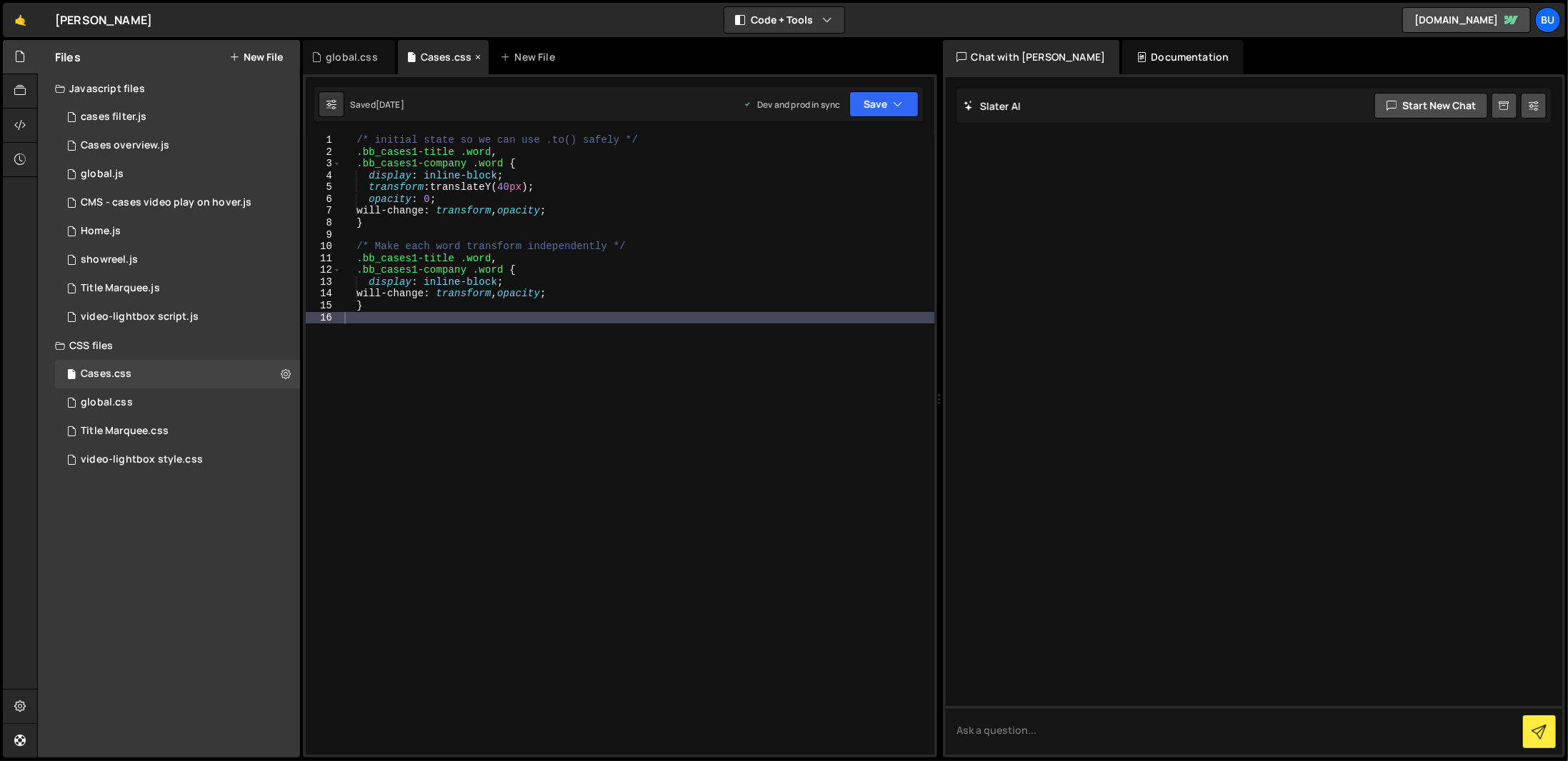
click at [473, 60] on icon at bounding box center [478, 57] width 10 height 15
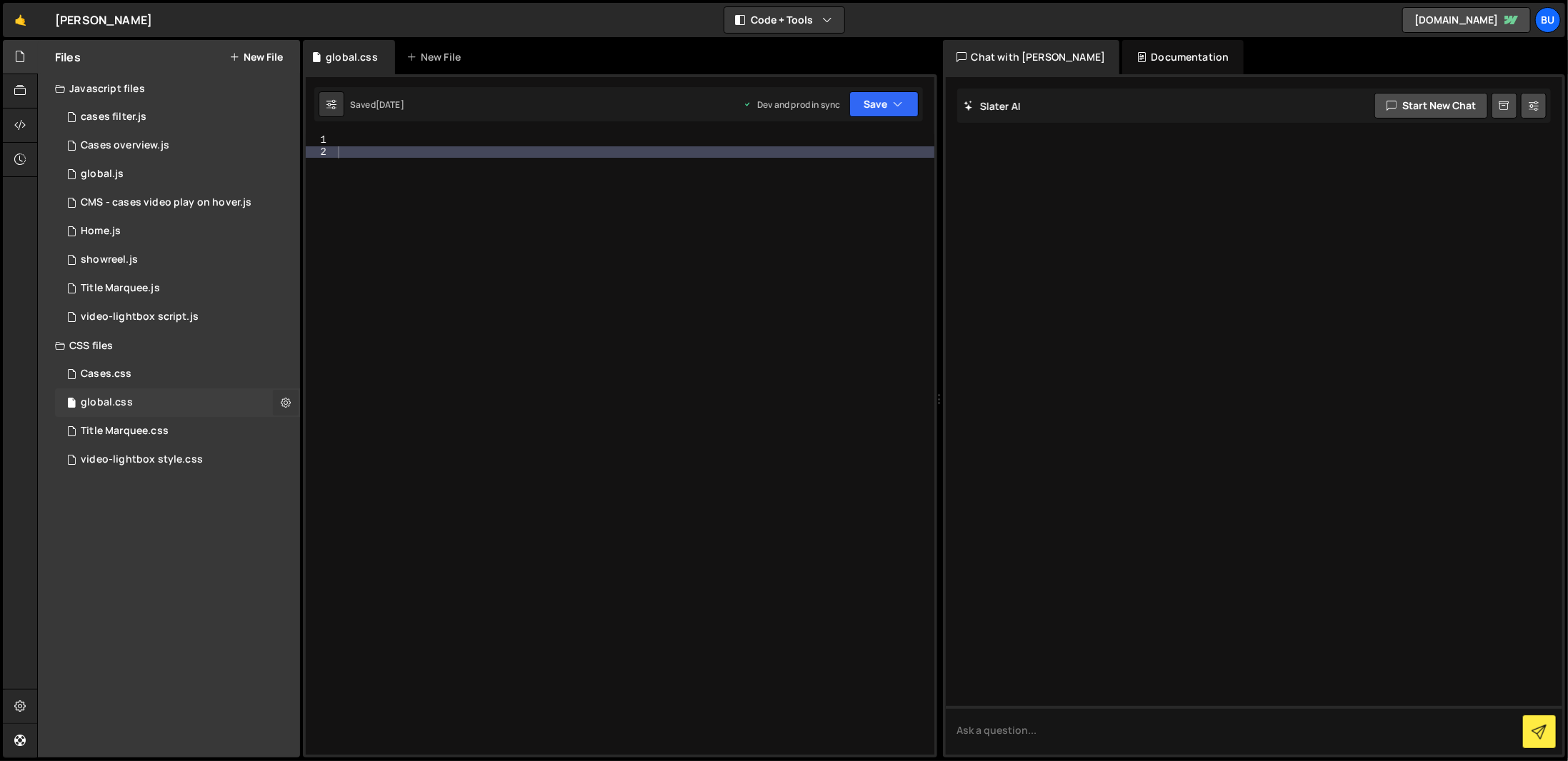
click at [288, 403] on icon at bounding box center [286, 402] width 10 height 14
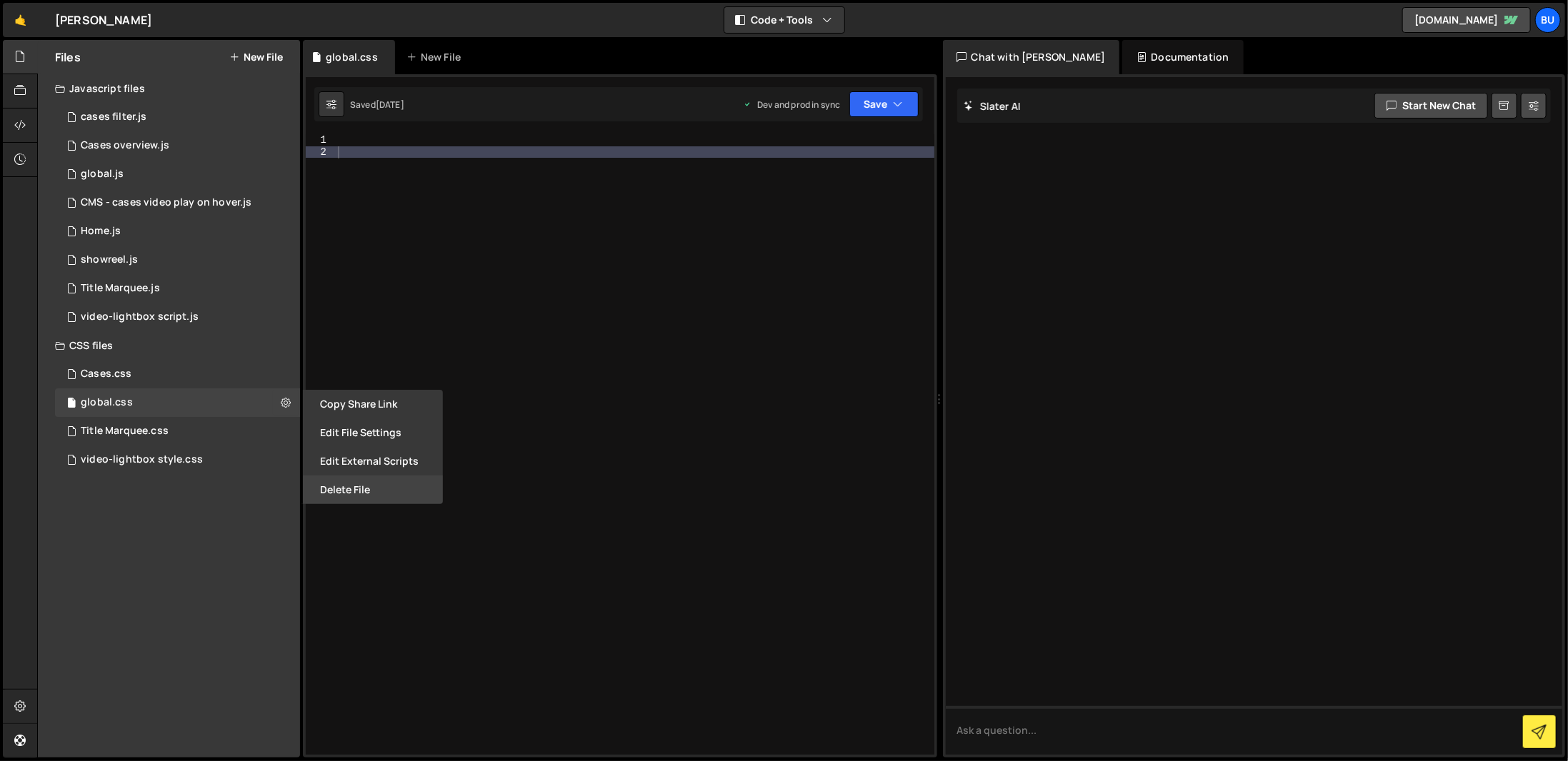
click at [344, 487] on button "Delete File" at bounding box center [372, 489] width 140 height 28
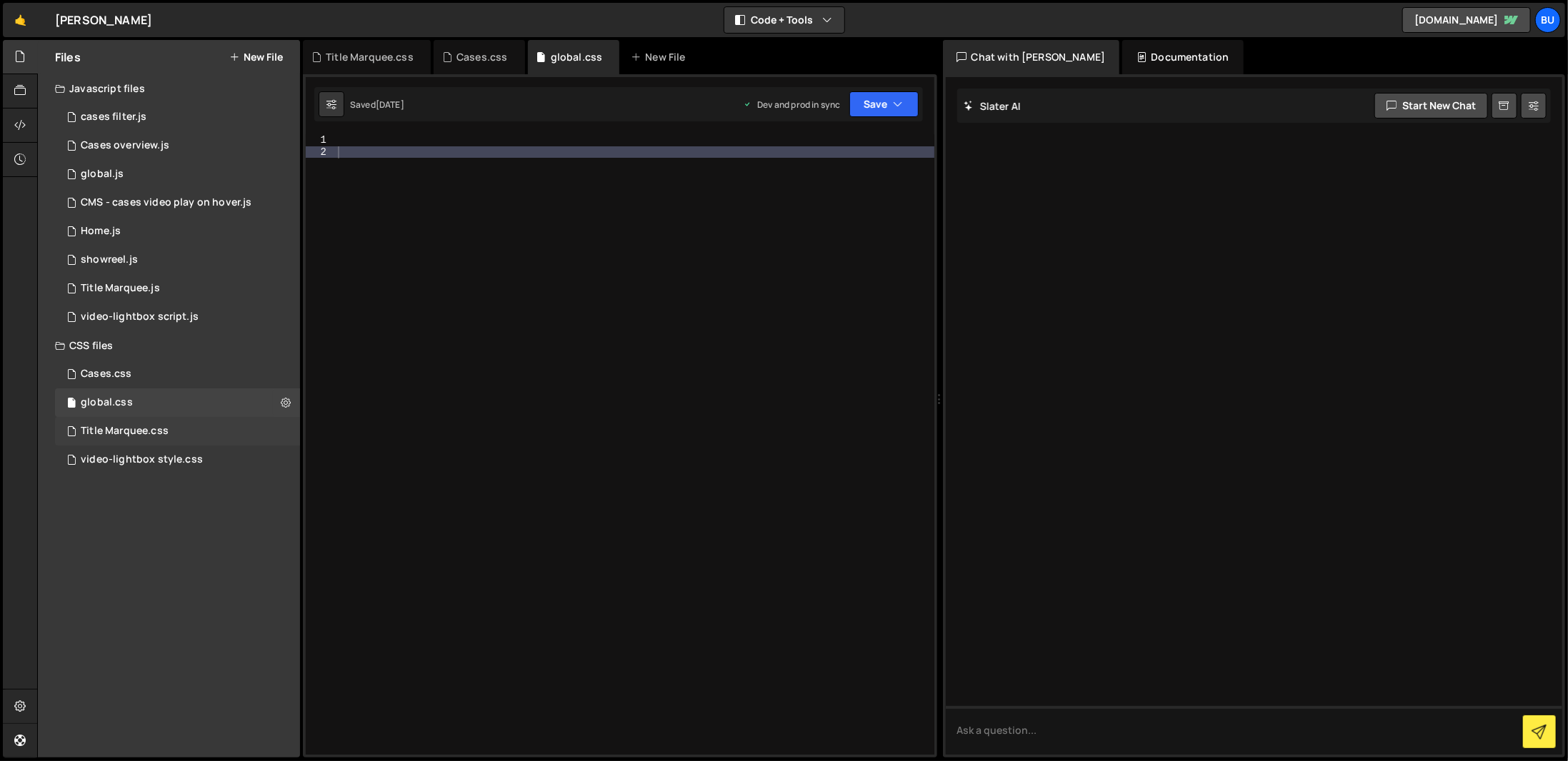
click at [202, 431] on div "Title Marquee.css 0" at bounding box center [177, 431] width 245 height 28
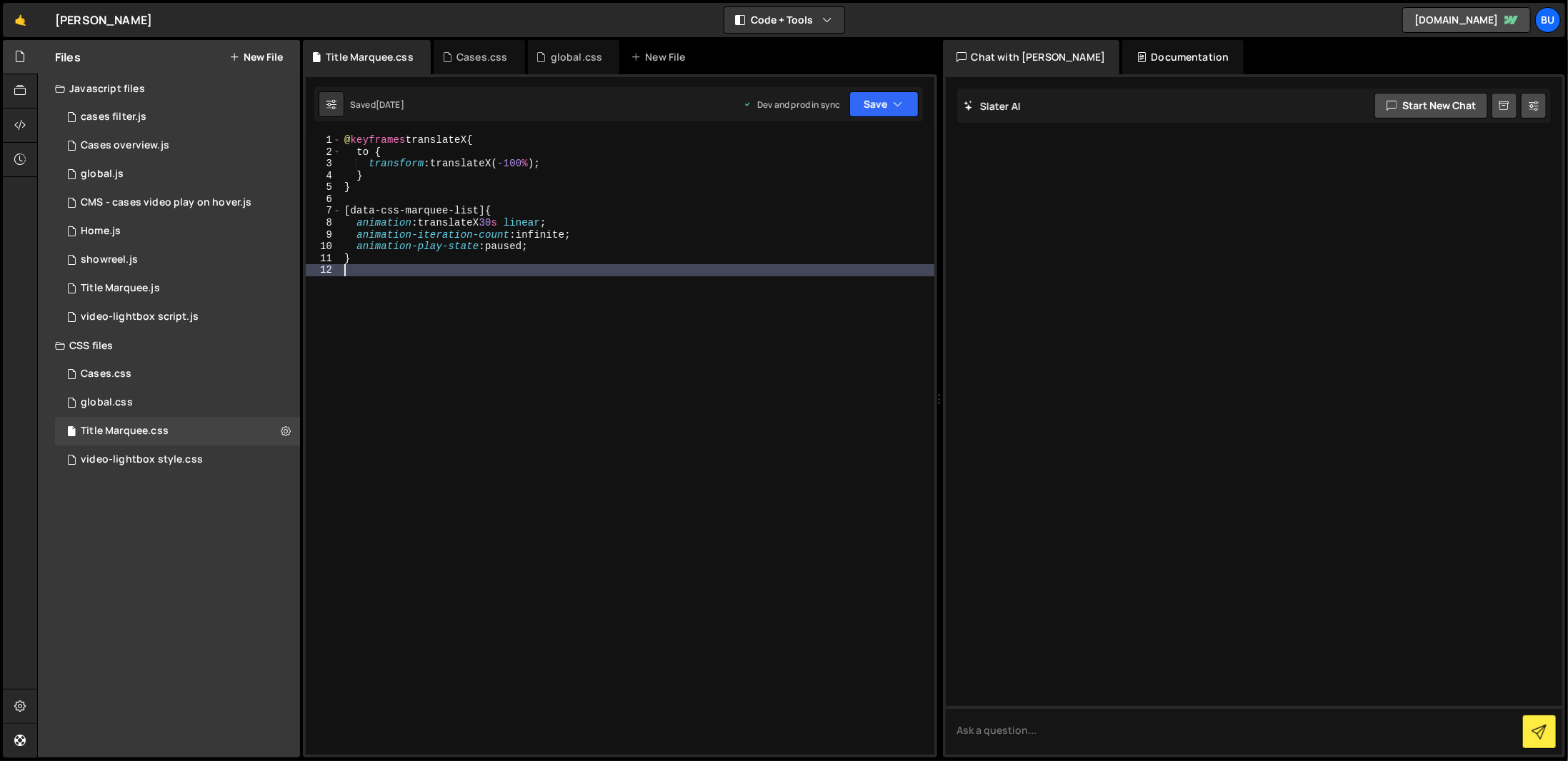
click at [439, 338] on div "@ keyframes translateX { to { transform : translateX( -100 % ) ; } } [ data-css…" at bounding box center [638, 456] width 593 height 644
click at [279, 428] on button at bounding box center [286, 432] width 26 height 26
type input "Title Marquee"
radio input "false"
radio input "true"
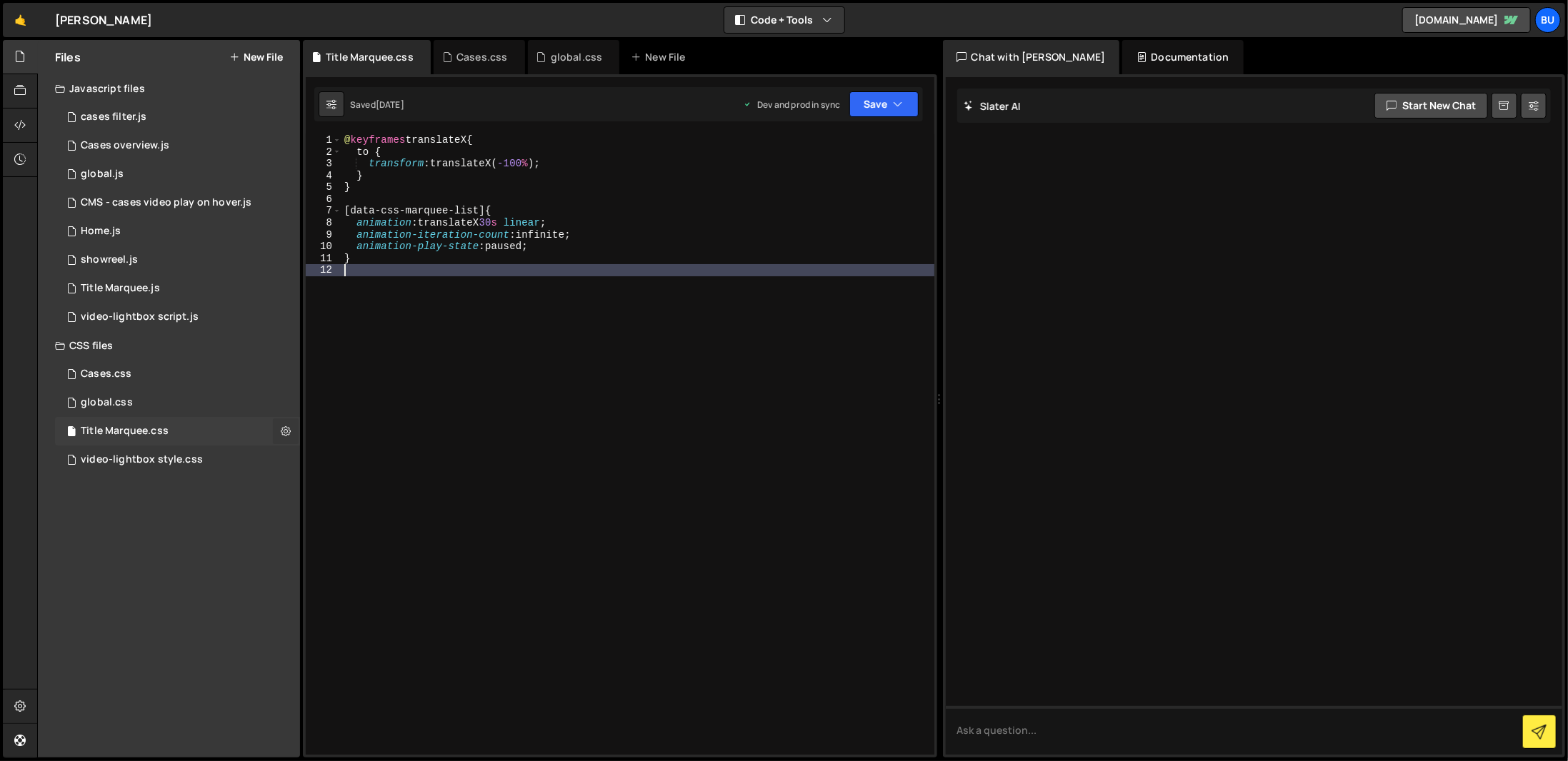
checkbox input "true"
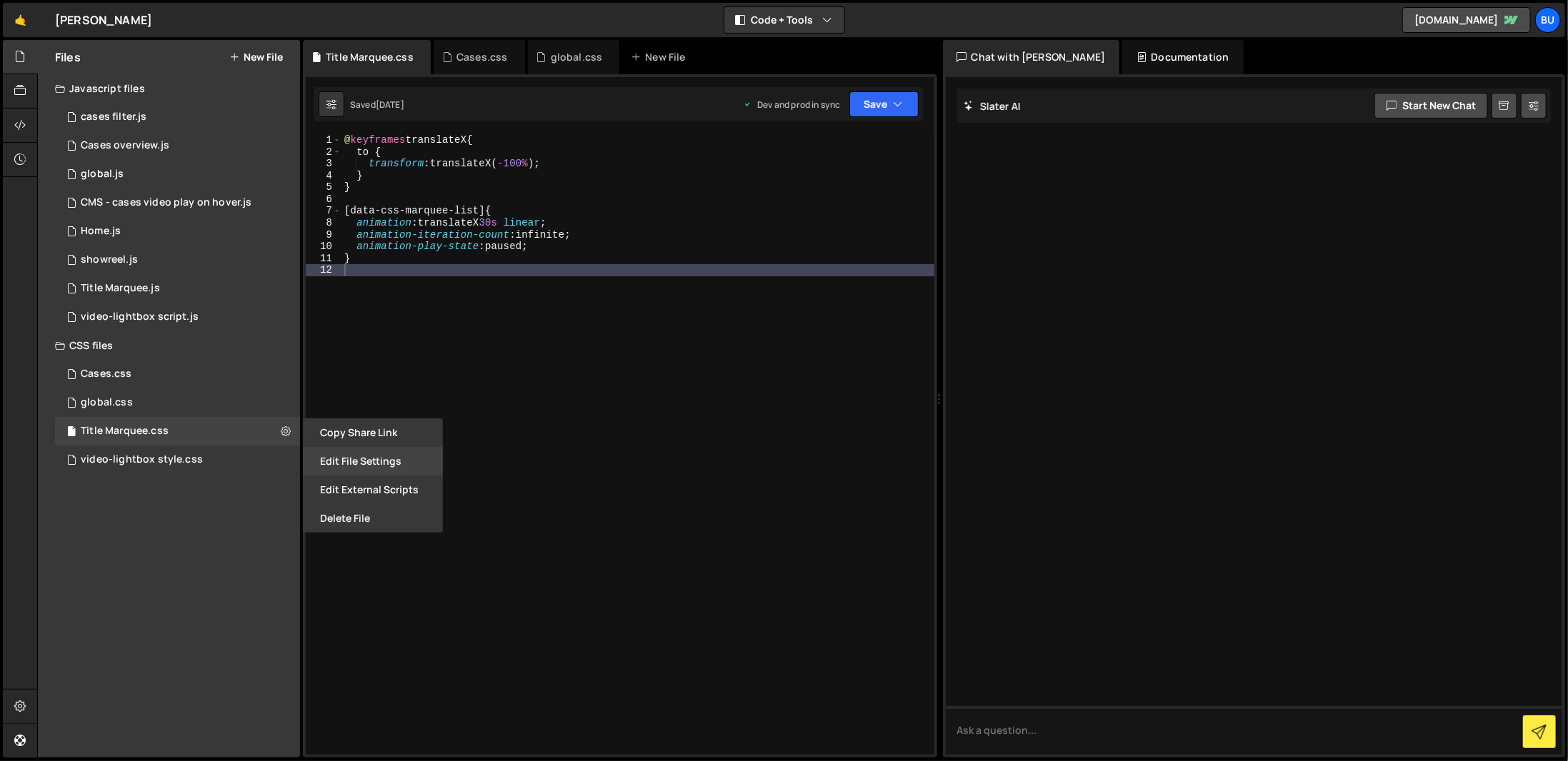
click at [329, 449] on button "Edit File Settings" at bounding box center [372, 461] width 140 height 28
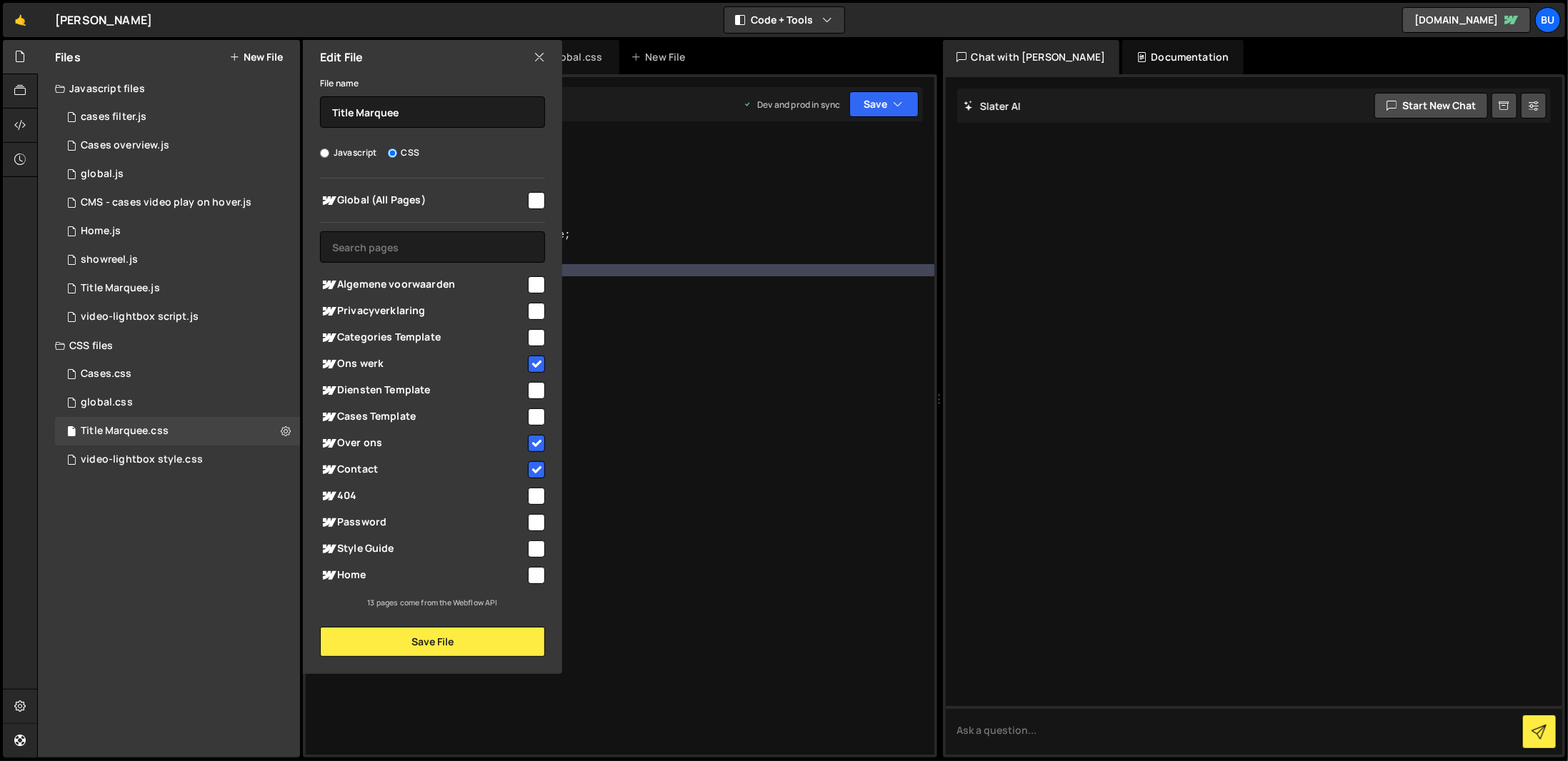
click at [534, 59] on icon at bounding box center [539, 56] width 11 height 15
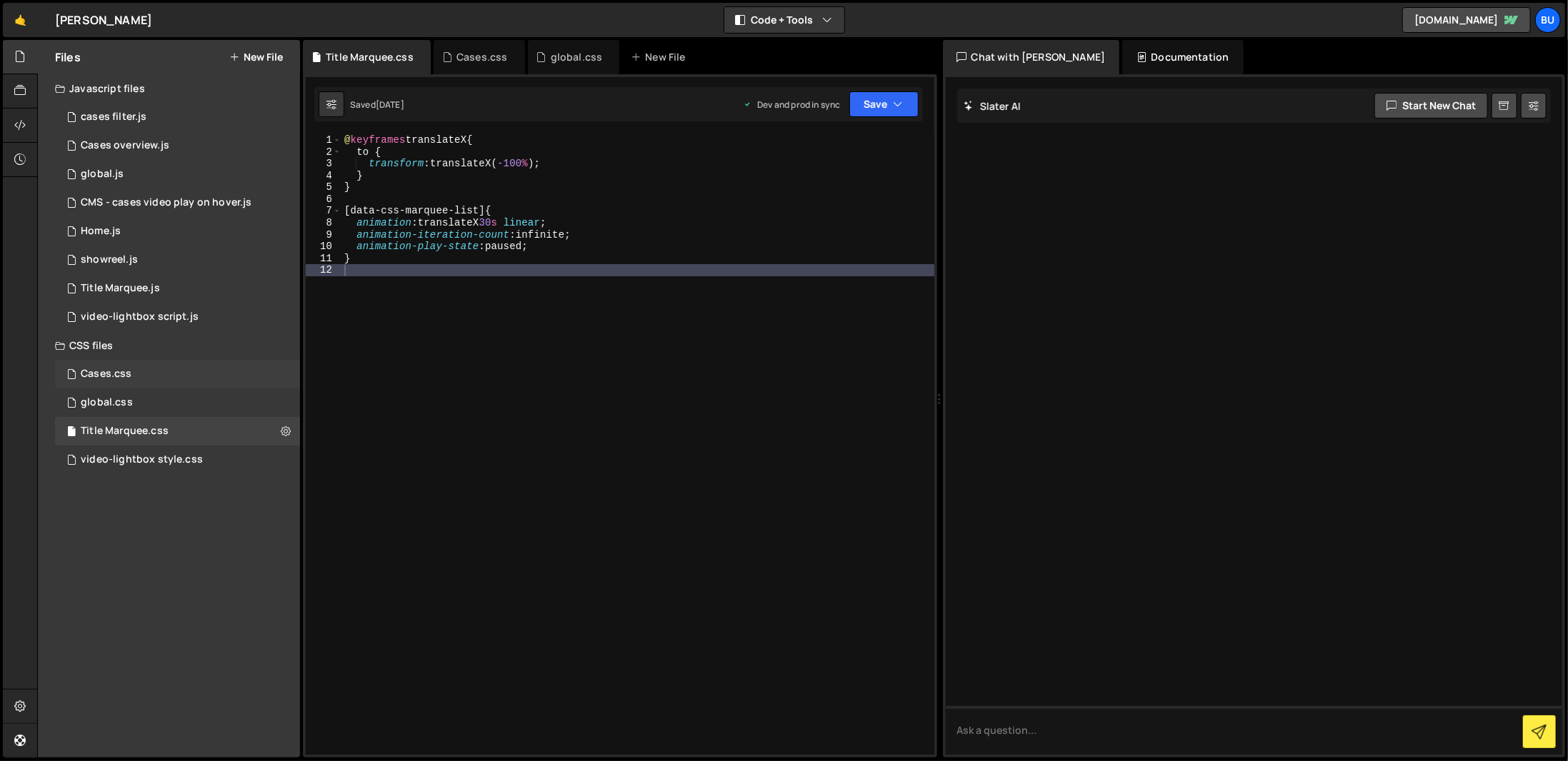
click at [196, 369] on div "Cases.css 0" at bounding box center [177, 374] width 245 height 28
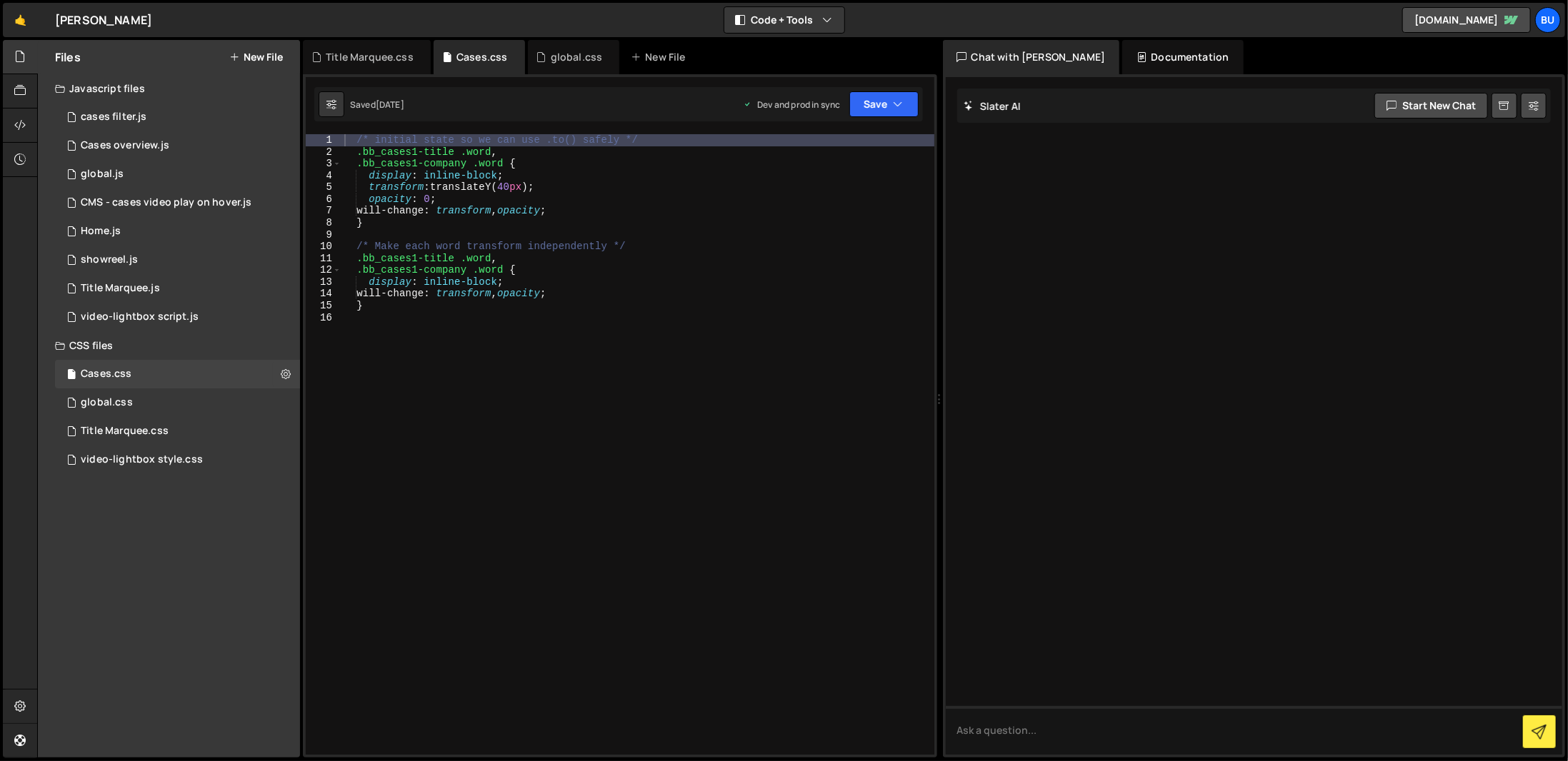
click at [494, 380] on div "/* initial state so we can use .to() safely */ .bb_cases1-title .word , .bb_cas…" at bounding box center [638, 456] width 593 height 644
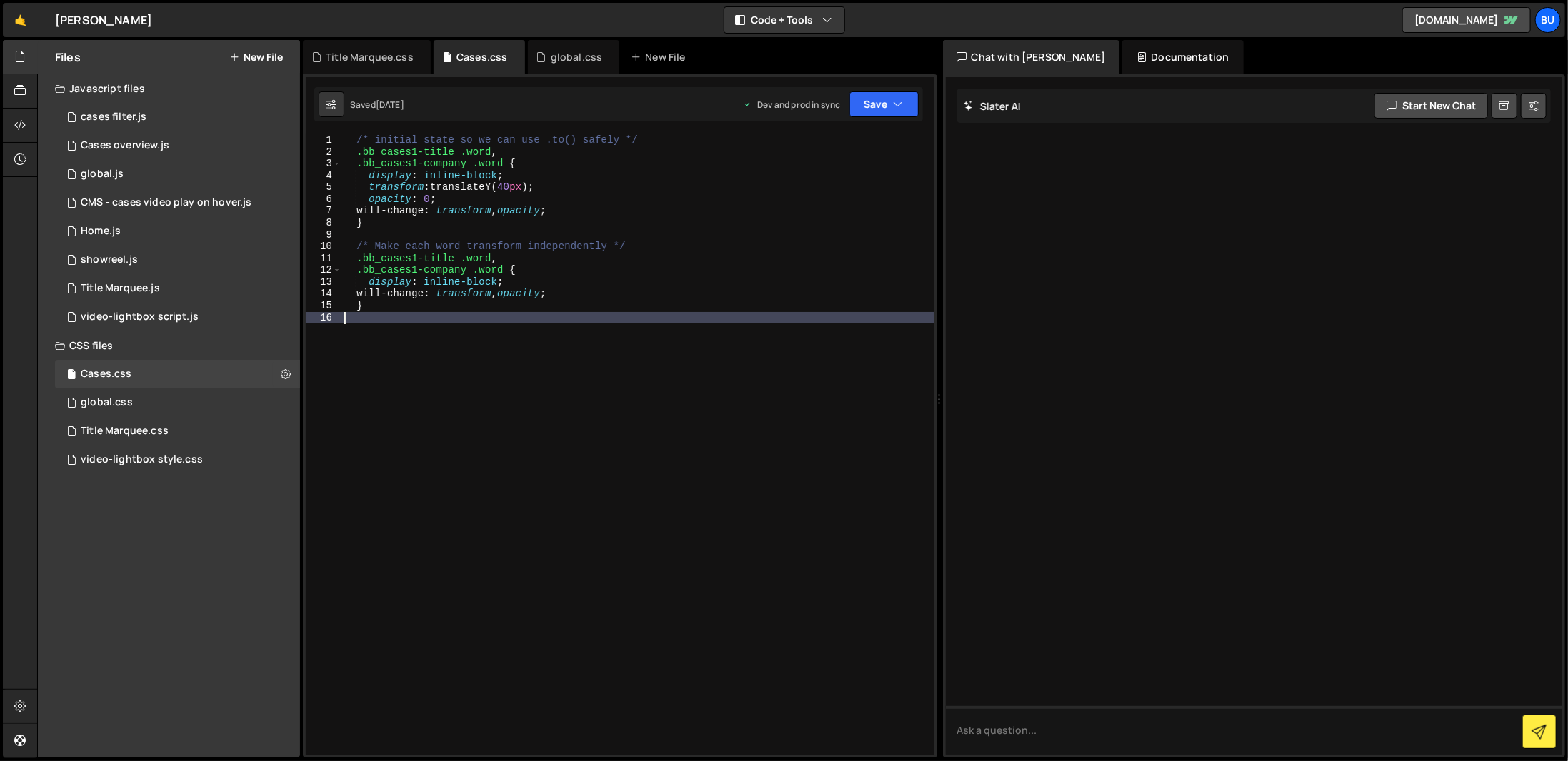
type textarea "}"
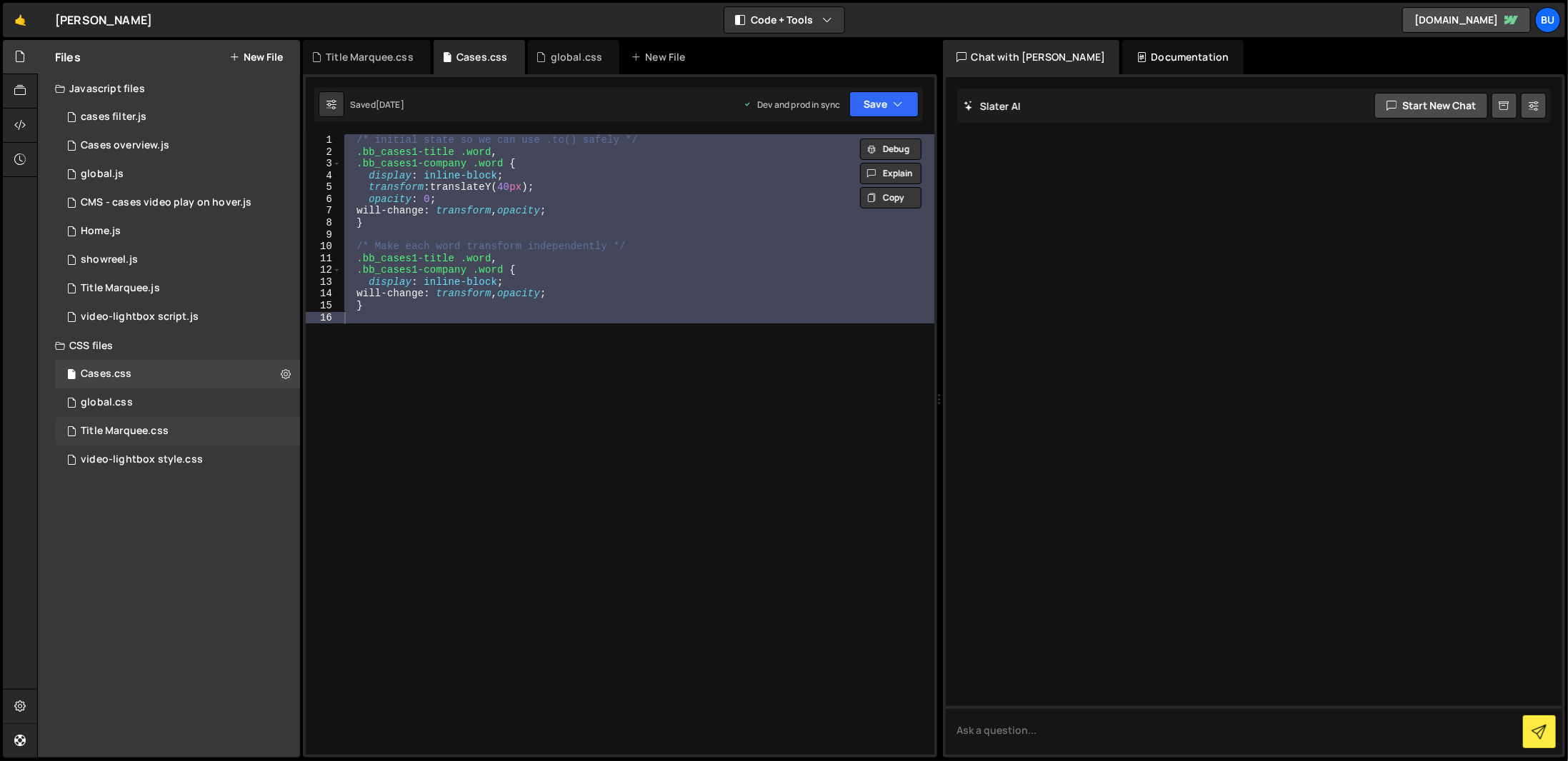
click at [223, 431] on div "Title Marquee.css 0" at bounding box center [177, 431] width 245 height 28
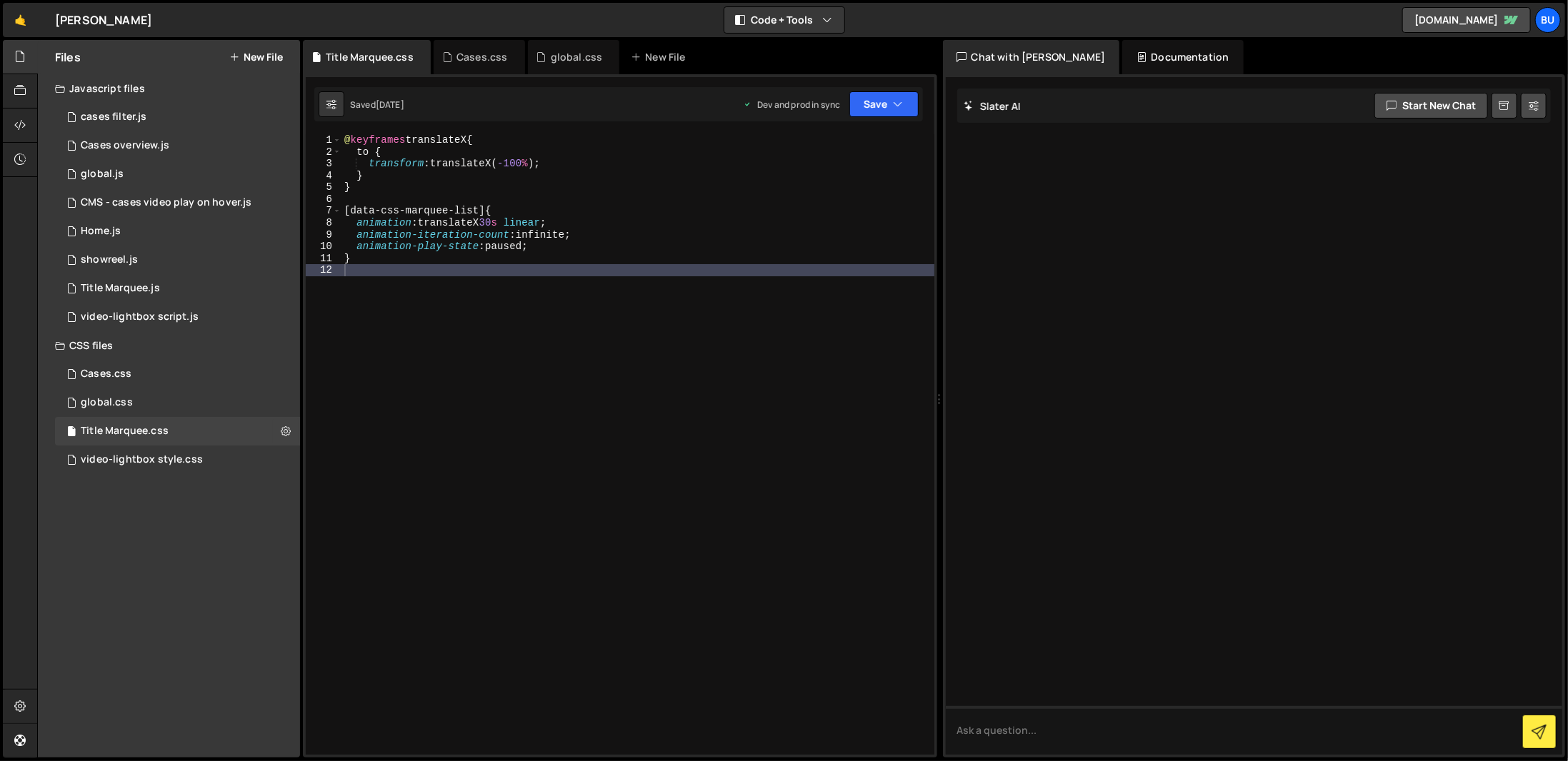
click at [559, 315] on div "@ keyframes translateX { to { transform : translateX( -100 % ) ; } } [ data-css…" at bounding box center [638, 456] width 593 height 644
type textarea "}"
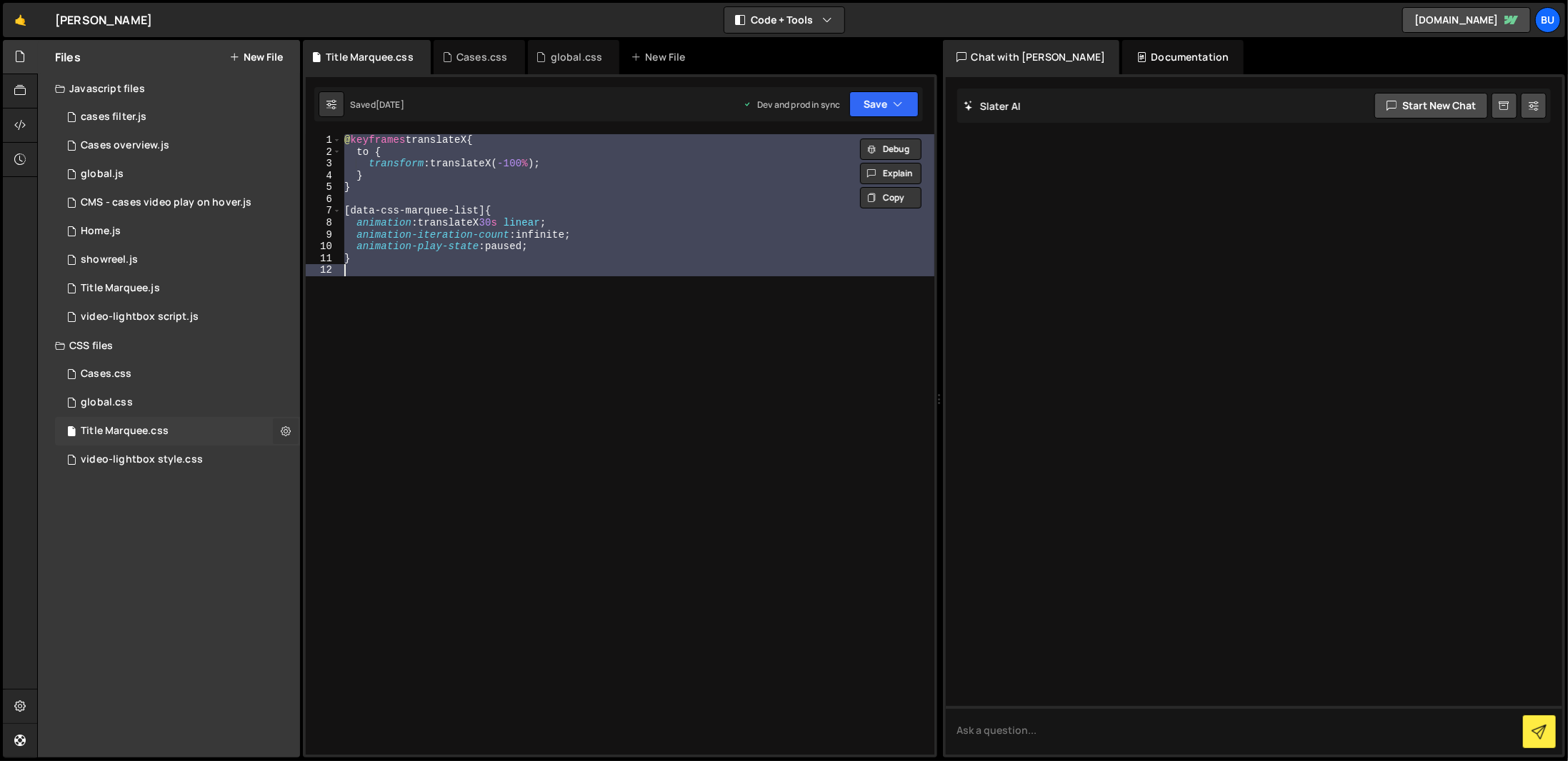
click at [292, 424] on button at bounding box center [286, 432] width 26 height 26
type input "Title Marquee"
radio input "false"
radio input "true"
checkbox input "true"
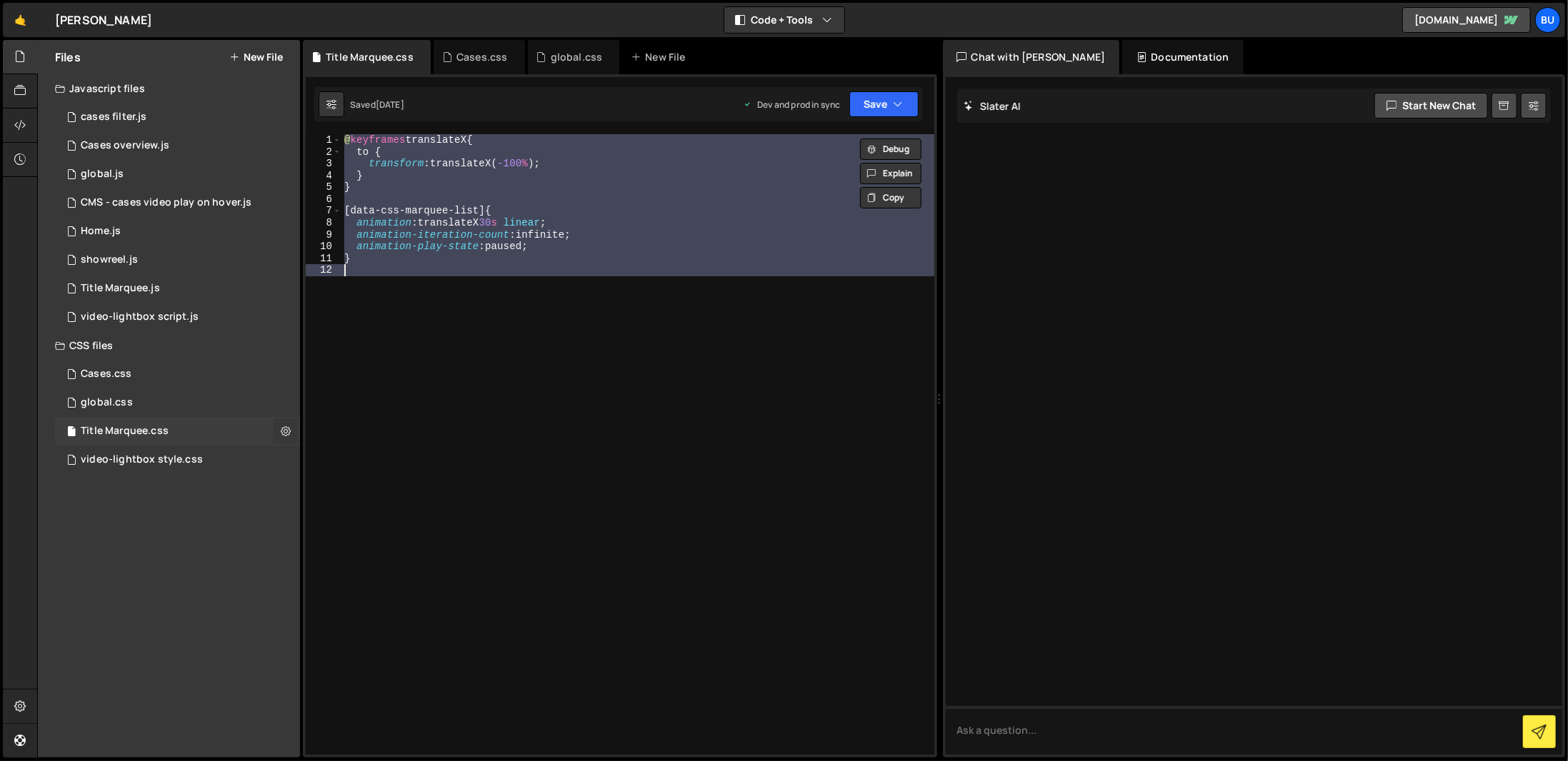
checkbox input "true"
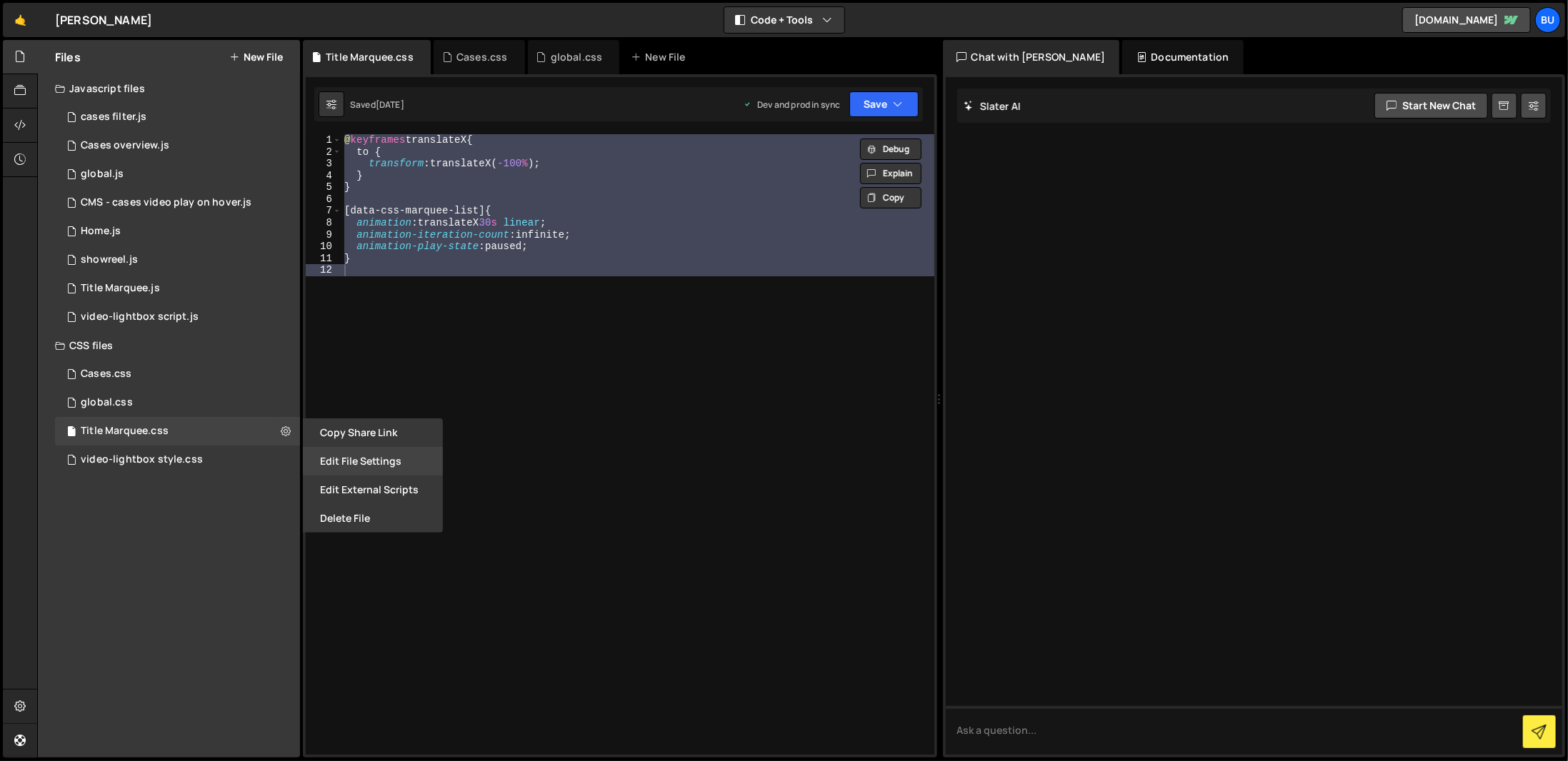
click at [333, 472] on button "Edit File Settings" at bounding box center [372, 461] width 140 height 28
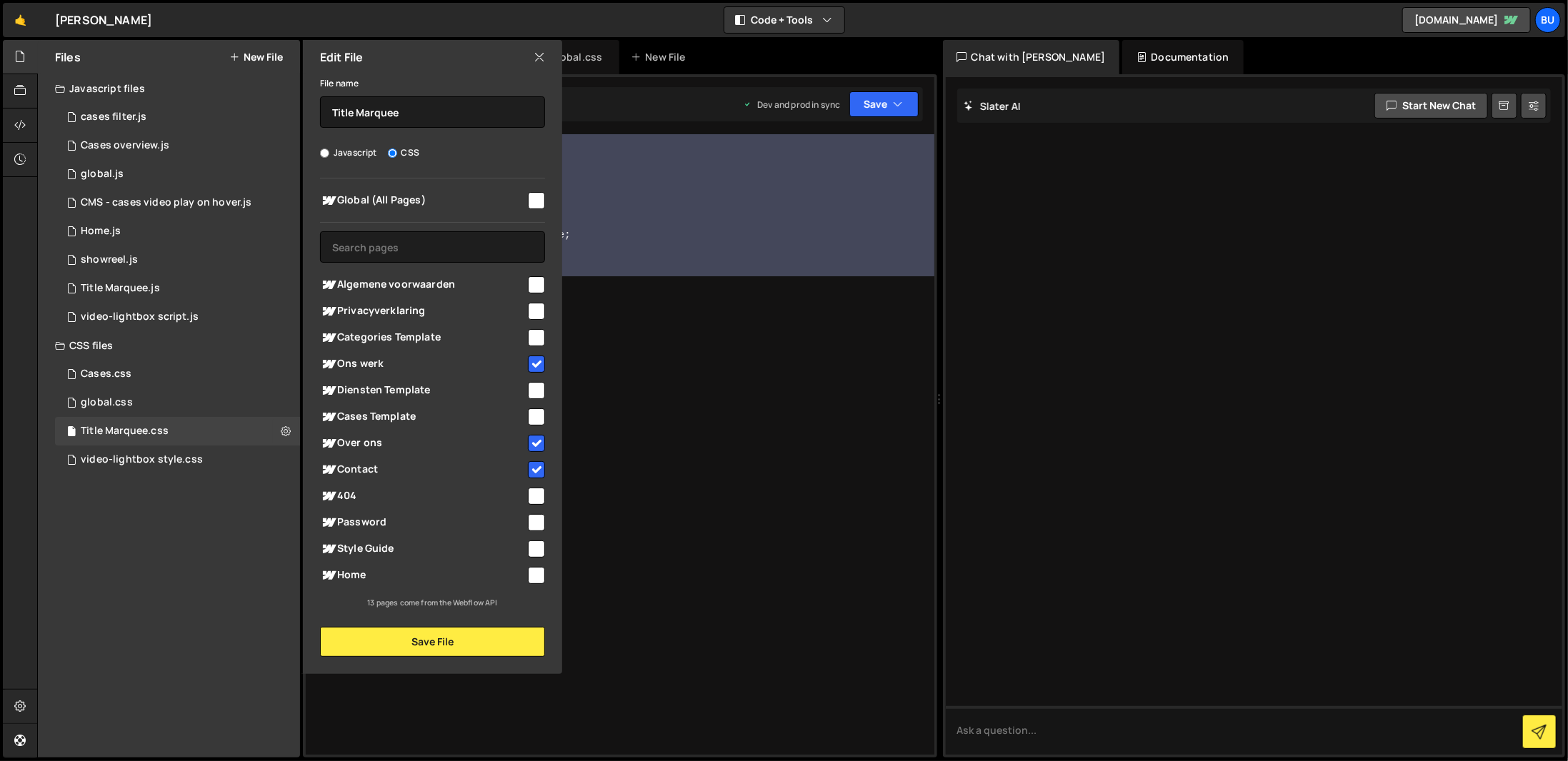
click at [534, 362] on input "checkbox" at bounding box center [536, 364] width 17 height 17
checkbox input "false"
click at [541, 435] on input "checkbox" at bounding box center [536, 443] width 17 height 17
checkbox input "false"
click at [540, 477] on input "checkbox" at bounding box center [536, 470] width 17 height 17
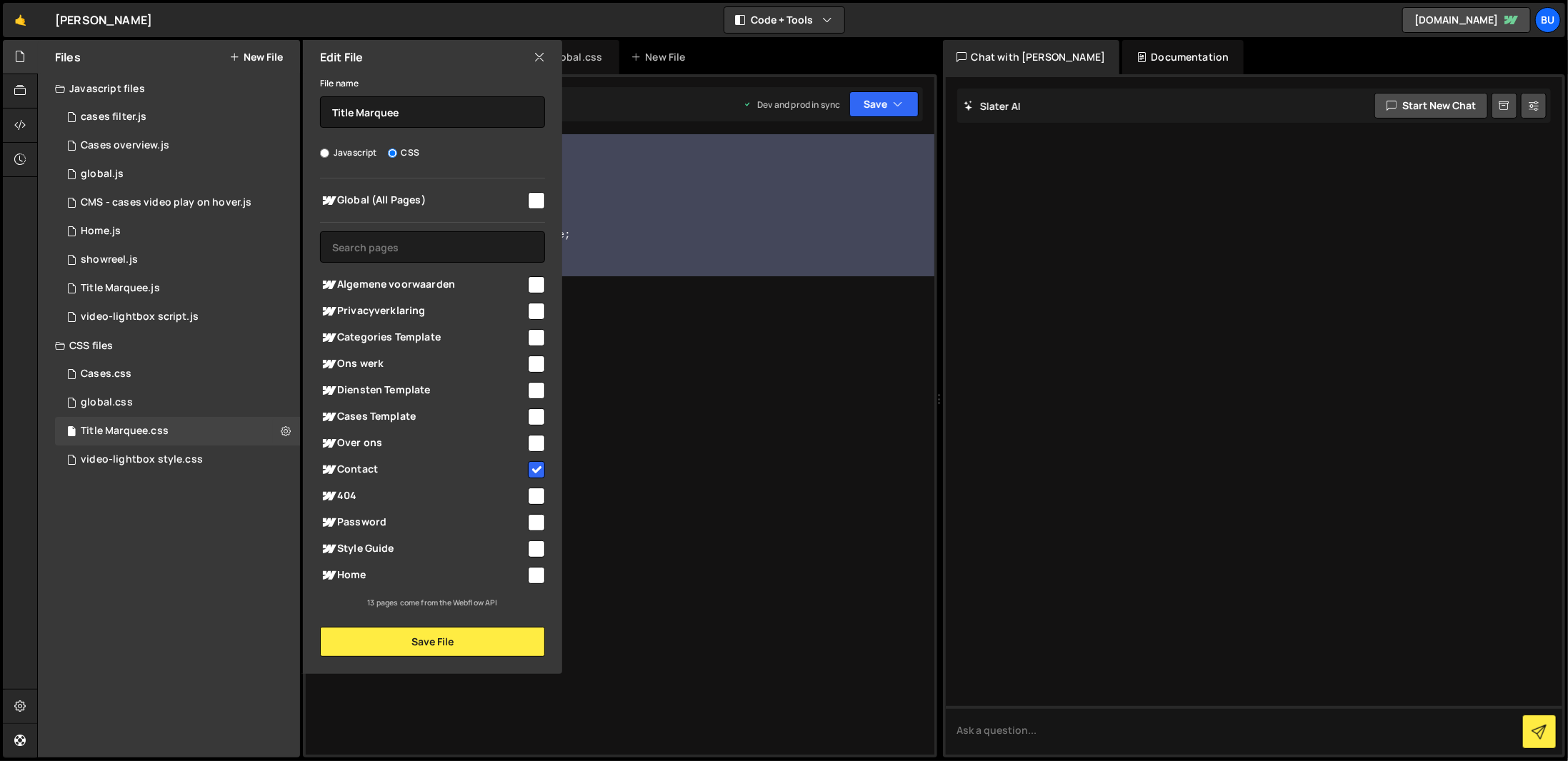
checkbox input "false"
click at [499, 632] on button "Save File" at bounding box center [432, 642] width 225 height 30
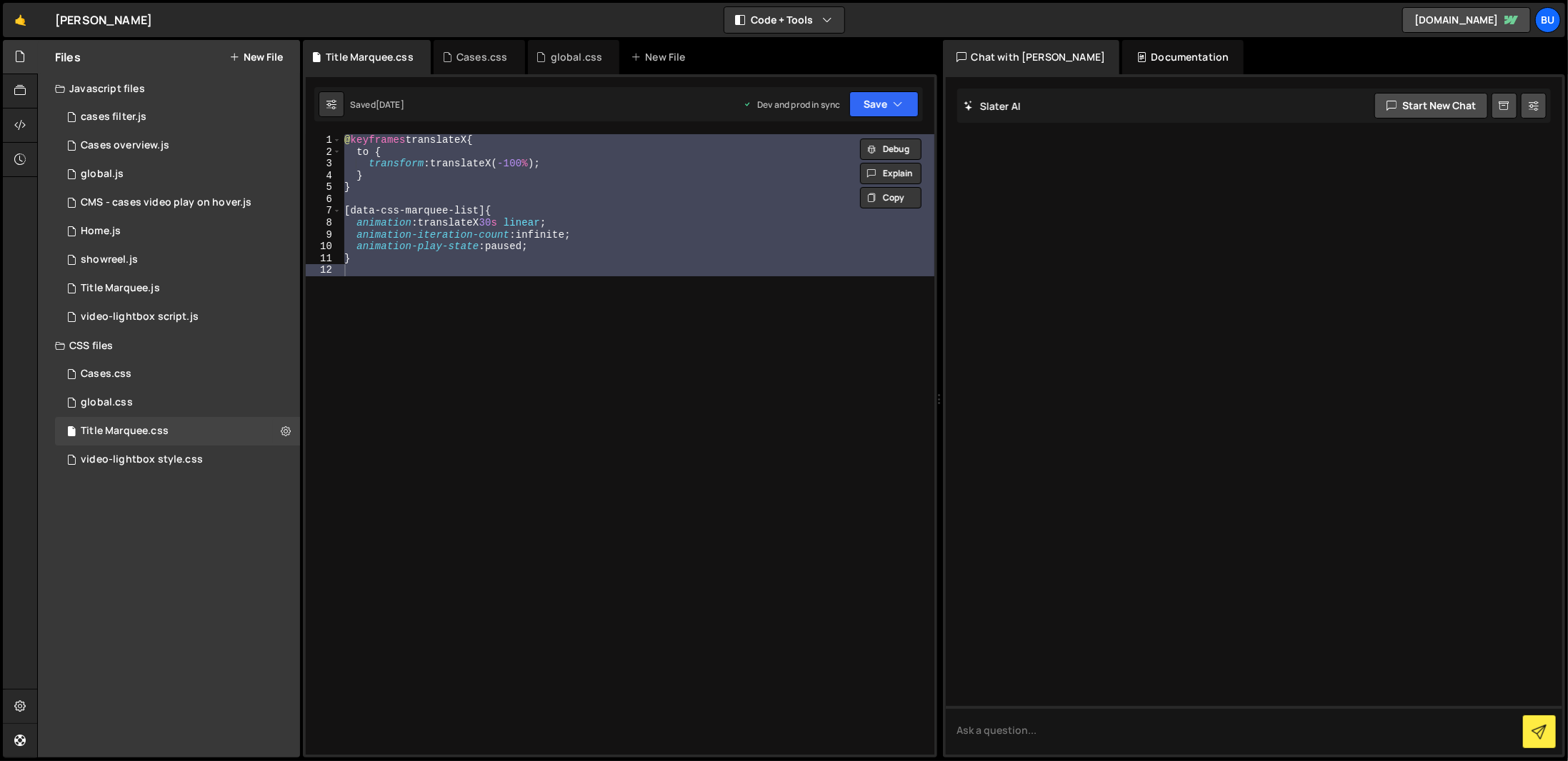
click at [919, 111] on div "Saved [DATE] Dev and prod in sync Upgrade to Edit Save Save to Staging S Saved …" at bounding box center [618, 104] width 609 height 34
click at [760, 399] on div "@ keyframes translateX { to { transform : translateX( -100 % ) ; } } [ data-css…" at bounding box center [638, 444] width 593 height 621
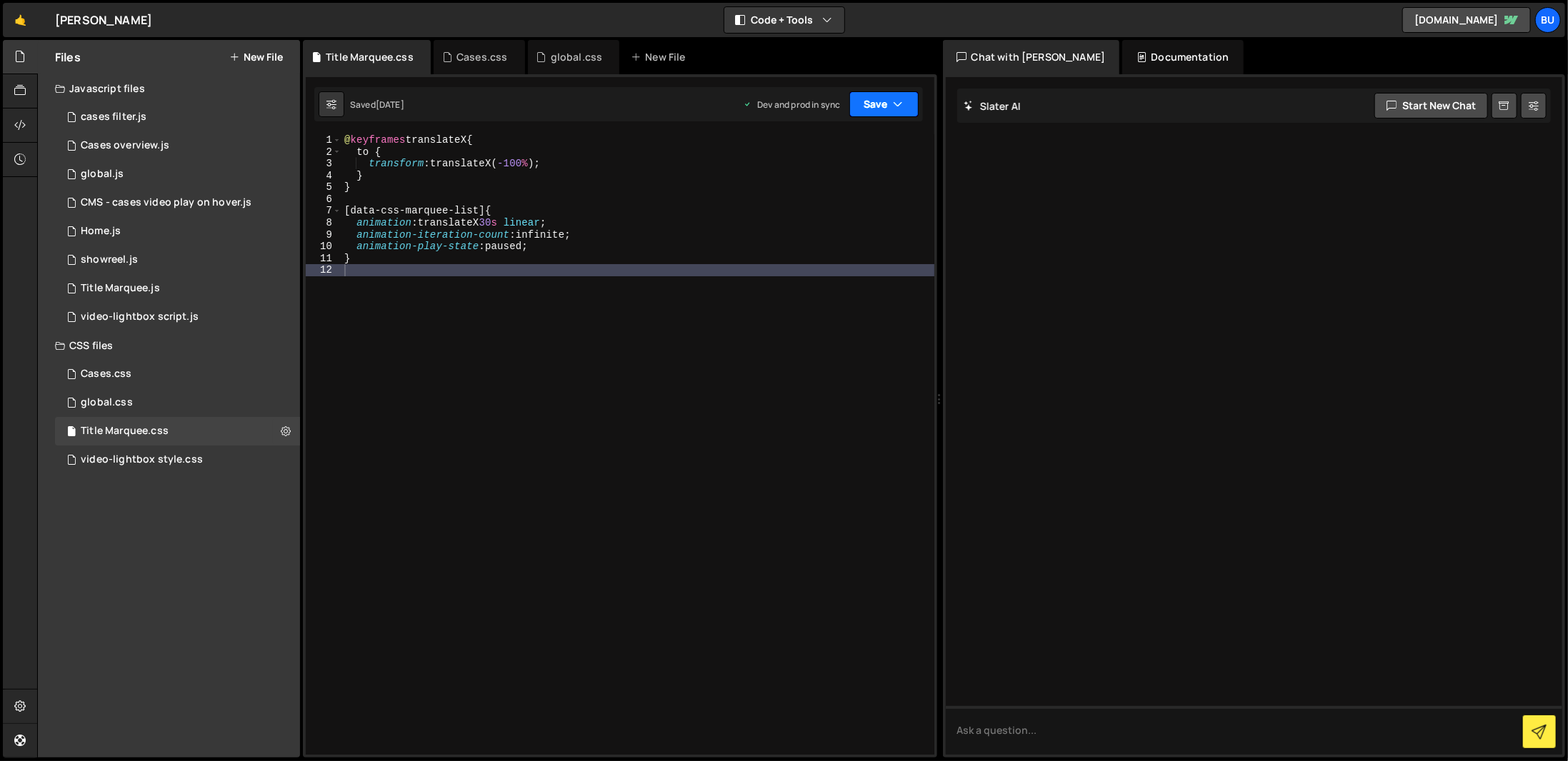
click at [856, 110] on button "Save" at bounding box center [884, 104] width 69 height 26
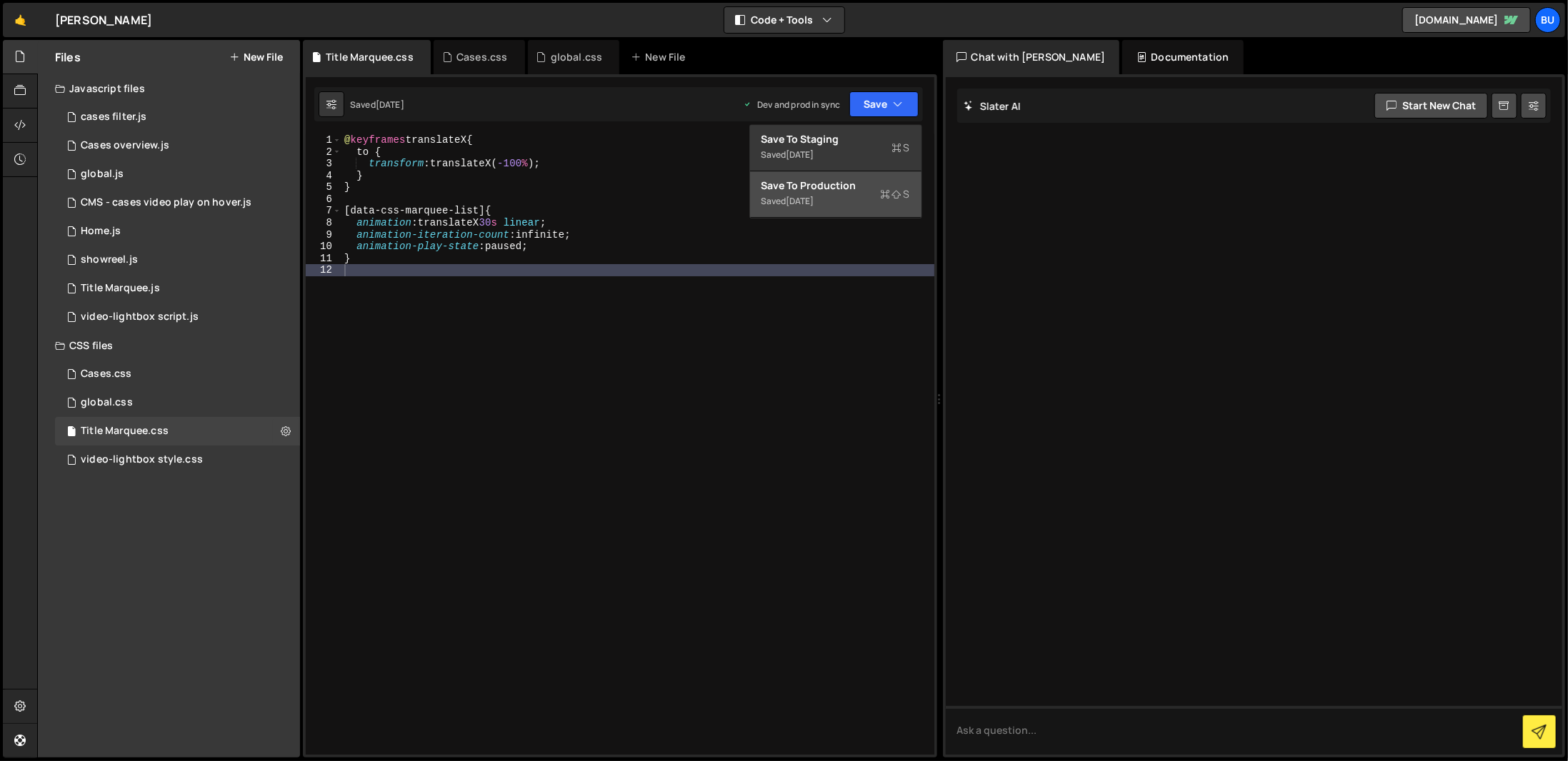
click at [879, 210] on button "Save to Production S Saved [DATE]" at bounding box center [836, 194] width 171 height 47
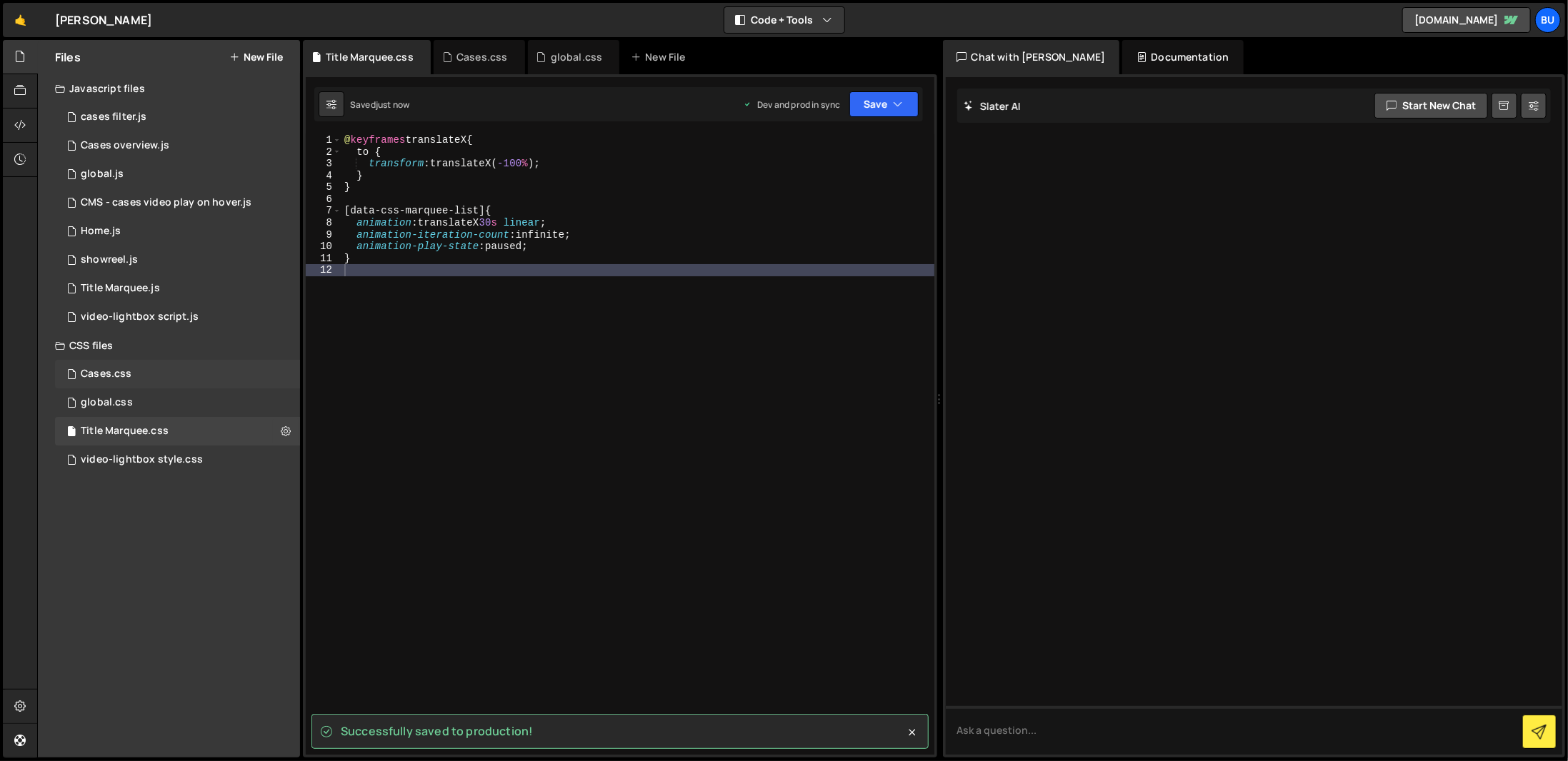
click at [191, 387] on div "Cases.css 0" at bounding box center [177, 374] width 245 height 28
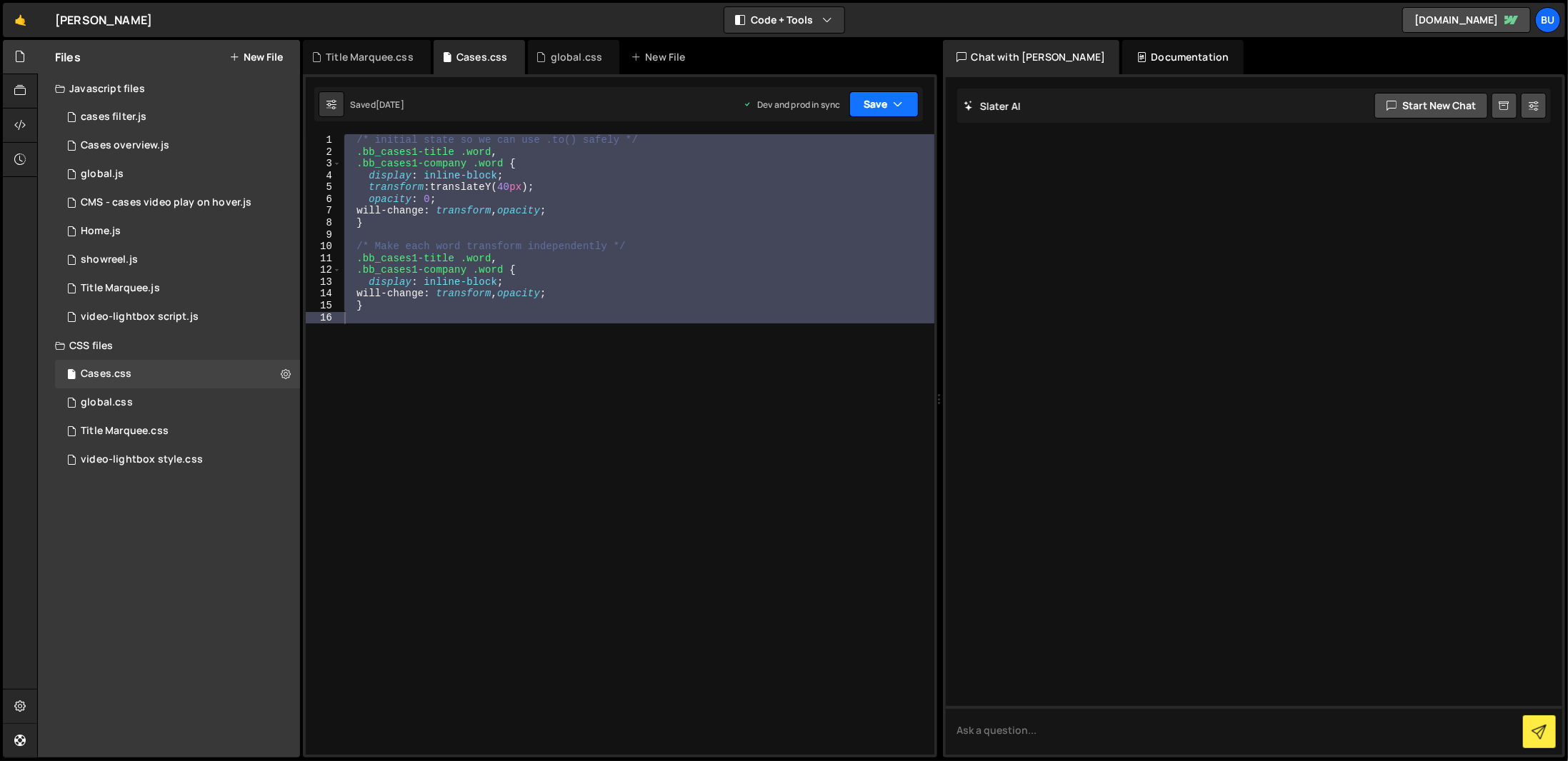
click at [887, 107] on button "Save" at bounding box center [884, 104] width 69 height 26
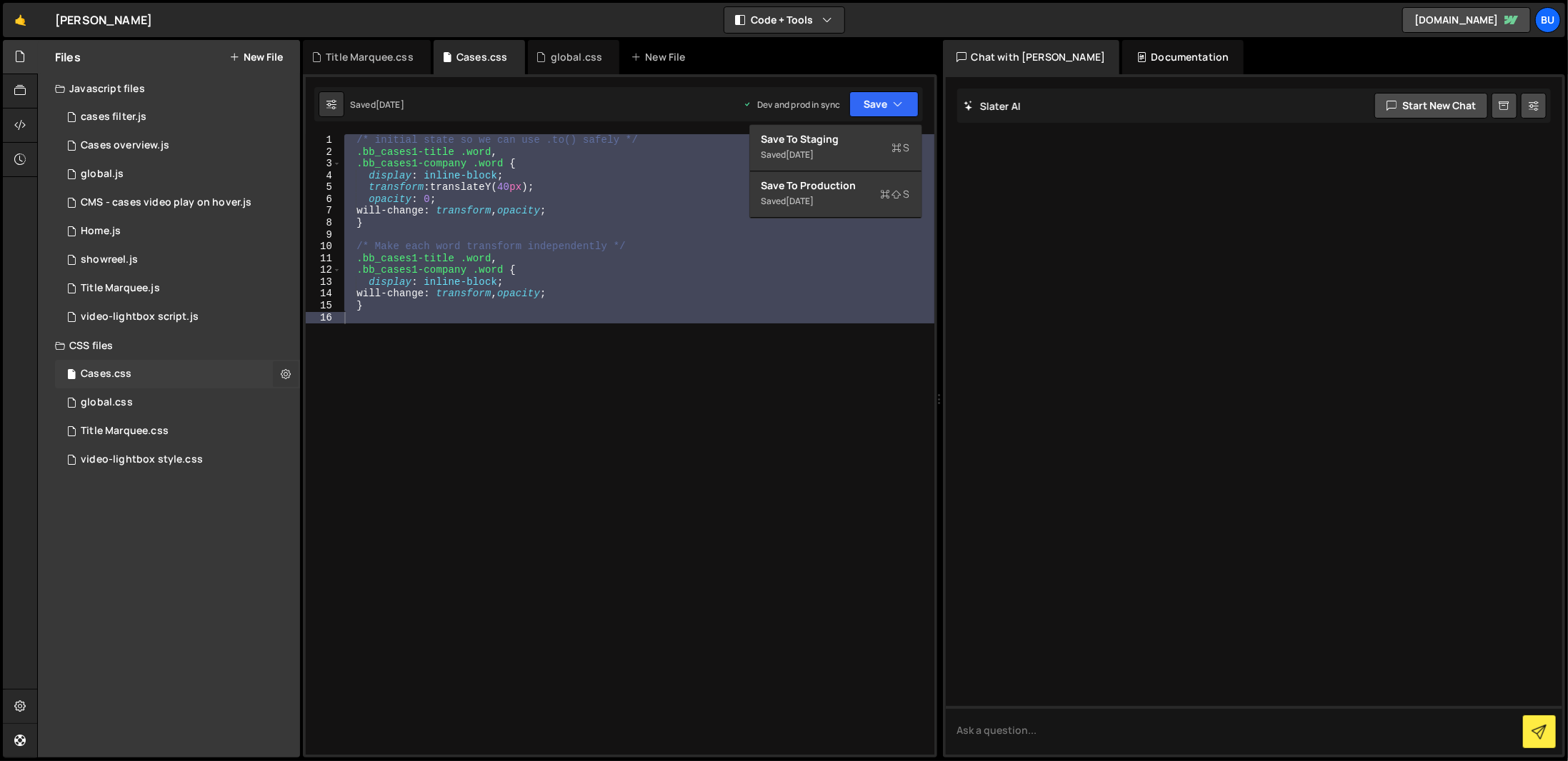
click at [279, 371] on button at bounding box center [286, 374] width 26 height 26
type input "Cases"
radio input "false"
radio input "true"
checkbox input "true"
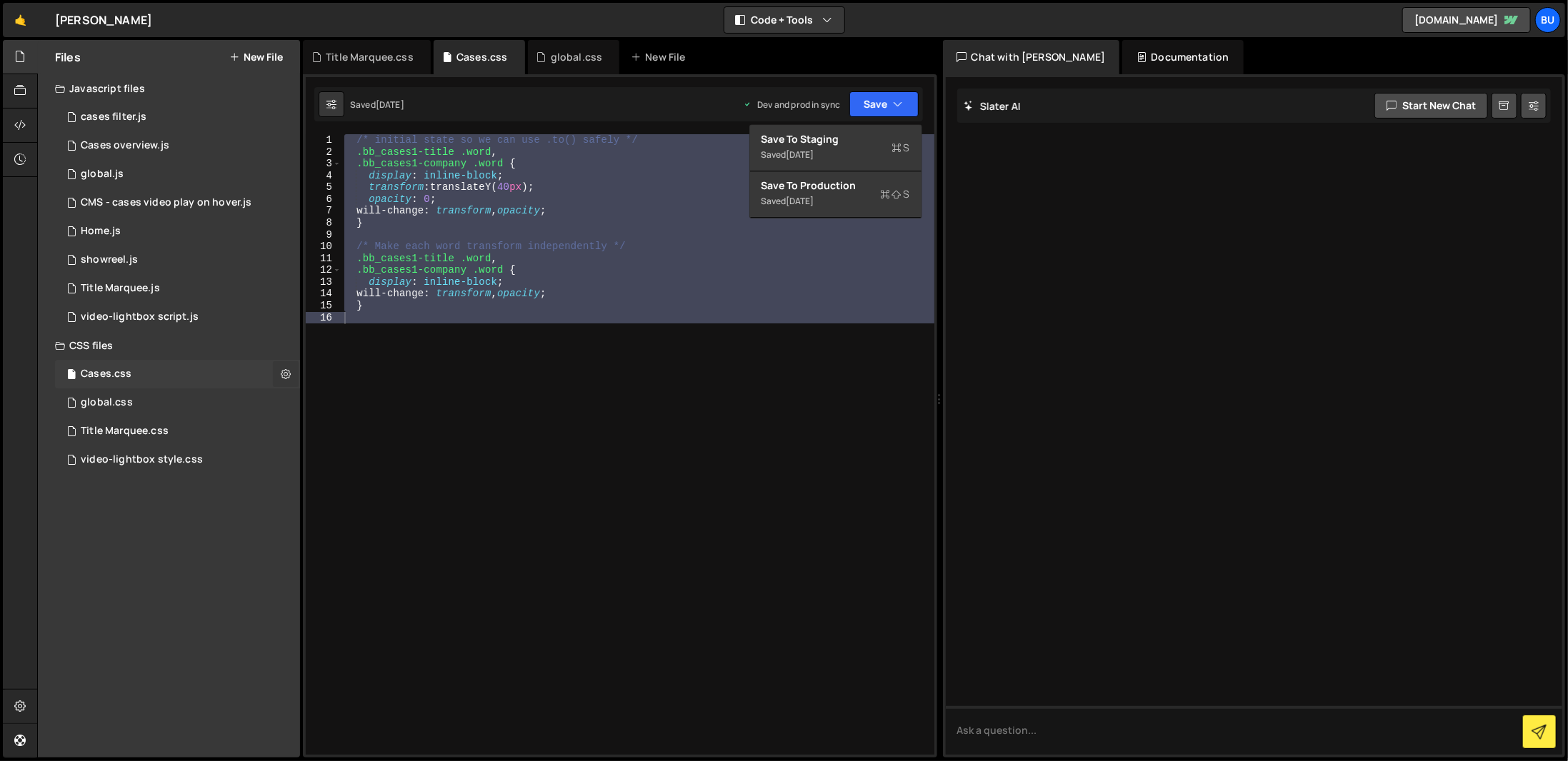
checkbox input "true"
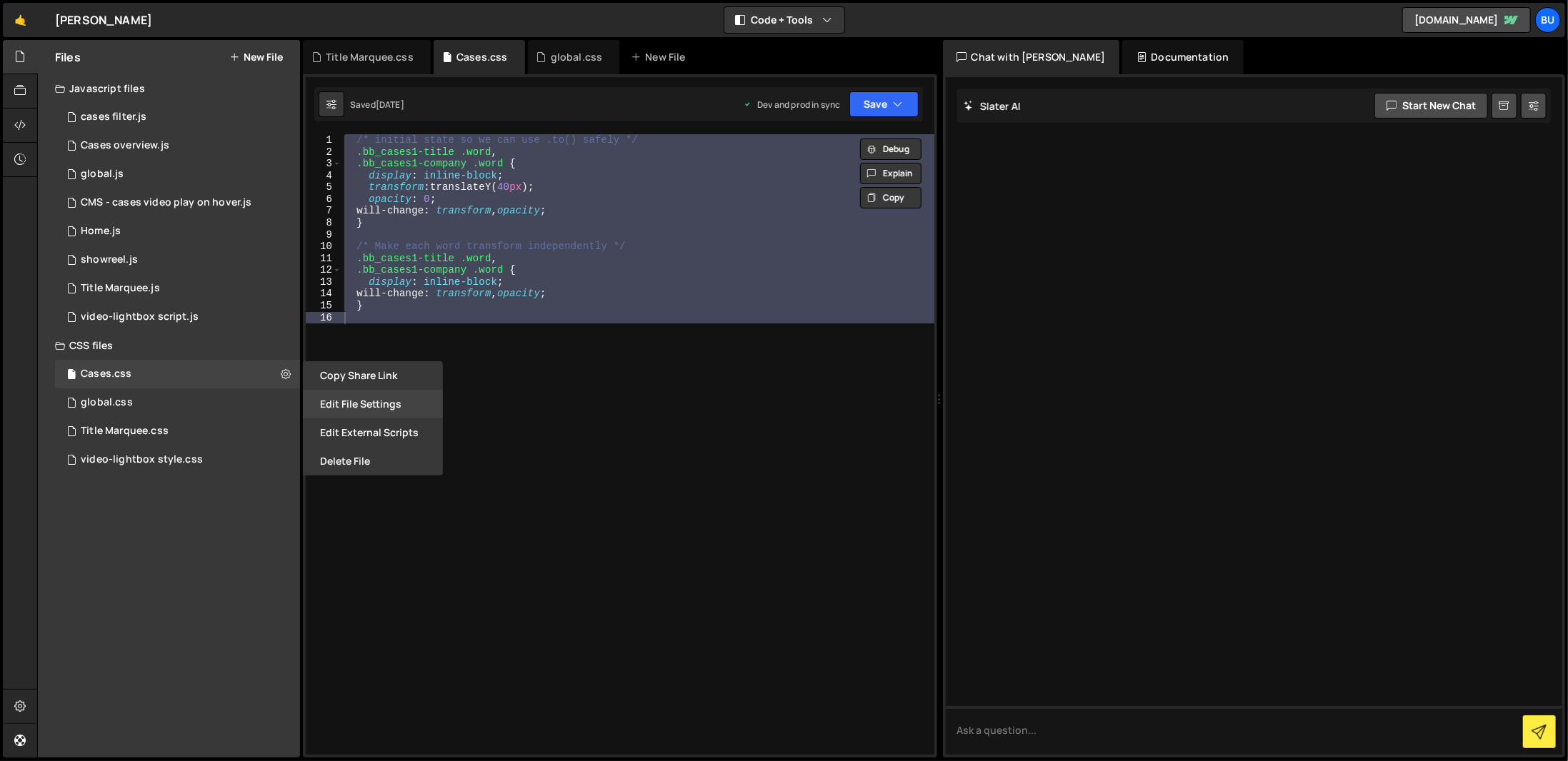
click at [353, 406] on button "Edit File Settings" at bounding box center [372, 403] width 140 height 28
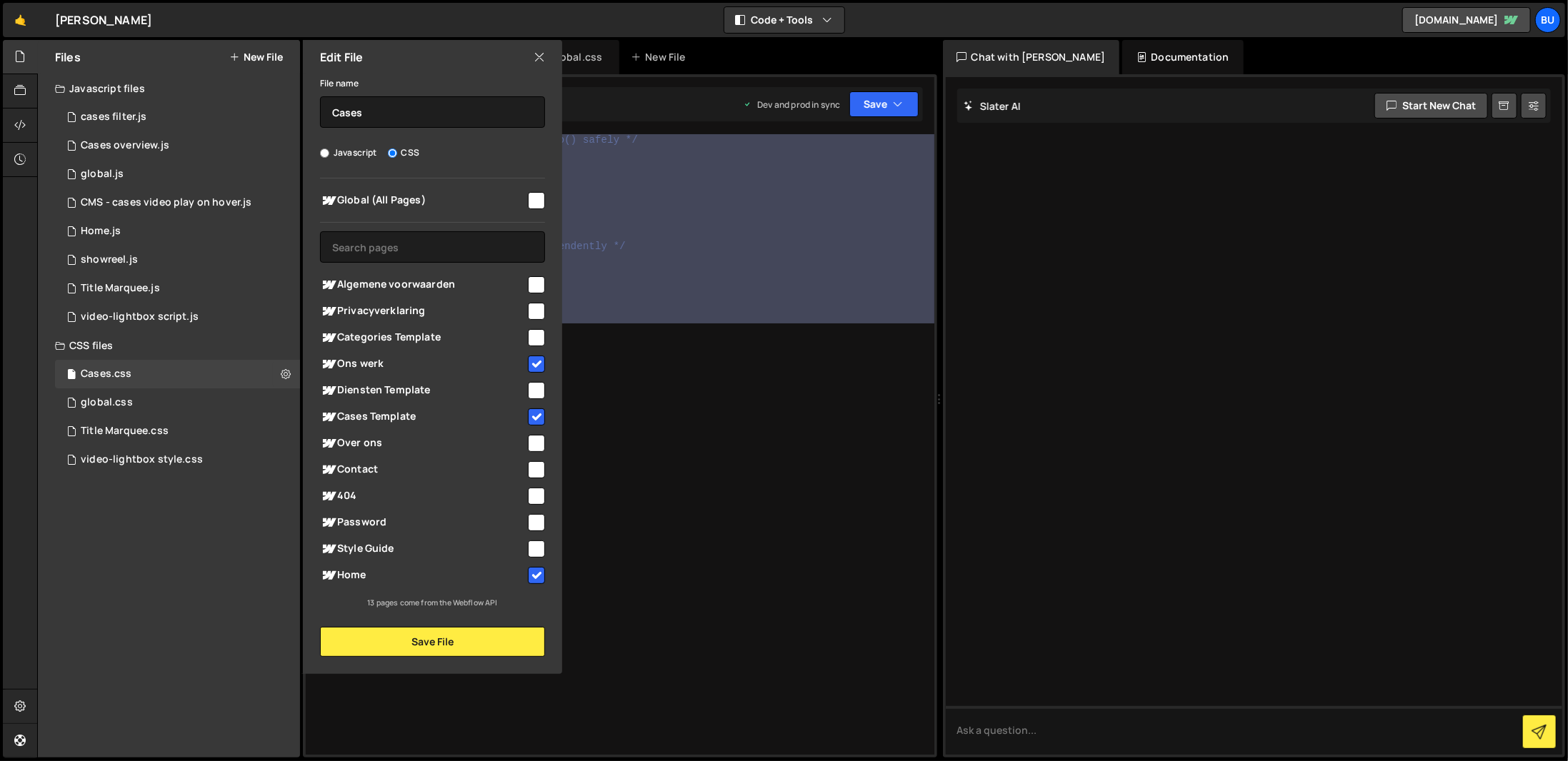
click at [538, 365] on input "checkbox" at bounding box center [536, 364] width 17 height 17
checkbox input "false"
click at [537, 409] on input "checkbox" at bounding box center [536, 416] width 17 height 17
checkbox input "false"
click at [538, 579] on input "checkbox" at bounding box center [536, 575] width 17 height 17
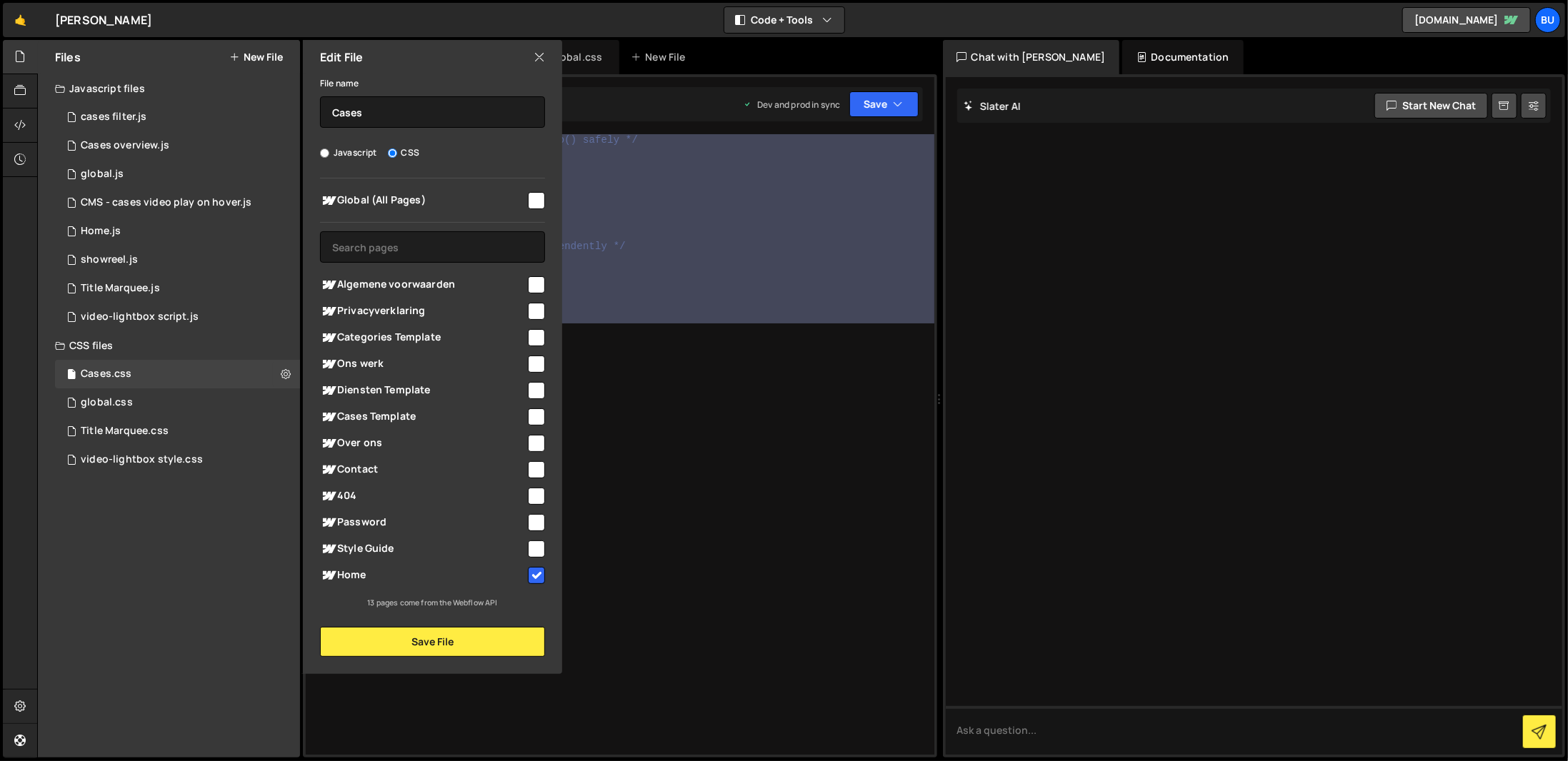
checkbox input "false"
click at [497, 640] on button "Save File" at bounding box center [432, 642] width 225 height 30
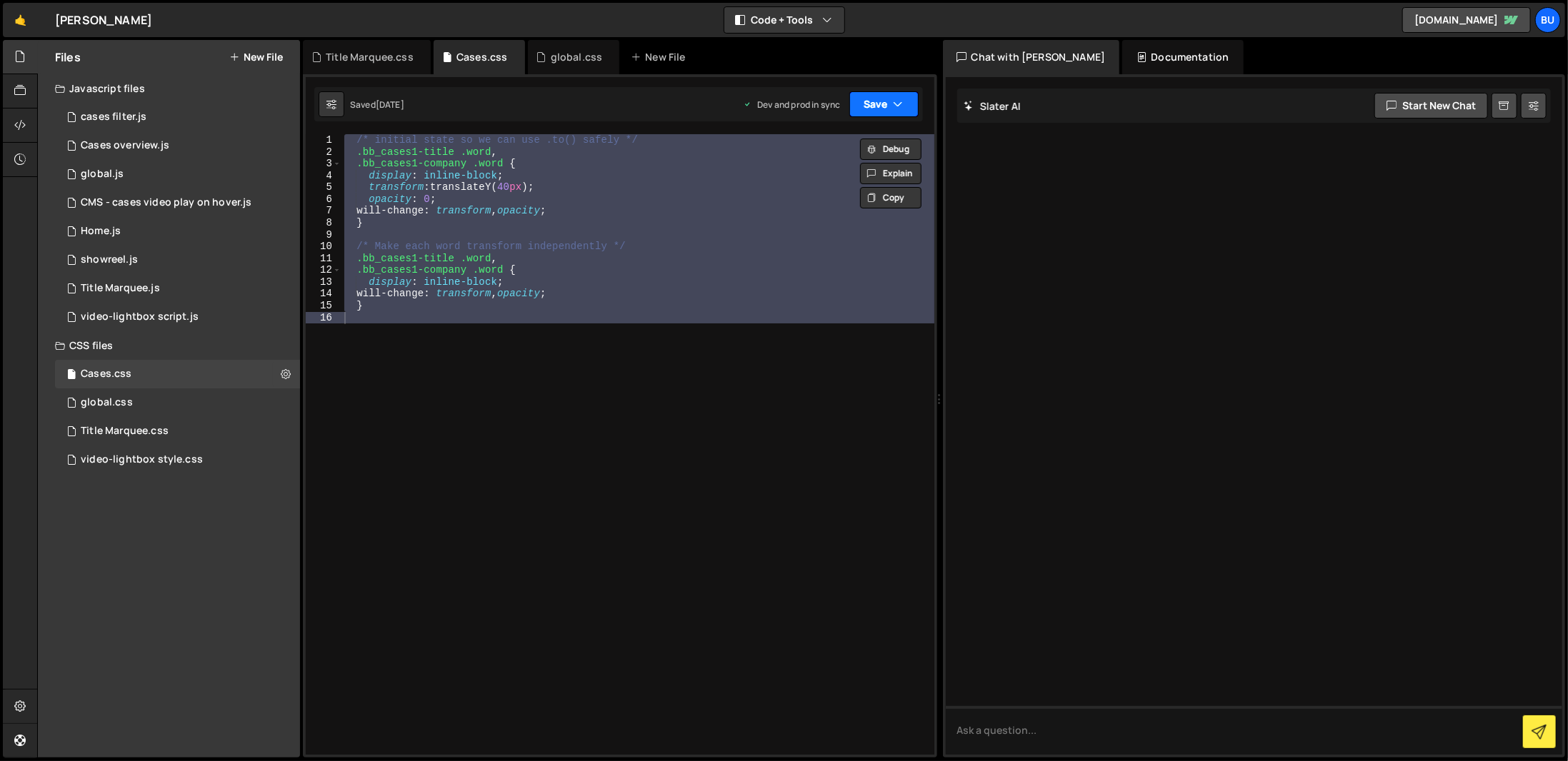
click at [864, 110] on button "Save" at bounding box center [884, 104] width 69 height 26
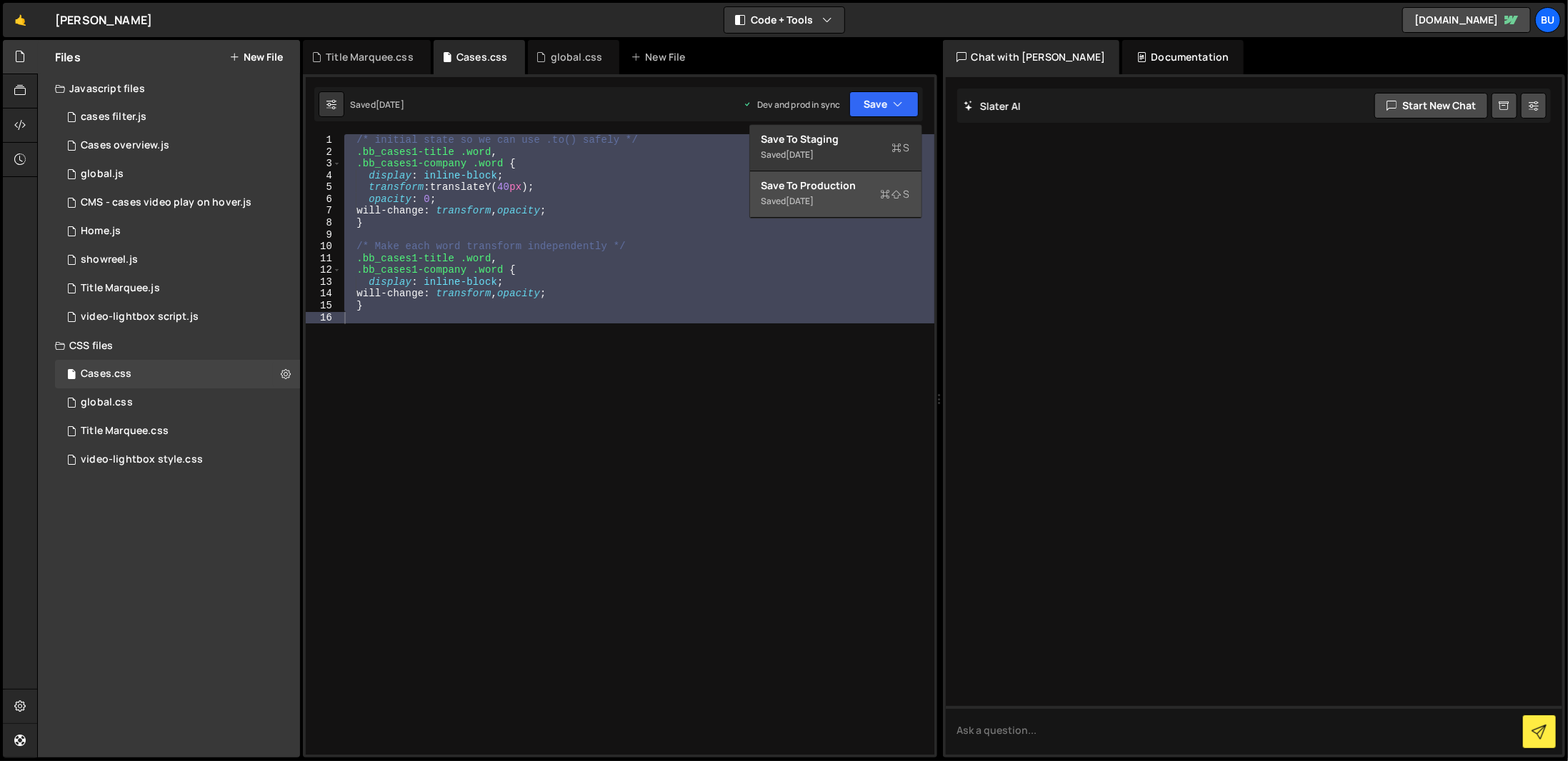
click at [849, 182] on div "Save to Production S" at bounding box center [836, 186] width 149 height 15
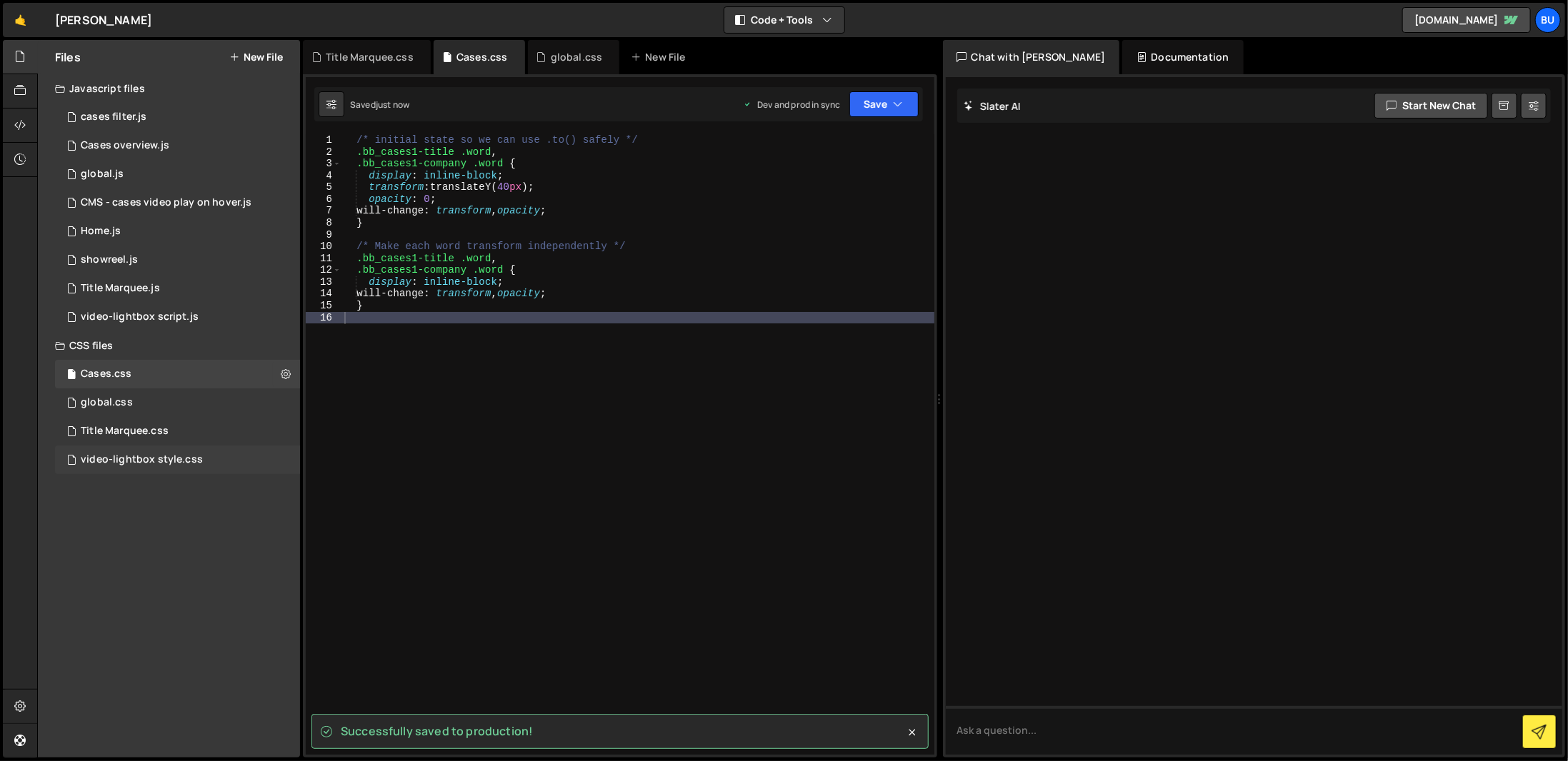
click at [111, 456] on div "video-lightbox style.css" at bounding box center [141, 460] width 122 height 13
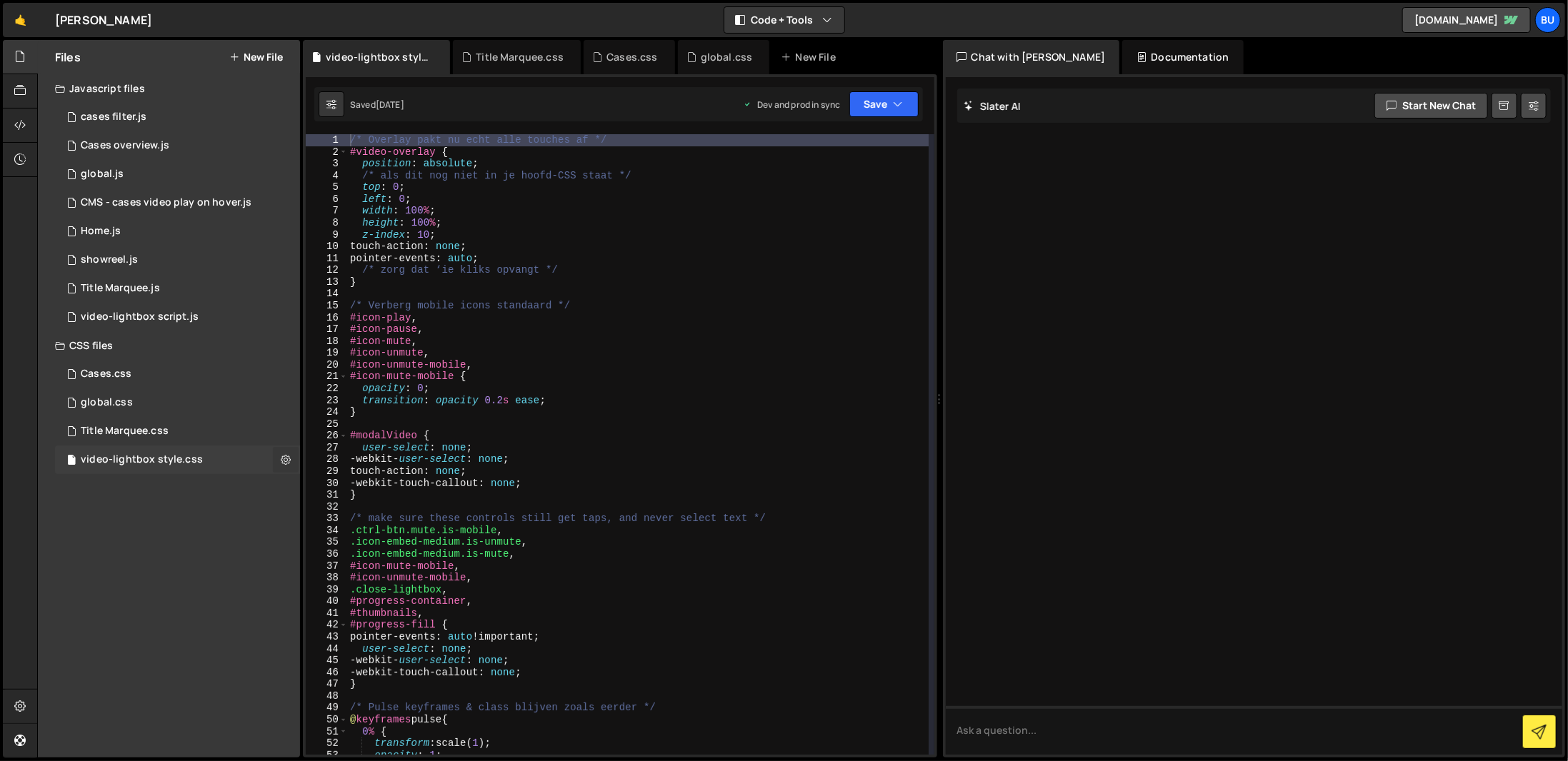
click at [279, 461] on button at bounding box center [286, 460] width 26 height 26
type input "video-lightbox style"
radio input "false"
radio input "true"
checkbox input "true"
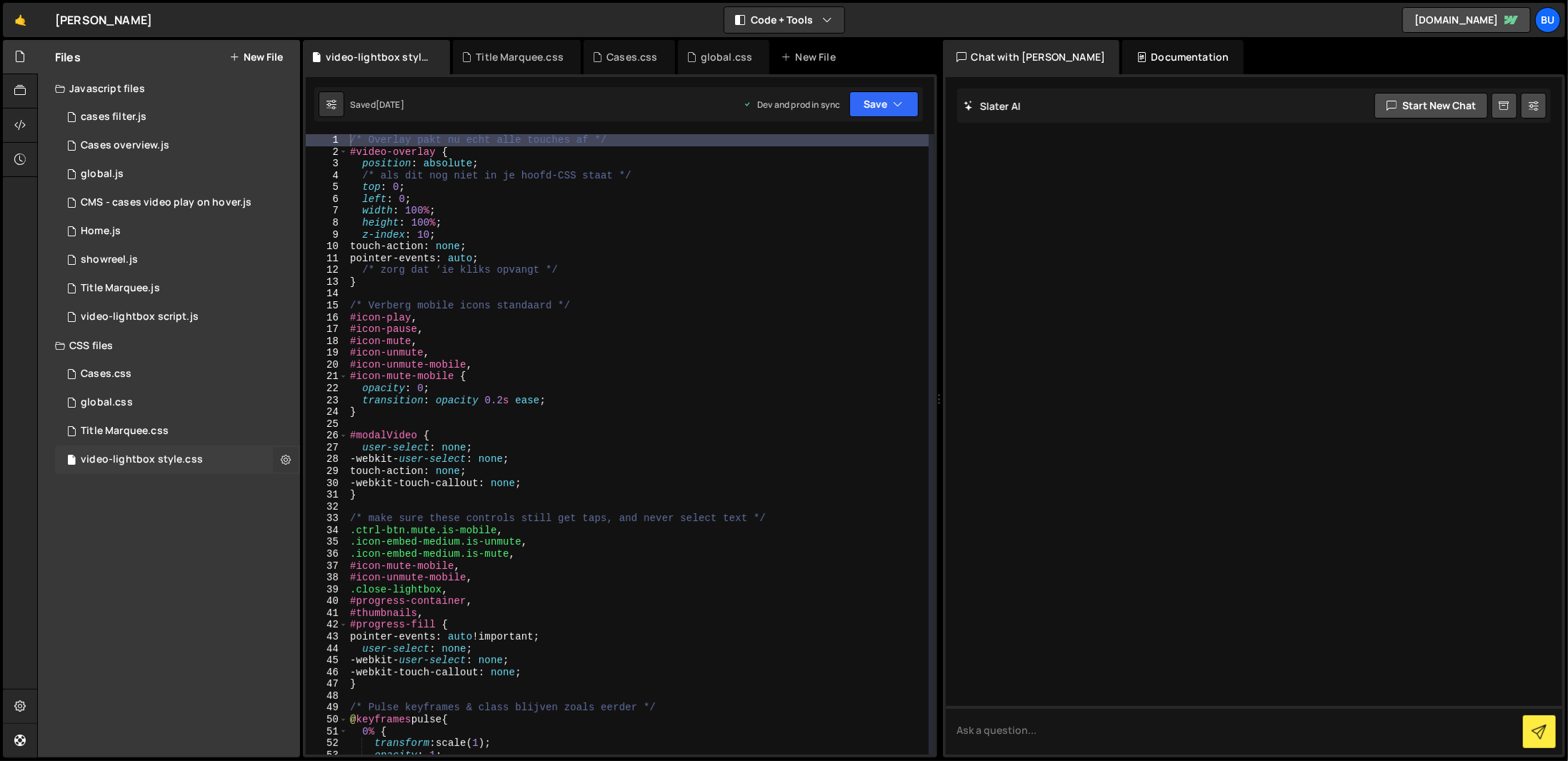
checkbox input "true"
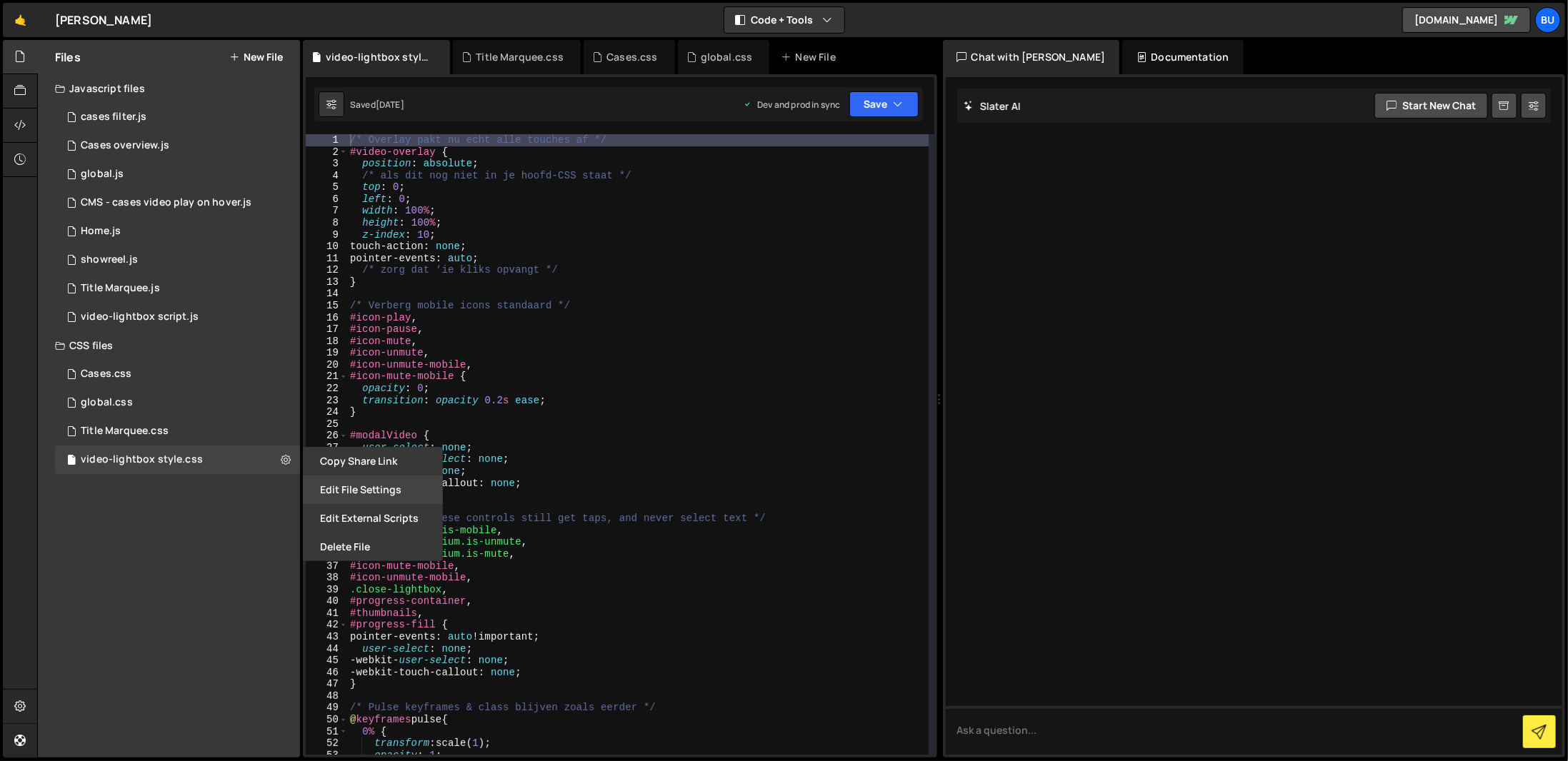
click at [369, 480] on button "Edit File Settings" at bounding box center [372, 489] width 140 height 28
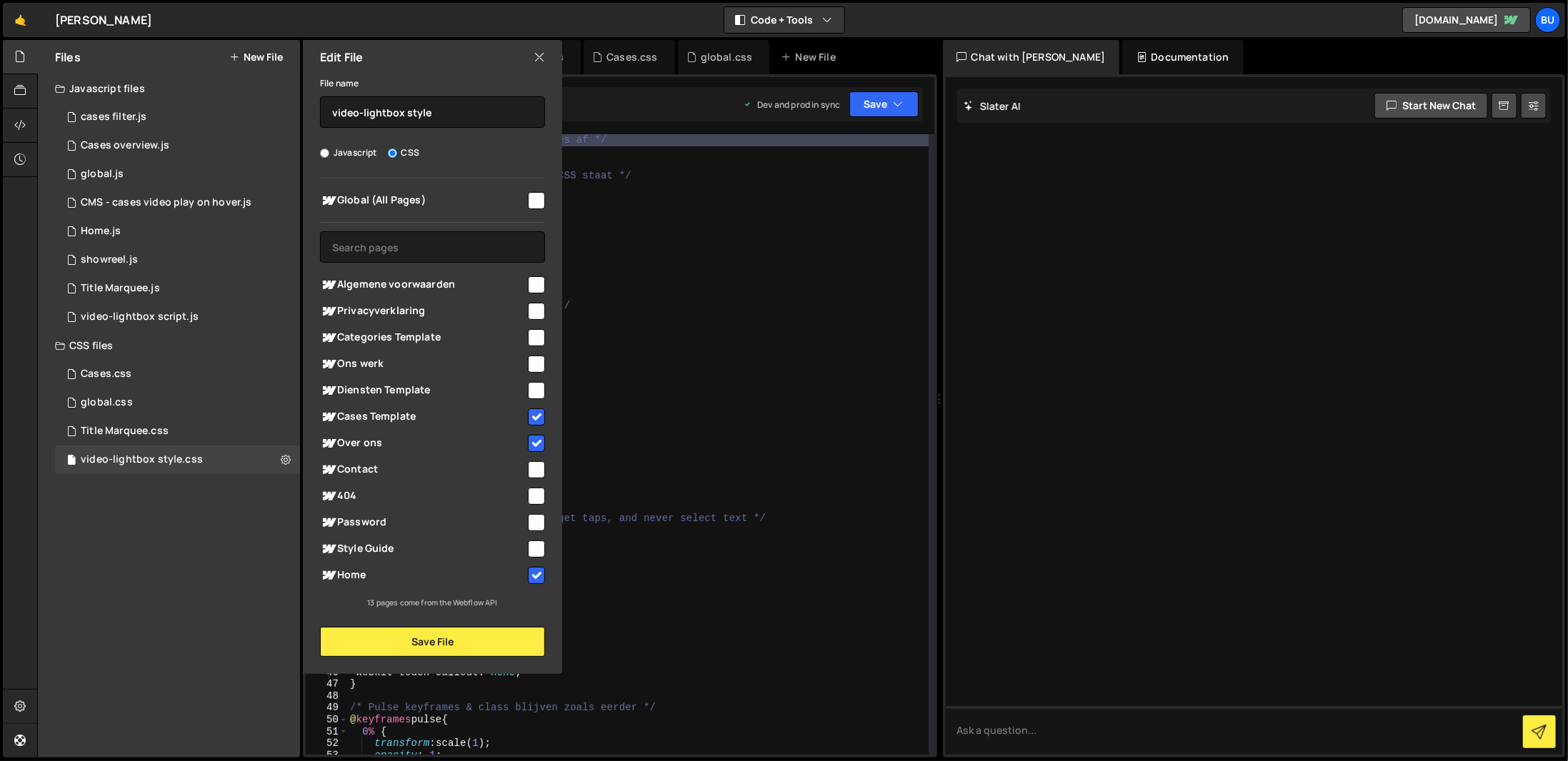
click at [233, 584] on div "Files New File Javascript files 1 cases filter.js 0 3 Cases overview.js 0 1 glo…" at bounding box center [169, 399] width 262 height 717
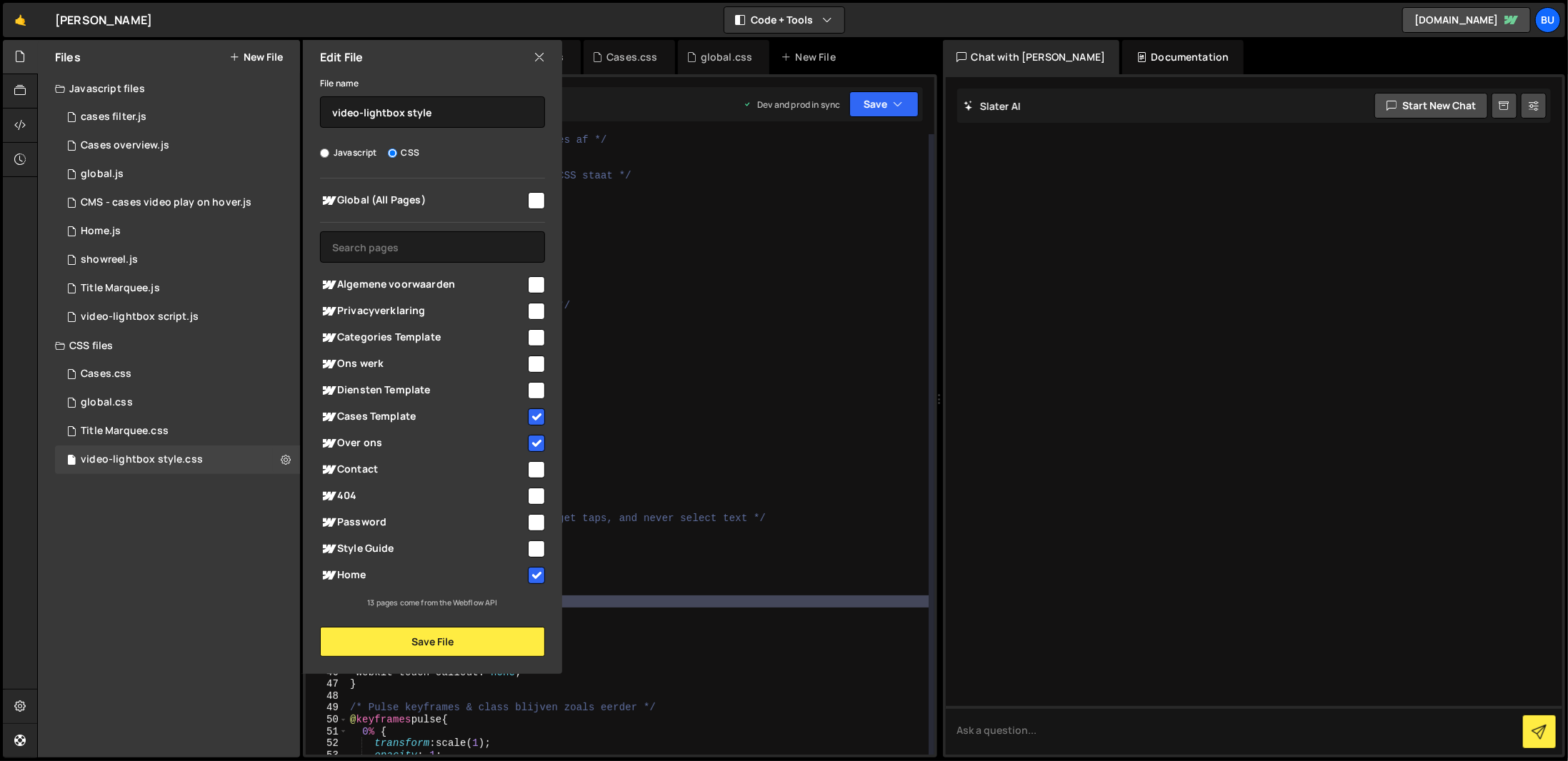
click at [792, 600] on div "/* Overlay pakt nu echt alle touches af */ #video-overlay { position : absolute…" at bounding box center [638, 456] width 581 height 644
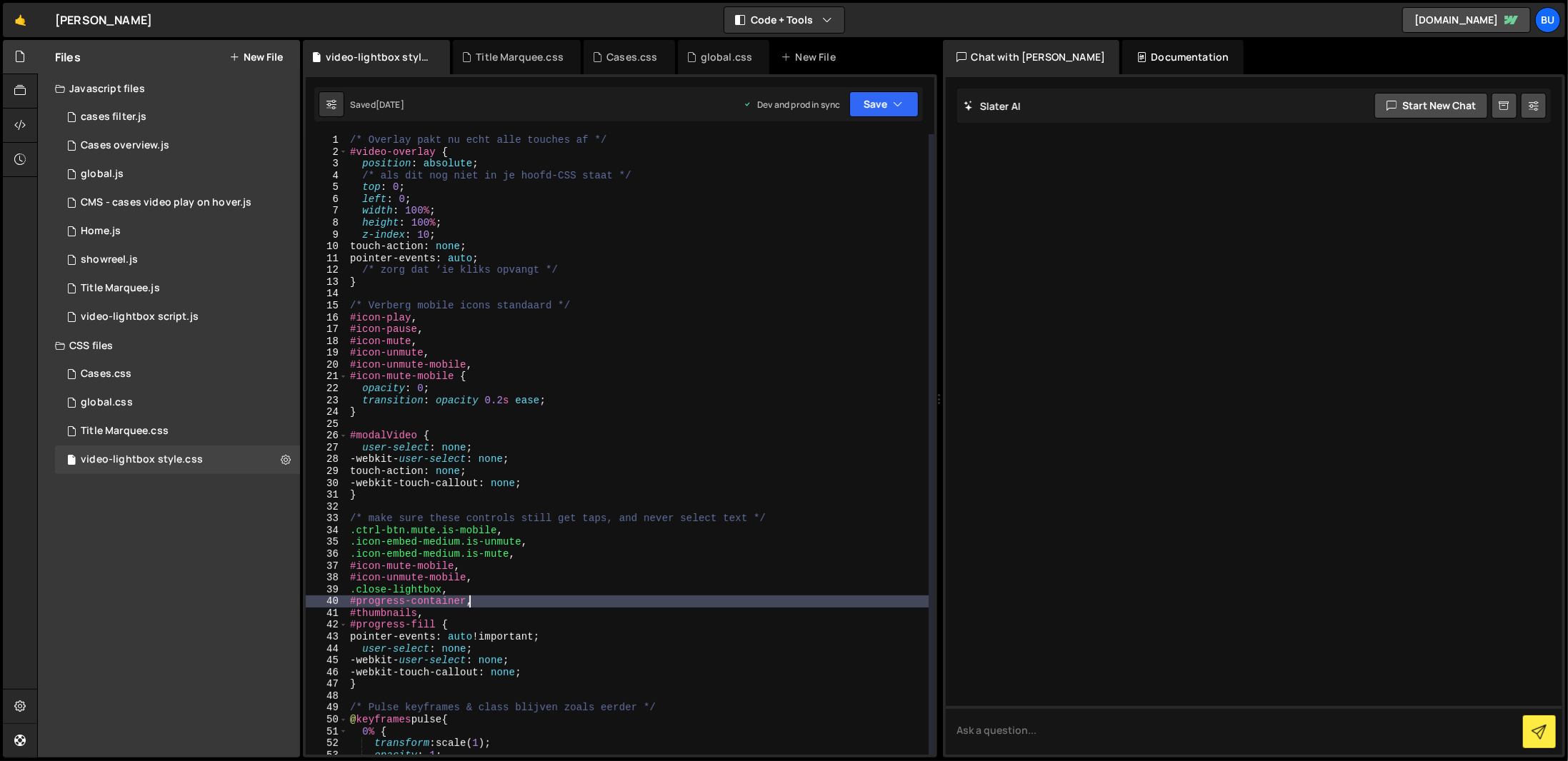
type textarea "}"
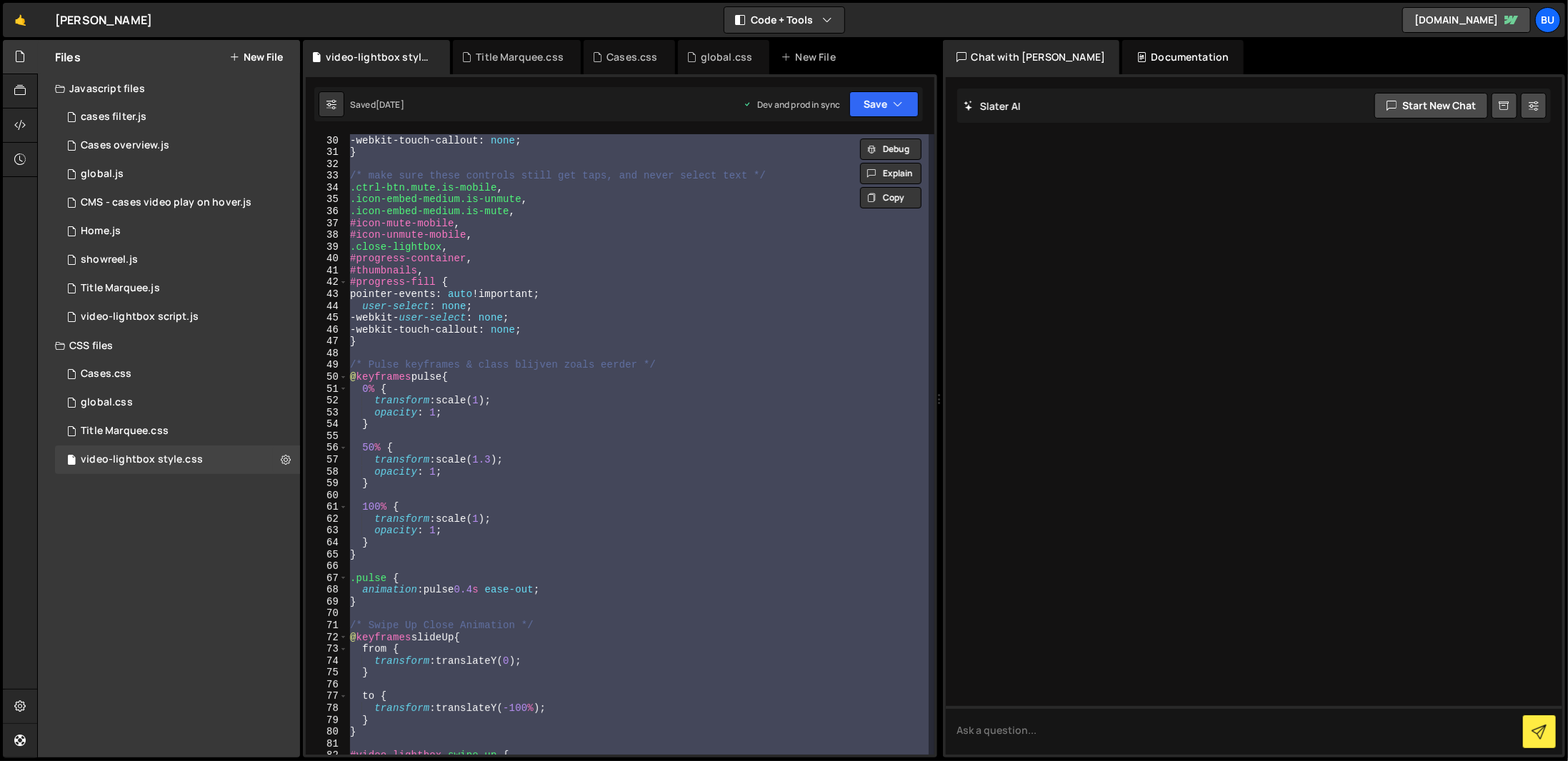
scroll to position [214, 0]
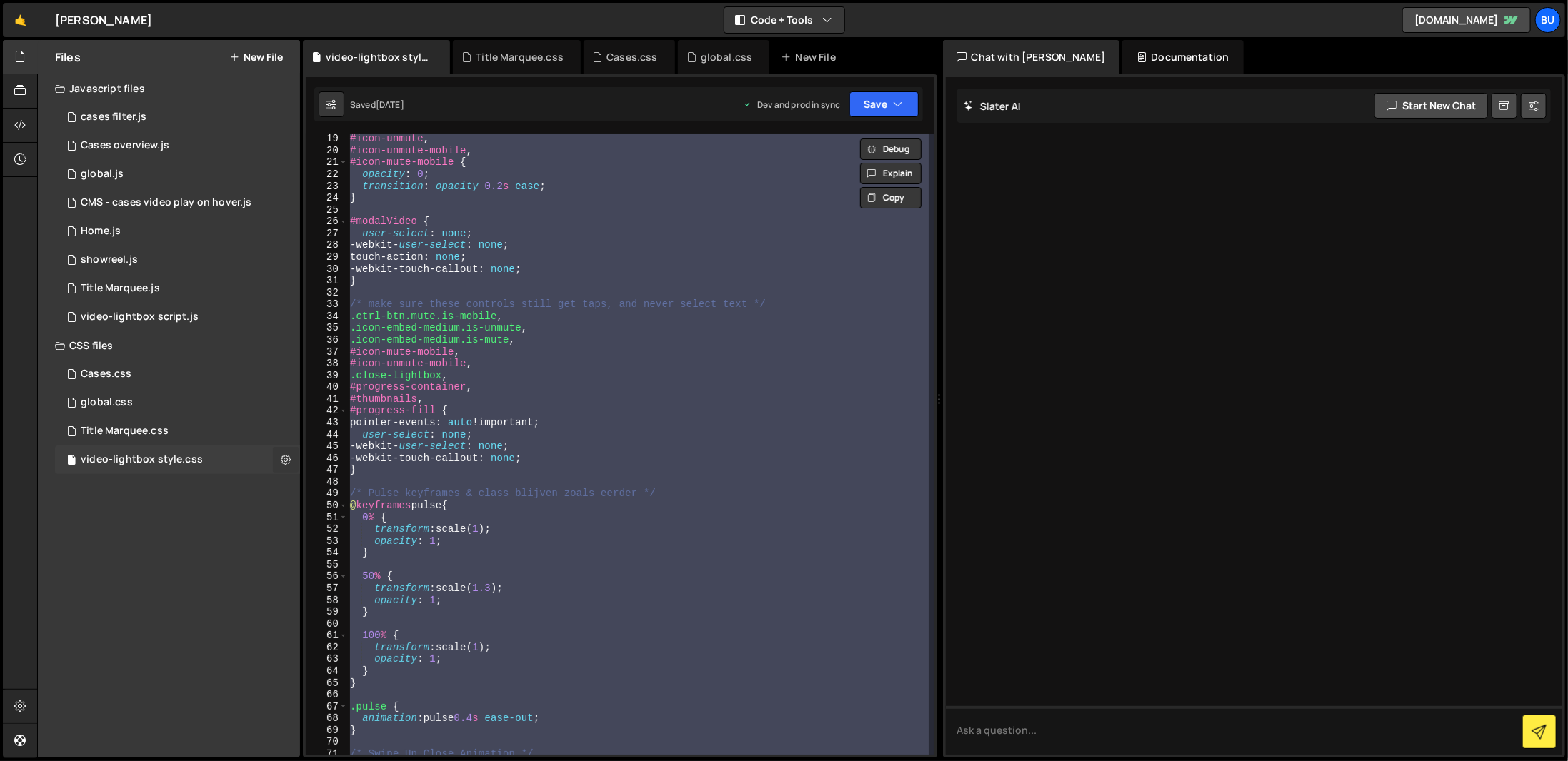
click at [291, 458] on button at bounding box center [286, 460] width 26 height 26
type input "video-lightbox style"
radio input "false"
radio input "true"
checkbox input "true"
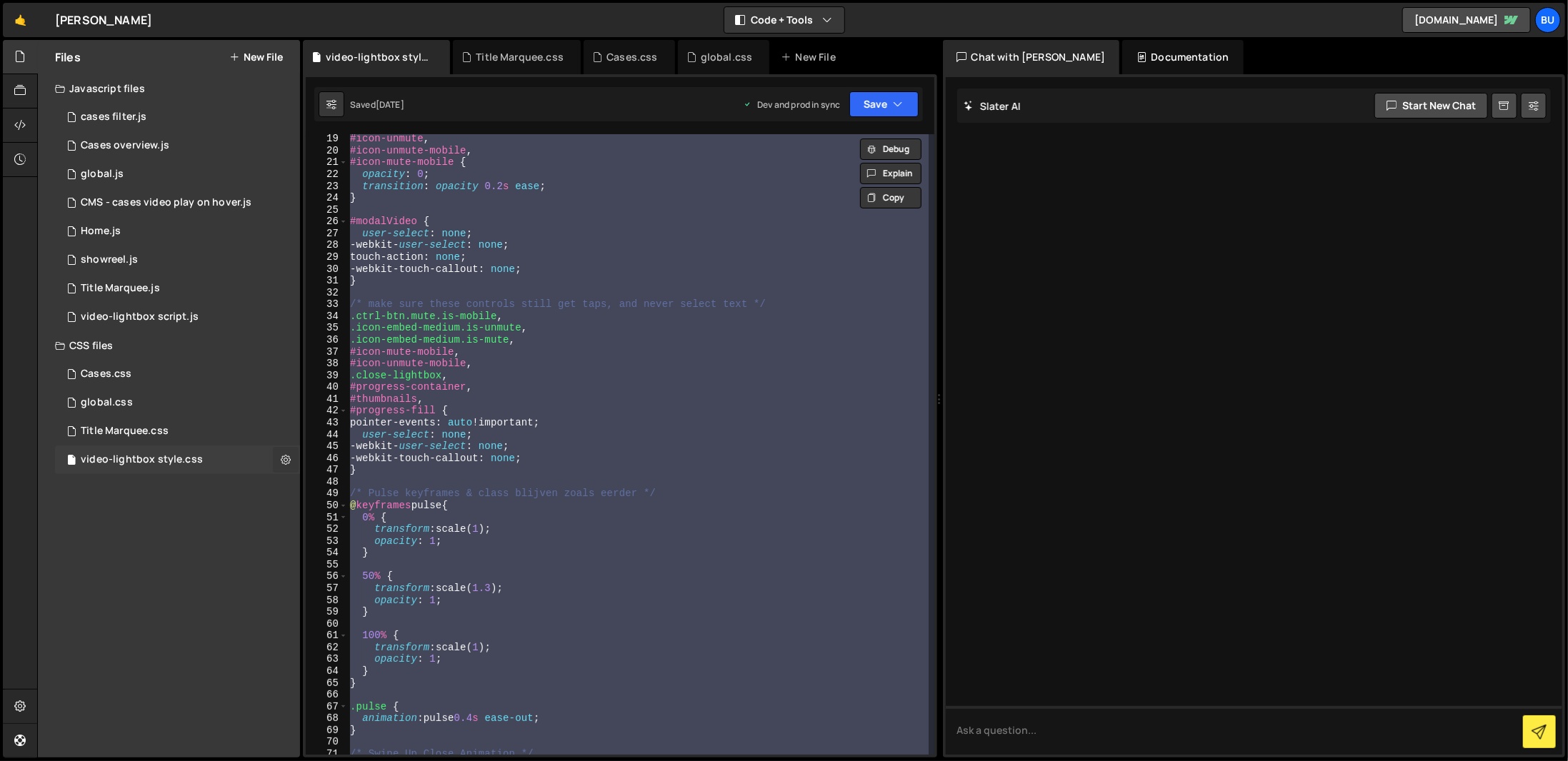
checkbox input "true"
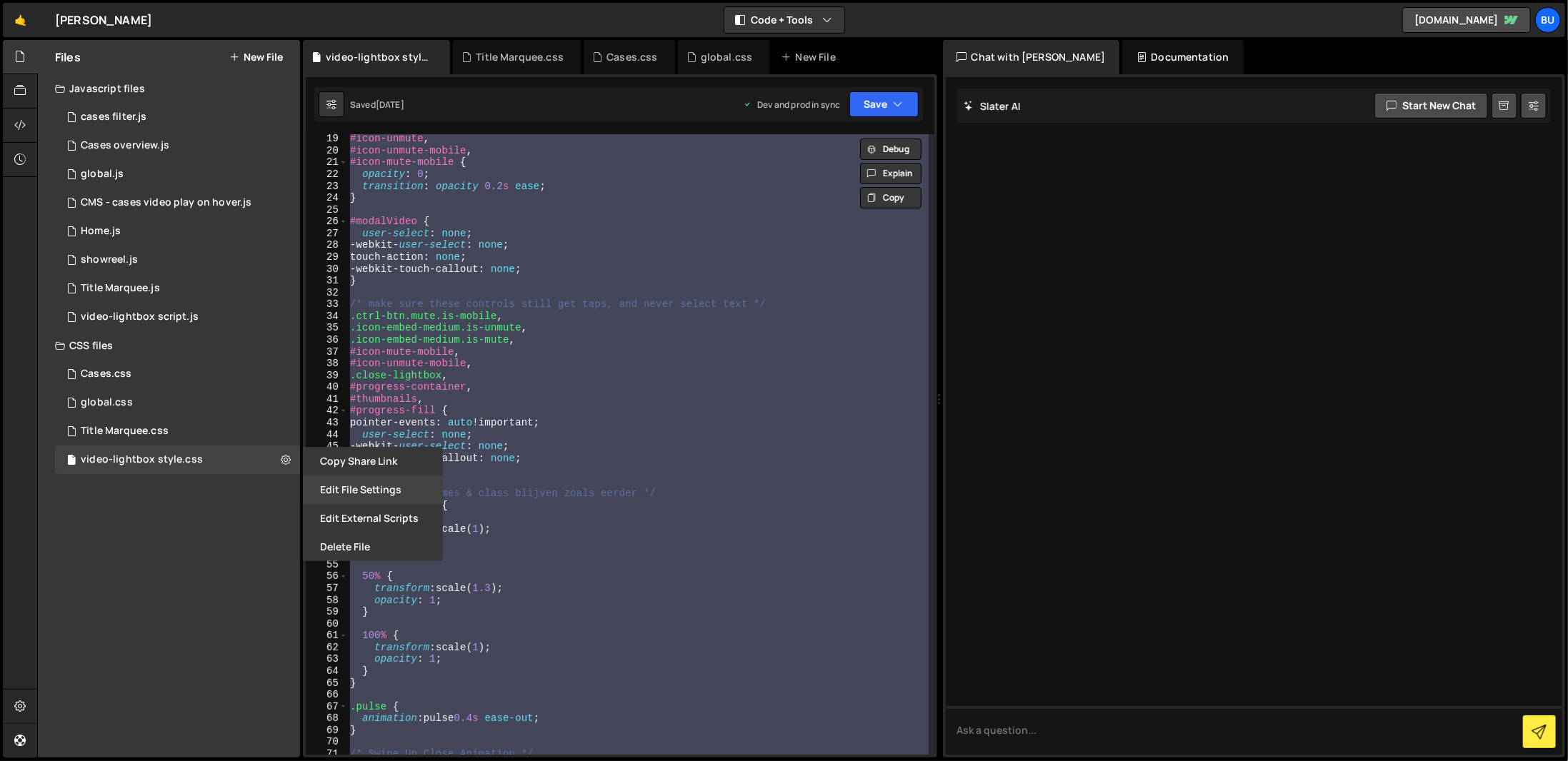
click at [349, 483] on button "Edit File Settings" at bounding box center [372, 489] width 140 height 28
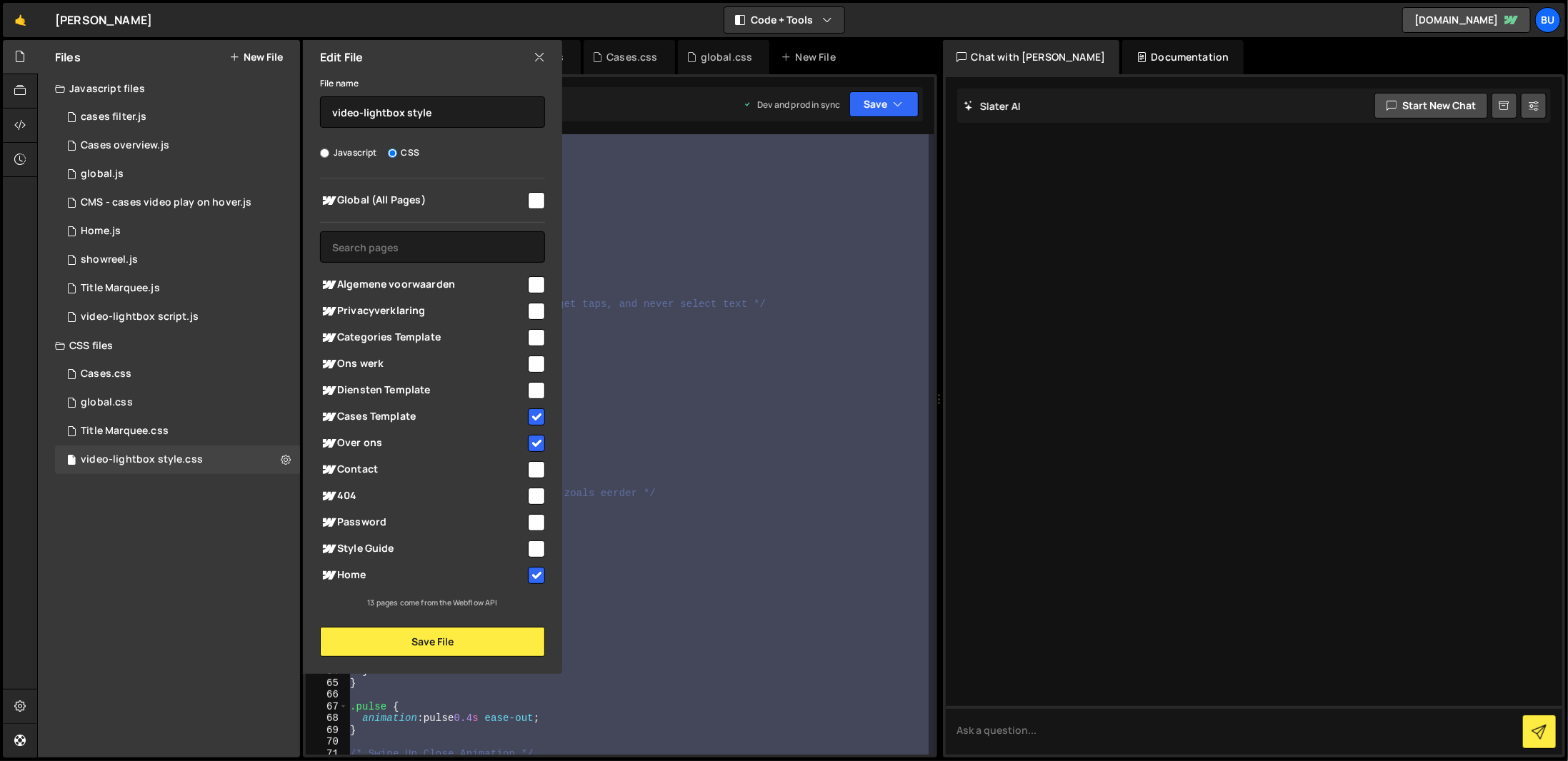
click at [685, 288] on div "#icon-unmute , #icon-unmute-mobile , #icon-mute-mobile { opacity : 0 ; transiti…" at bounding box center [637, 444] width 581 height 621
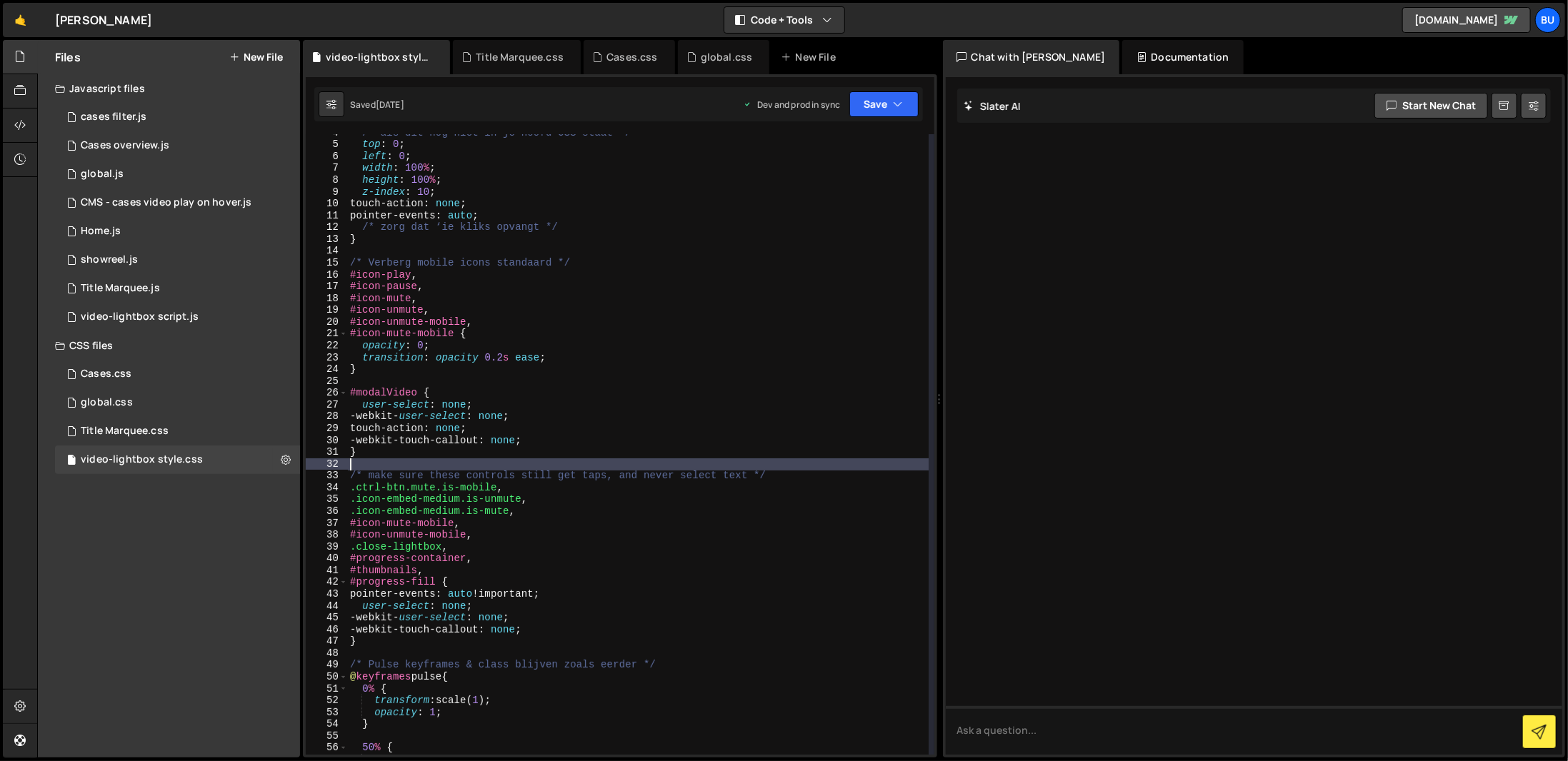
scroll to position [0, 0]
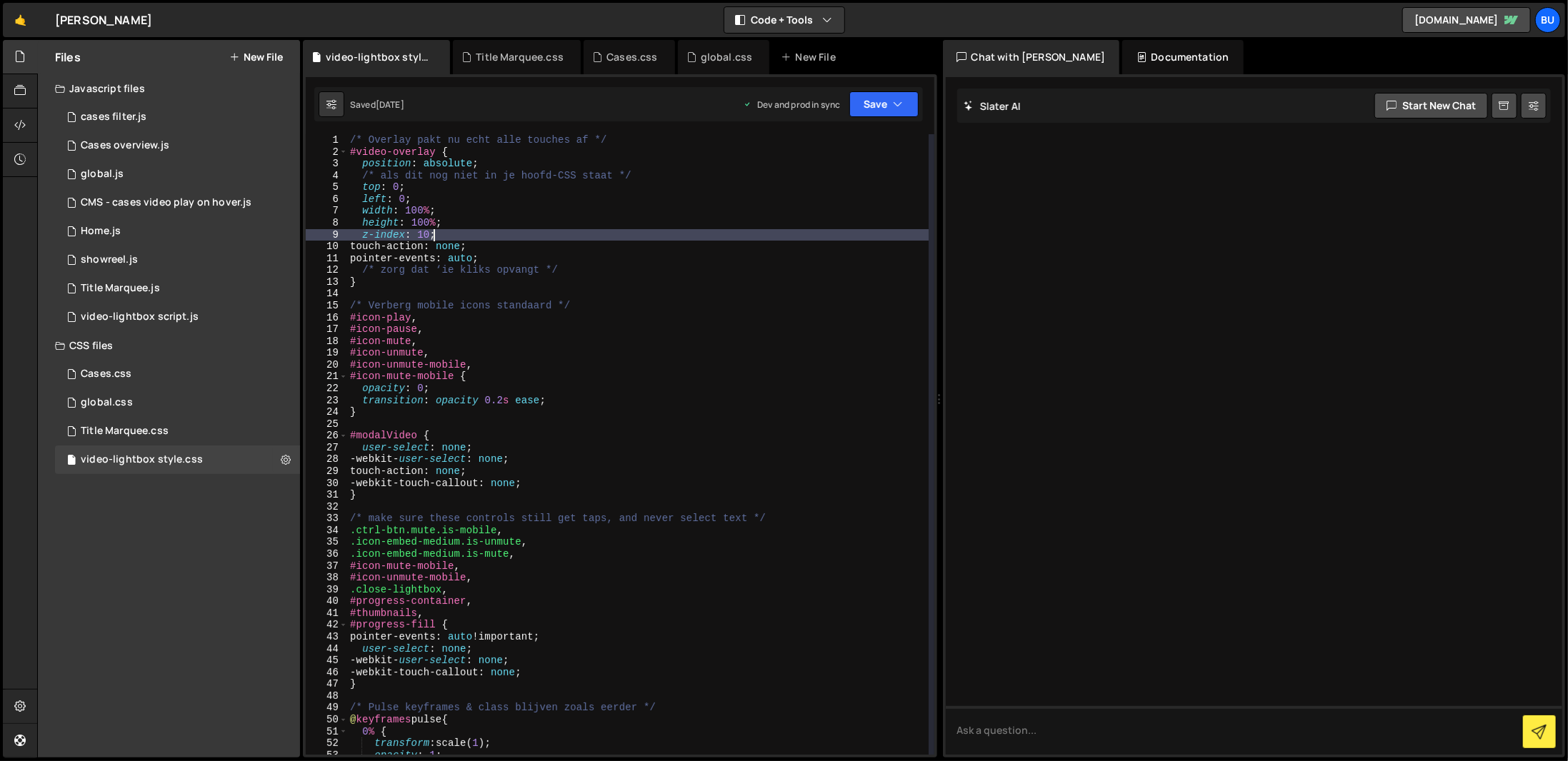
click at [714, 239] on div "/* Overlay pakt nu echt alle touches af */ #video-overlay { position : absolute…" at bounding box center [638, 456] width 581 height 644
type textarea "z-index: 10;"
click at [285, 466] on icon at bounding box center [286, 459] width 10 height 14
type input "video-lightbox style"
radio input "false"
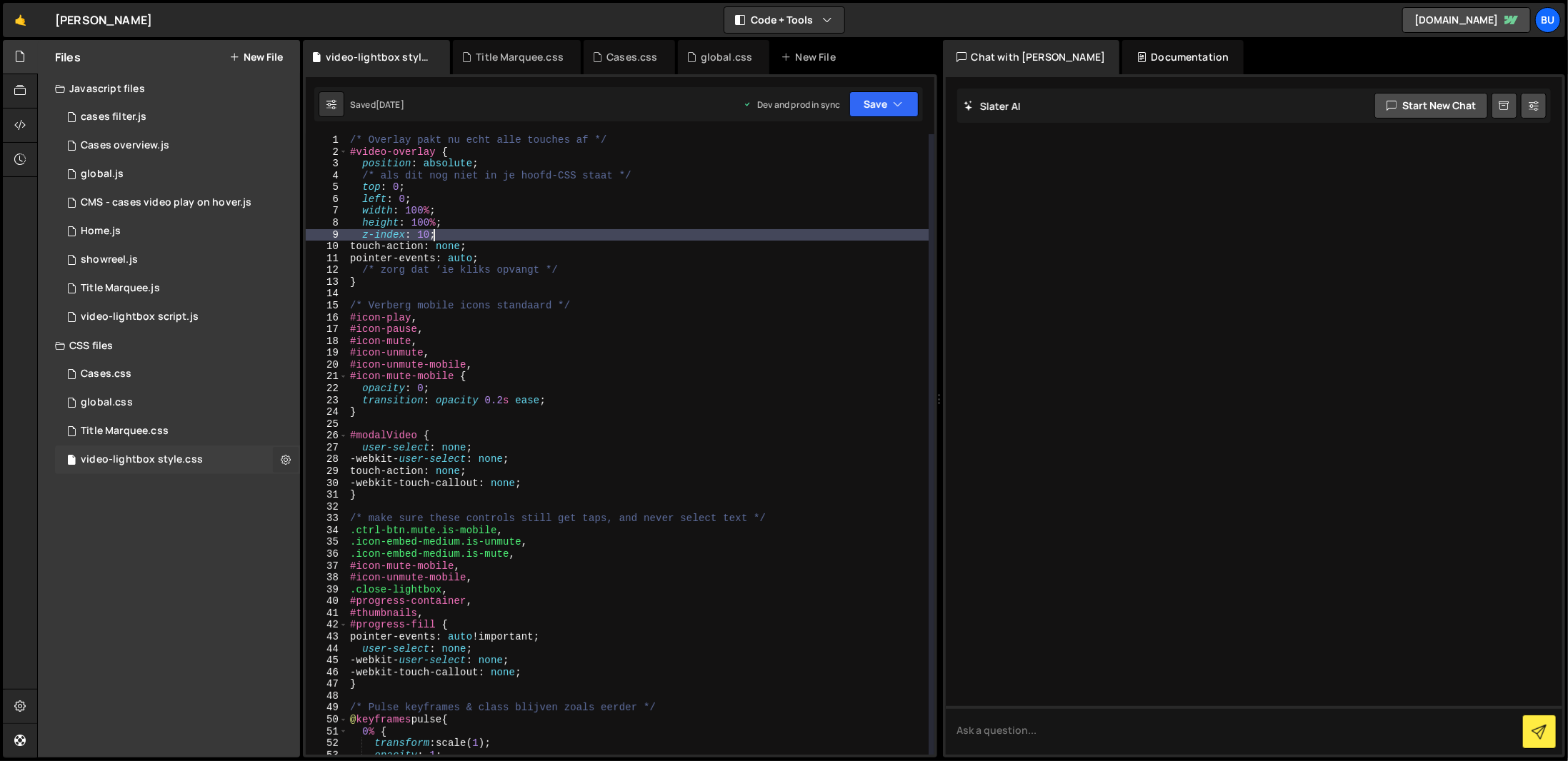
radio input "true"
checkbox input "true"
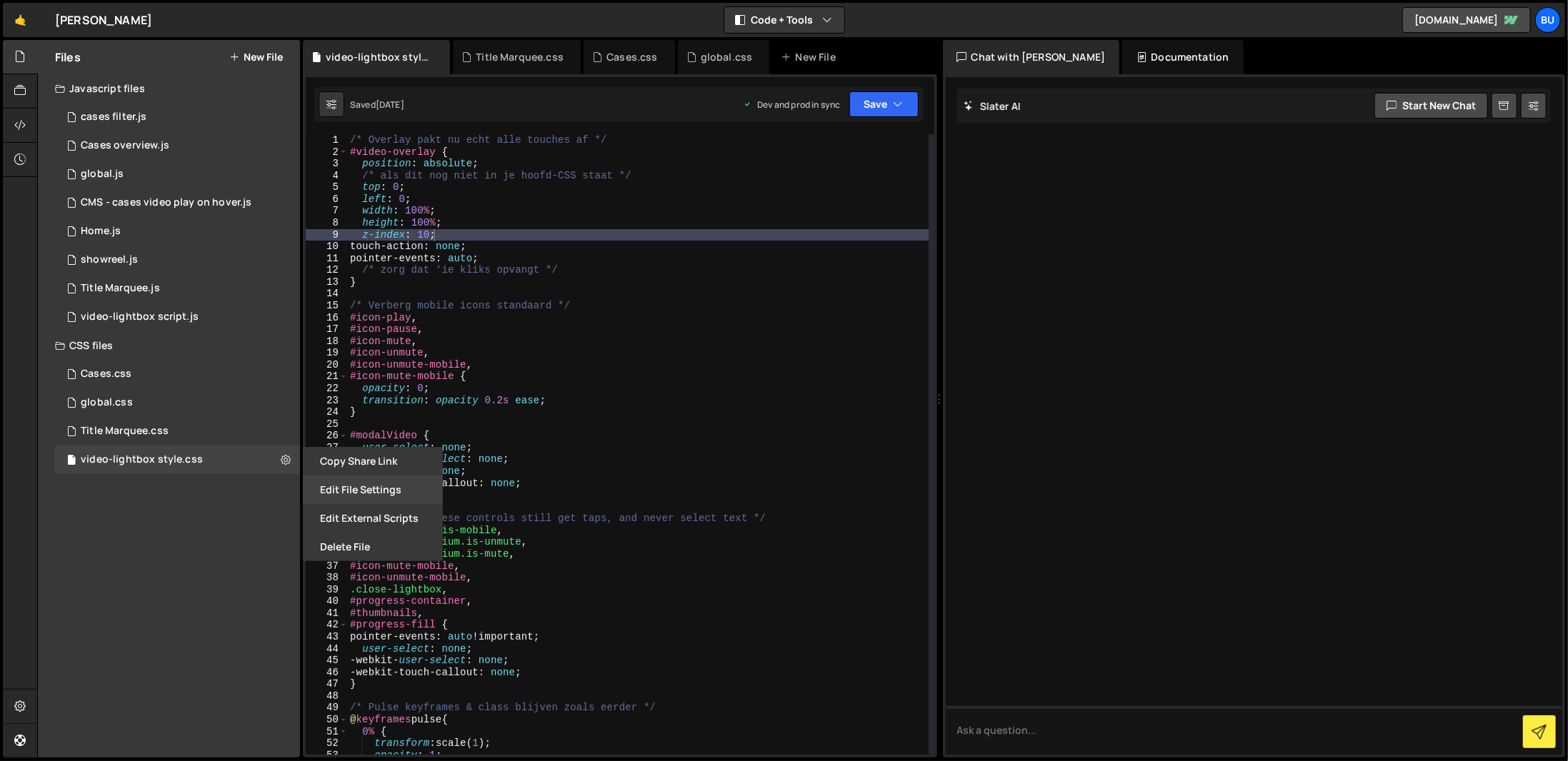
click at [405, 478] on button "Edit File Settings" at bounding box center [372, 489] width 140 height 28
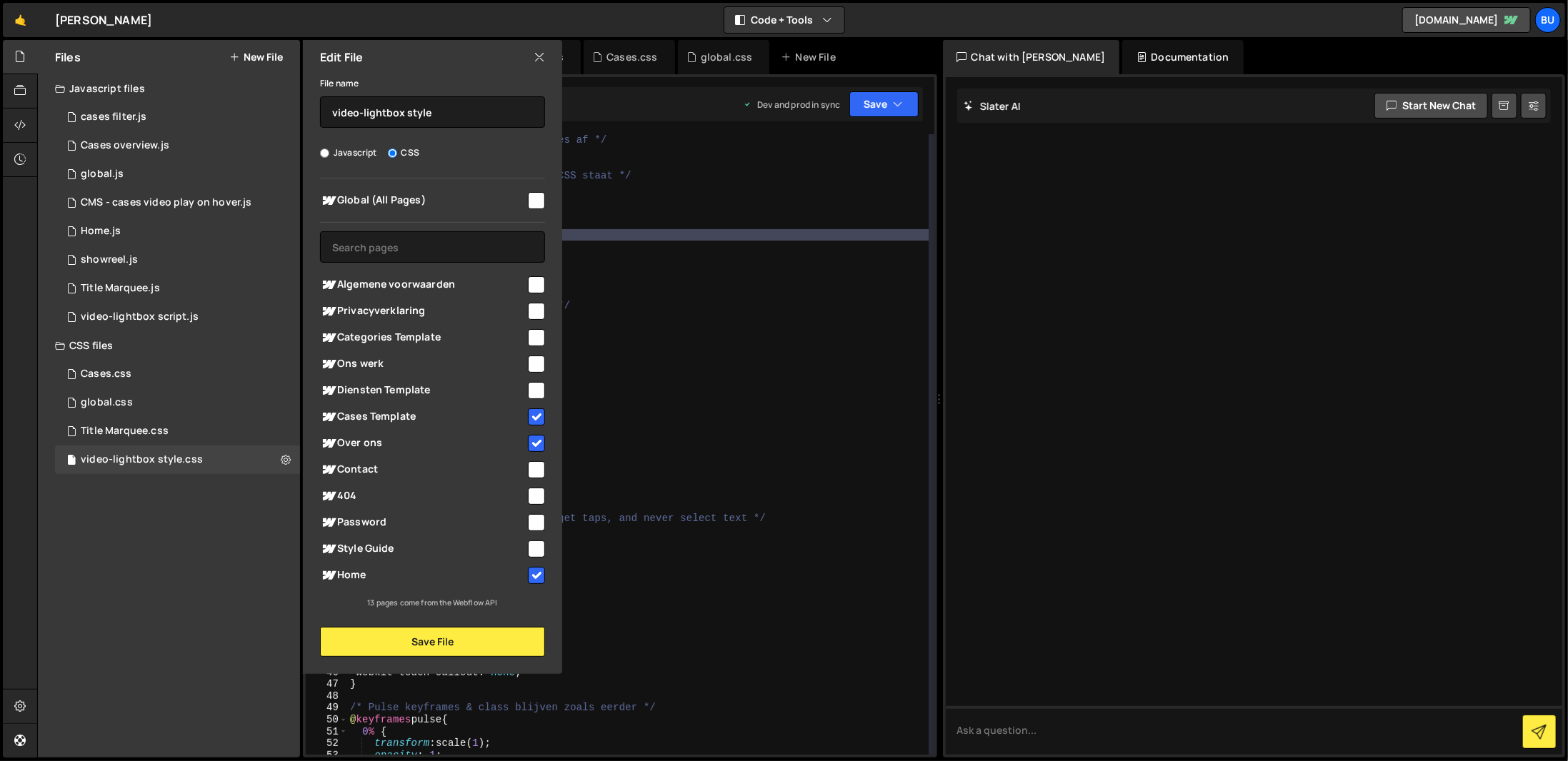
click at [538, 414] on input "checkbox" at bounding box center [536, 416] width 17 height 17
checkbox input "false"
click at [535, 449] on input "checkbox" at bounding box center [536, 443] width 17 height 17
checkbox input "false"
click at [543, 575] on input "checkbox" at bounding box center [536, 575] width 17 height 17
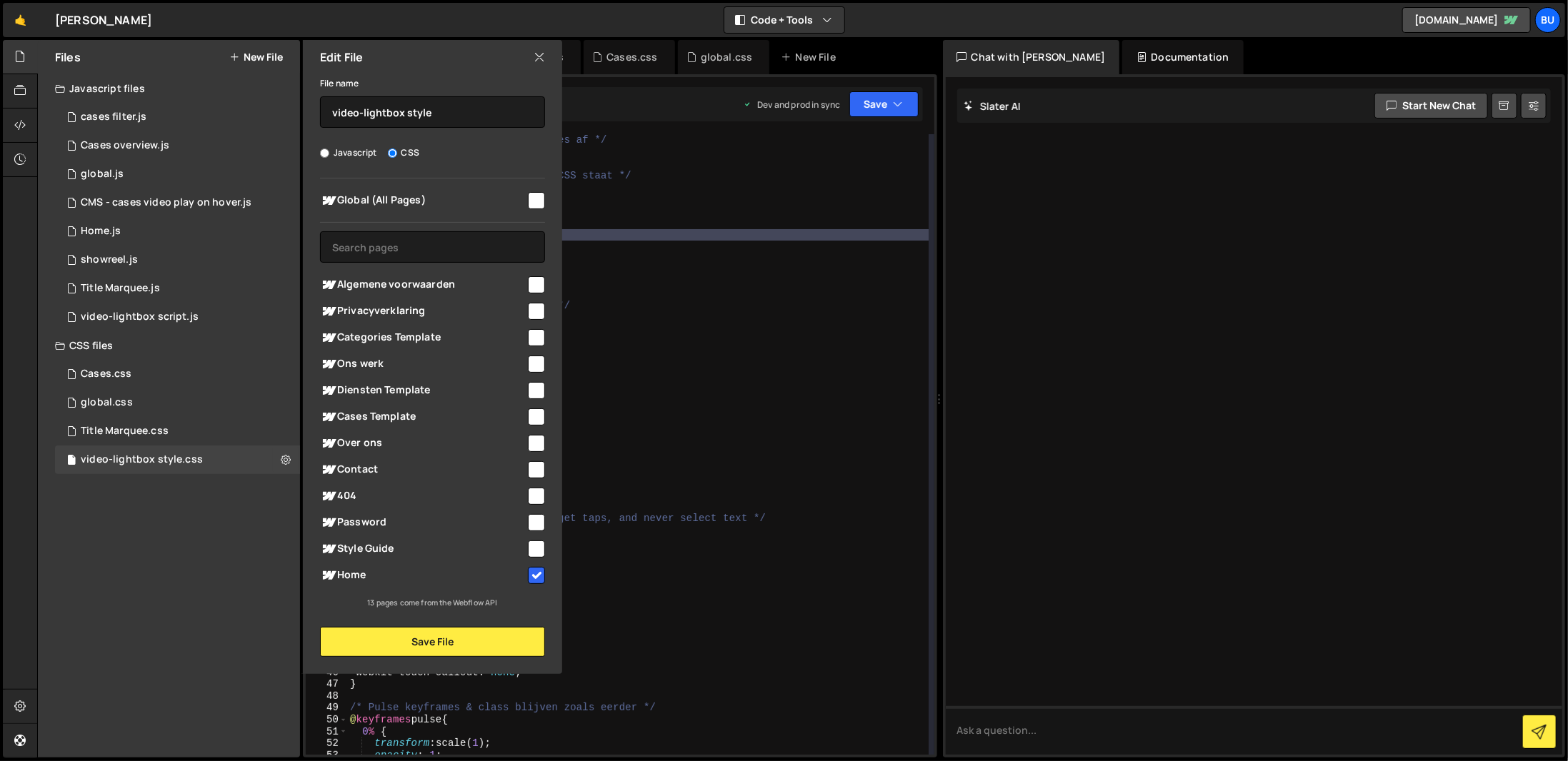
checkbox input "false"
click at [523, 628] on button "Save File" at bounding box center [432, 642] width 225 height 30
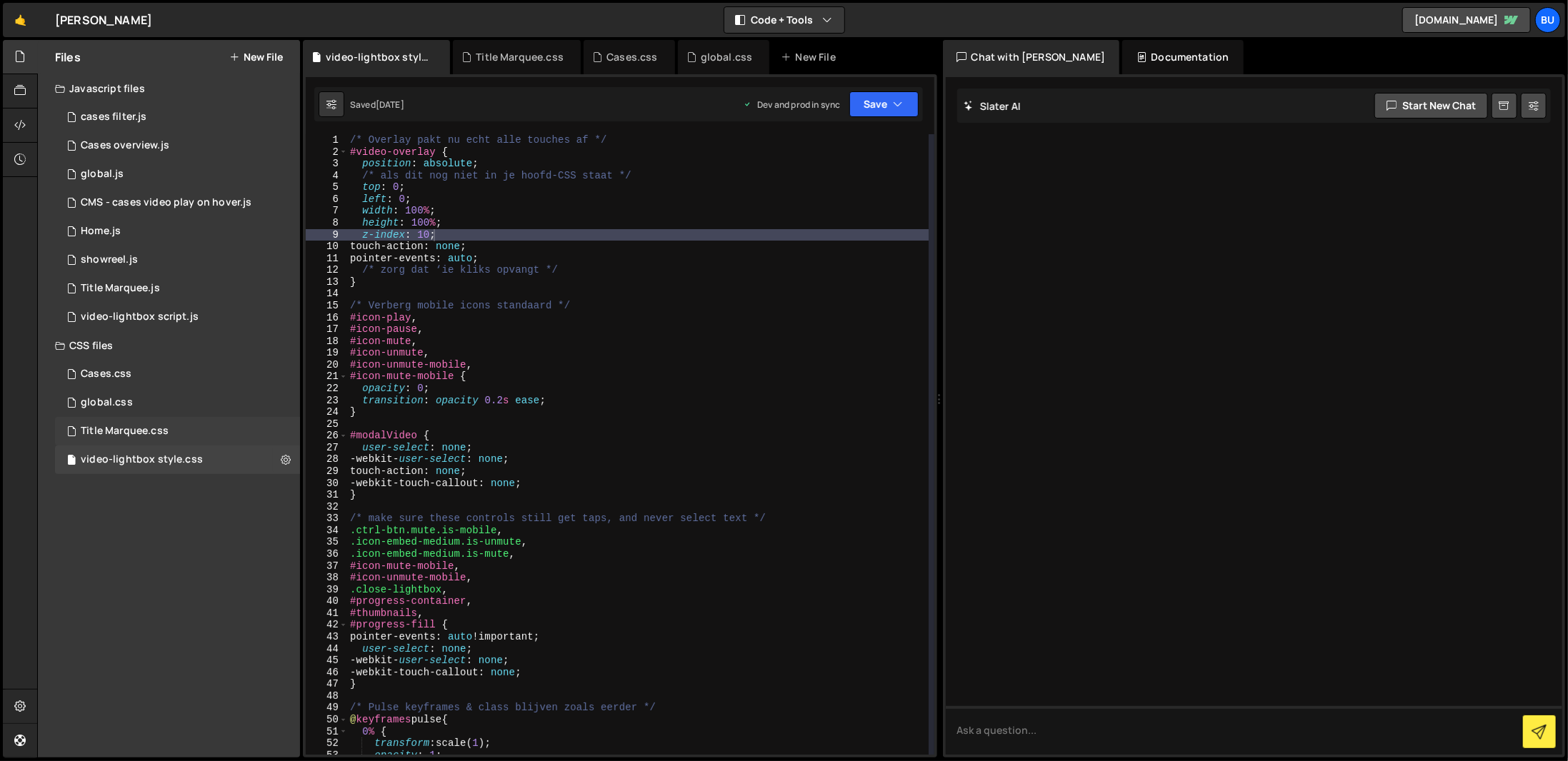
click at [284, 429] on div "Title Marquee.css 0" at bounding box center [177, 431] width 245 height 28
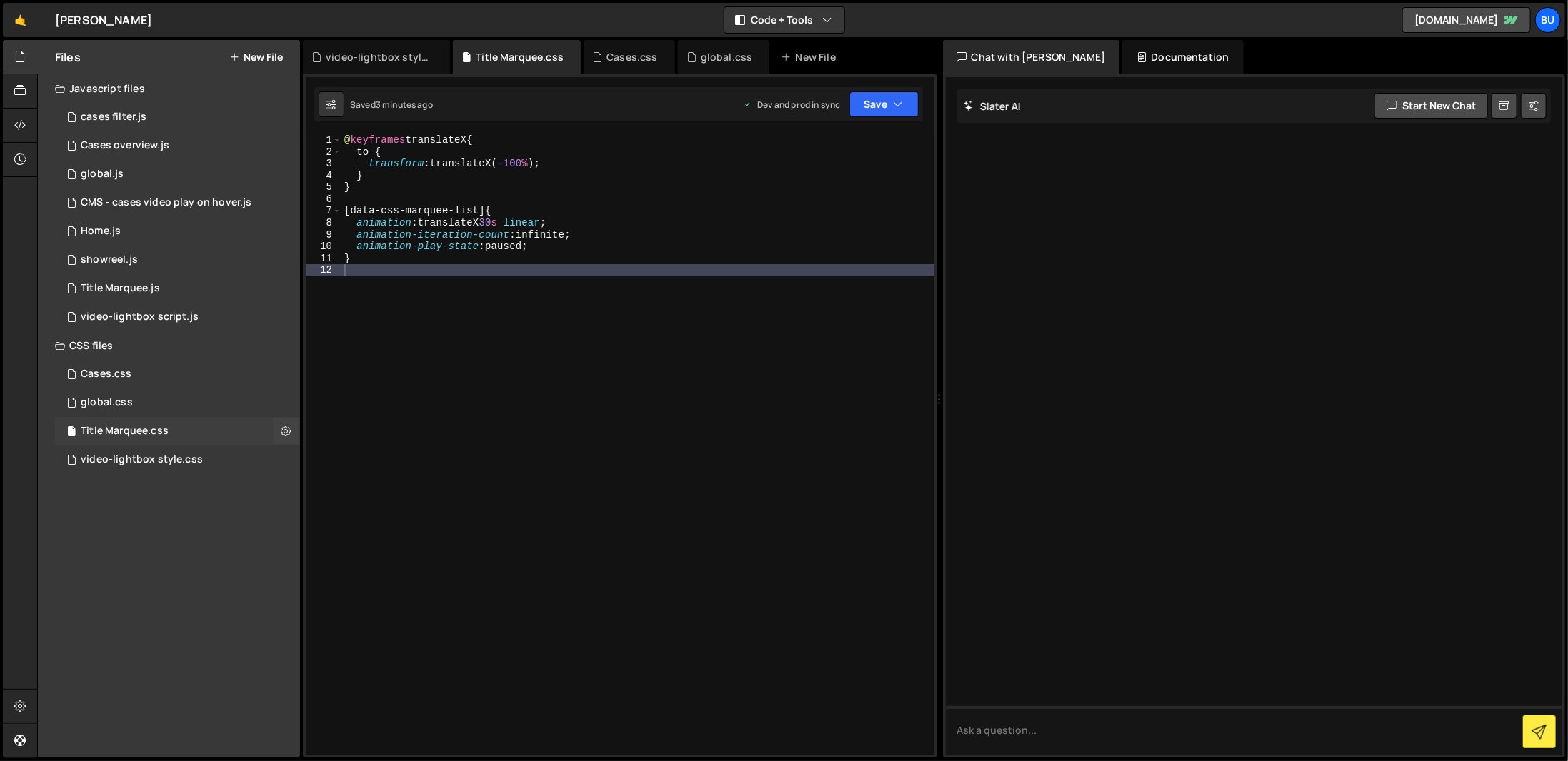
click at [284, 429] on icon at bounding box center [286, 431] width 10 height 14
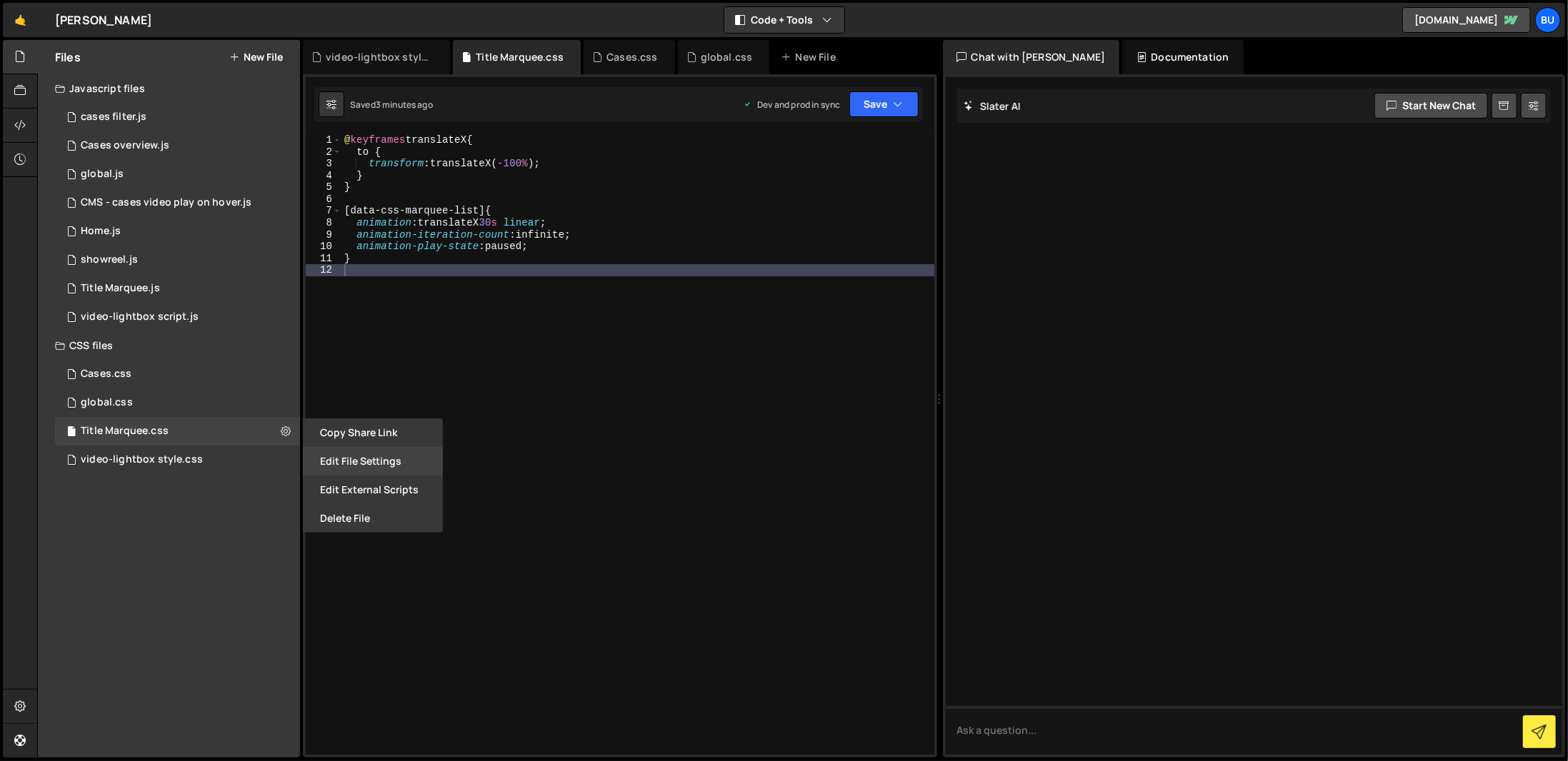
click at [346, 456] on button "Edit File Settings" at bounding box center [372, 461] width 140 height 28
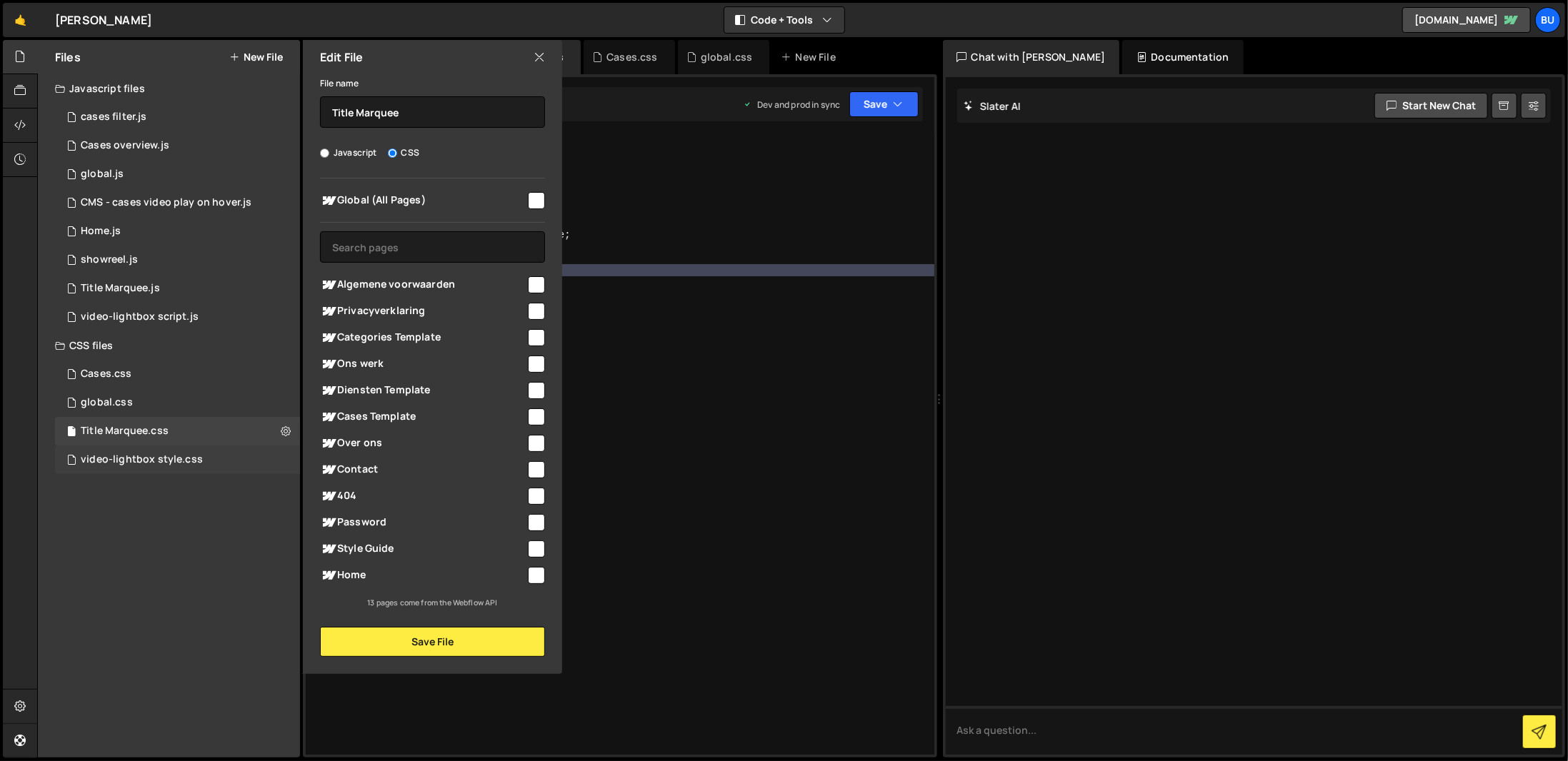
click at [184, 464] on div "video-lightbox style.css" at bounding box center [141, 460] width 122 height 13
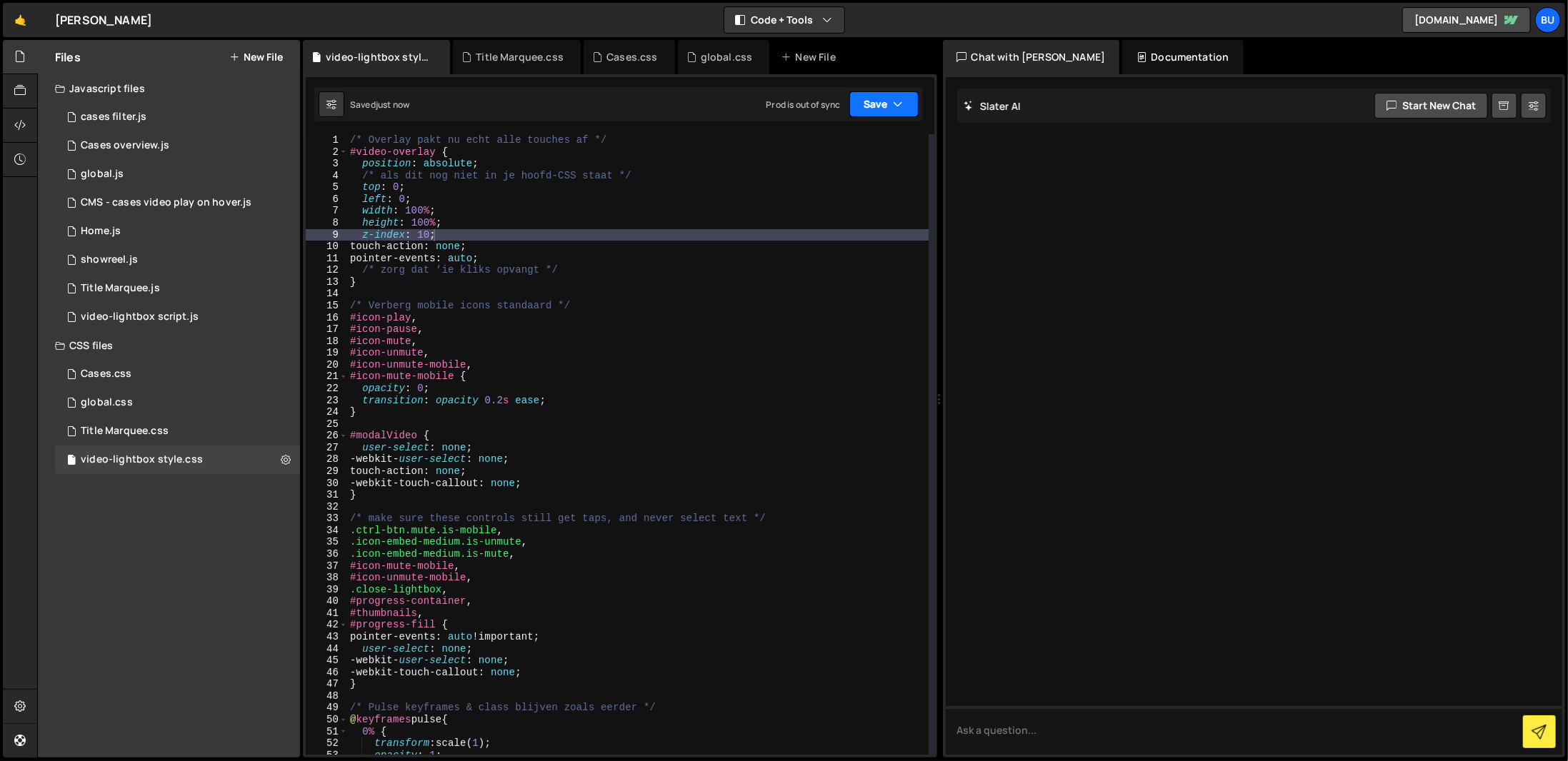
click at [872, 109] on button "Save" at bounding box center [884, 104] width 69 height 26
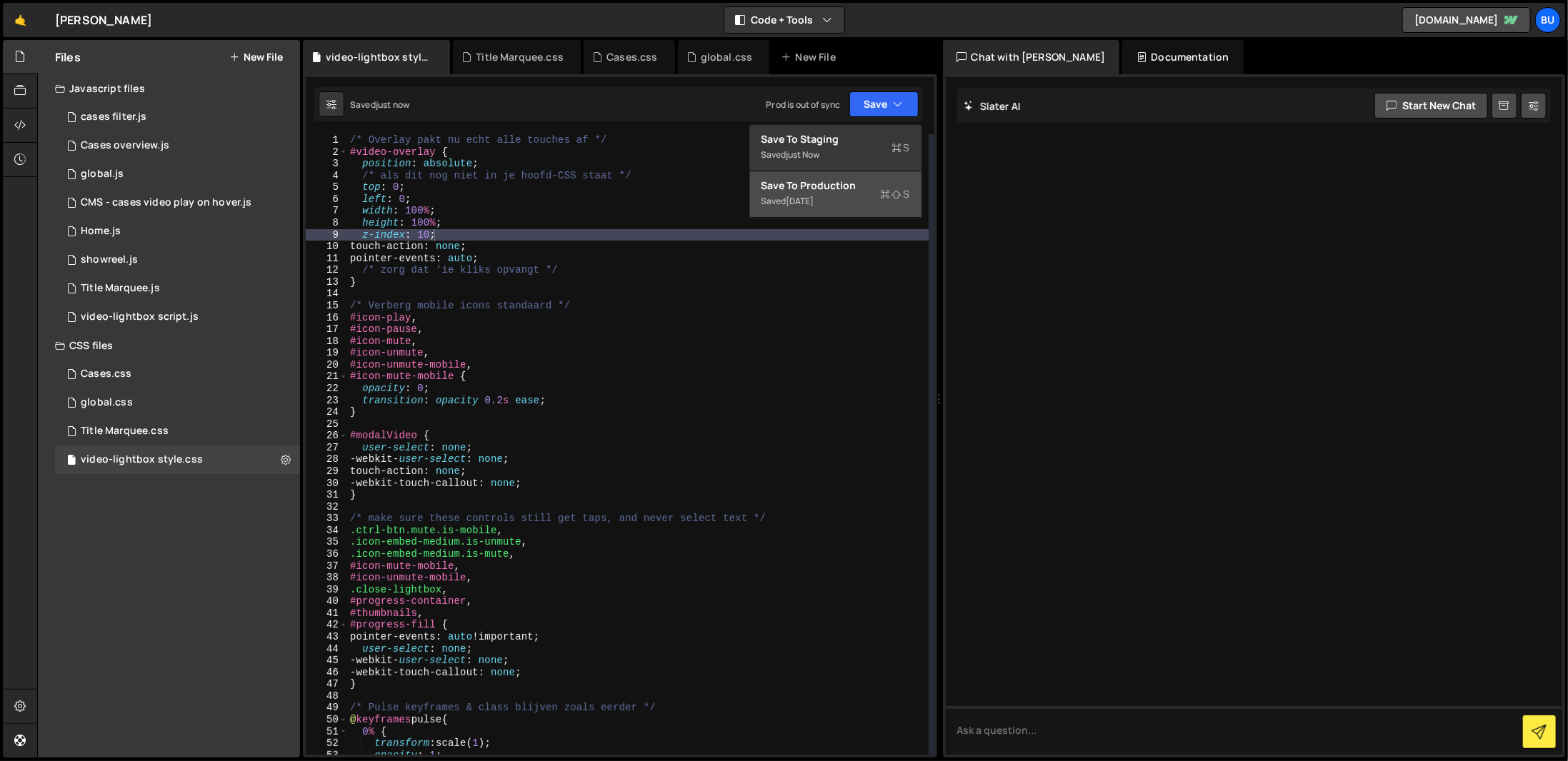
click at [889, 192] on icon at bounding box center [886, 194] width 10 height 15
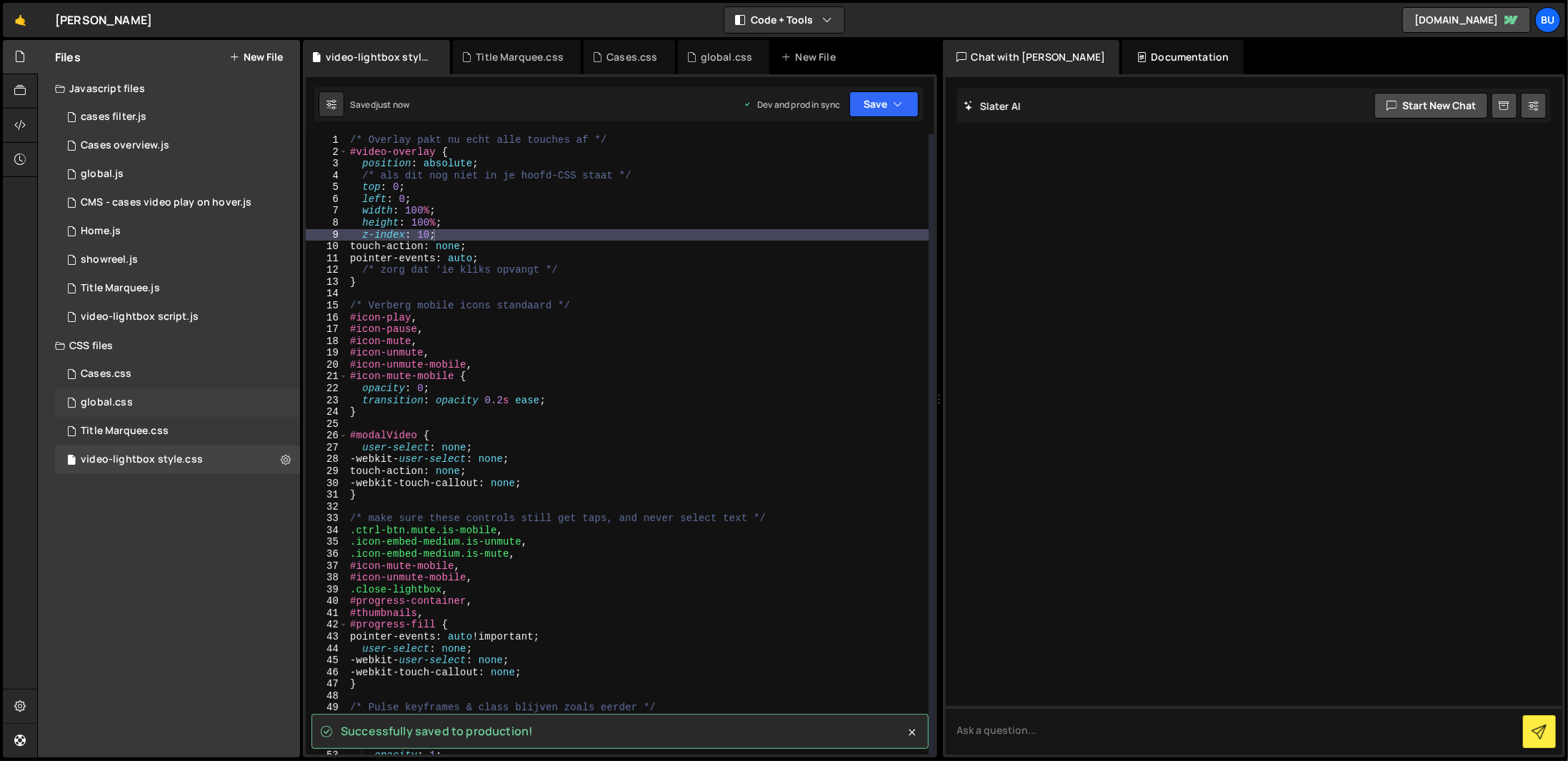
click at [200, 408] on div "global.css 0" at bounding box center [177, 402] width 245 height 28
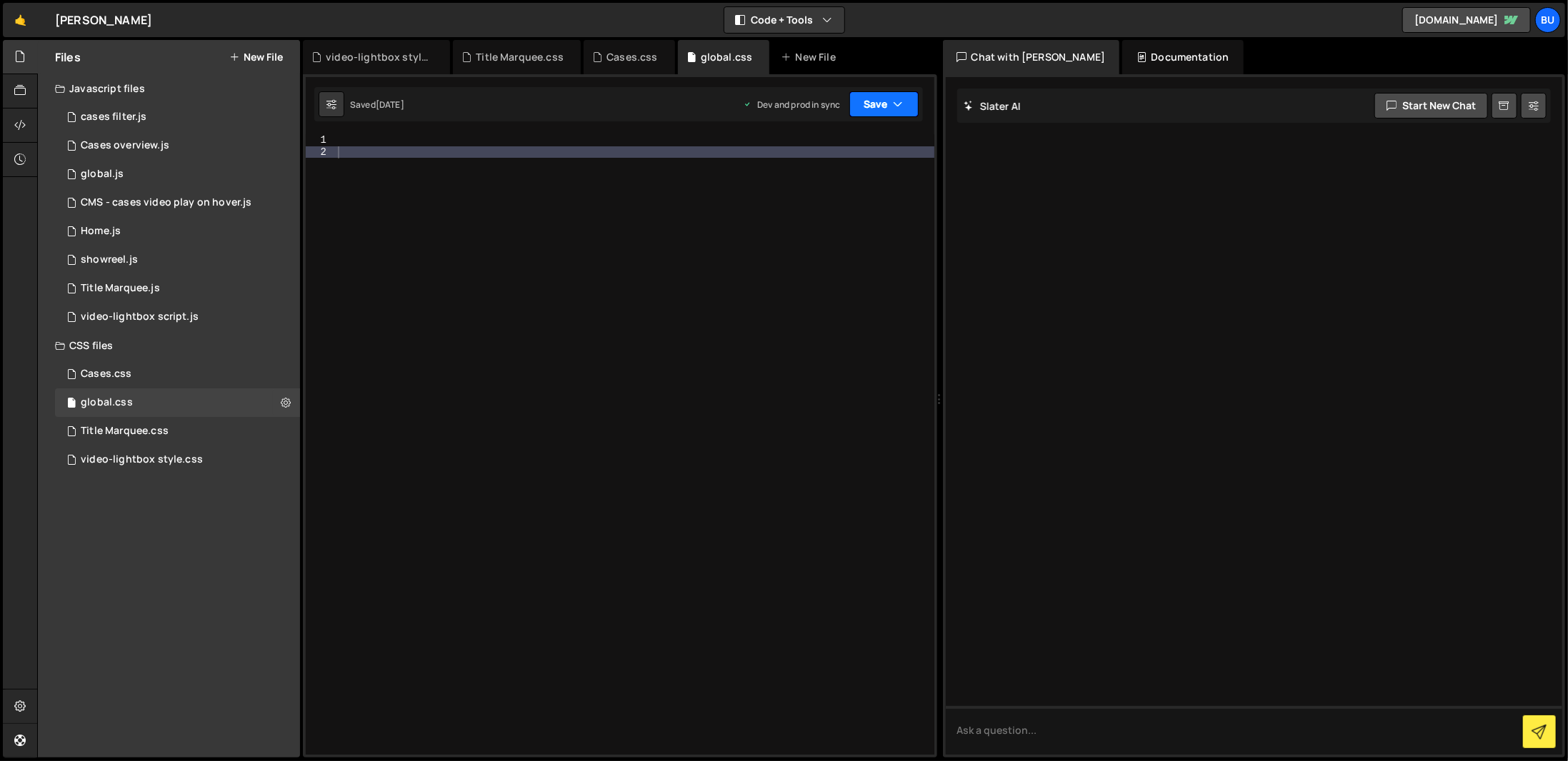
click at [884, 111] on button "Save" at bounding box center [884, 104] width 69 height 26
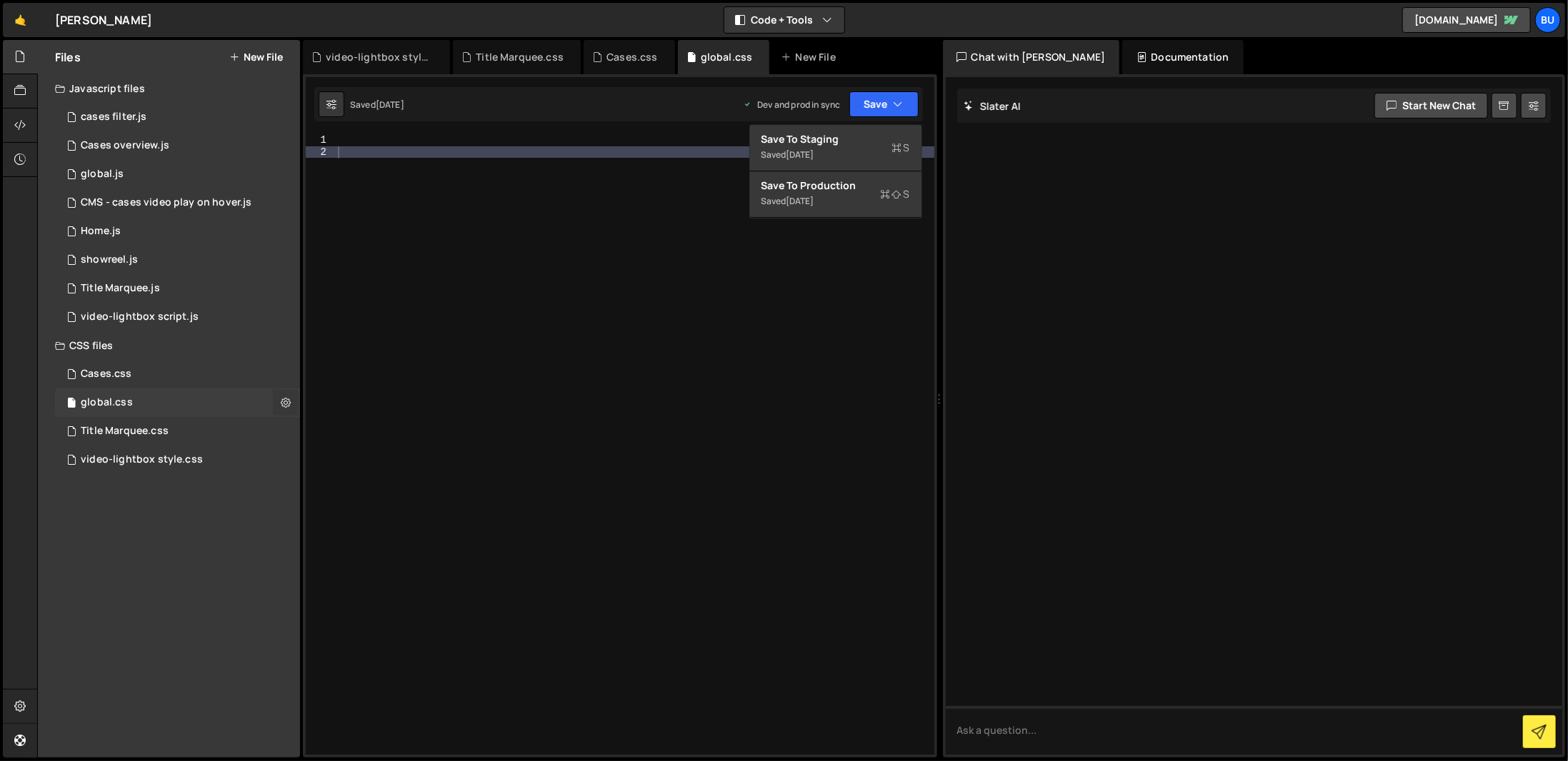
click at [283, 391] on button at bounding box center [286, 403] width 26 height 26
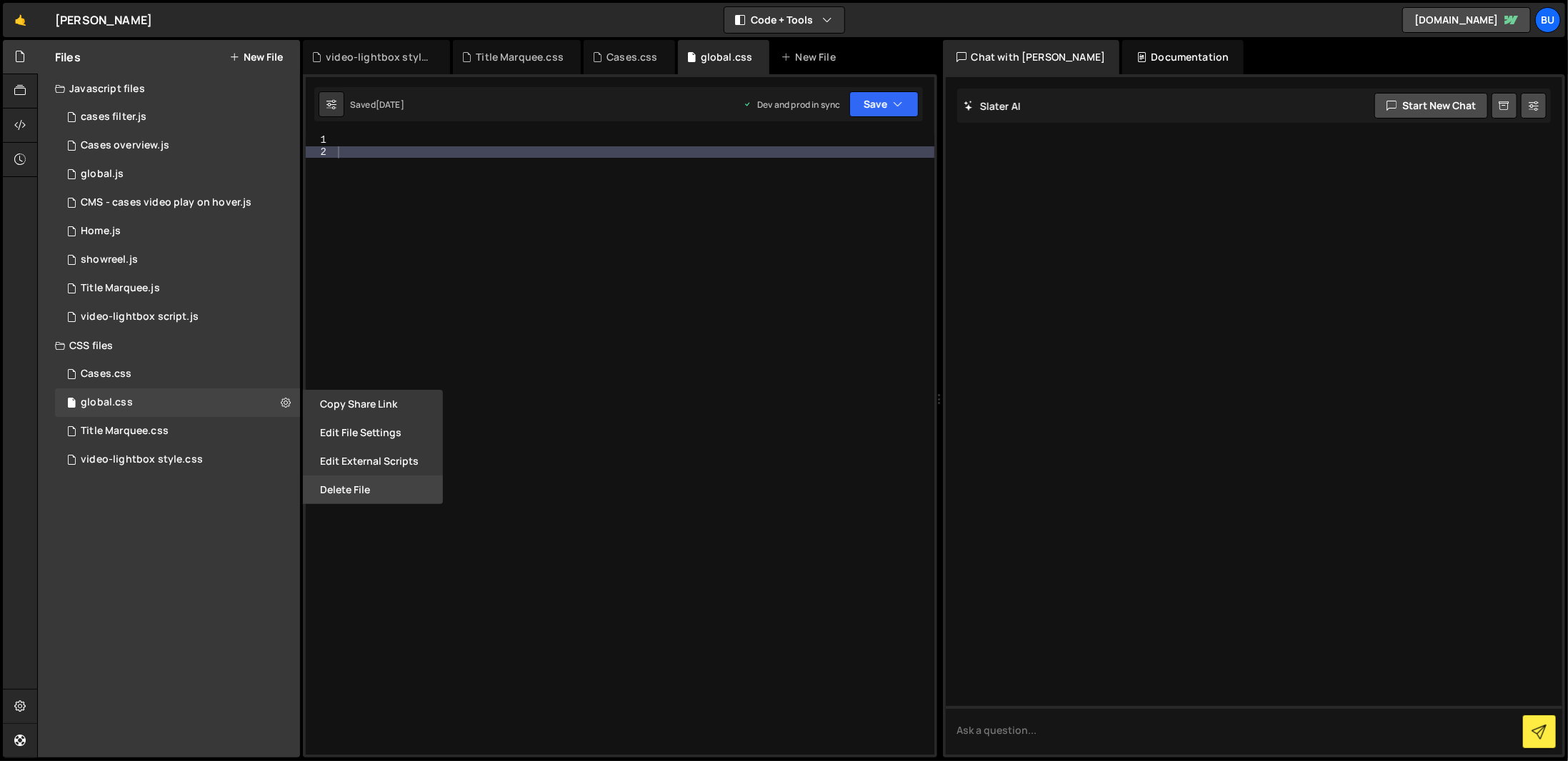
click at [370, 484] on button "Delete File" at bounding box center [372, 489] width 140 height 28
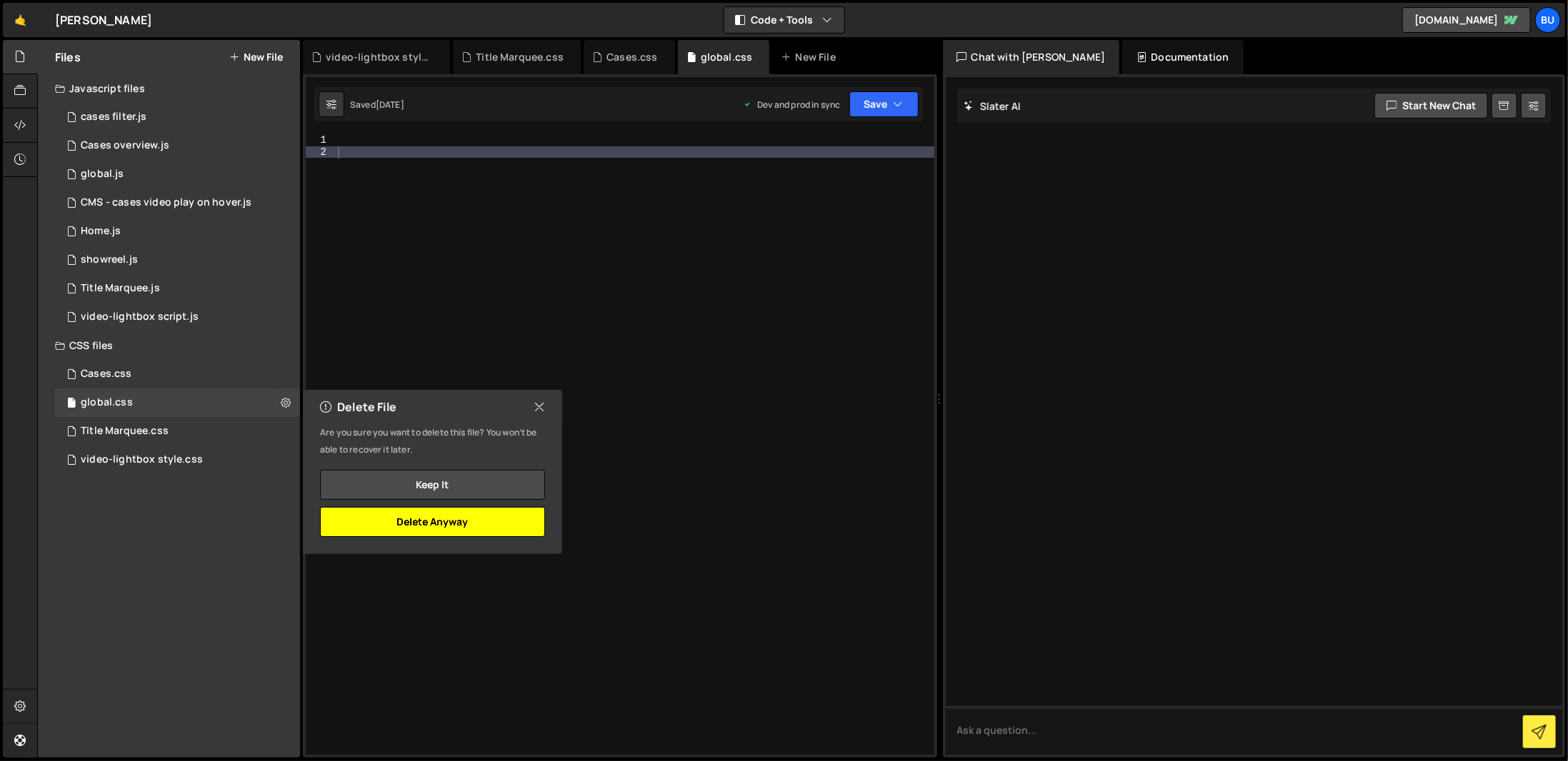
click at [449, 523] on button "Delete Anyway" at bounding box center [432, 521] width 225 height 30
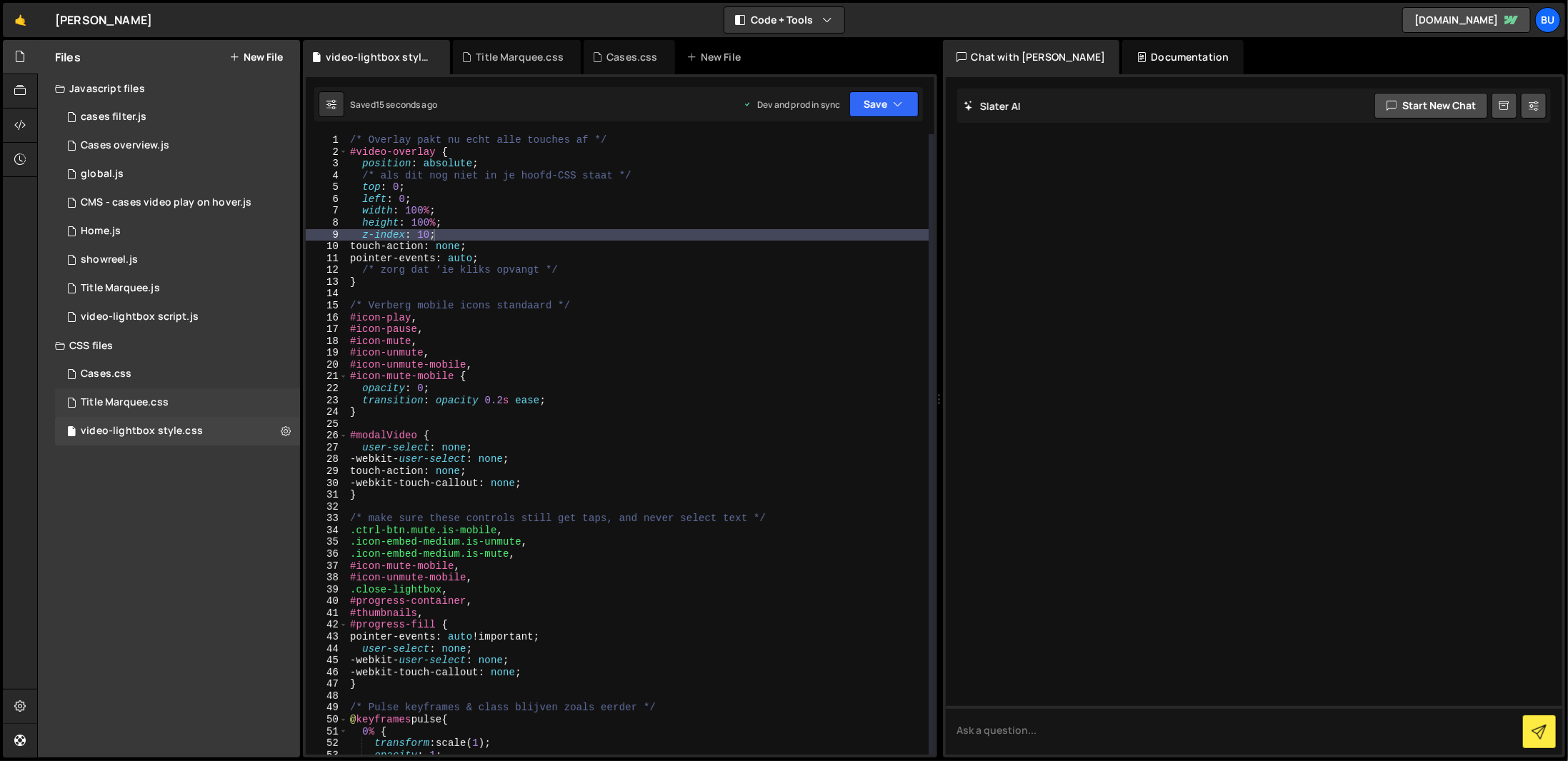
click at [248, 407] on div "Title Marquee.css 0" at bounding box center [177, 402] width 245 height 28
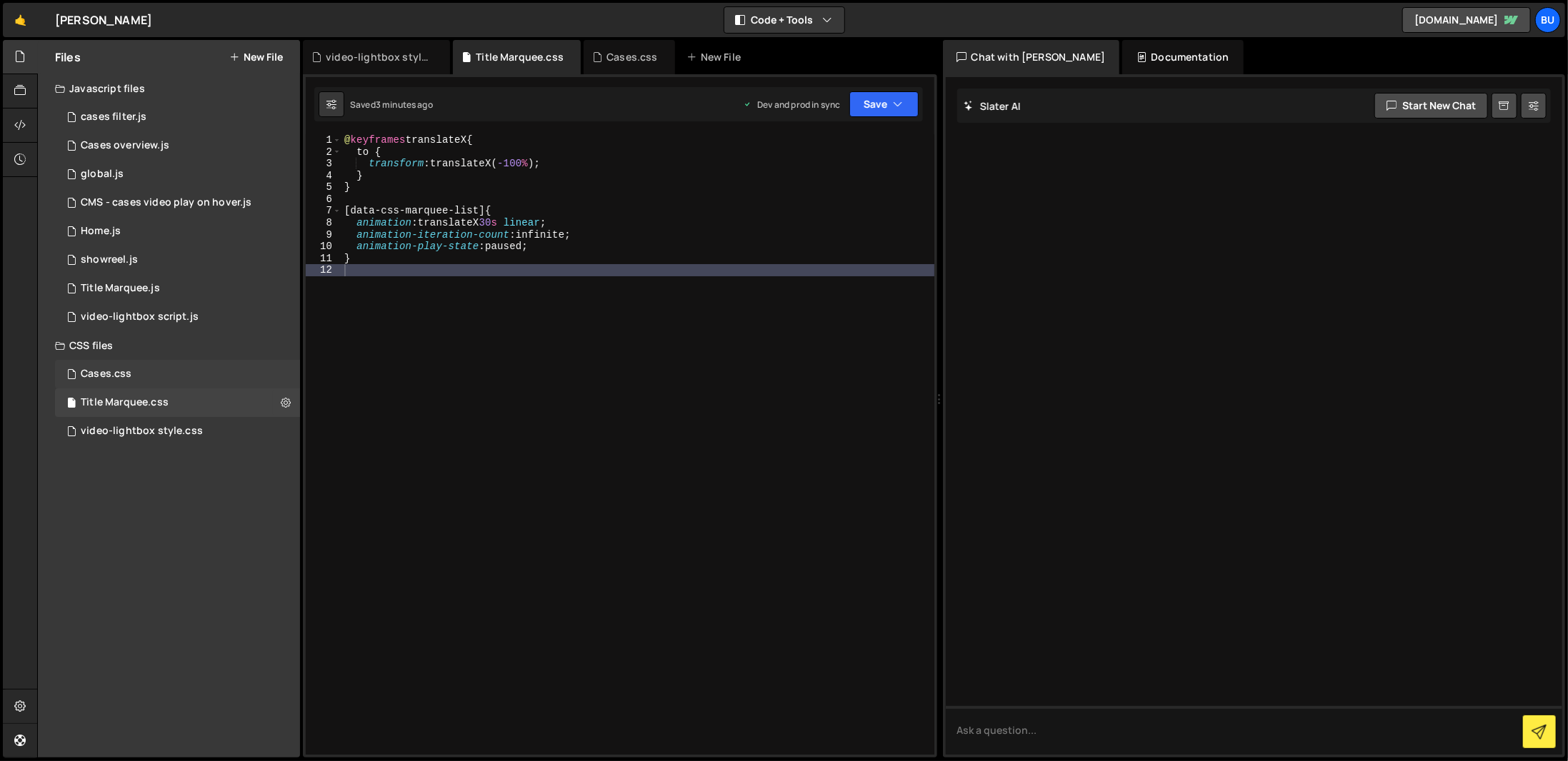
click at [209, 360] on div "Cases.css 0" at bounding box center [177, 374] width 245 height 28
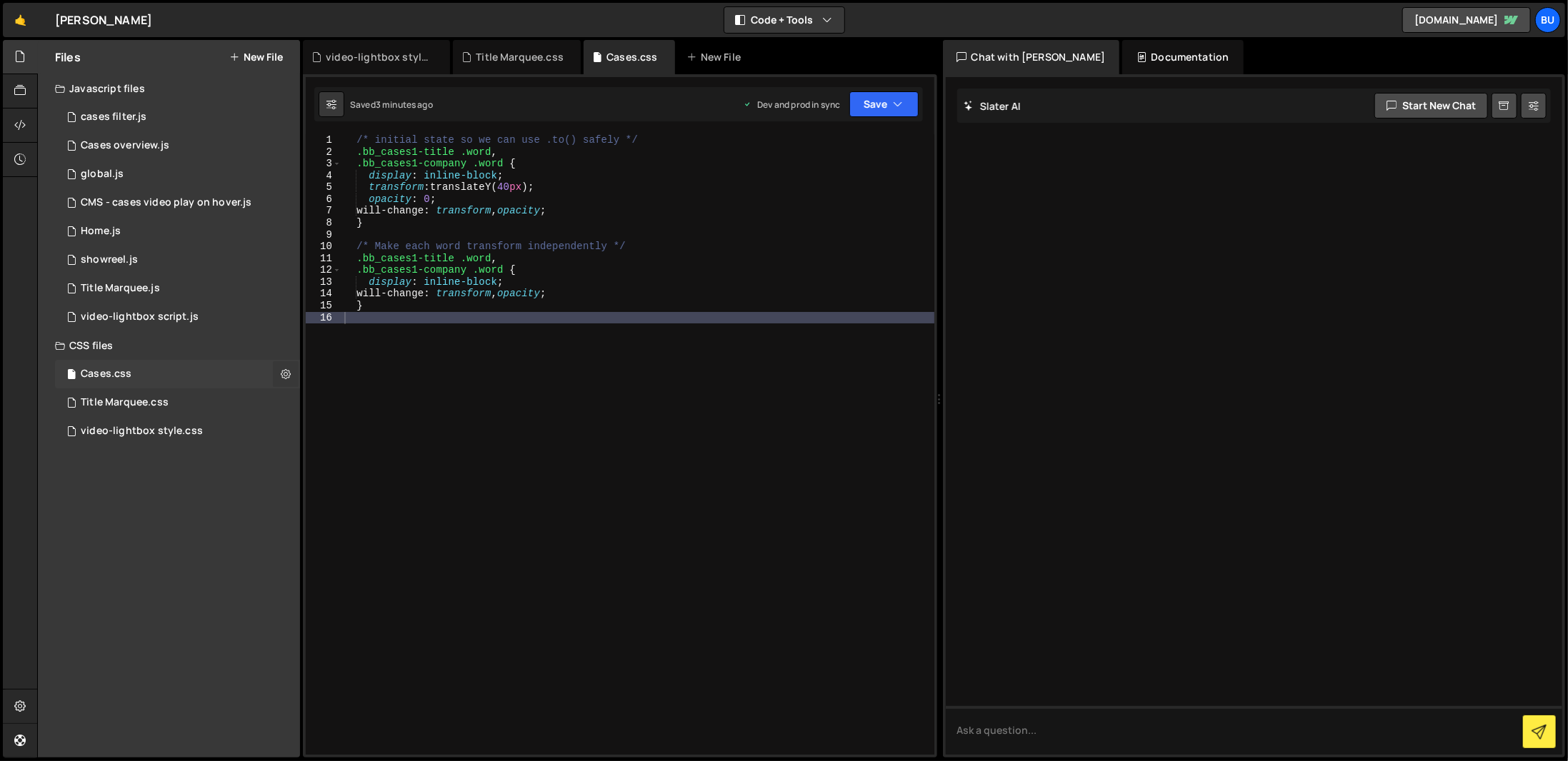
click at [286, 369] on icon at bounding box center [286, 374] width 10 height 14
type input "Cases"
radio input "false"
radio input "true"
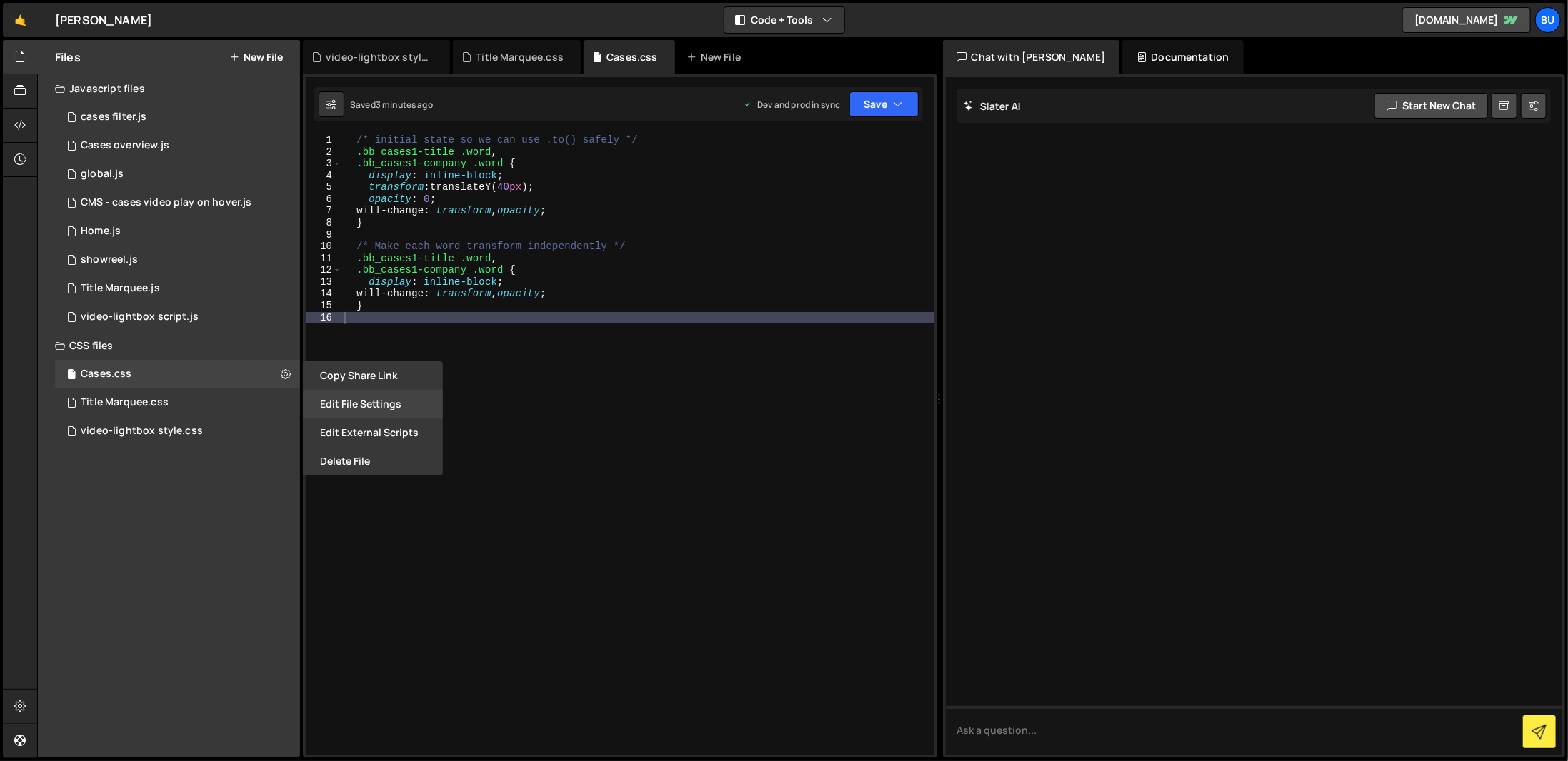
click at [390, 402] on button "Edit File Settings" at bounding box center [372, 403] width 140 height 28
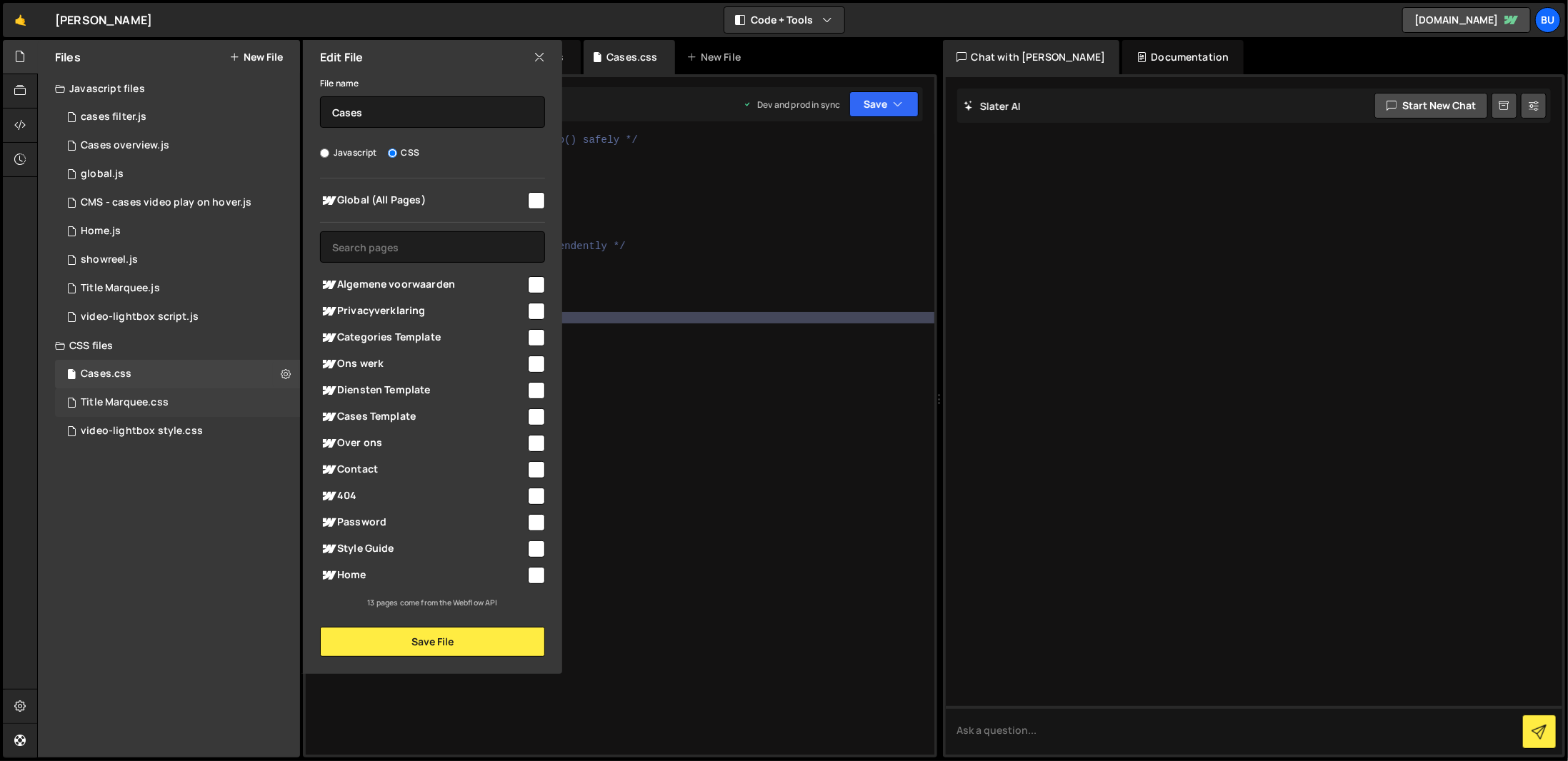
click at [283, 405] on div "Title Marquee.css 0" at bounding box center [177, 402] width 245 height 28
radio input "true"
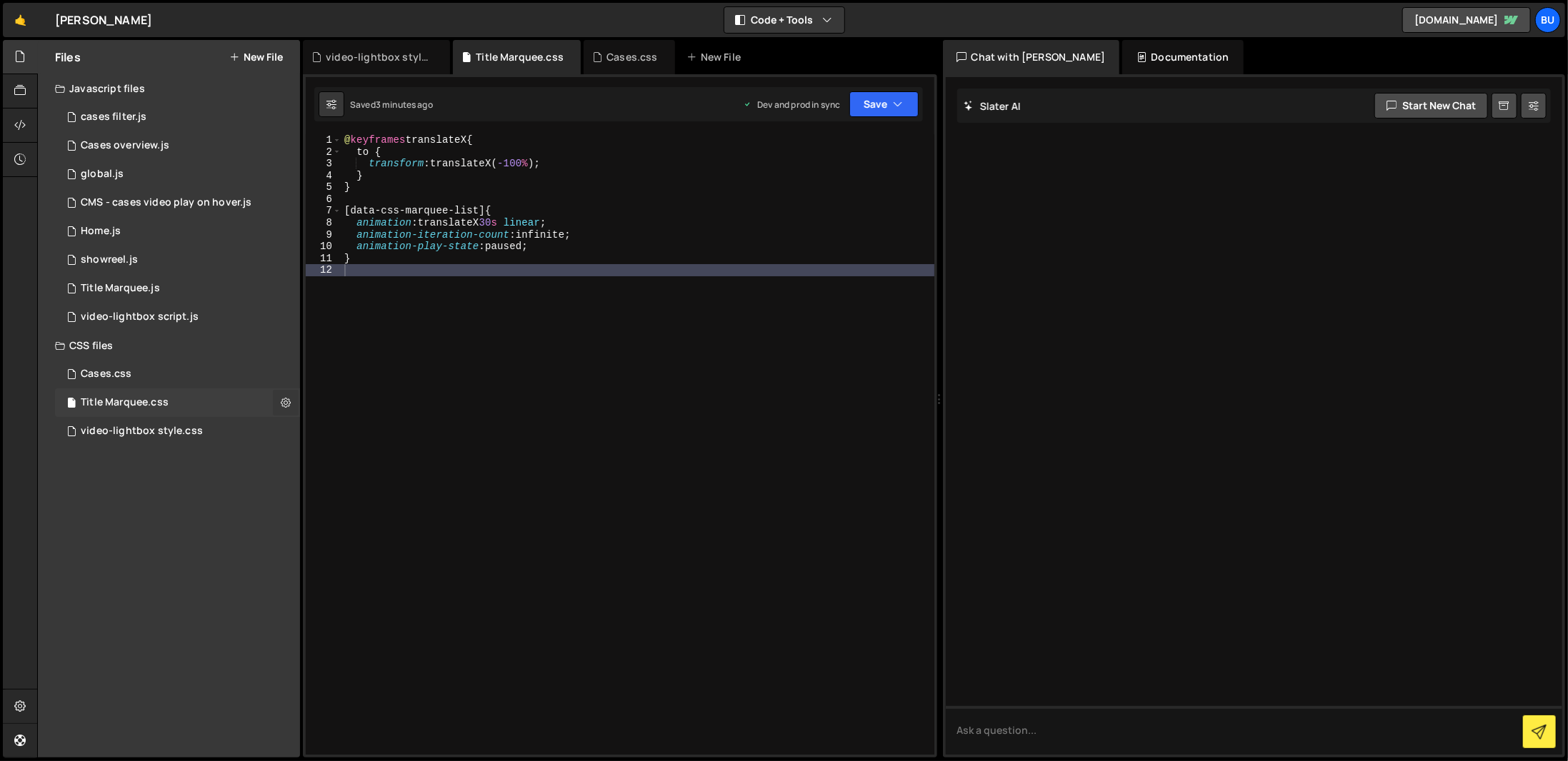
click at [293, 408] on button at bounding box center [286, 403] width 26 height 26
type input "Title Marquee"
radio input "false"
radio input "true"
click at [337, 441] on button "Edit File Settings" at bounding box center [372, 433] width 140 height 28
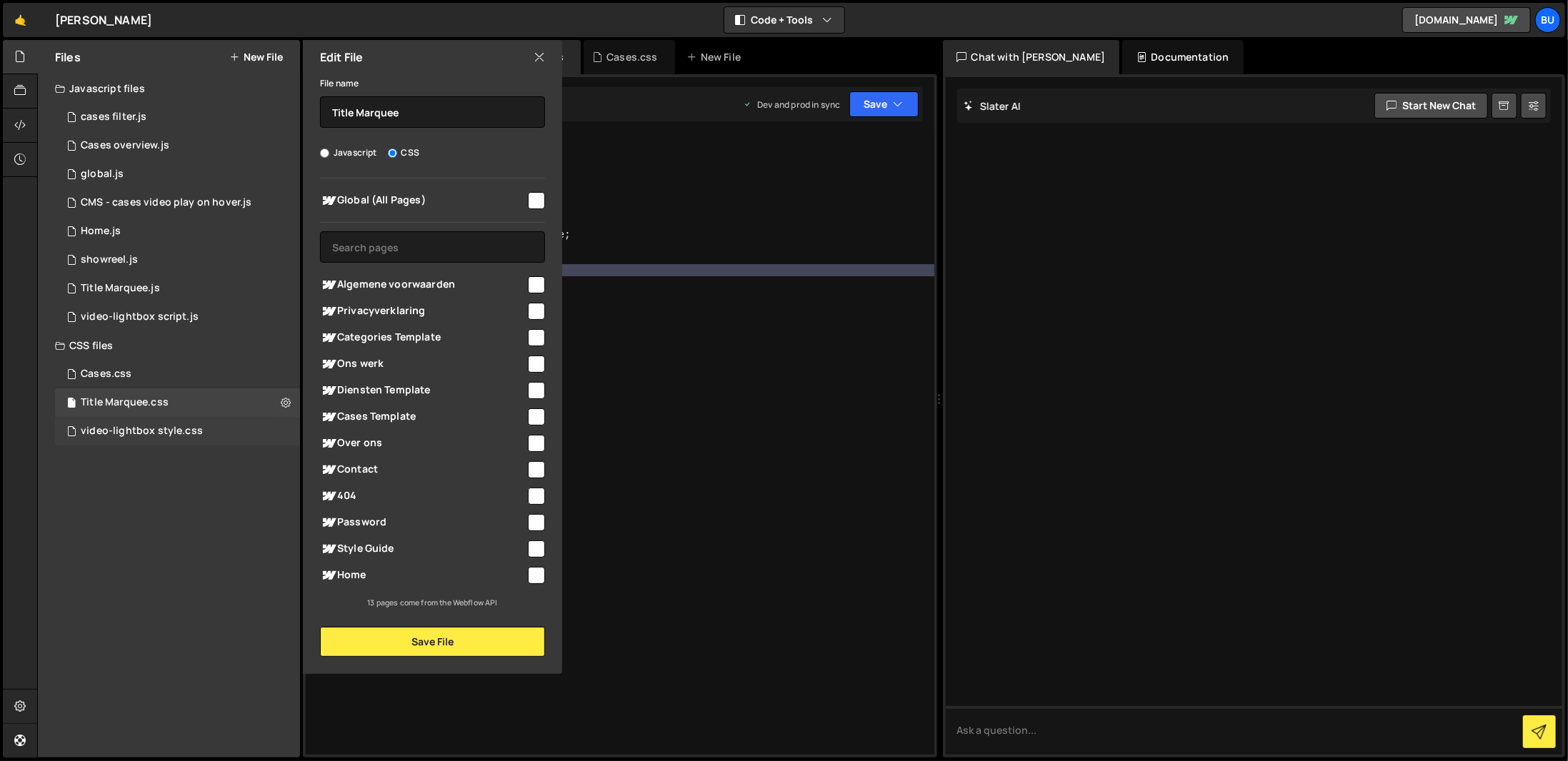
click at [252, 435] on div "video-lightbox style.css 0" at bounding box center [177, 431] width 245 height 28
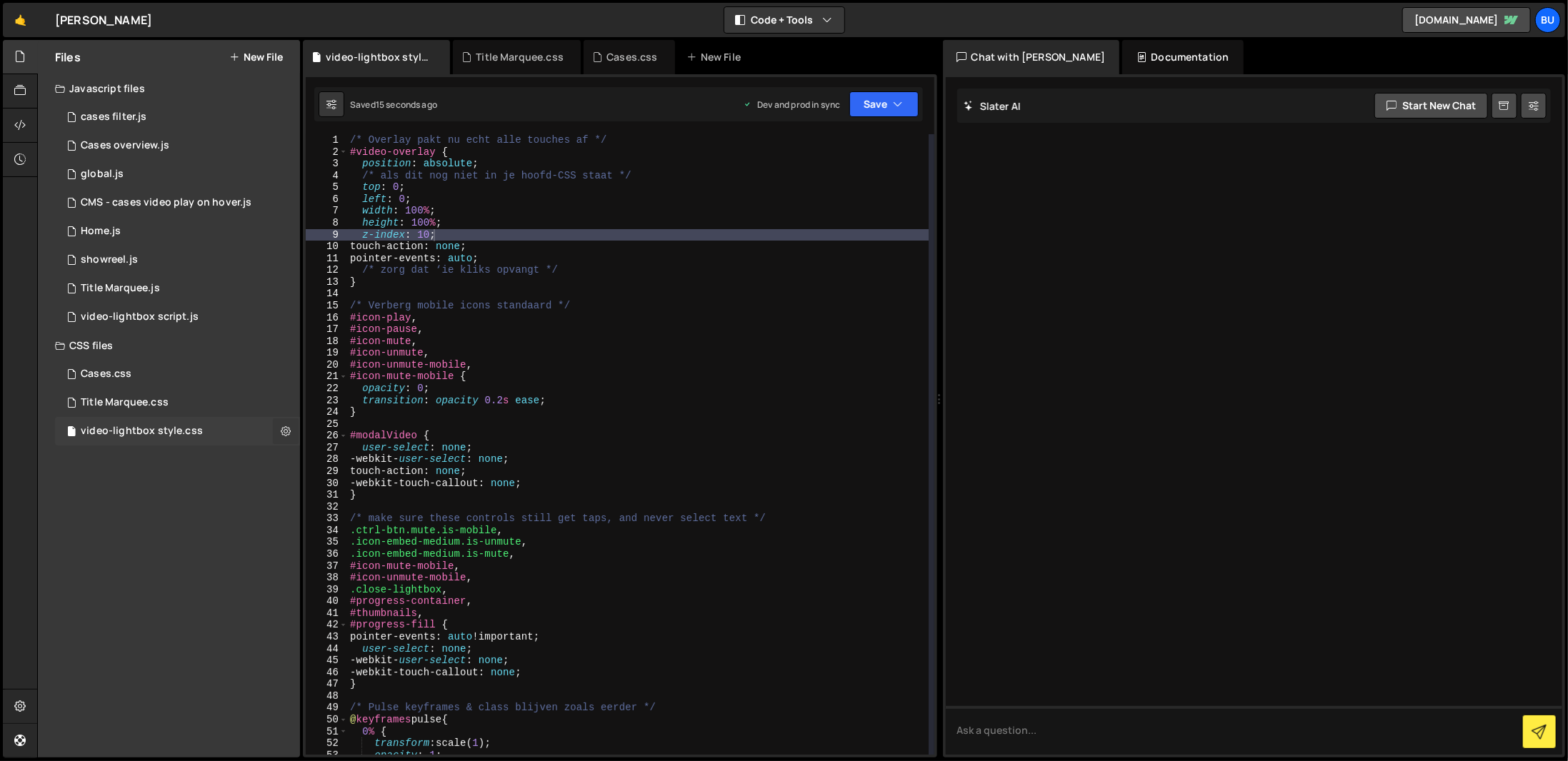
click at [276, 438] on button at bounding box center [286, 432] width 26 height 26
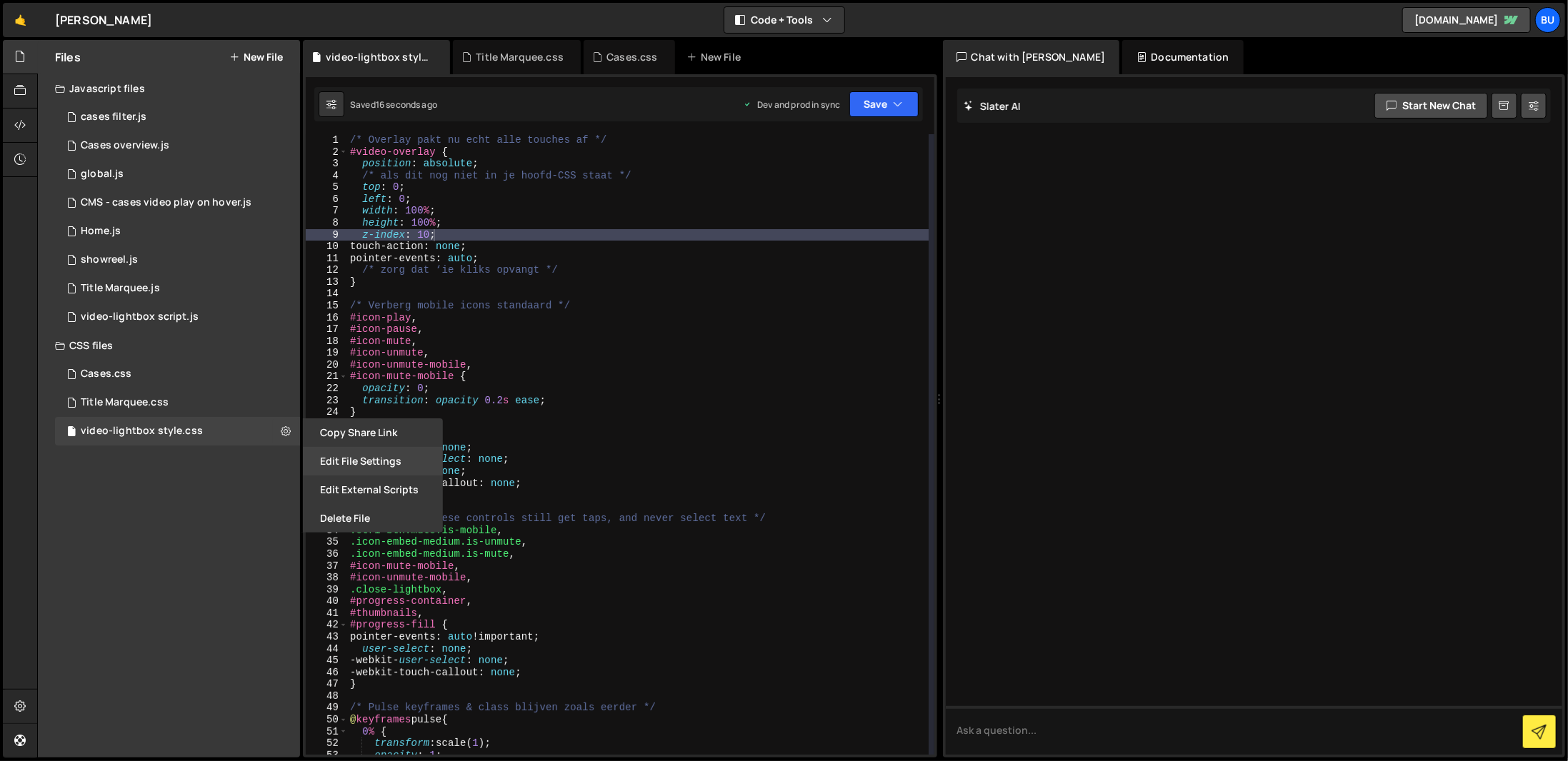
click at [337, 463] on button "Edit File Settings" at bounding box center [372, 461] width 140 height 28
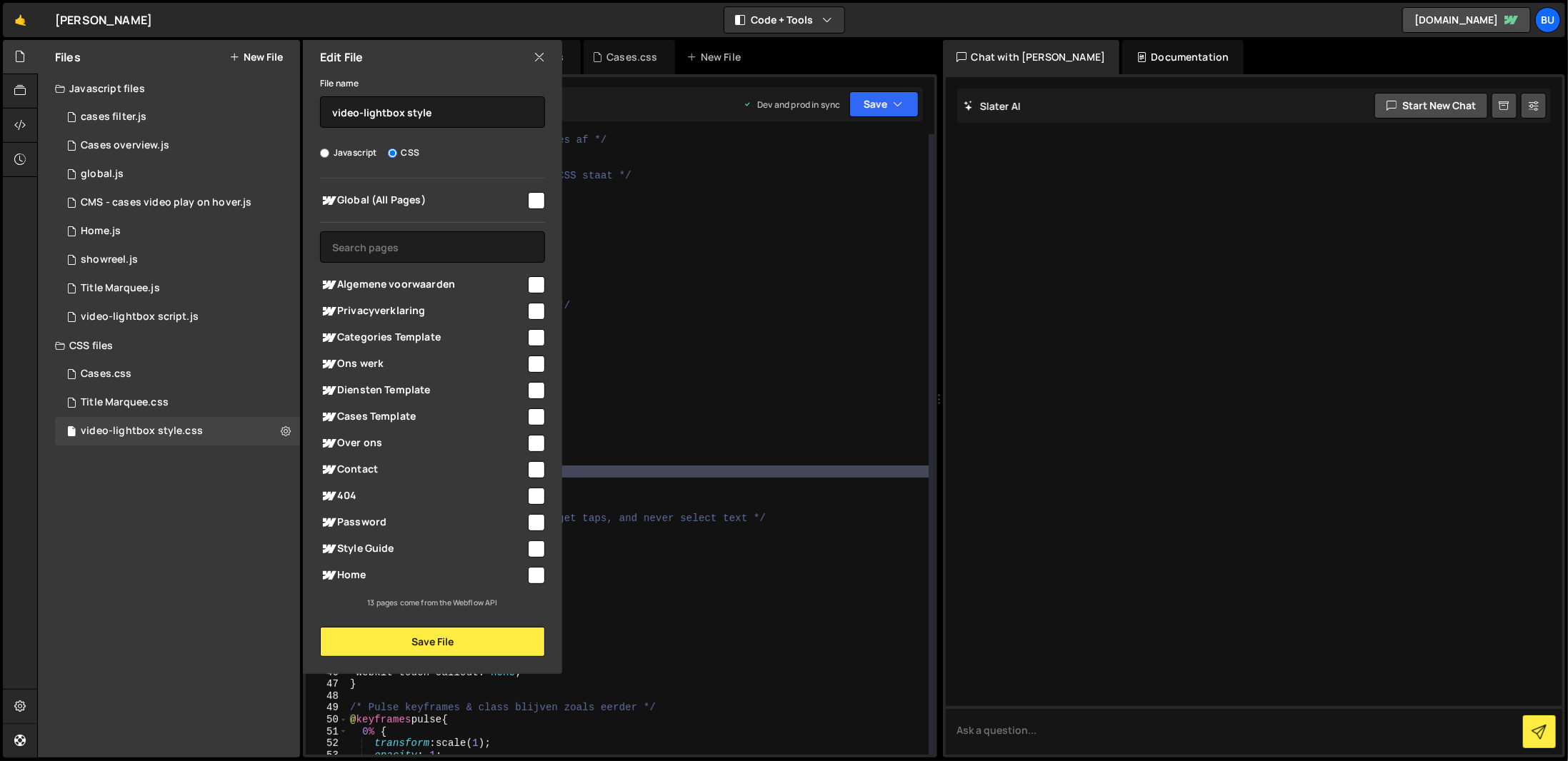
click at [660, 470] on div "/* Overlay pakt nu echt alle touches af */ #video-overlay { position : absolute…" at bounding box center [638, 456] width 581 height 644
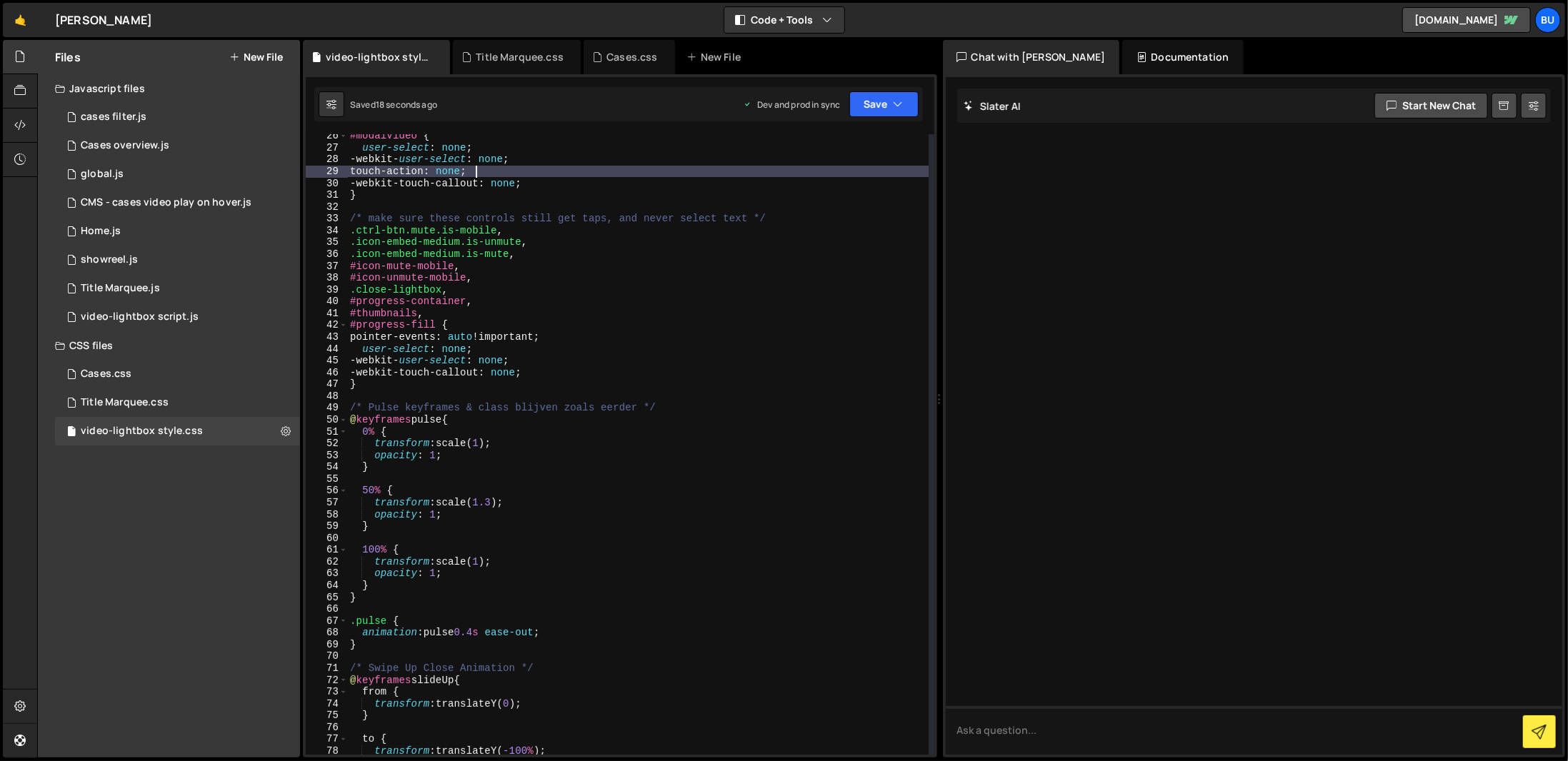
scroll to position [386, 0]
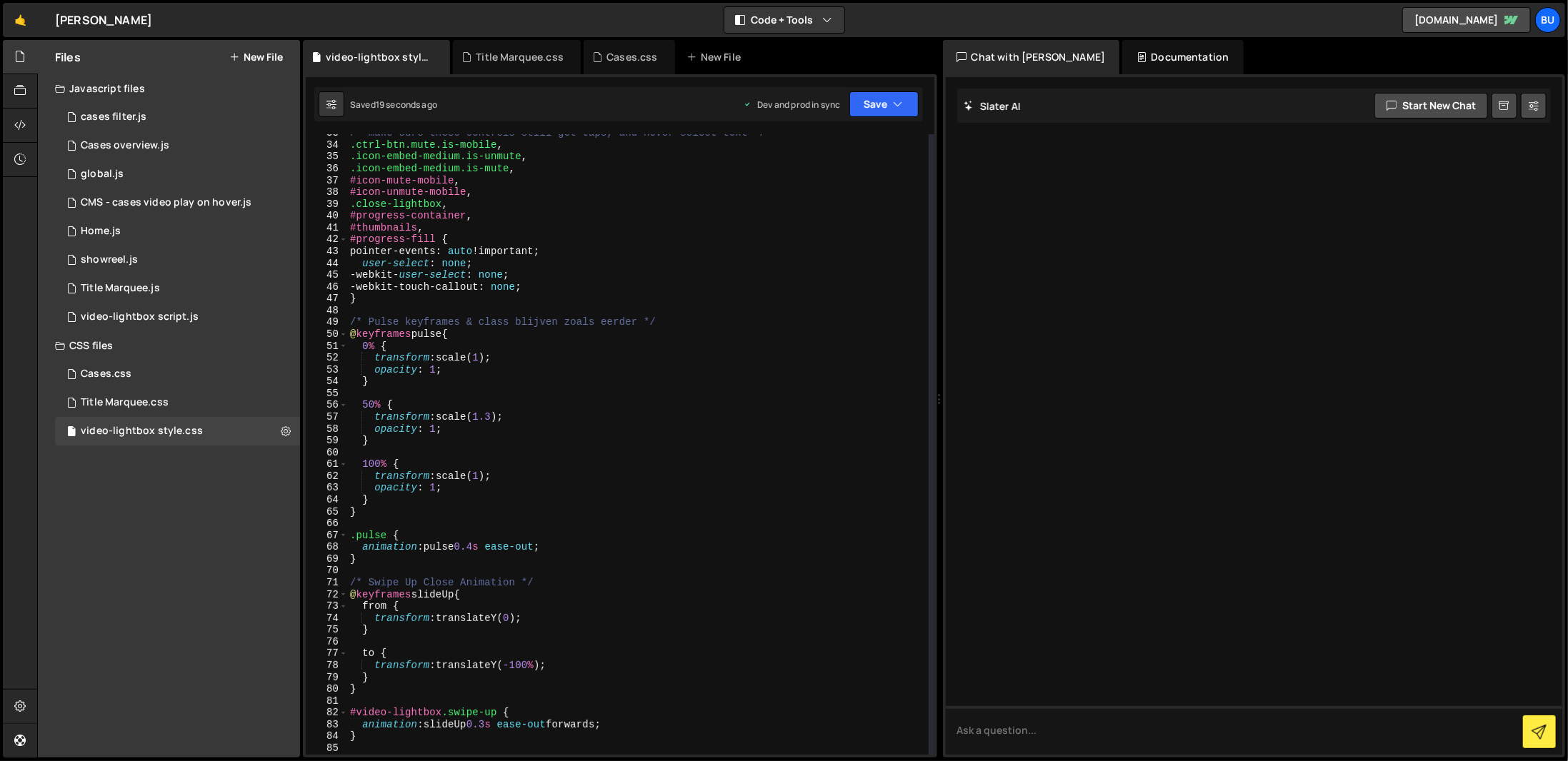
click at [152, 560] on div "Files New File Javascript files 1 cases filter.js 0 3 Cases overview.js 0 1 glo…" at bounding box center [169, 399] width 262 height 717
type textarea "50% {"
click at [599, 407] on div "/* make sure these controls still get taps, and never select text */ .ctrl-btn.…" at bounding box center [638, 449] width 581 height 644
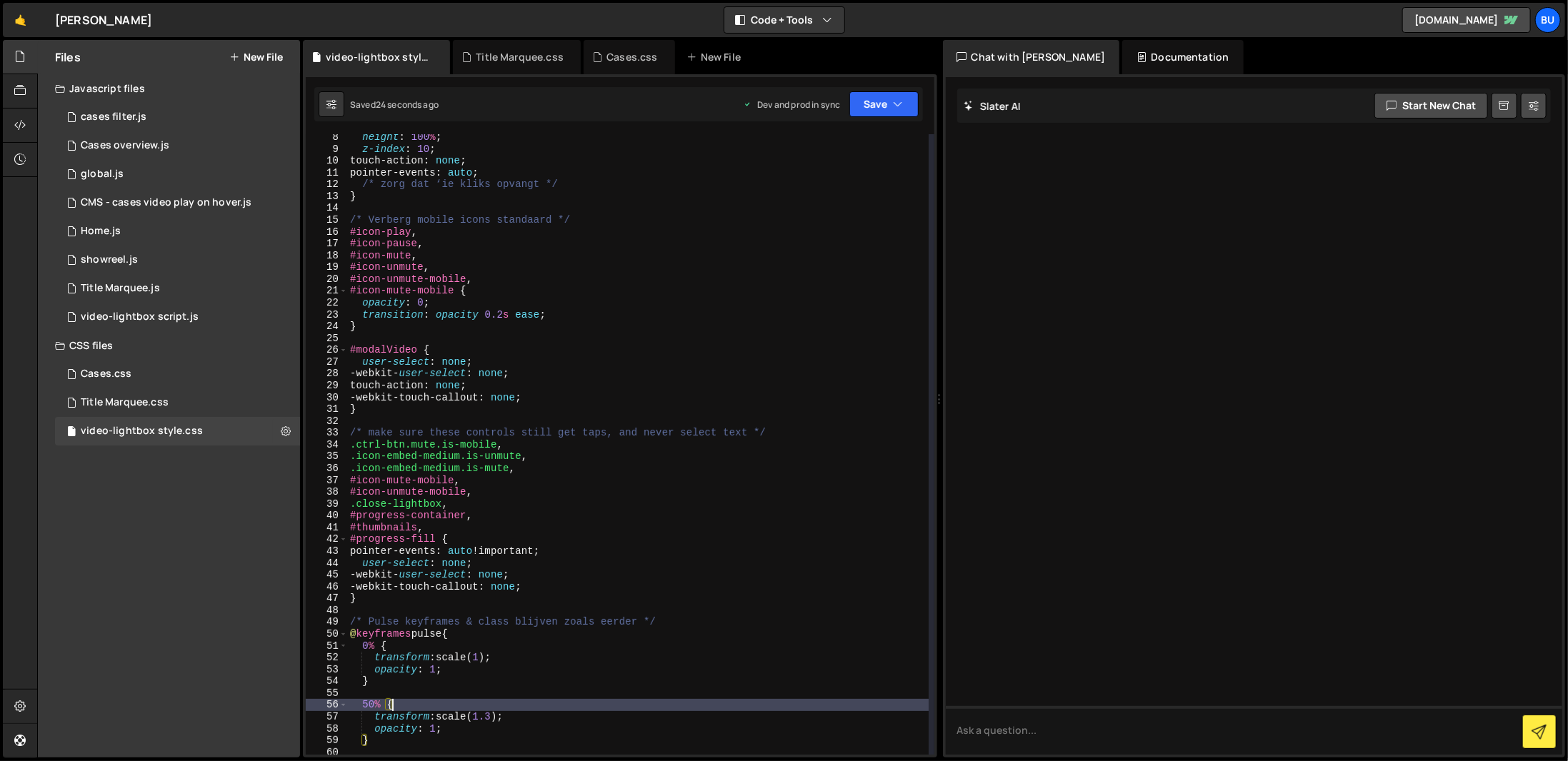
scroll to position [0, 0]
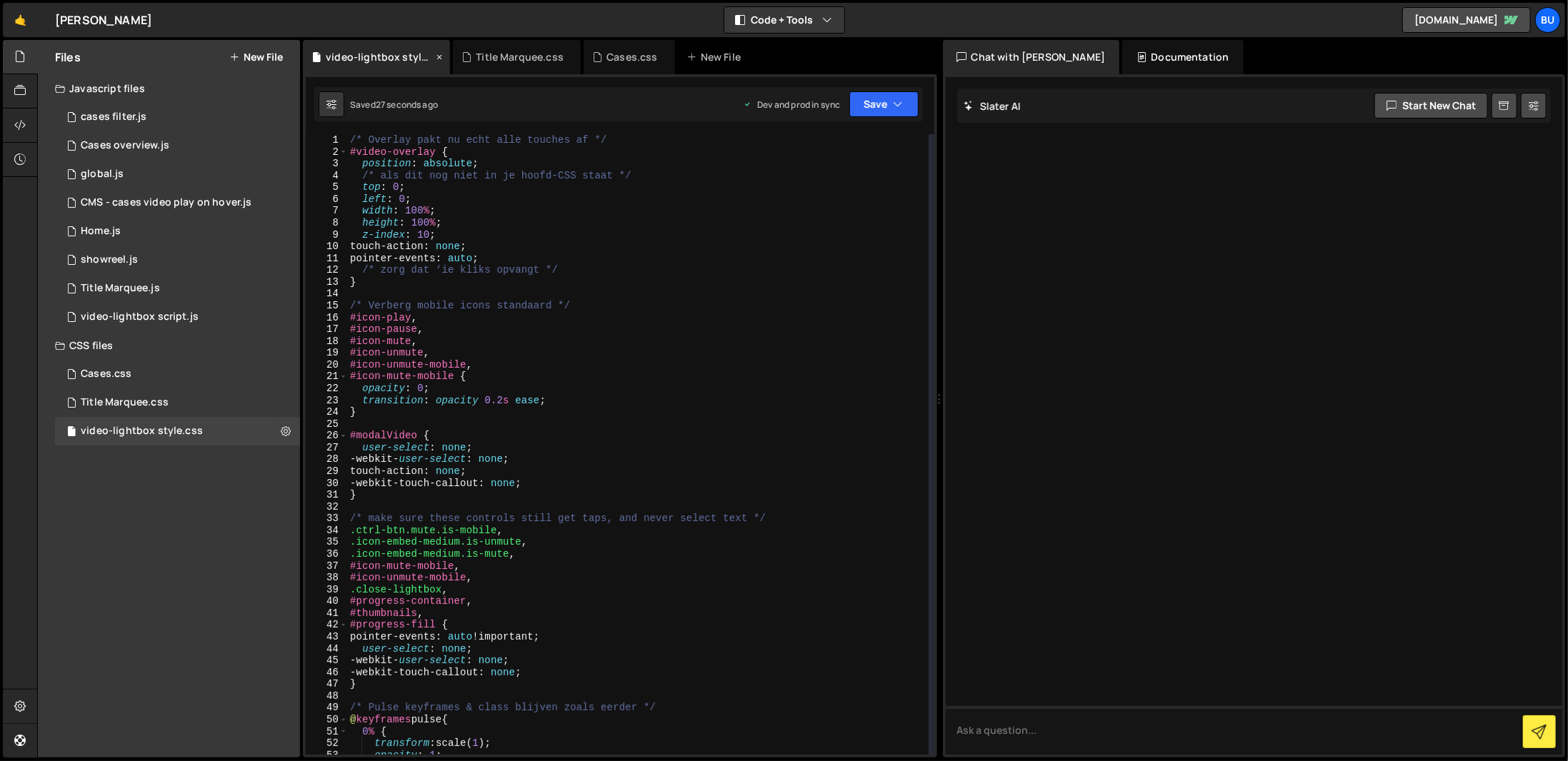
click at [436, 55] on icon at bounding box center [439, 57] width 10 height 15
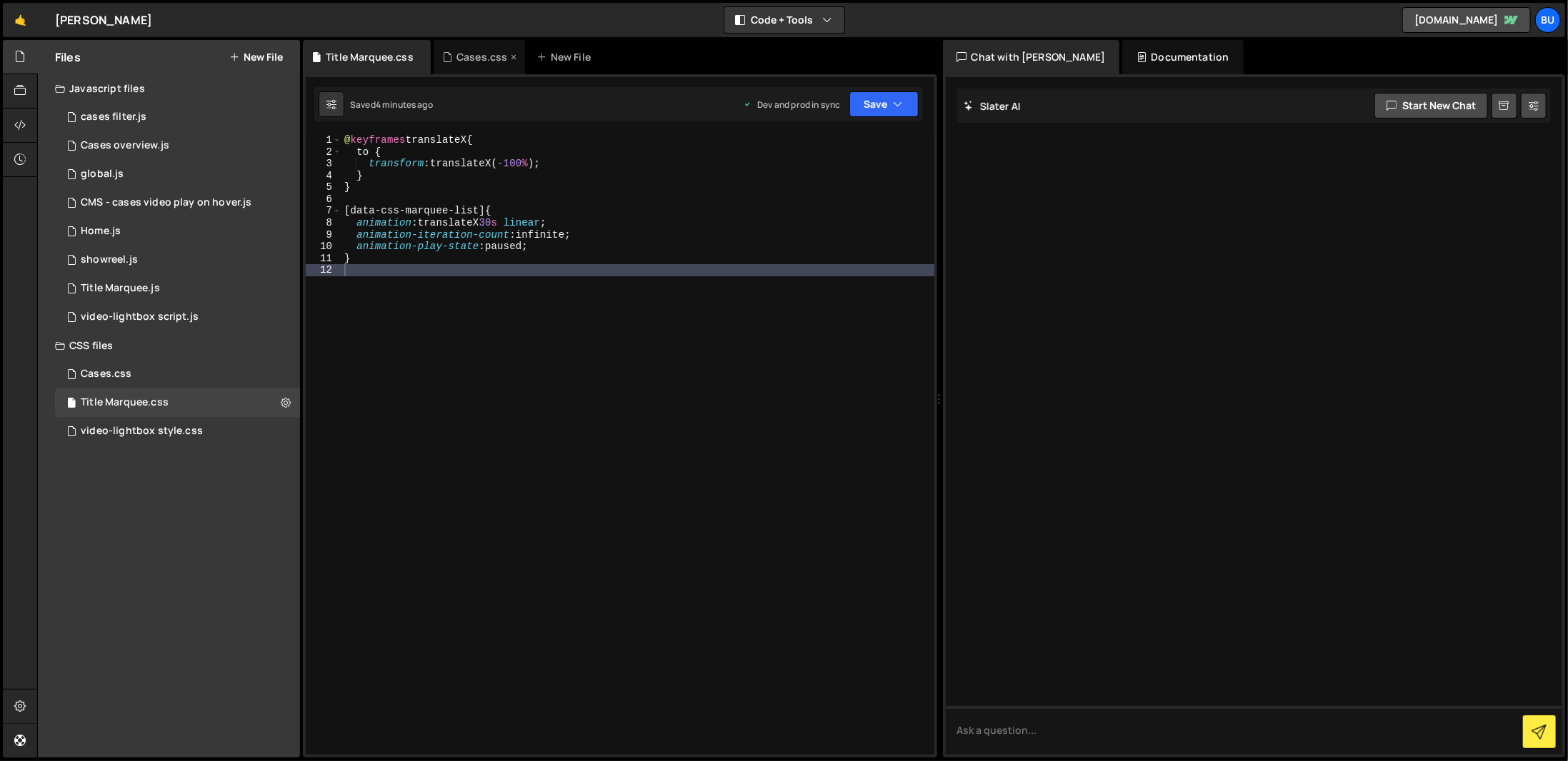
click at [437, 55] on div "Cases.css" at bounding box center [479, 57] width 91 height 34
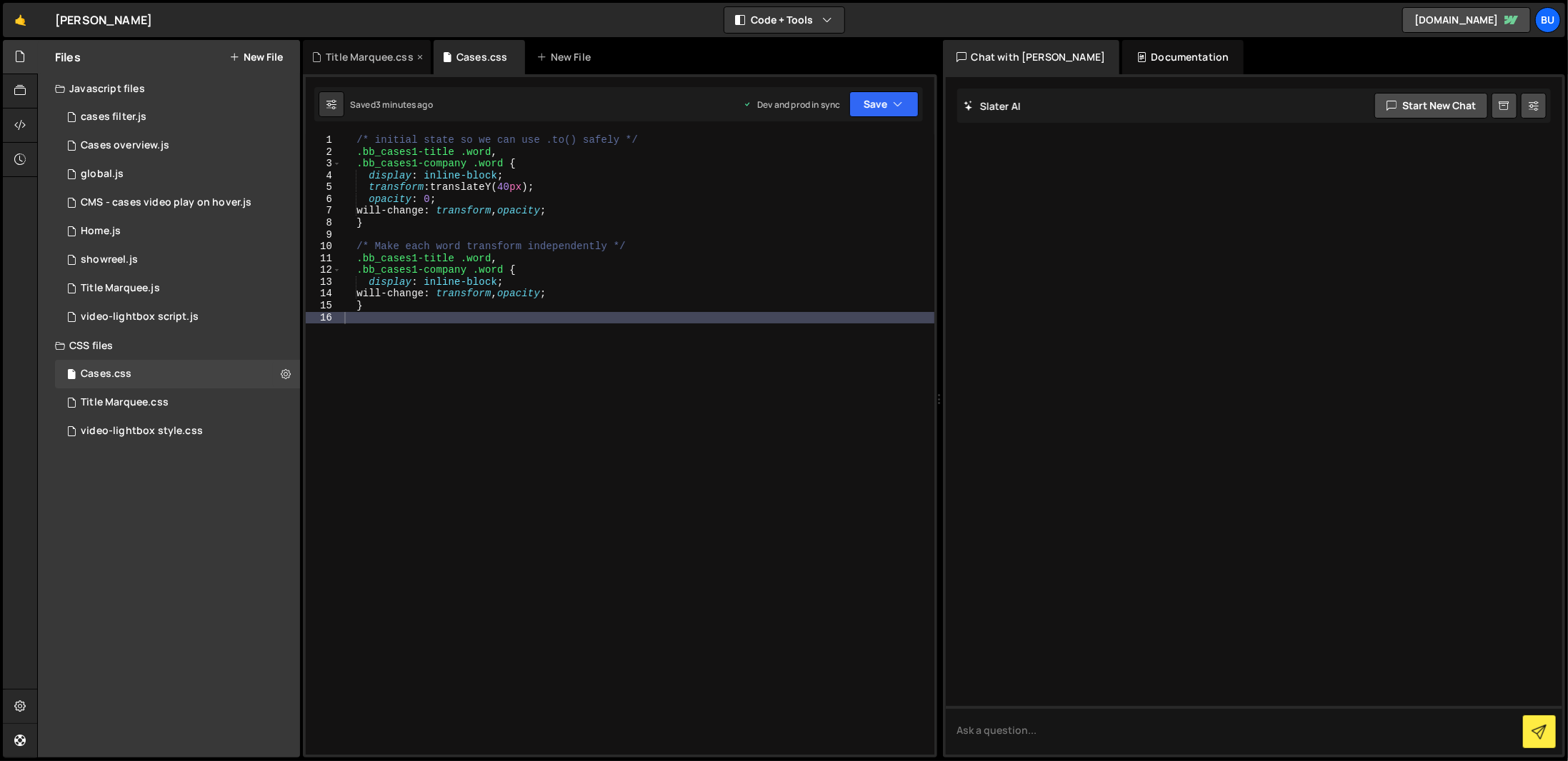
click at [424, 60] on icon at bounding box center [420, 57] width 10 height 15
click at [0, 0] on icon at bounding box center [0, 0] width 0 height 0
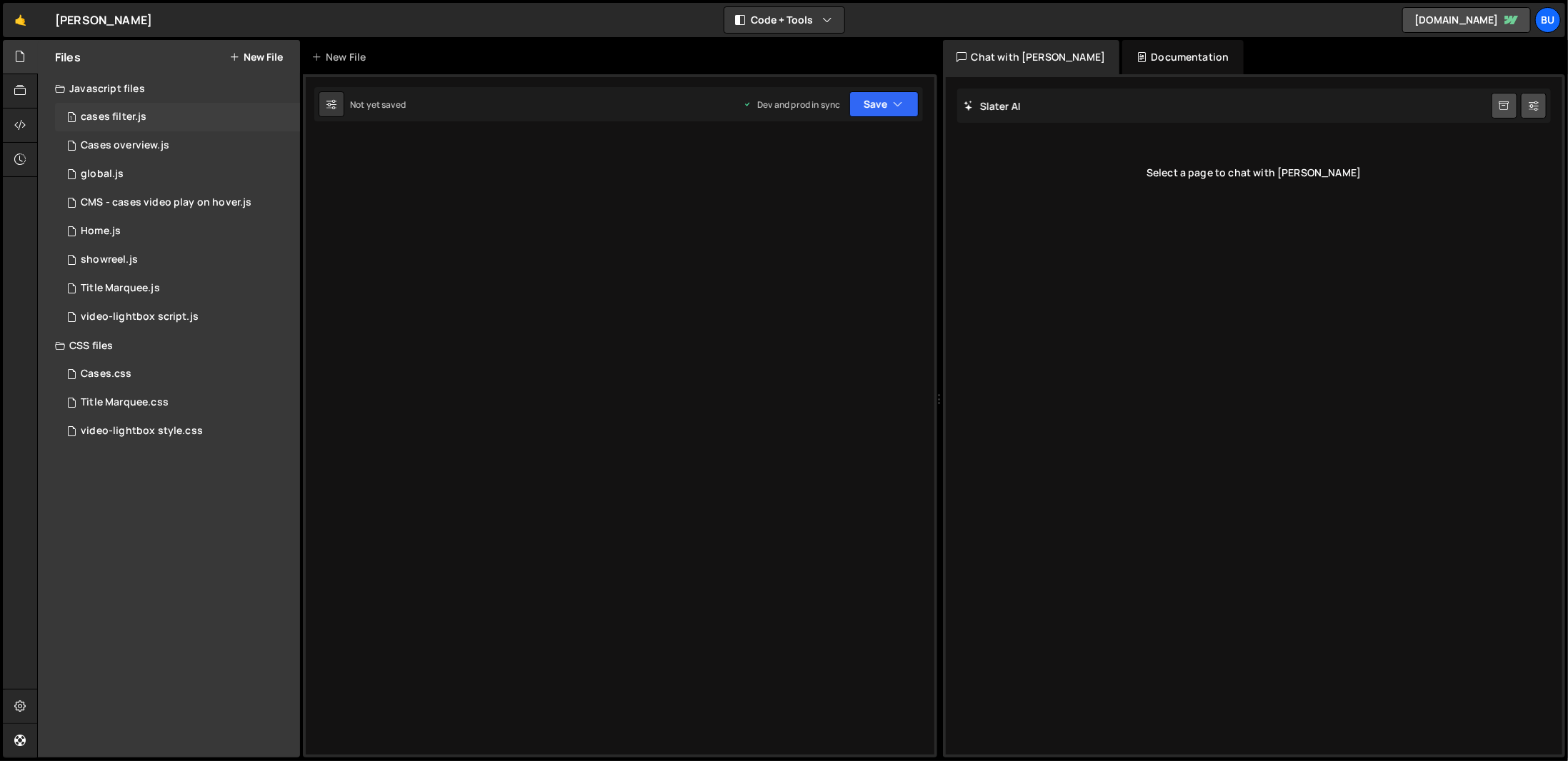
click at [166, 115] on div "1 cases filter.js 0" at bounding box center [177, 116] width 245 height 28
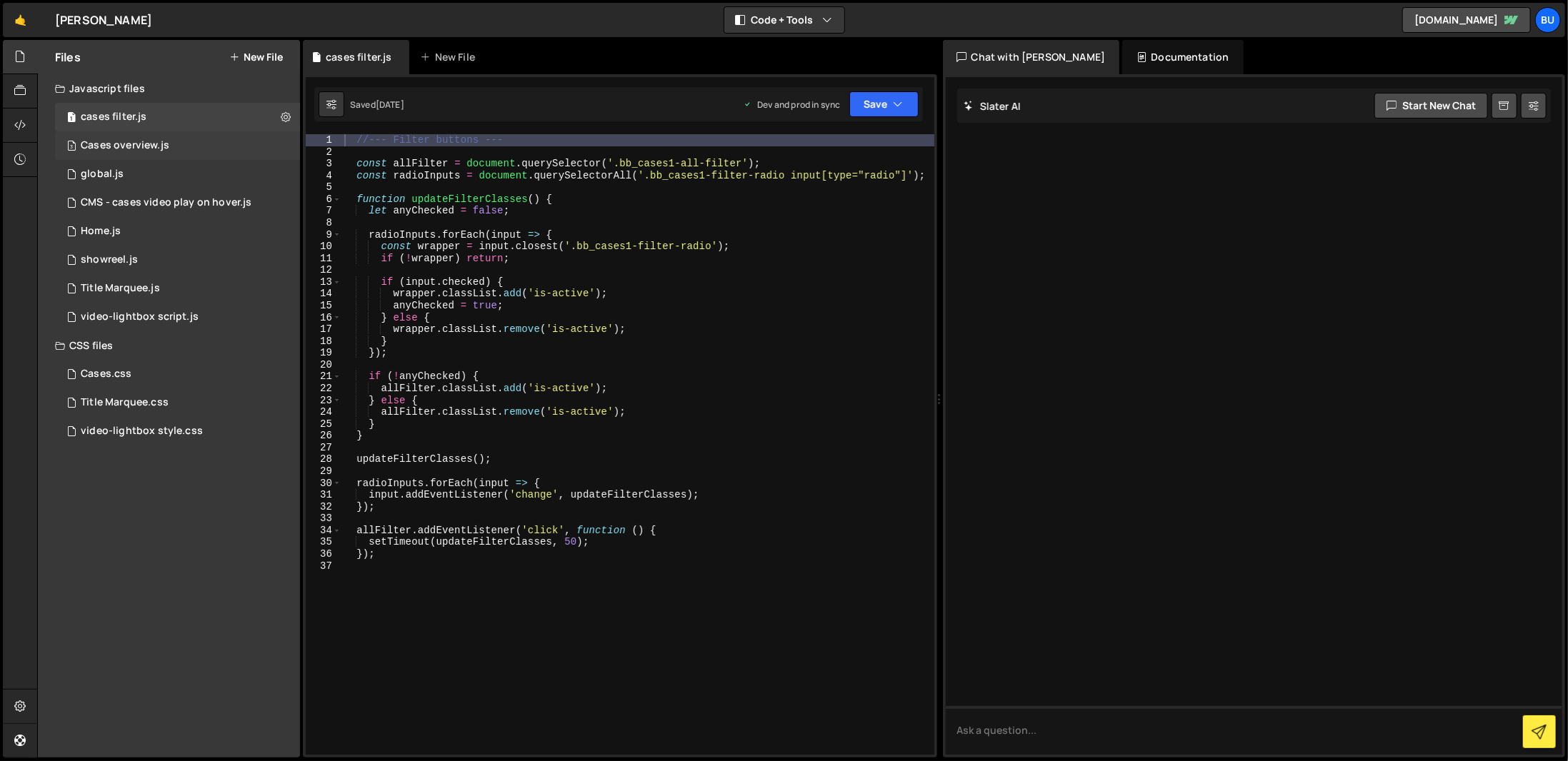
click at [183, 137] on div "3 Cases overview.js 0" at bounding box center [177, 145] width 245 height 28
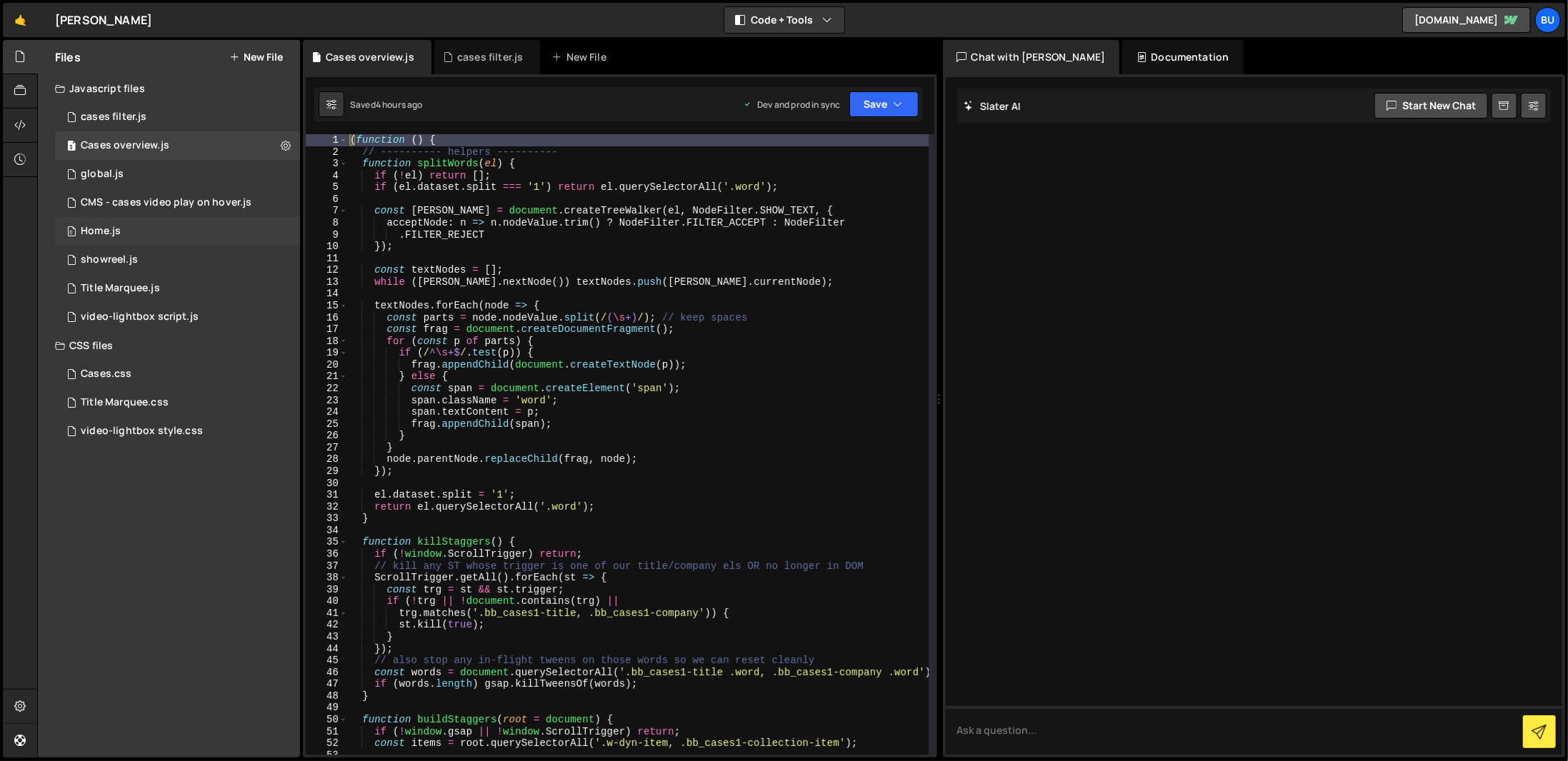
click at [172, 227] on div "0 Home.js 0" at bounding box center [177, 231] width 245 height 28
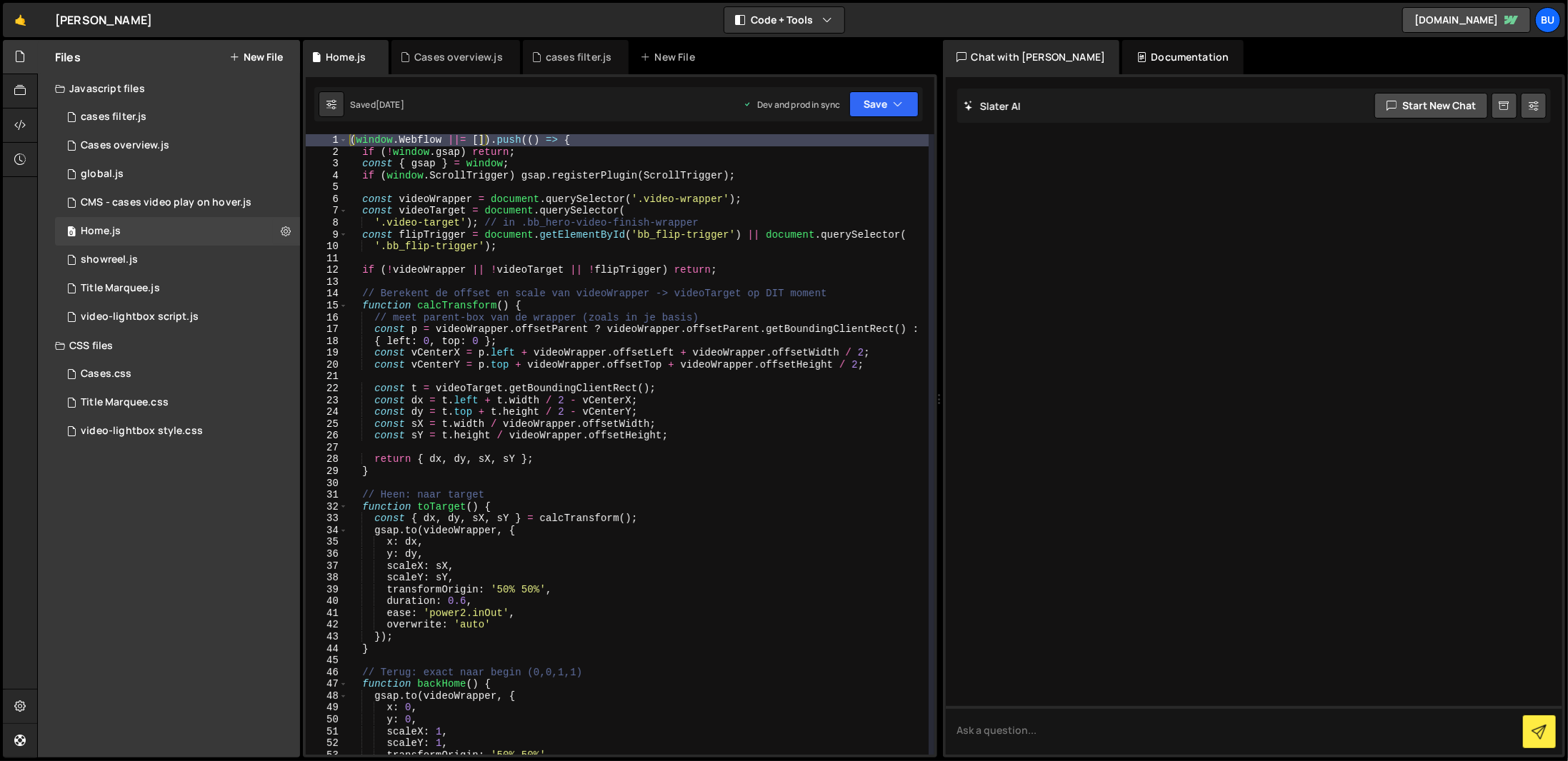
click at [606, 186] on div "( window . Webflow ||= [ ]) . push (( ) => { if ( ! window . gsap ) return ; co…" at bounding box center [638, 456] width 581 height 644
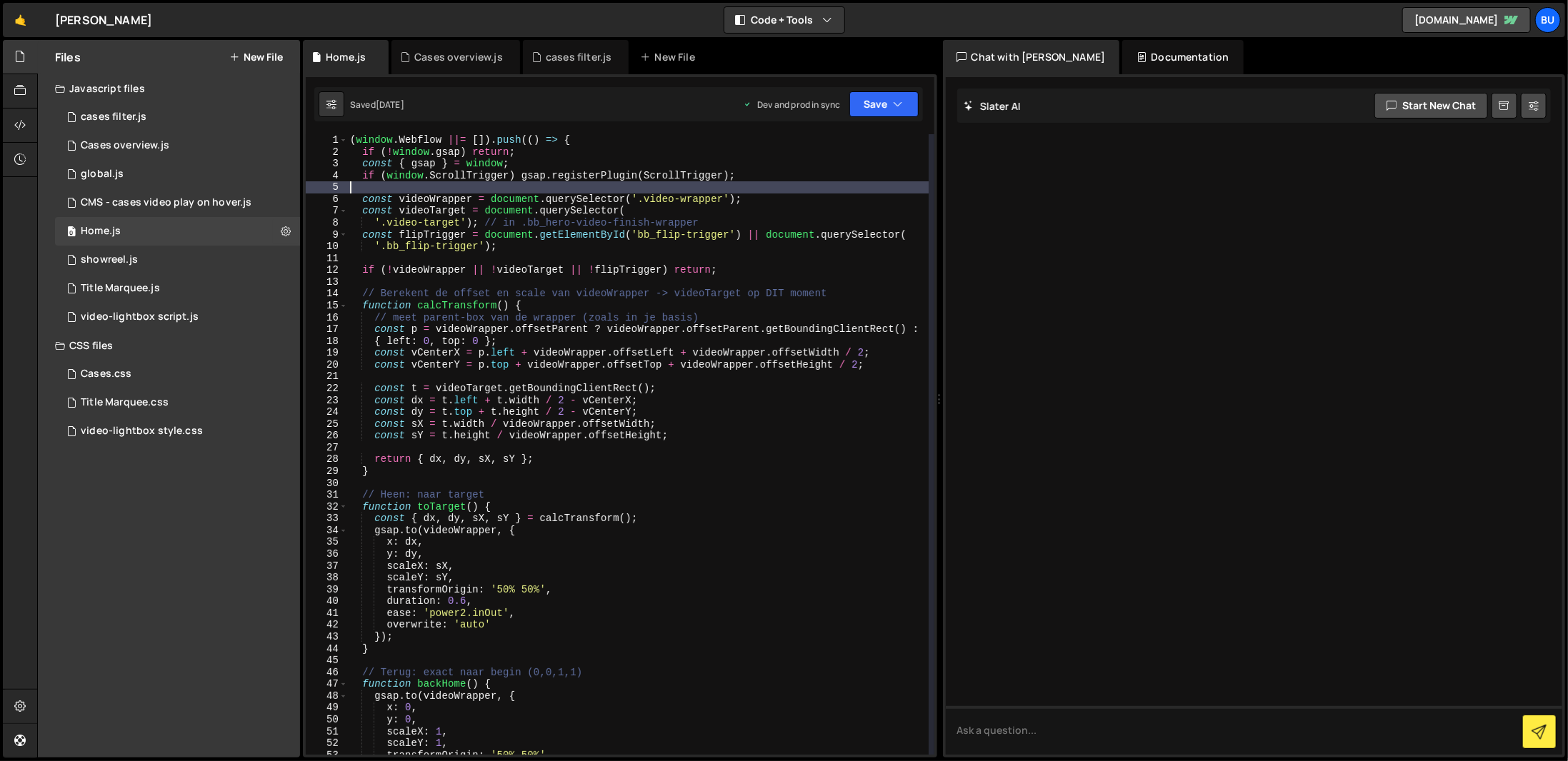
click at [674, 342] on div "( window . Webflow ||= [ ]) . push (( ) => { if ( ! window . gsap ) return ; co…" at bounding box center [638, 456] width 581 height 644
type textarea "{ left: 0, top: 0 };"
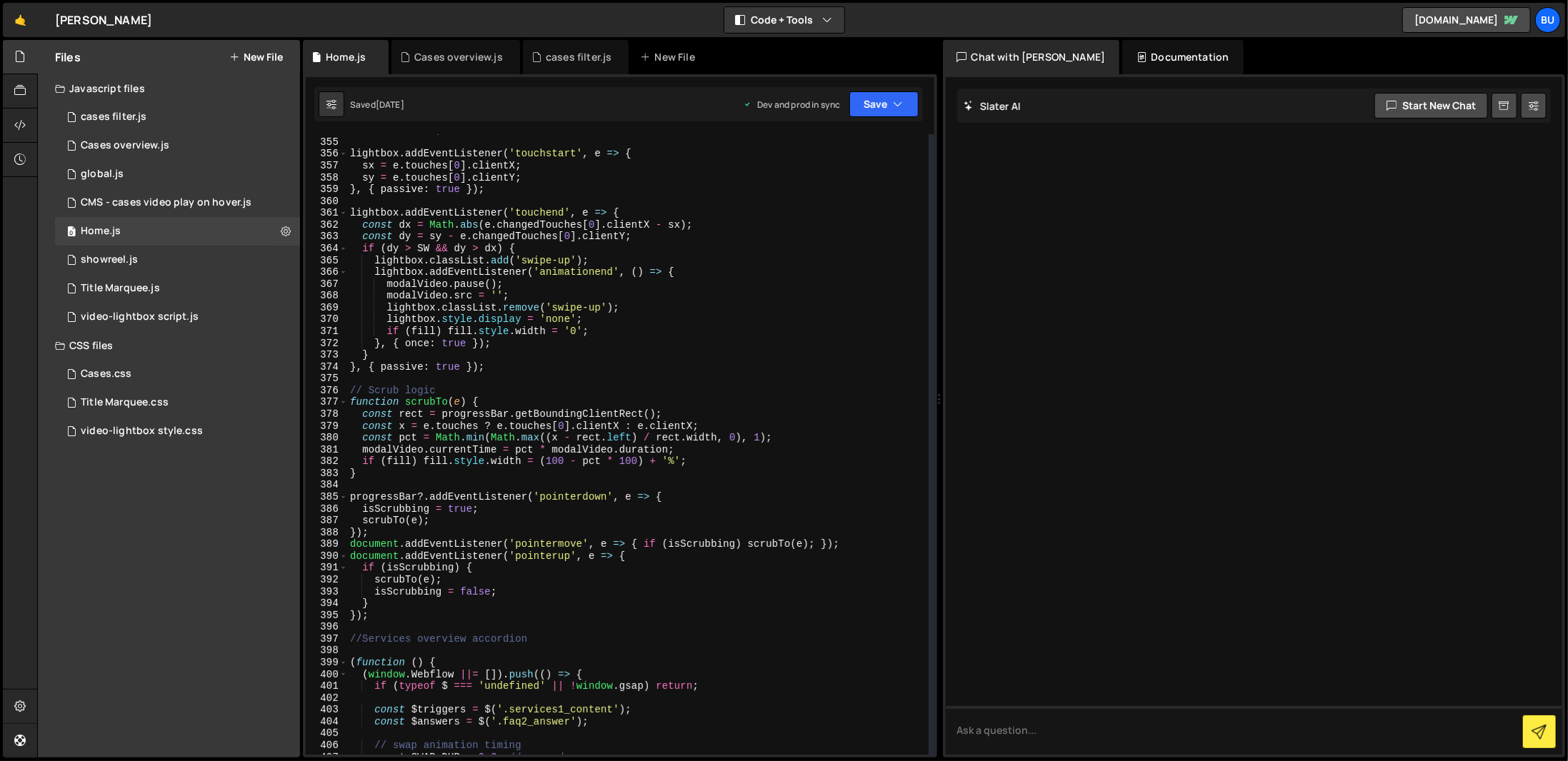
scroll to position [4113, 0]
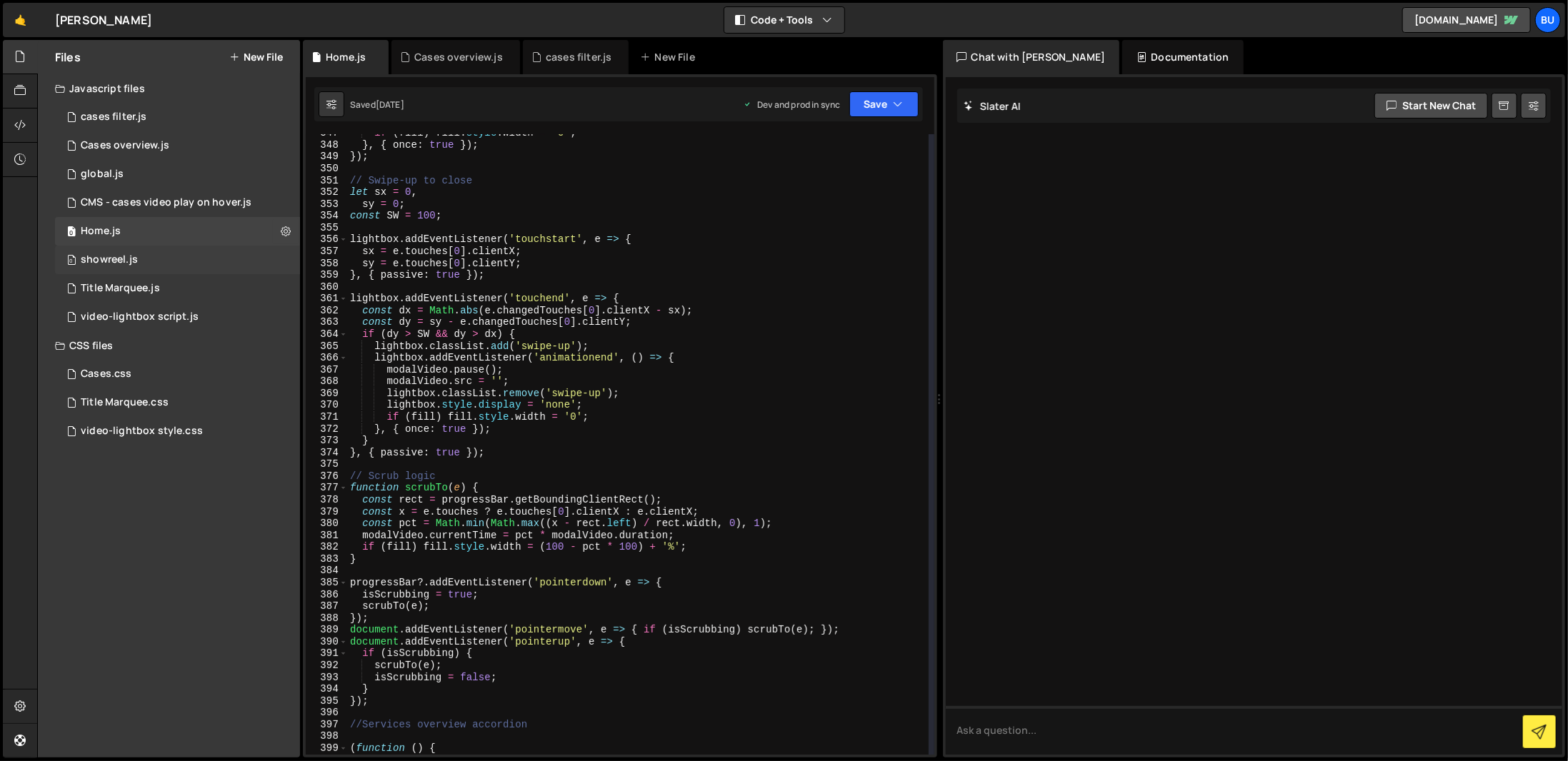
click at [86, 262] on div "showreel.js" at bounding box center [109, 260] width 57 height 13
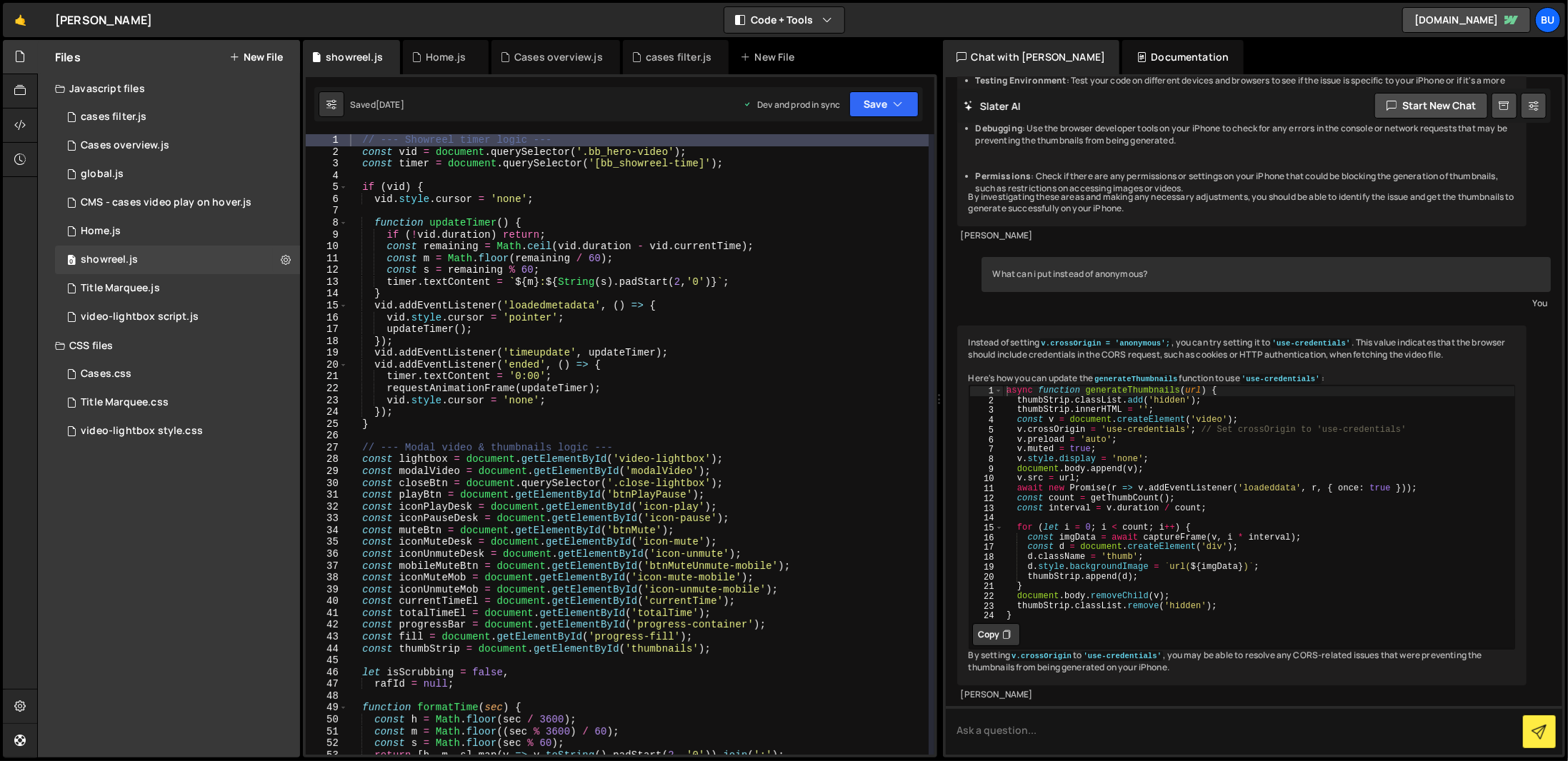
scroll to position [3802, 0]
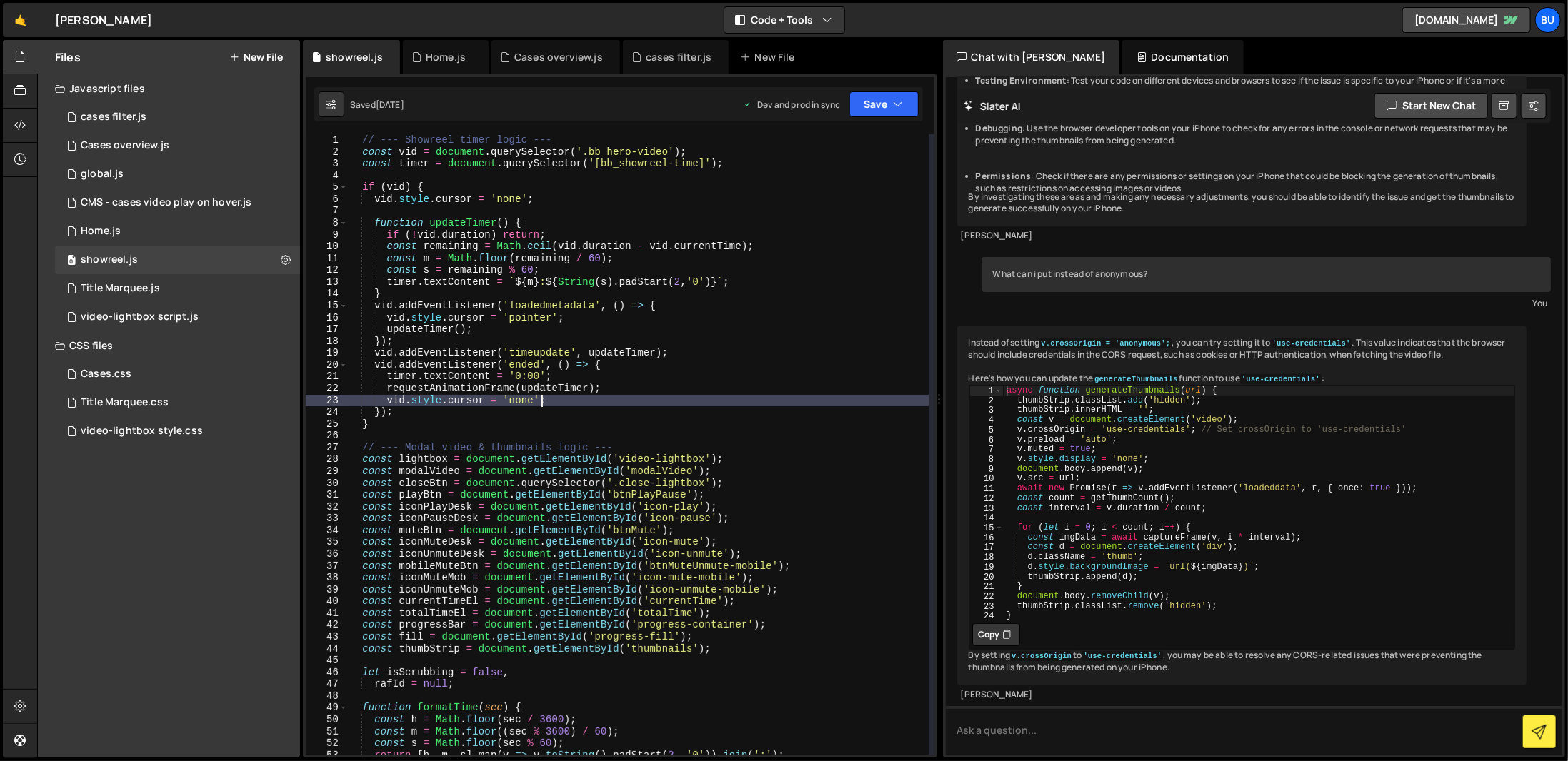
drag, startPoint x: 747, startPoint y: 396, endPoint x: 756, endPoint y: 382, distance: 16.6
click at [748, 395] on div "// --- Showreel timer logic --- const vid = document . querySelector ( '.bb_her…" at bounding box center [638, 456] width 581 height 644
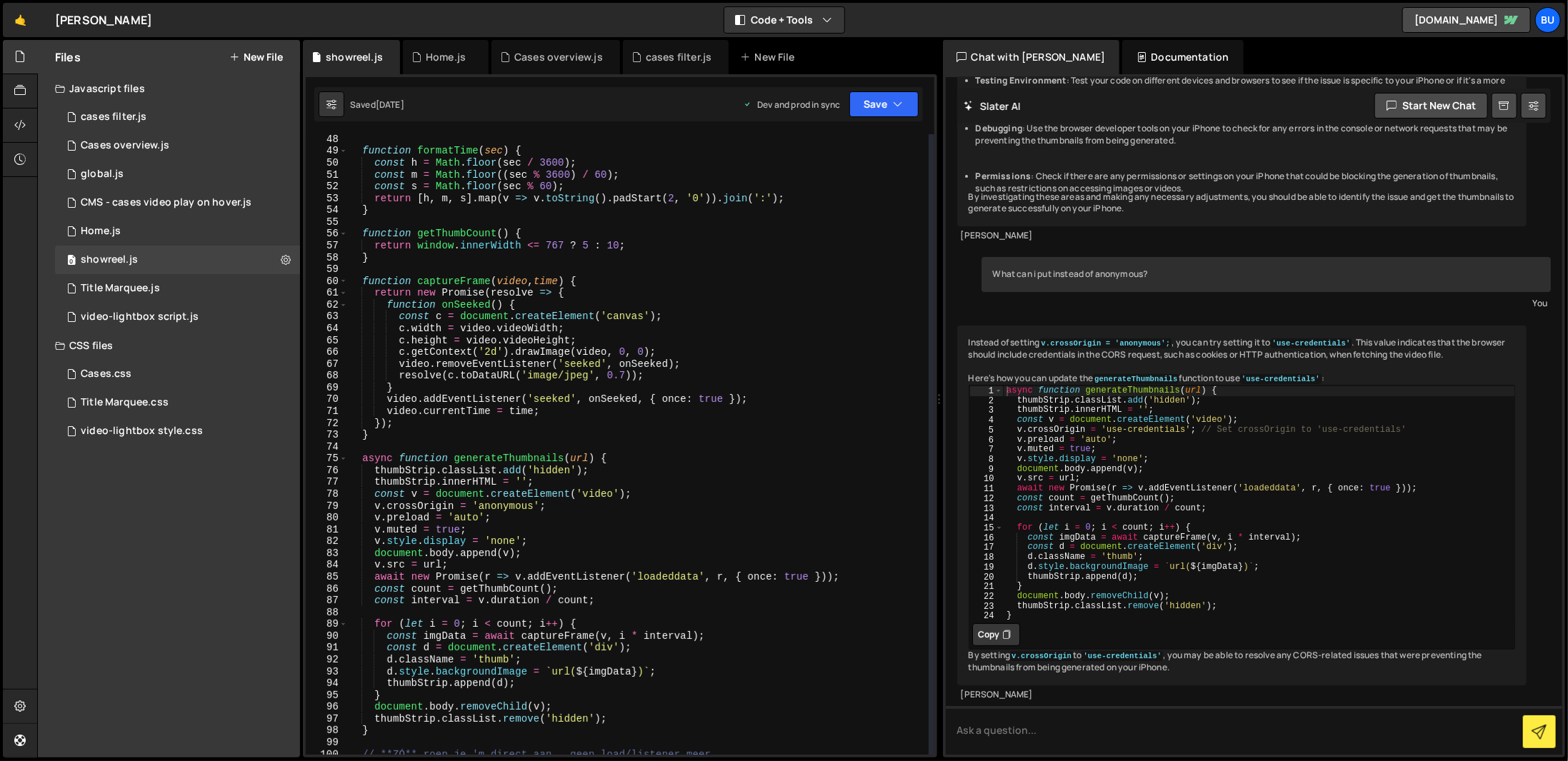
scroll to position [642, 0]
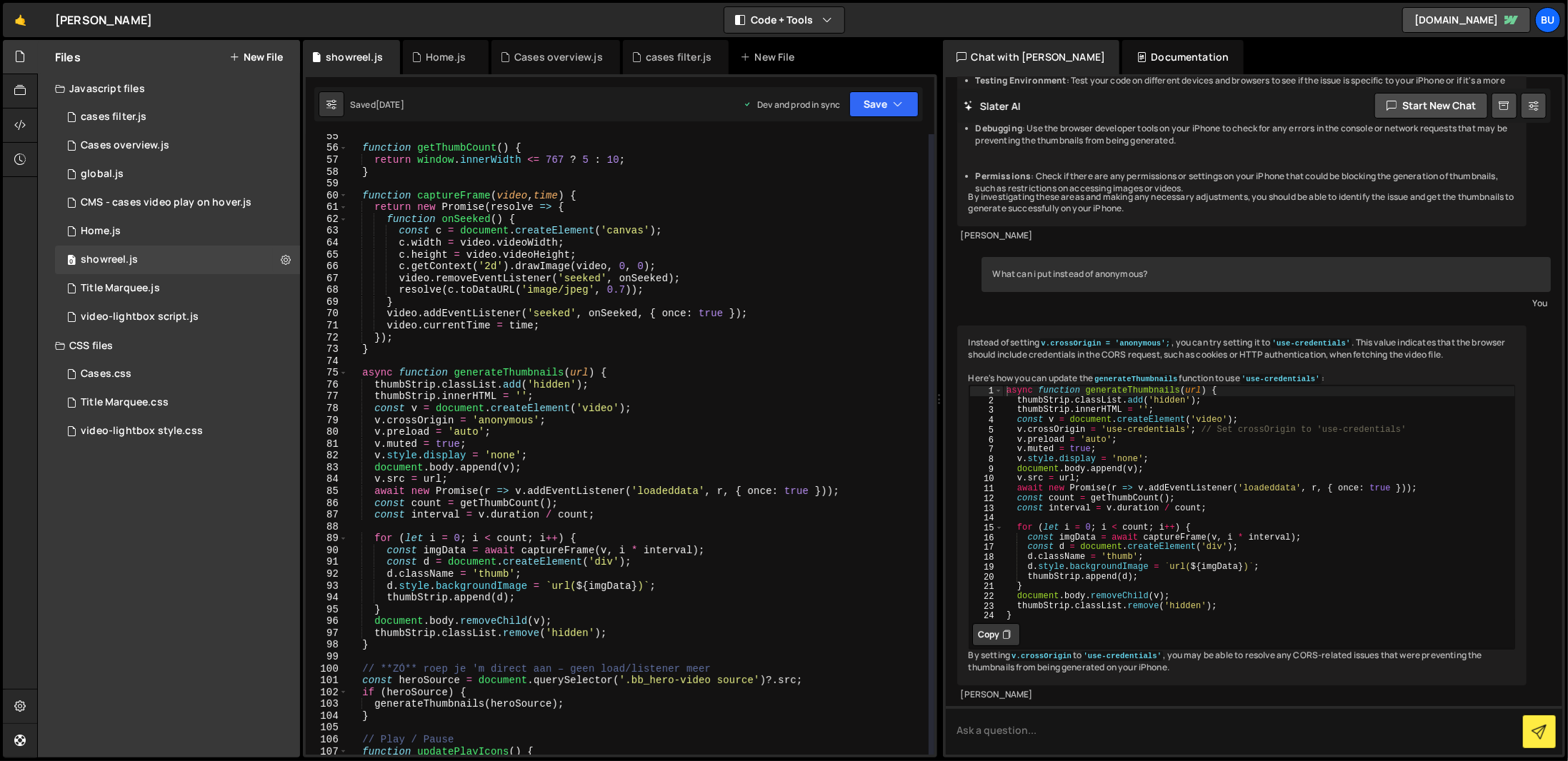
drag, startPoint x: 266, startPoint y: 640, endPoint x: 606, endPoint y: 638, distance: 340.0
click at [266, 640] on div "Files New File Javascript files 1 cases filter.js 0 3 Cases overview.js 0 1 glo…" at bounding box center [169, 399] width 262 height 717
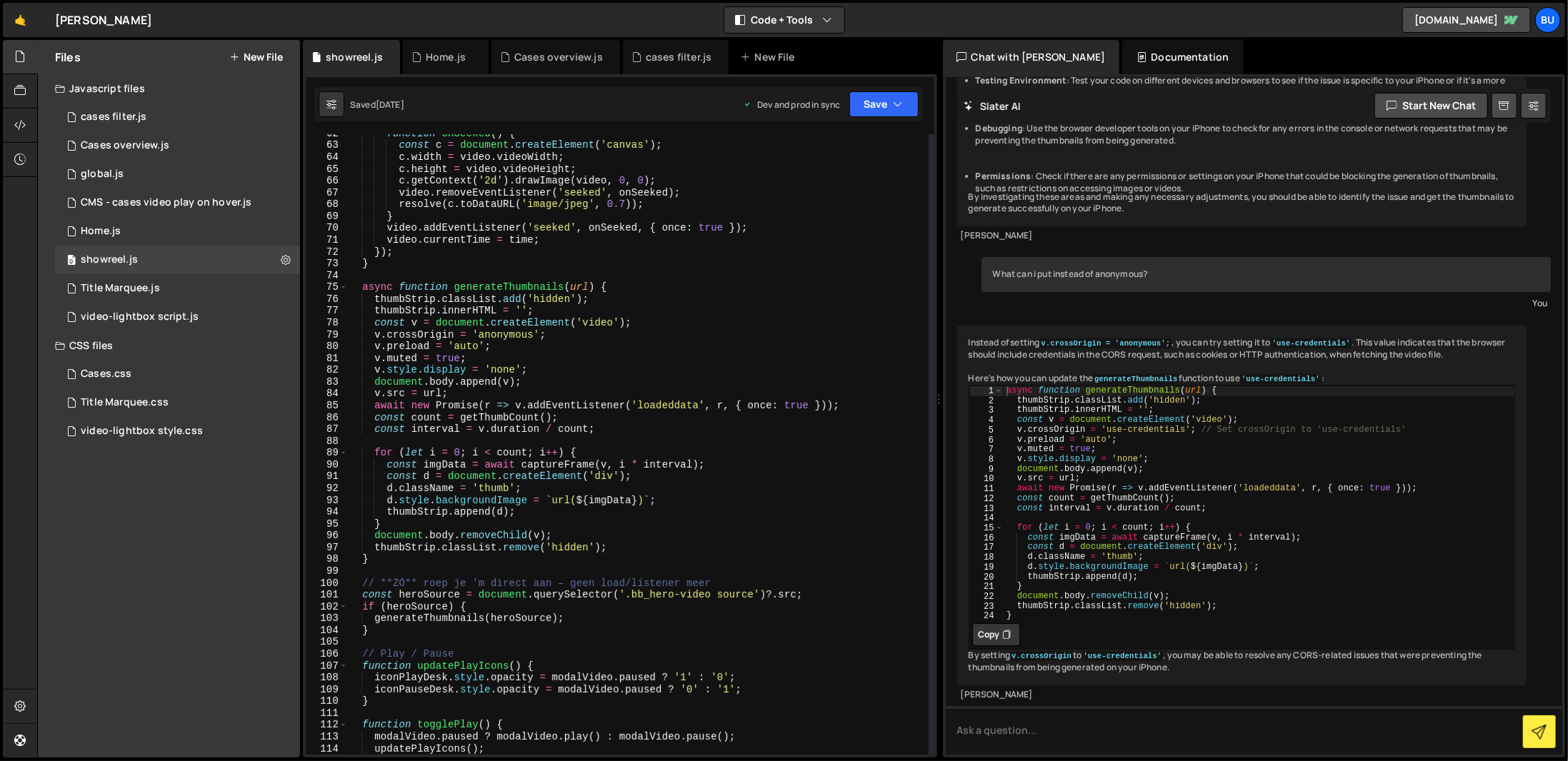
scroll to position [814, 0]
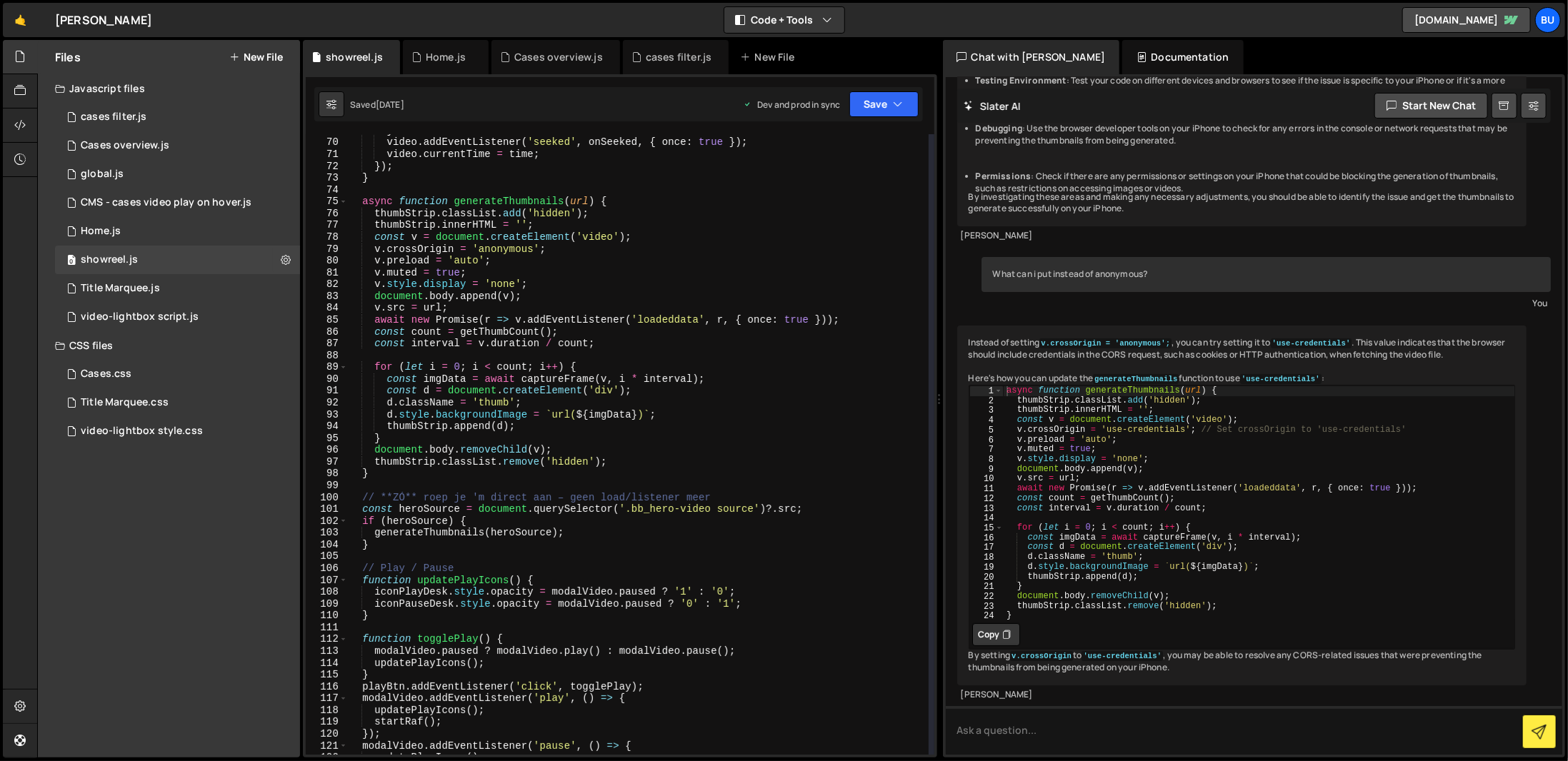
click at [503, 515] on div "} video . addEventListener ( 'seeked' , onSeeked , { once : true }) ; video . c…" at bounding box center [638, 447] width 581 height 644
type textarea "});"
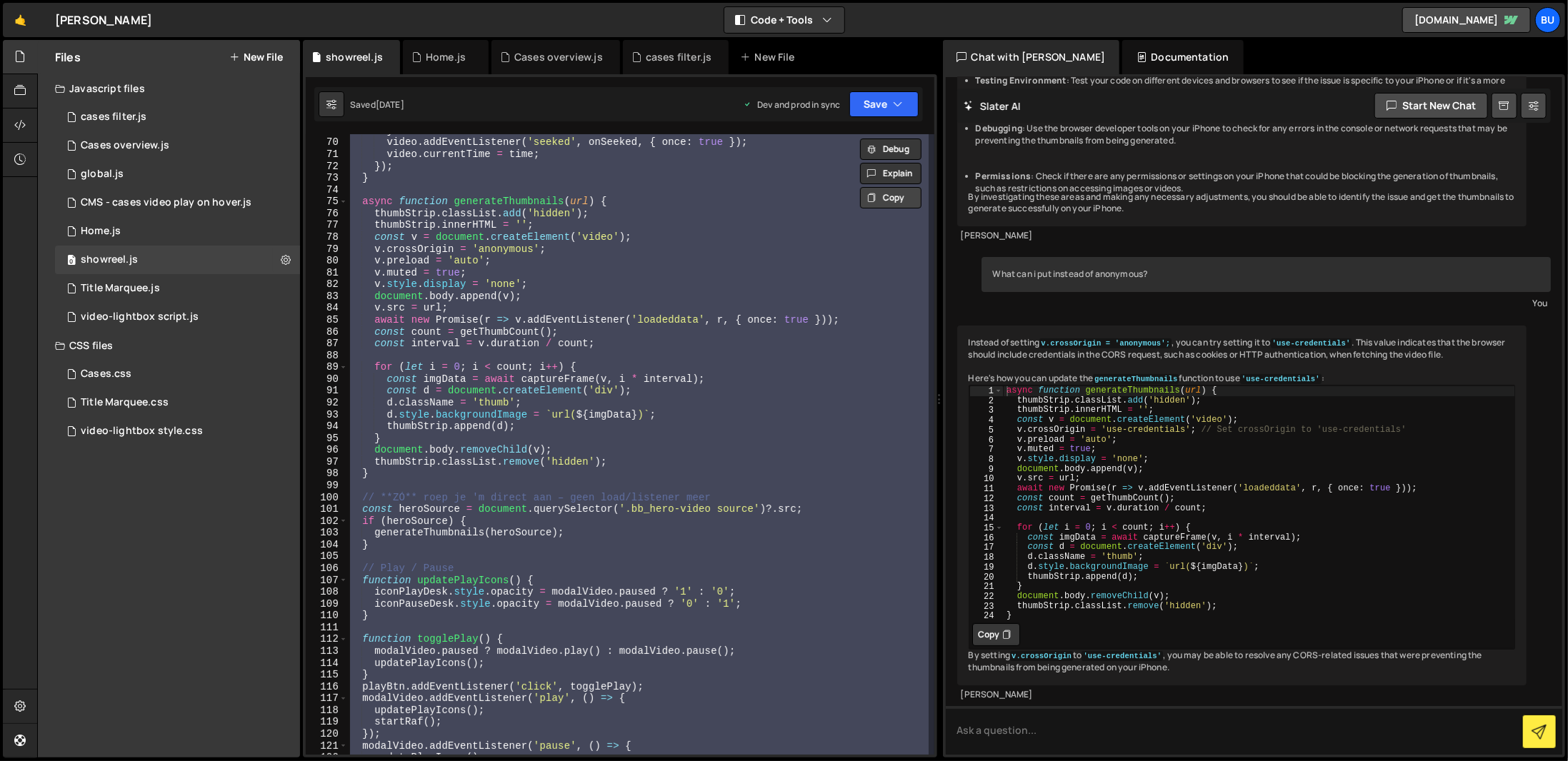
click at [909, 189] on button "Copy" at bounding box center [891, 198] width 61 height 22
click at [283, 253] on icon at bounding box center [286, 259] width 10 height 14
type input "showreel"
radio input "true"
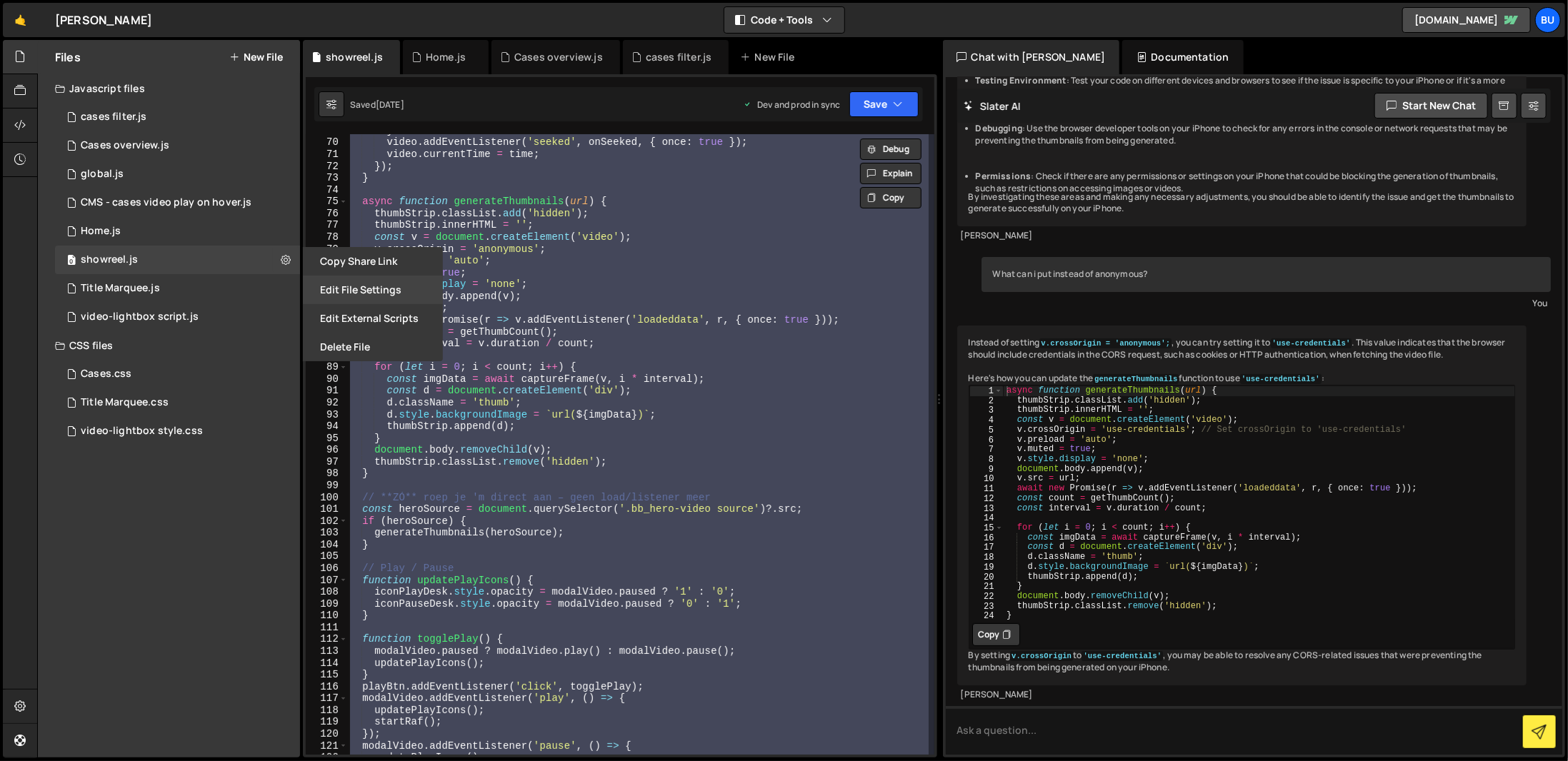
click at [369, 291] on button "Edit File Settings" at bounding box center [372, 290] width 140 height 28
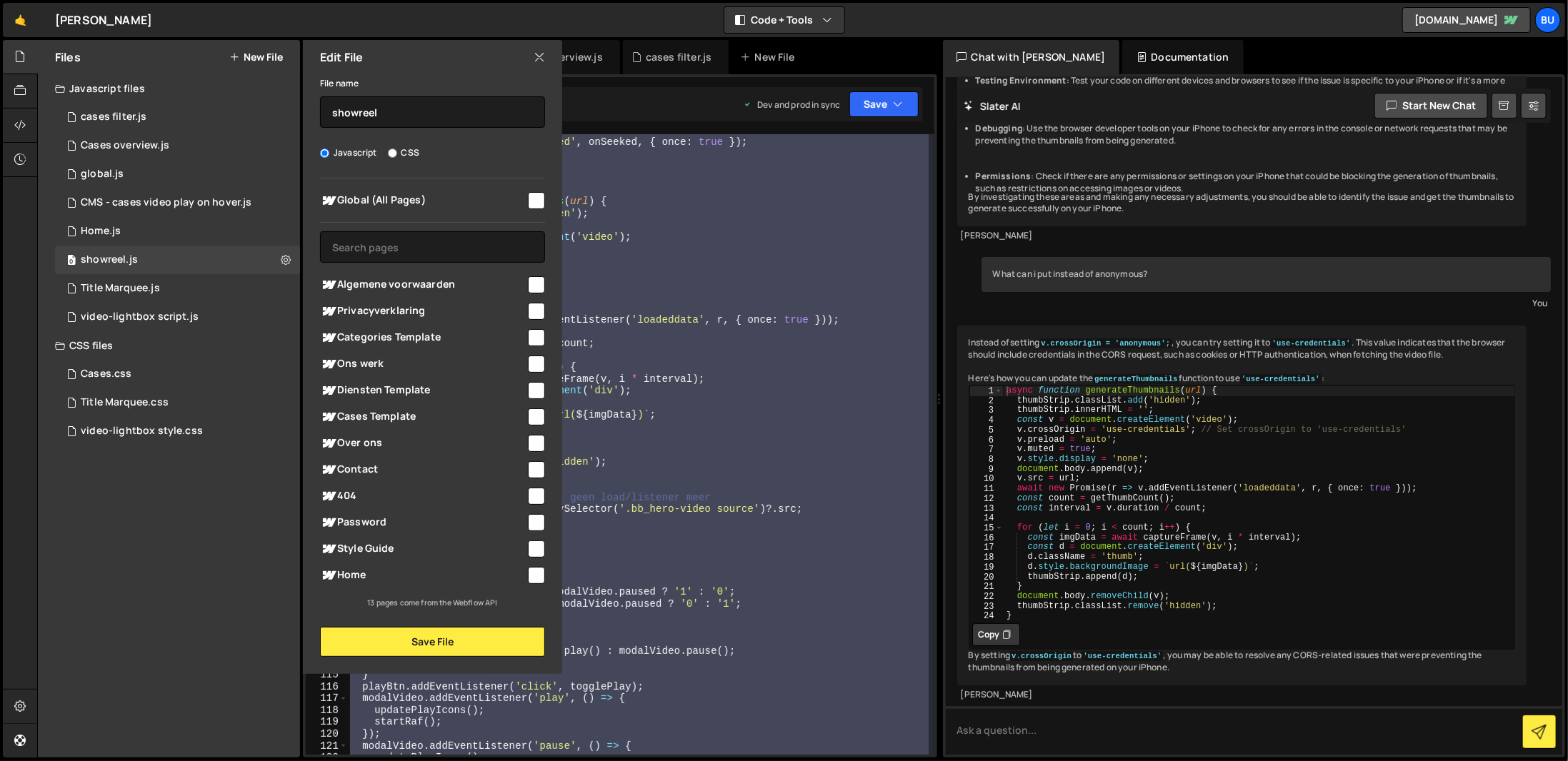
click at [537, 55] on icon at bounding box center [539, 56] width 11 height 15
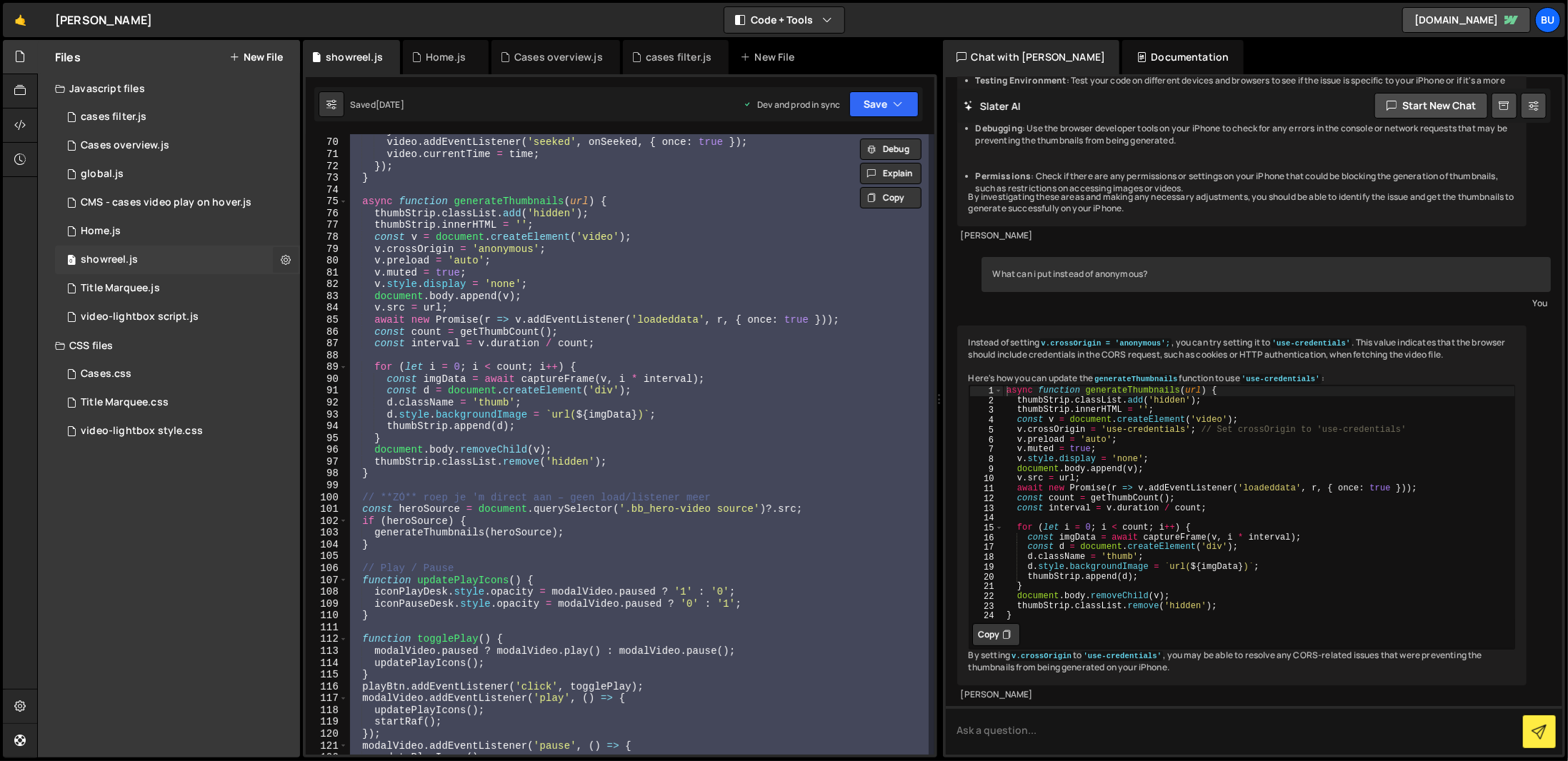
click at [276, 255] on button at bounding box center [286, 260] width 26 height 26
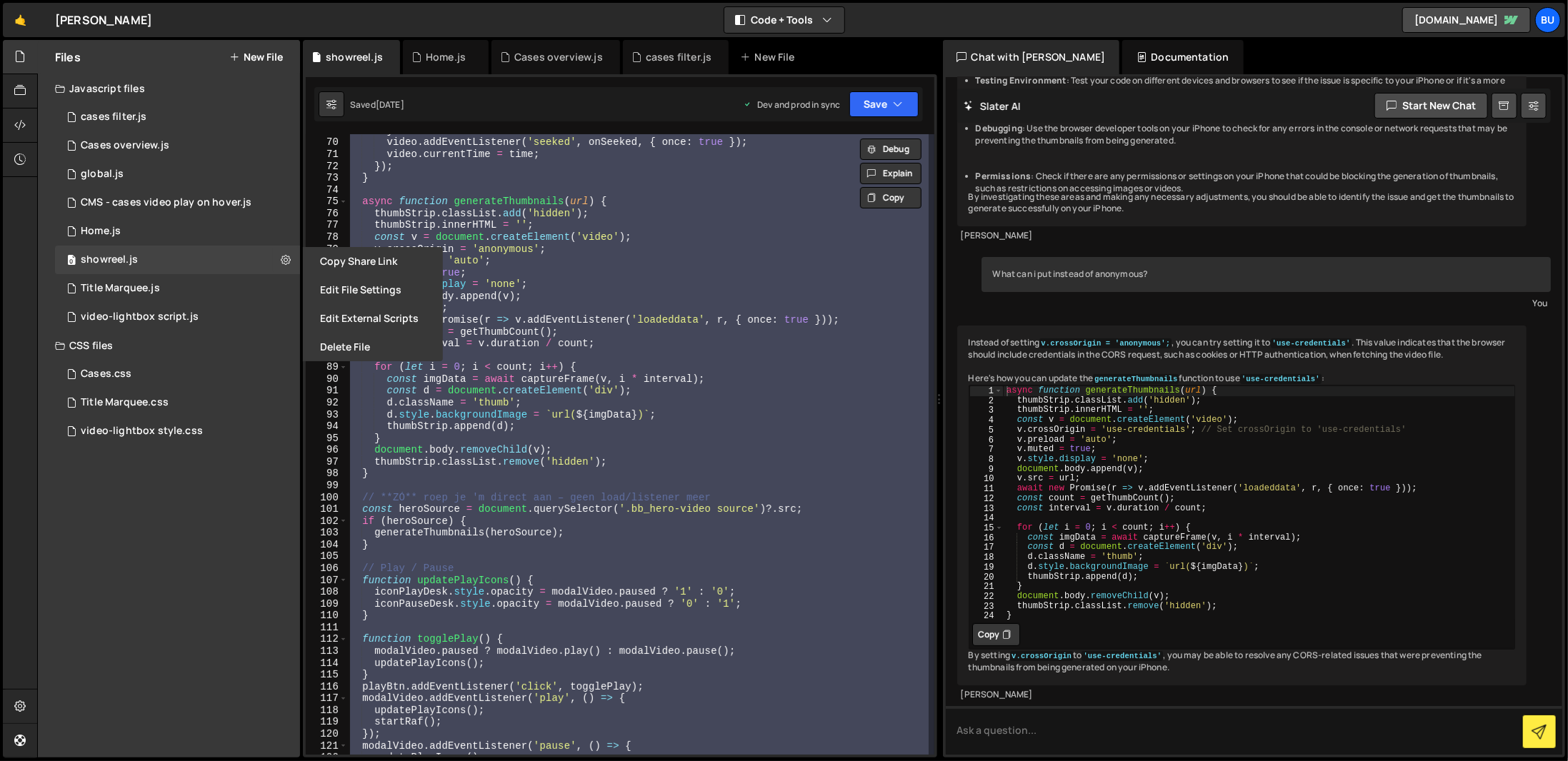
click at [325, 292] on button "Edit File Settings" at bounding box center [372, 290] width 140 height 28
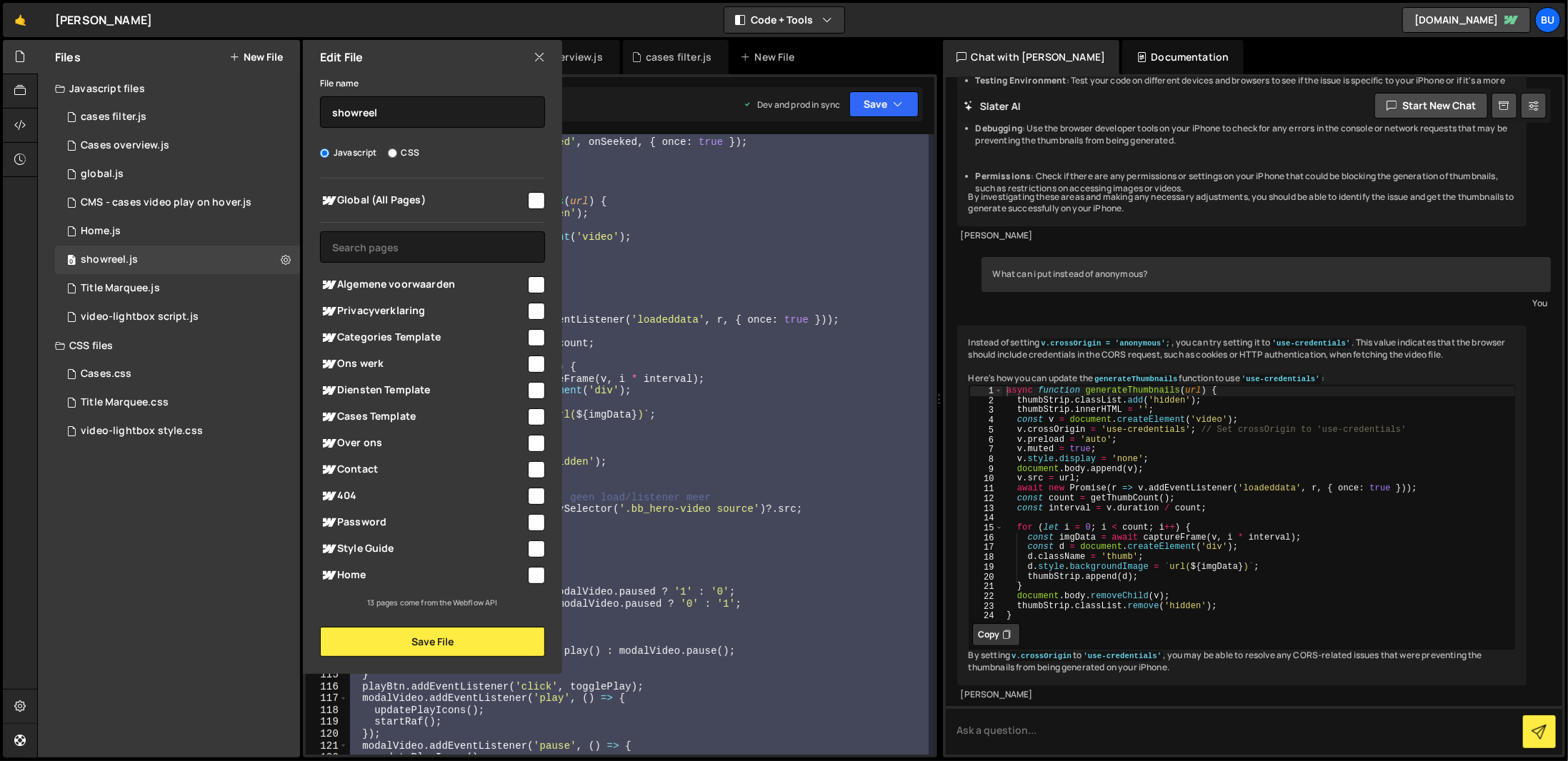
click at [189, 535] on div "Files New File Javascript files 1 cases filter.js 0 3 Cases overview.js 0 1 glo…" at bounding box center [169, 399] width 262 height 717
drag, startPoint x: 467, startPoint y: 382, endPoint x: 711, endPoint y: 369, distance: 244.3
click at [711, 369] on div "Files New File Javascript files 1 cases filter.js 0 3 Cases overview.js 0 1 glo…" at bounding box center [803, 399] width 1531 height 718
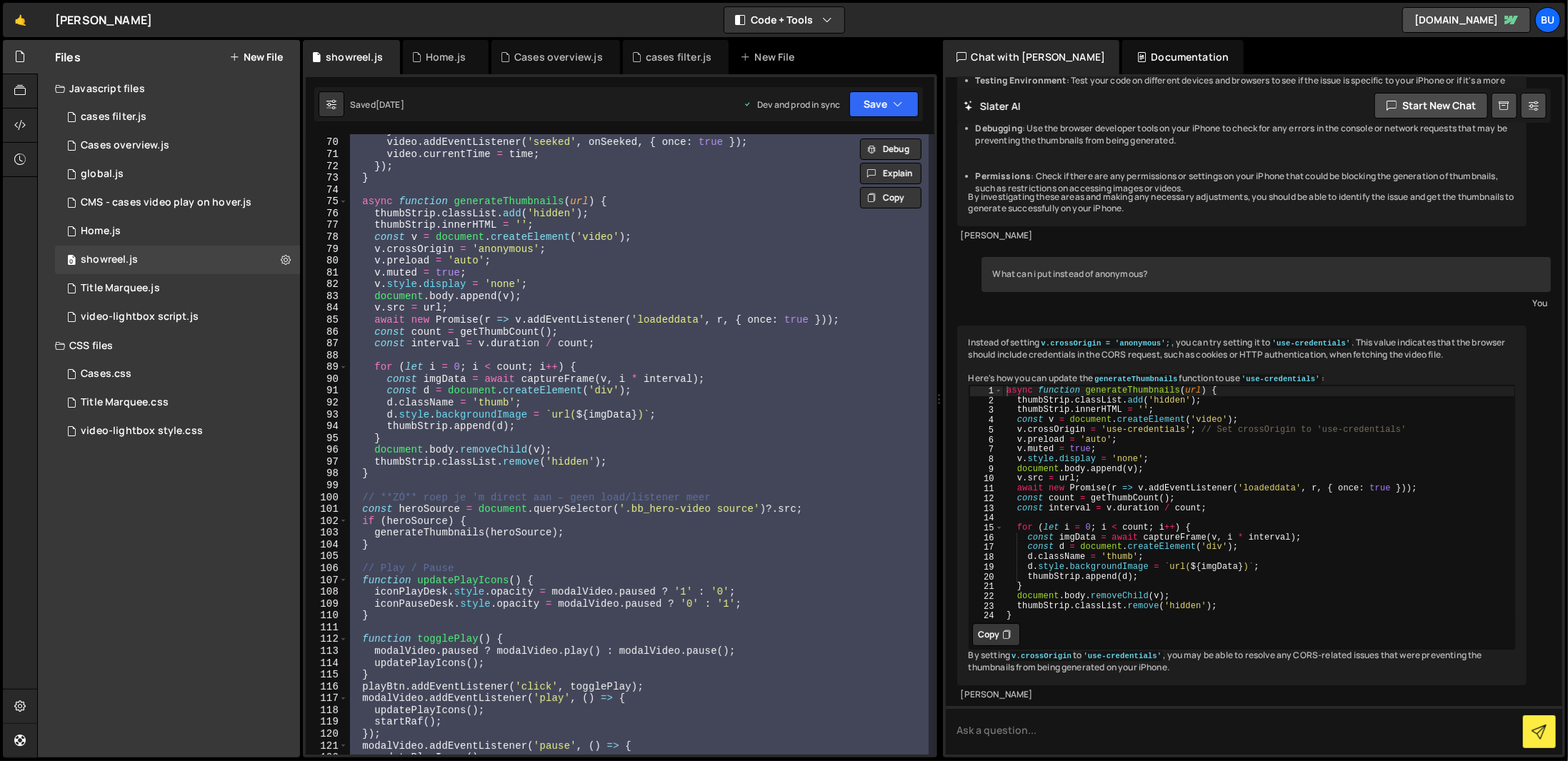
click at [711, 369] on div "} video . addEventListener ( 'seeked' , onSeeked , { once : true }) ; video . c…" at bounding box center [637, 444] width 581 height 621
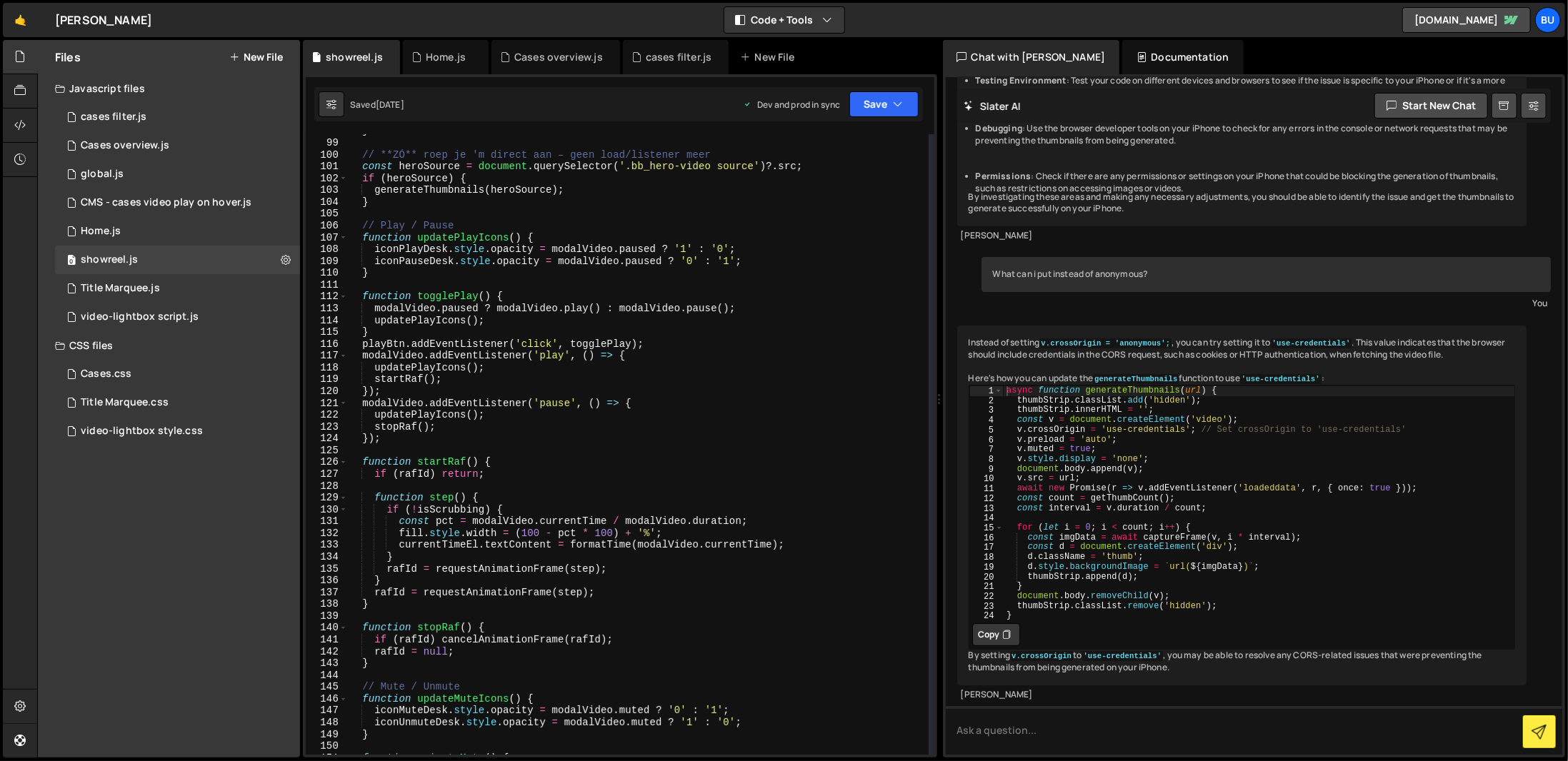
scroll to position [1156, 0]
click at [203, 443] on div "video-lightbox style.css 0" at bounding box center [177, 431] width 245 height 28
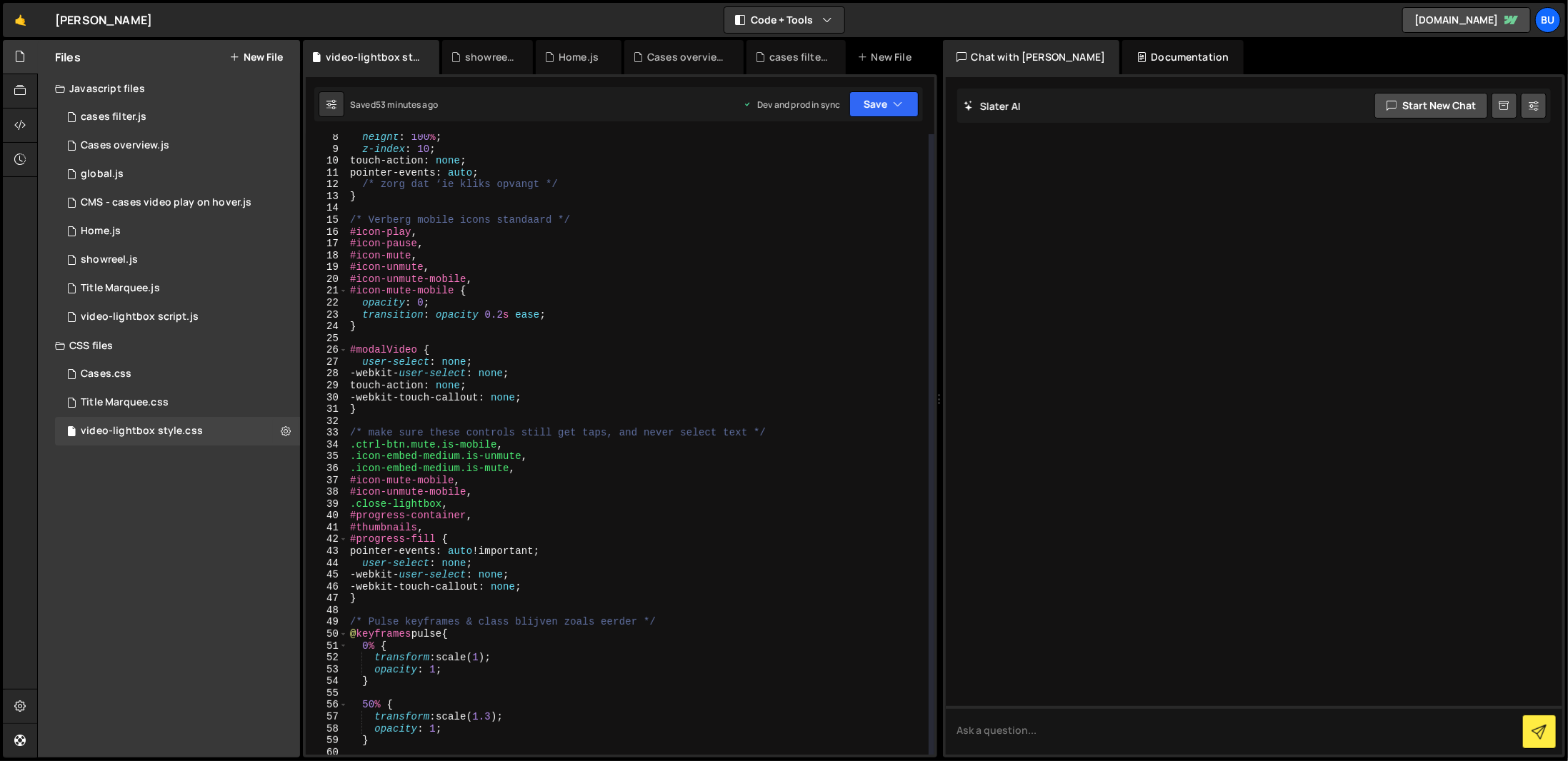
scroll to position [128, 0]
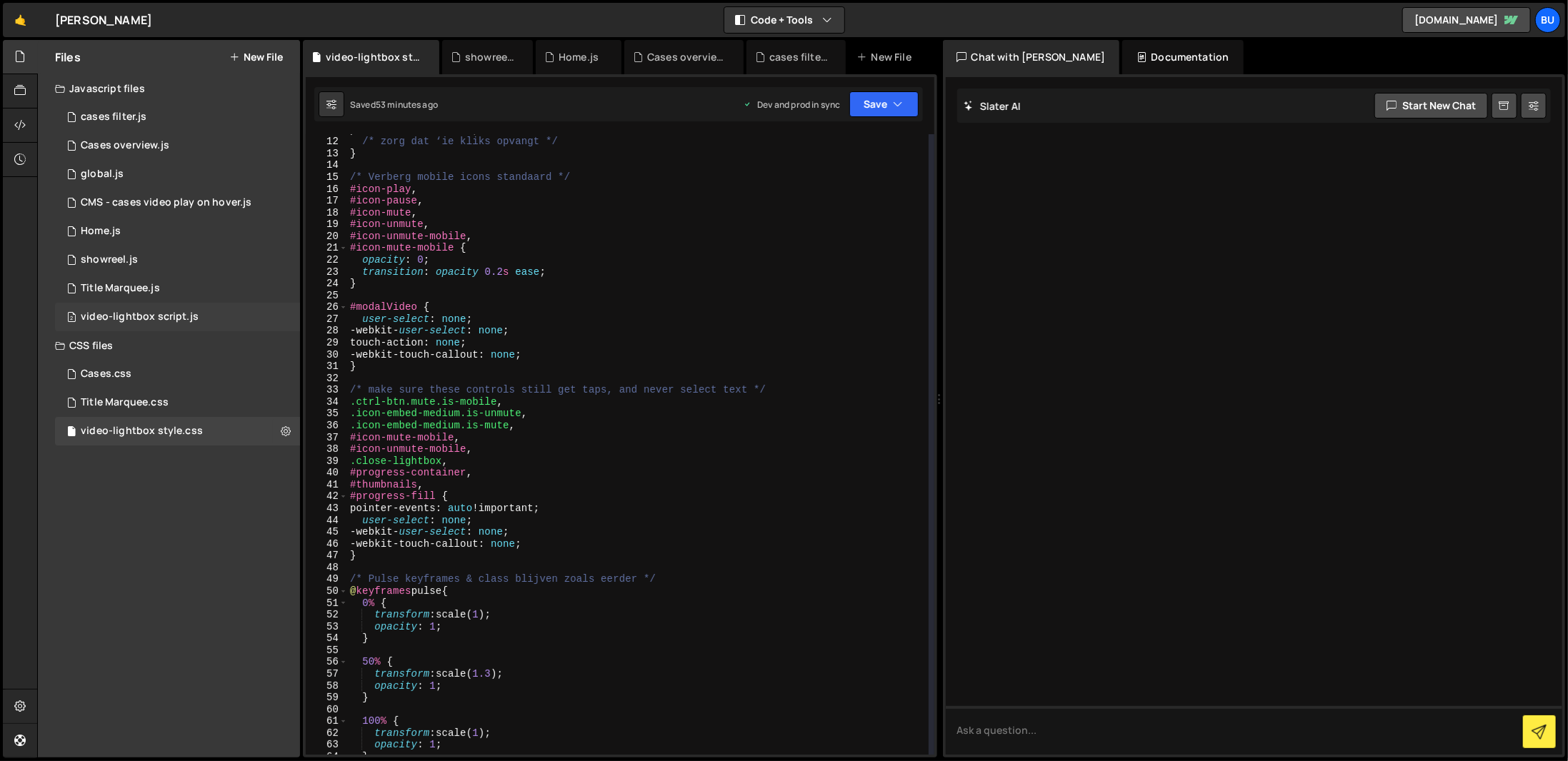
click at [174, 319] on div "video-lightbox script.js" at bounding box center [140, 317] width 118 height 13
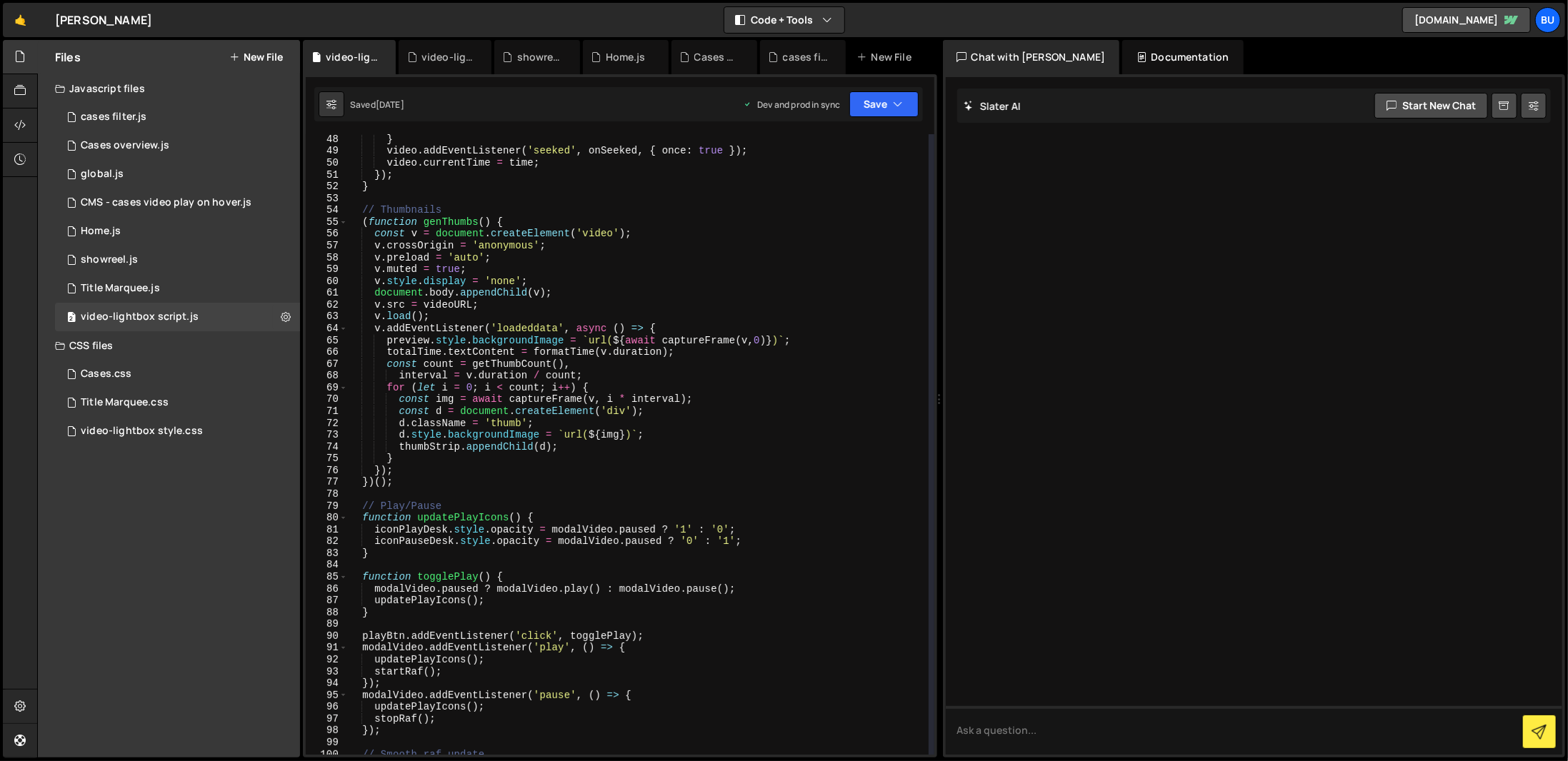
scroll to position [557, 0]
click at [164, 261] on div "0 showreel.js 0" at bounding box center [177, 259] width 245 height 28
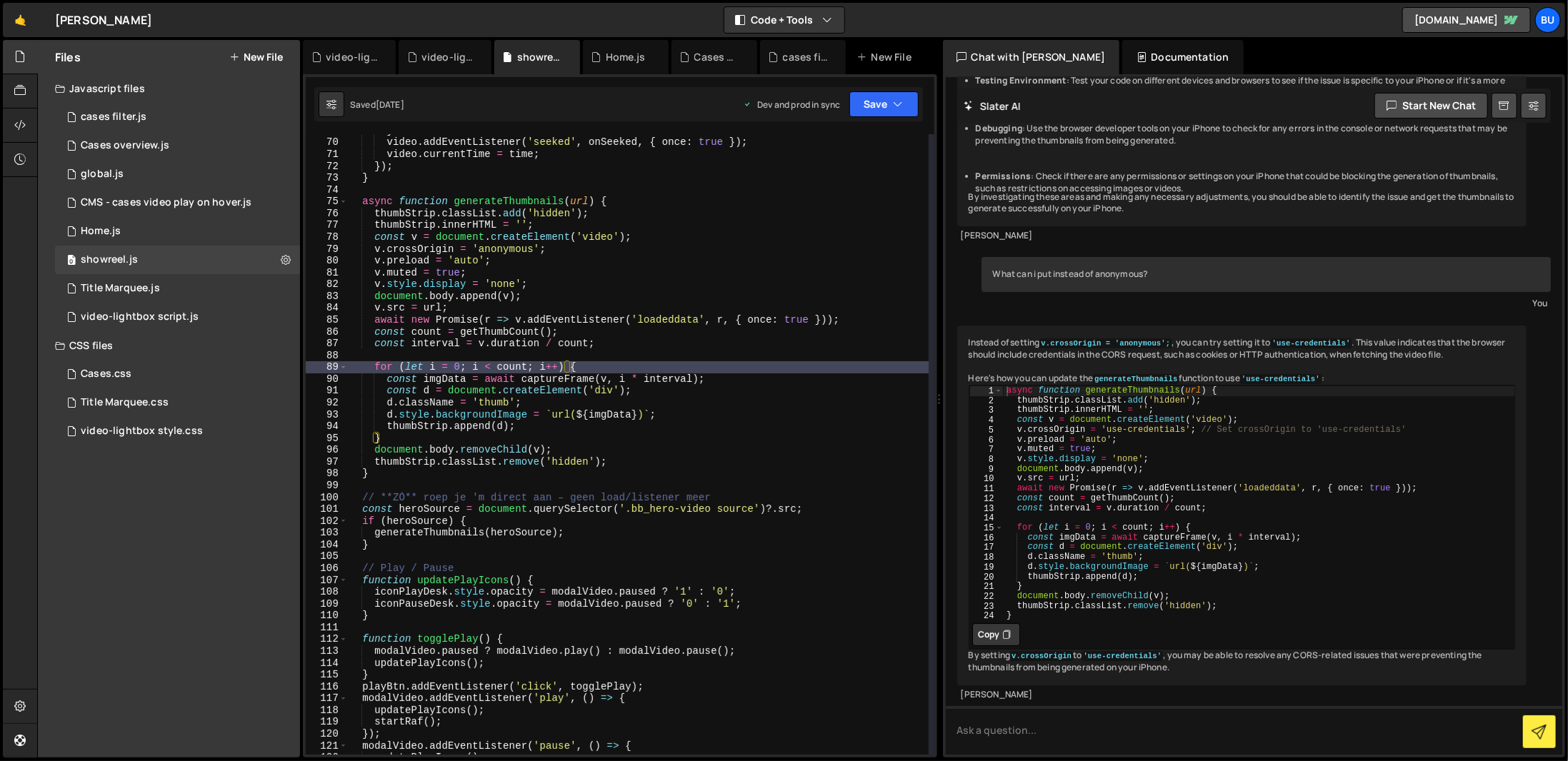
scroll to position [814, 0]
click at [289, 259] on icon at bounding box center [286, 259] width 10 height 14
click at [344, 291] on button "Edit File Settings" at bounding box center [372, 290] width 140 height 28
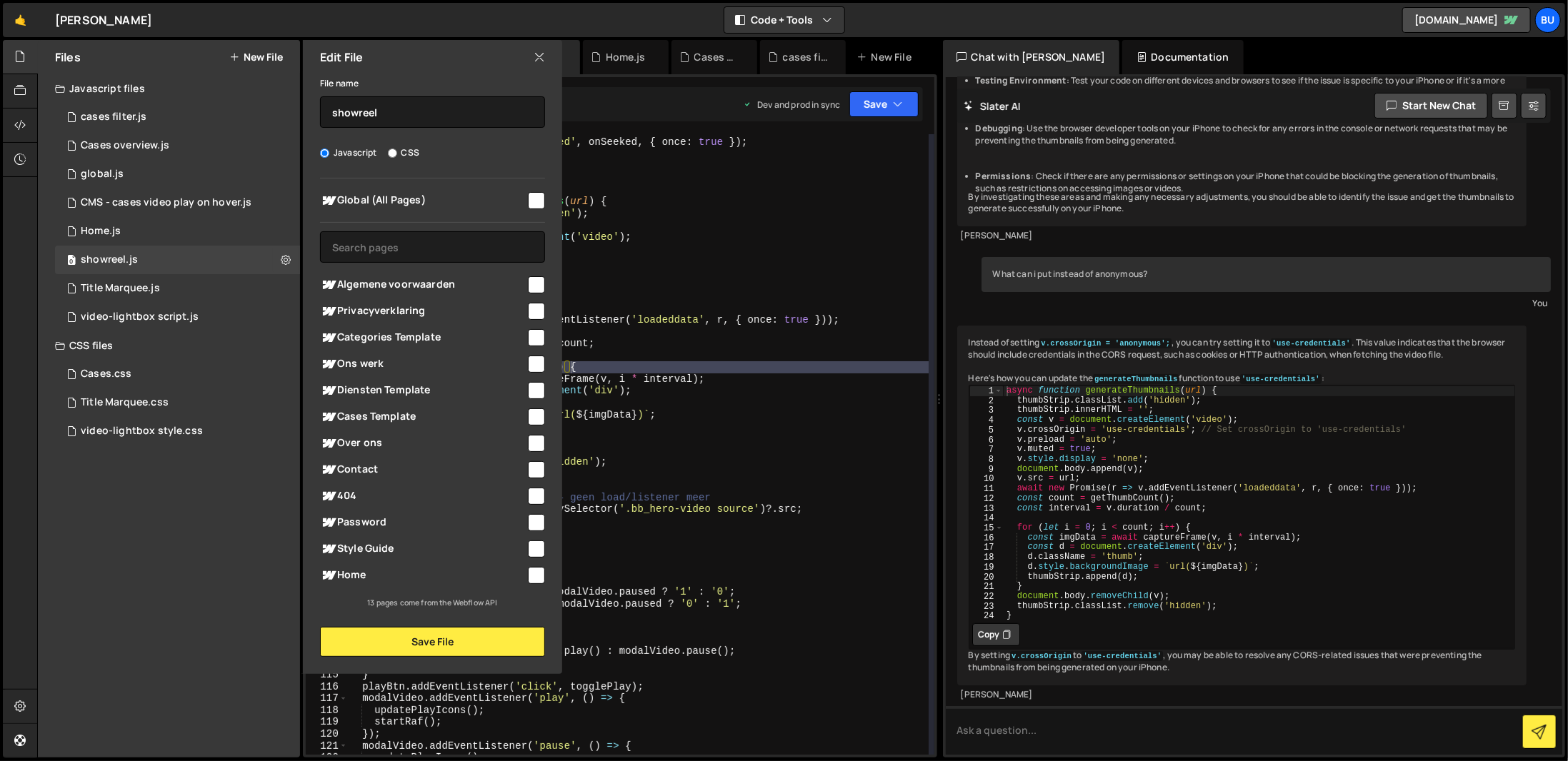
type textarea "d.className = 'thumb';"
click at [790, 407] on div "} video . addEventListener ( 'seeked' , onSeeked , { once : true }) ; video . c…" at bounding box center [638, 447] width 581 height 644
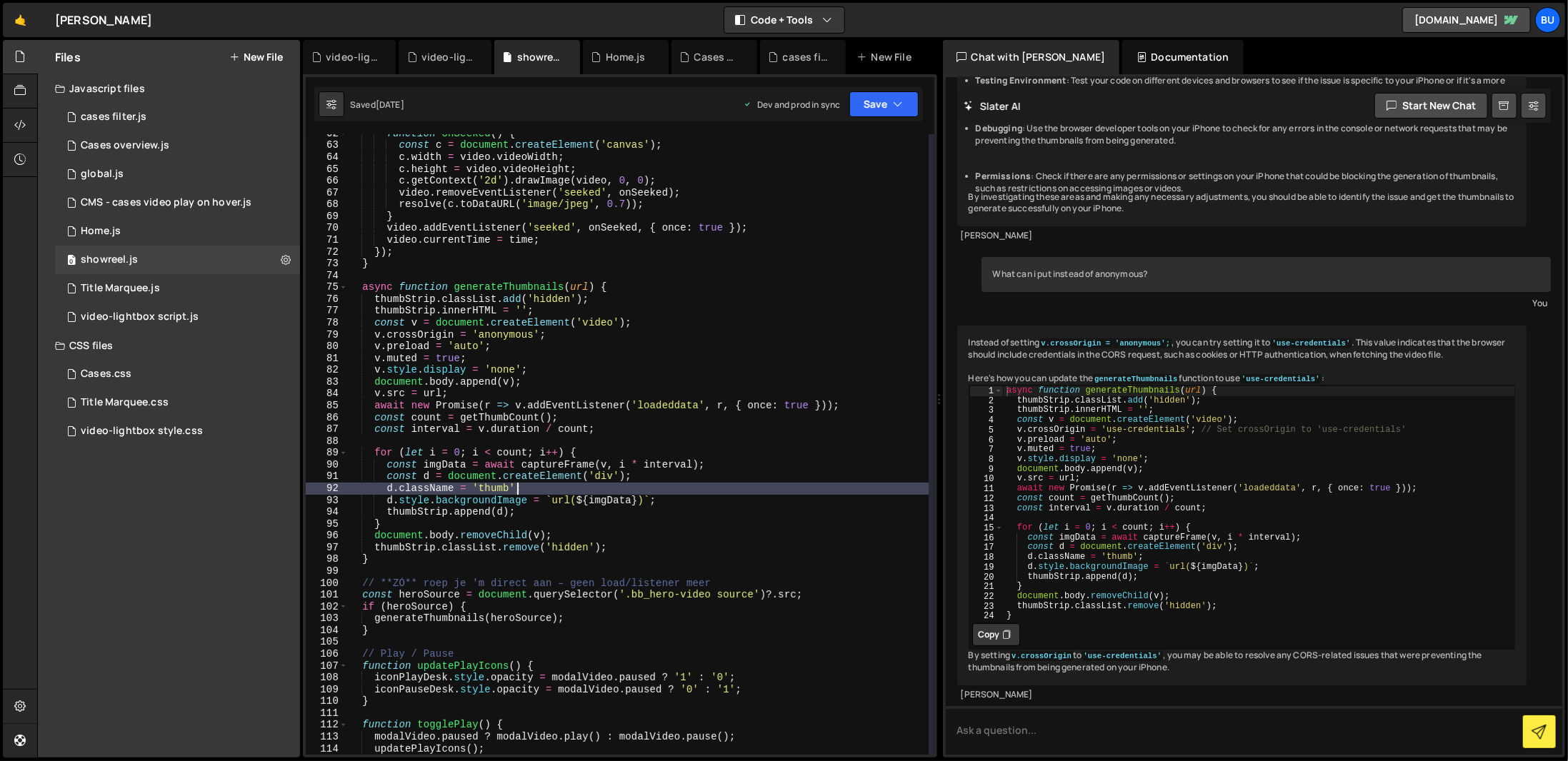
scroll to position [729, 0]
